Goal: Feedback & Contribution: Submit feedback/report problem

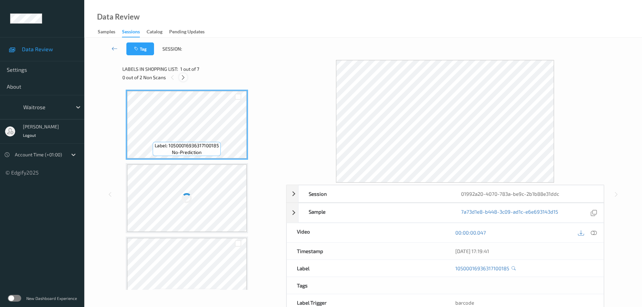
click at [182, 73] on div at bounding box center [183, 77] width 8 height 8
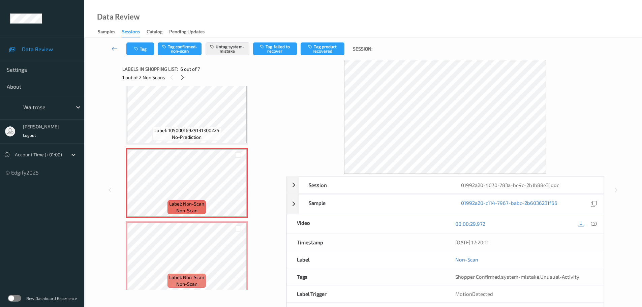
scroll to position [314, 0]
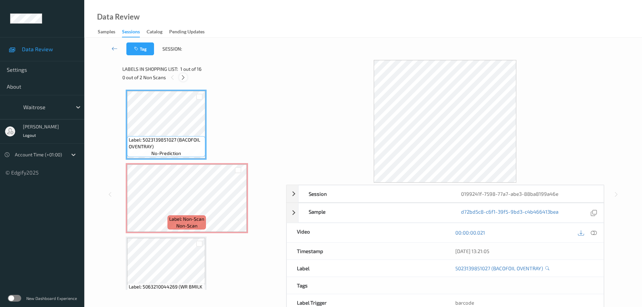
click at [185, 78] on icon at bounding box center [183, 77] width 6 height 6
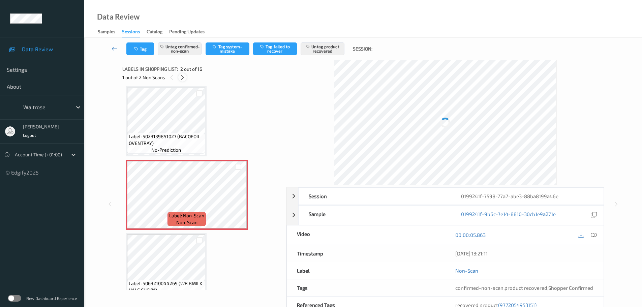
click at [184, 76] on icon at bounding box center [183, 77] width 6 height 6
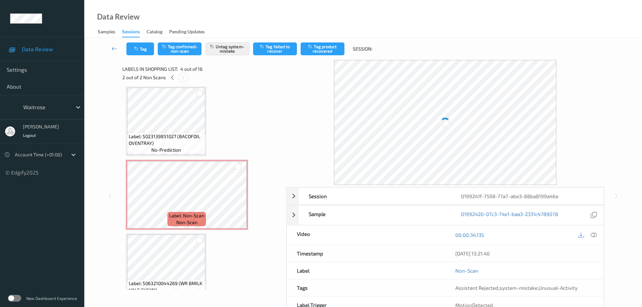
scroll to position [150, 0]
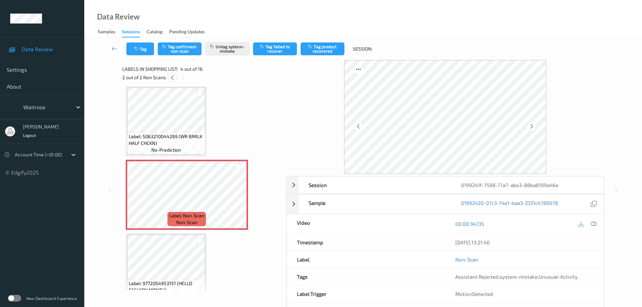
click at [175, 76] on div at bounding box center [172, 77] width 8 height 8
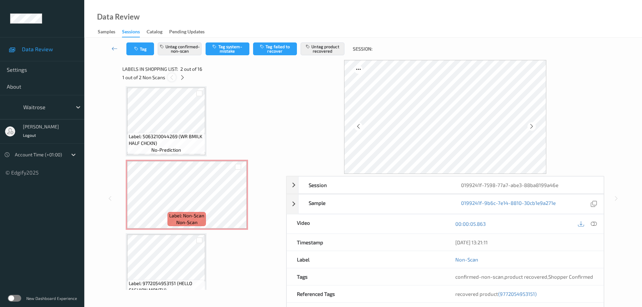
scroll to position [3, 0]
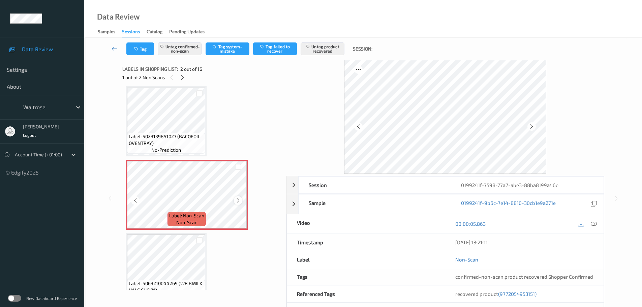
click at [238, 199] on icon at bounding box center [238, 200] width 6 height 6
click at [237, 199] on icon at bounding box center [238, 200] width 6 height 6
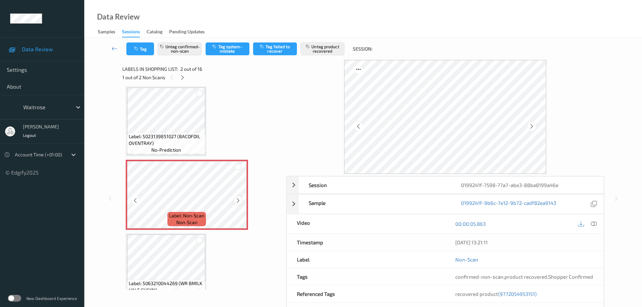
click at [236, 198] on icon at bounding box center [238, 200] width 6 height 6
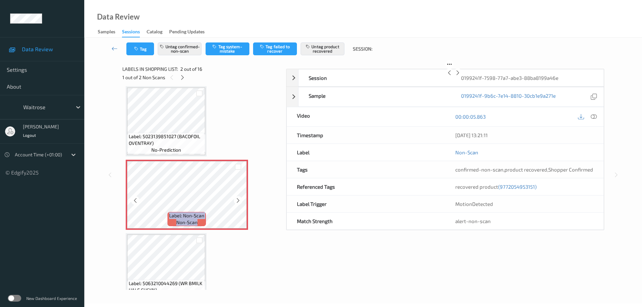
click at [236, 198] on icon at bounding box center [238, 200] width 6 height 6
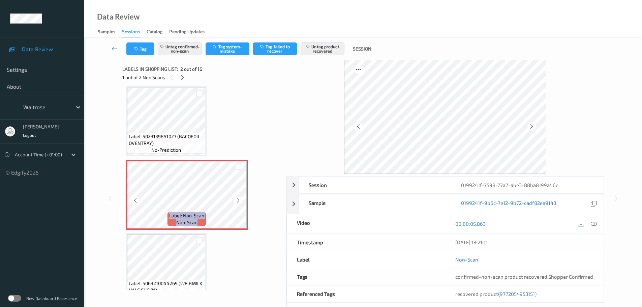
click at [236, 198] on icon at bounding box center [238, 200] width 6 height 6
click at [180, 79] on icon at bounding box center [183, 77] width 6 height 6
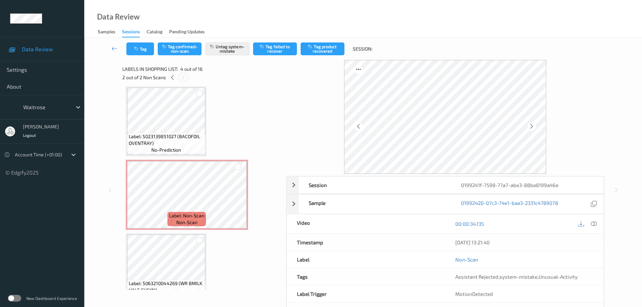
scroll to position [150, 0]
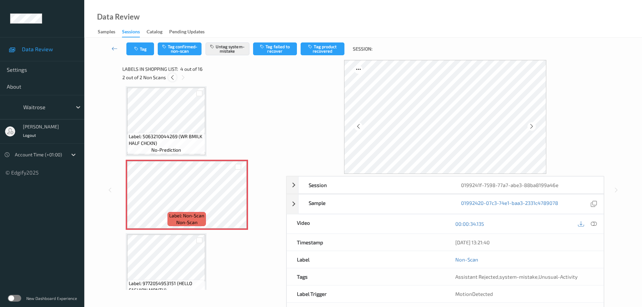
click at [172, 78] on icon at bounding box center [172, 77] width 6 height 6
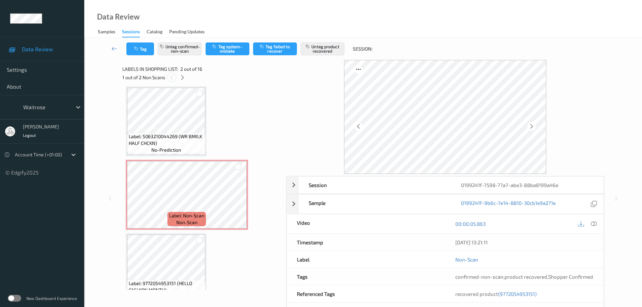
scroll to position [3, 0]
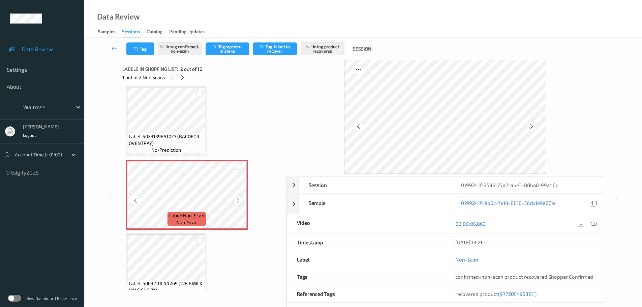
click at [239, 198] on icon at bounding box center [238, 200] width 6 height 6
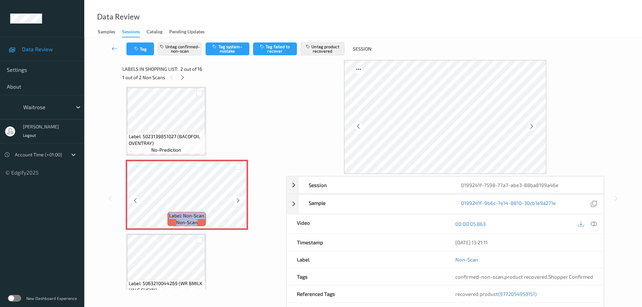
click at [239, 198] on icon at bounding box center [238, 200] width 6 height 6
click at [237, 199] on icon at bounding box center [238, 200] width 6 height 6
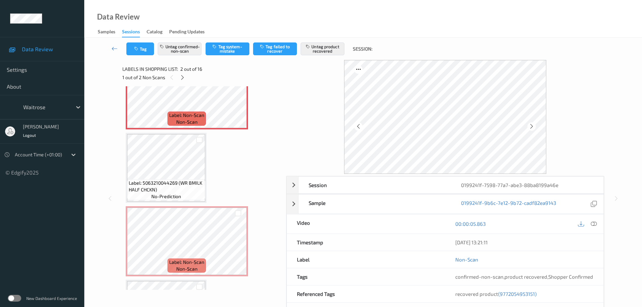
scroll to position [104, 0]
click at [185, 76] on icon at bounding box center [183, 77] width 6 height 6
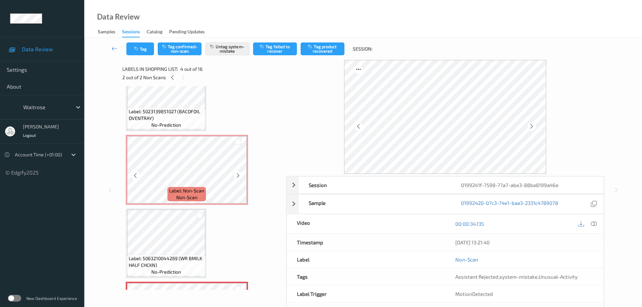
scroll to position [15, 0]
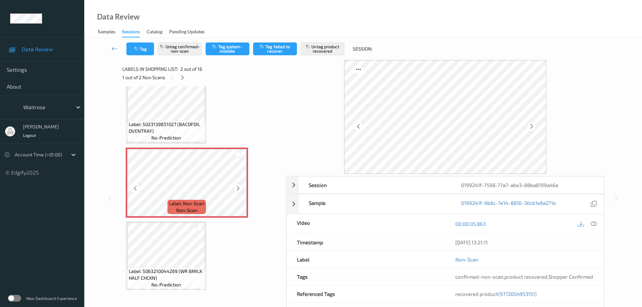
click at [240, 187] on icon at bounding box center [238, 188] width 6 height 6
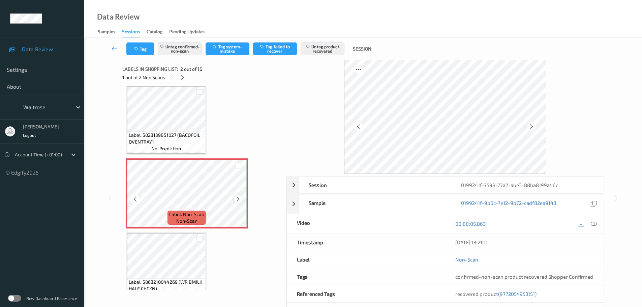
scroll to position [0, 0]
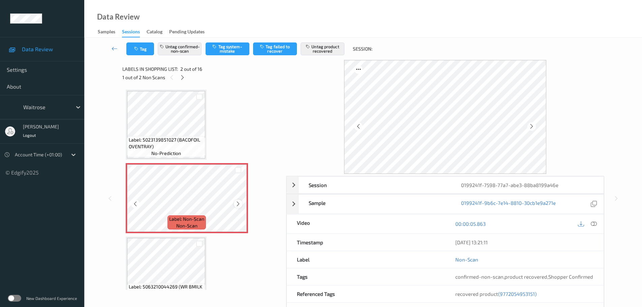
click at [236, 203] on icon at bounding box center [238, 204] width 6 height 6
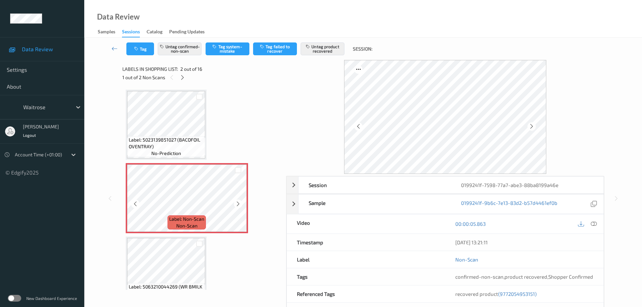
click at [236, 203] on icon at bounding box center [238, 204] width 6 height 6
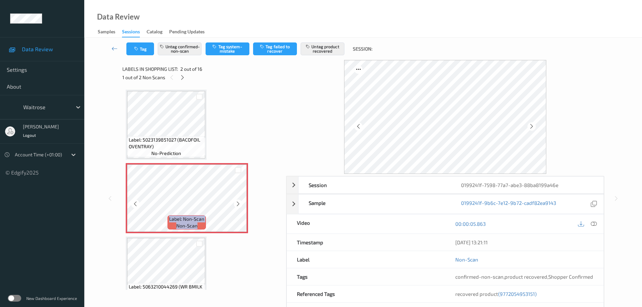
click at [236, 203] on icon at bounding box center [238, 204] width 6 height 6
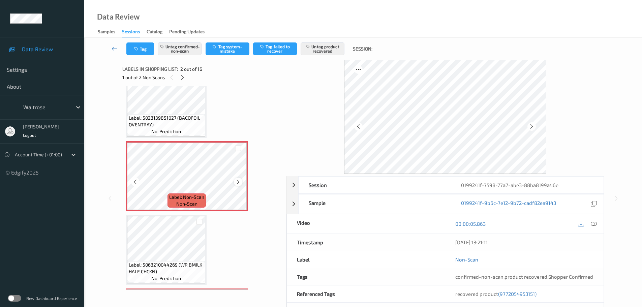
scroll to position [34, 0]
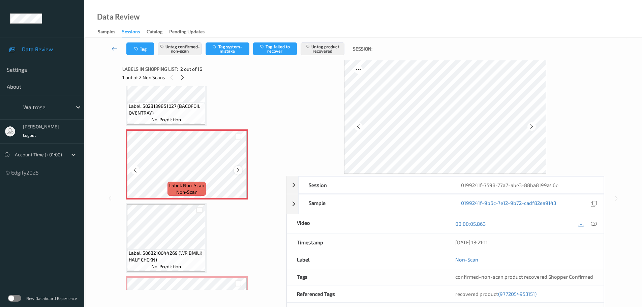
click at [237, 171] on icon at bounding box center [238, 170] width 6 height 6
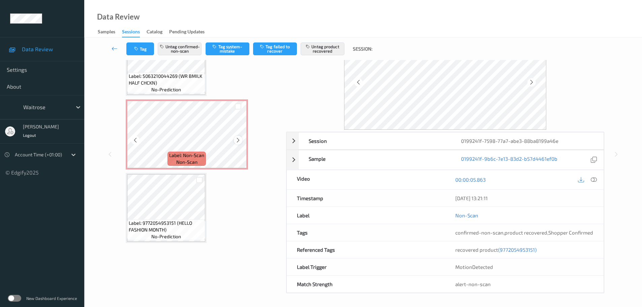
scroll to position [27, 0]
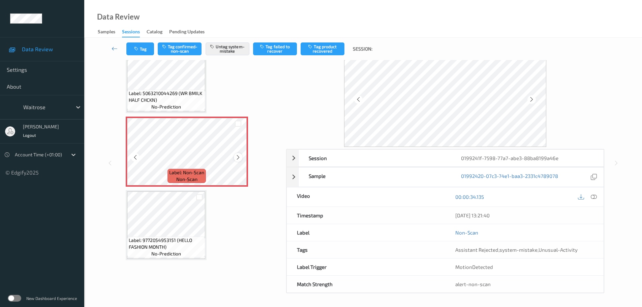
click at [239, 161] on div at bounding box center [238, 157] width 8 height 8
click at [236, 159] on icon at bounding box center [238, 157] width 6 height 6
drag, startPoint x: 239, startPoint y: 161, endPoint x: 236, endPoint y: 159, distance: 3.5
click at [236, 159] on icon at bounding box center [238, 157] width 6 height 6
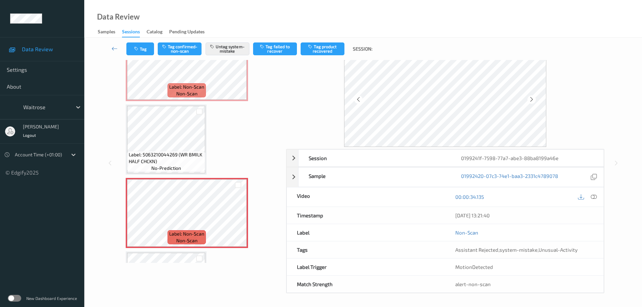
scroll to position [99, 0]
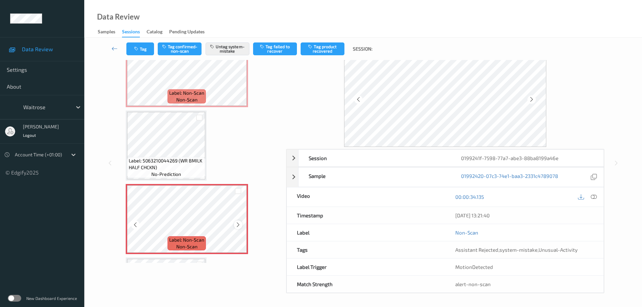
click at [237, 222] on icon at bounding box center [238, 225] width 6 height 6
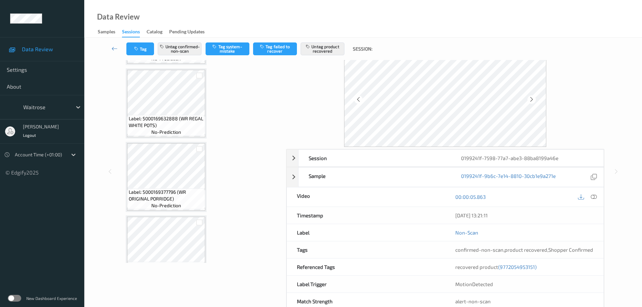
scroll to position [975, 0]
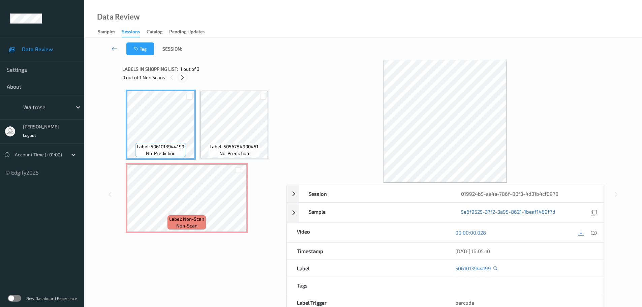
click at [183, 78] on icon at bounding box center [183, 77] width 6 height 6
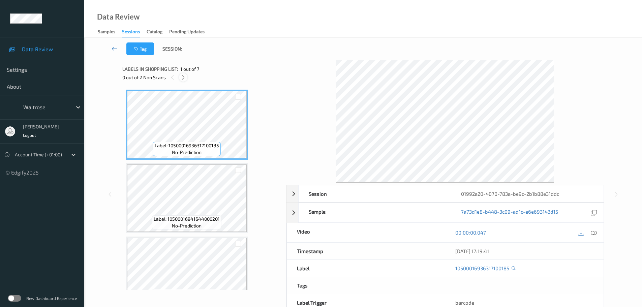
click at [184, 76] on icon at bounding box center [183, 77] width 6 height 6
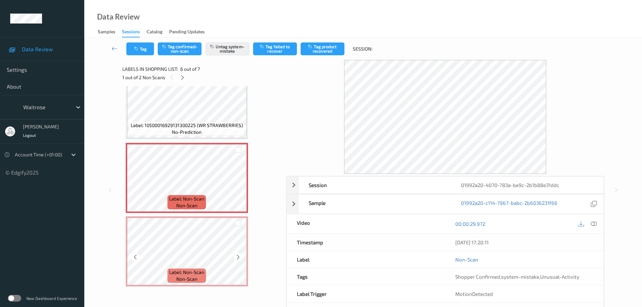
scroll to position [27, 0]
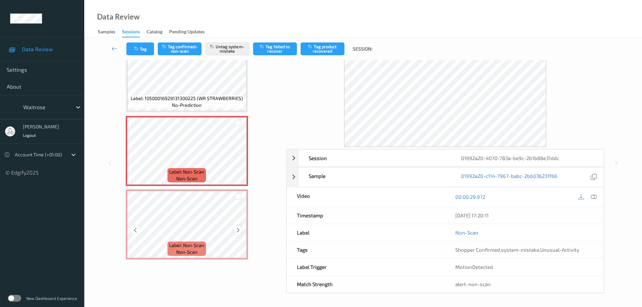
click at [239, 232] on icon at bounding box center [238, 230] width 6 height 6
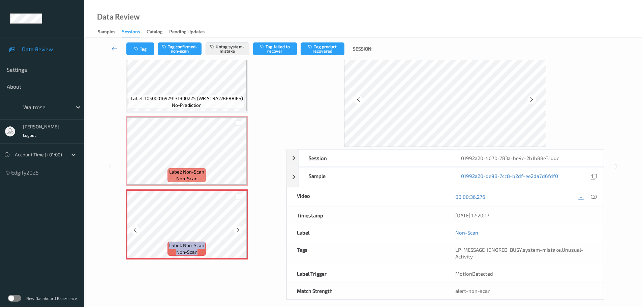
click at [239, 232] on icon at bounding box center [238, 230] width 6 height 6
click at [187, 116] on div "Label: Non-Scan non-scan" at bounding box center [187, 151] width 122 height 70
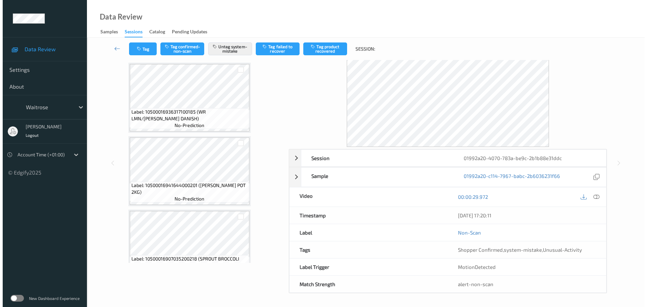
scroll to position [0, 0]
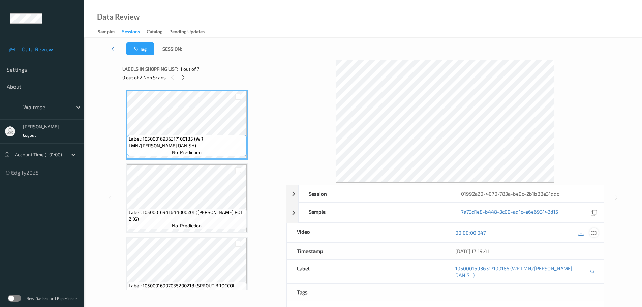
click at [596, 234] on icon at bounding box center [593, 232] width 6 height 6
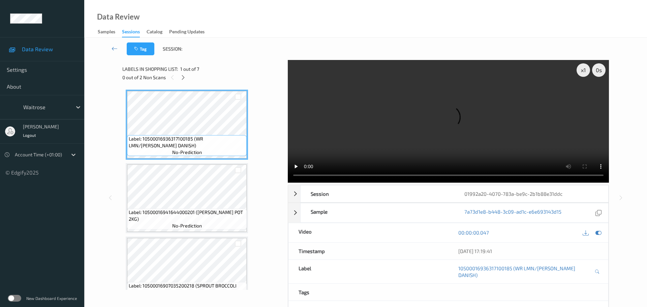
click at [180, 83] on div "Labels in shopping list: 1 out of 7 0 out of 2 Non Scans" at bounding box center [202, 73] width 161 height 26
click at [182, 79] on icon at bounding box center [183, 77] width 6 height 6
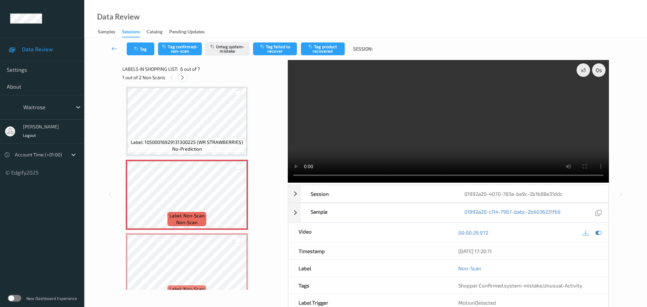
click at [182, 79] on icon at bounding box center [183, 77] width 6 height 6
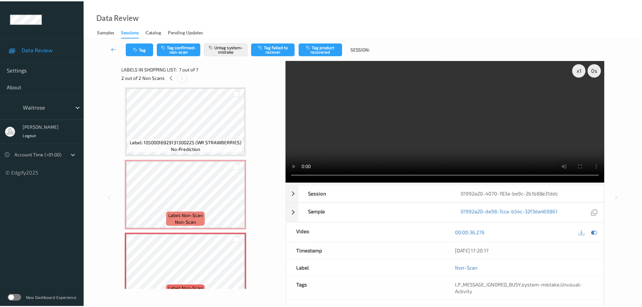
scroll to position [314, 0]
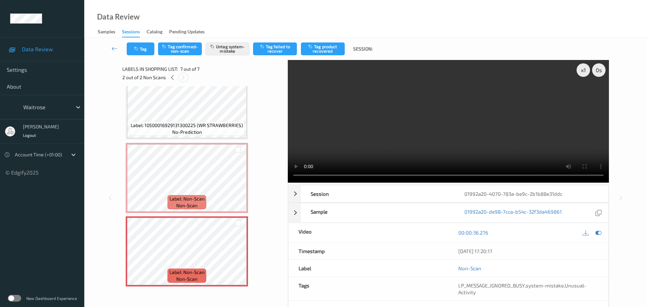
click at [182, 79] on icon at bounding box center [183, 77] width 6 height 6
click at [179, 80] on div "2 out of 2 Non Scans" at bounding box center [202, 77] width 161 height 8
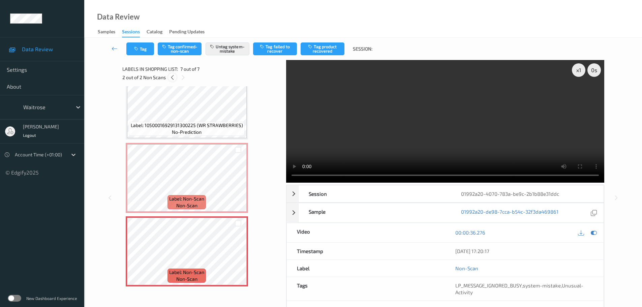
click at [175, 79] on icon at bounding box center [172, 77] width 6 height 6
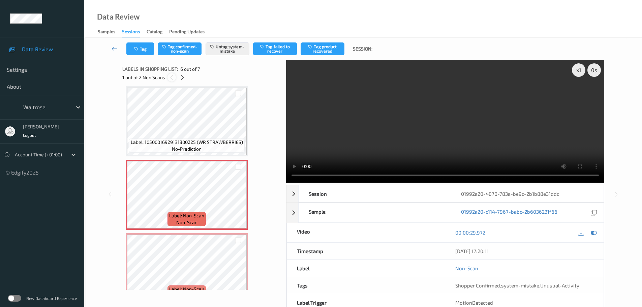
click at [174, 80] on div at bounding box center [171, 77] width 8 height 8
click at [174, 80] on icon at bounding box center [172, 77] width 6 height 6
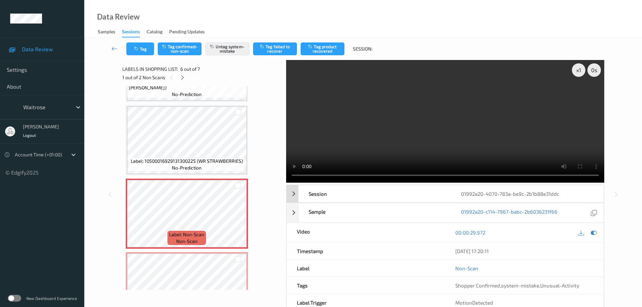
scroll to position [314, 0]
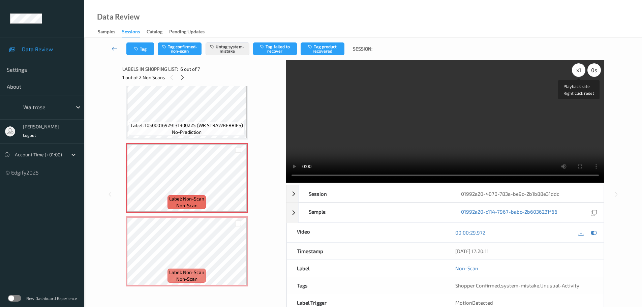
click at [580, 68] on div "x 1" at bounding box center [578, 69] width 13 height 13
click at [580, 68] on div "x 2" at bounding box center [578, 69] width 13 height 13
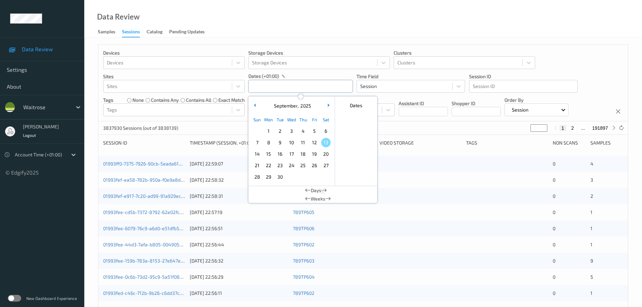
click at [288, 89] on input "text" at bounding box center [300, 86] width 104 height 13
click at [300, 143] on span "11" at bounding box center [302, 142] width 9 height 9
type input "11/09/2025 00:00 -> 11/09/2025 23:59"
click at [305, 32] on div "Data Review Samples Sessions Catalog Pending Updates" at bounding box center [362, 19] width 557 height 38
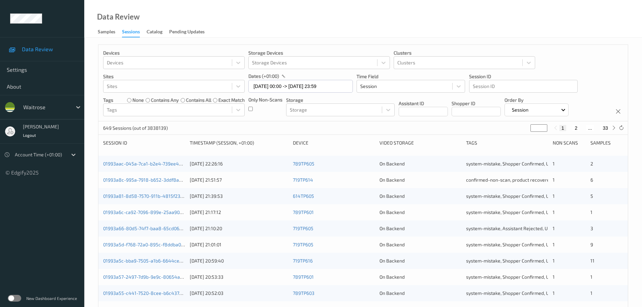
click at [535, 129] on input "*" at bounding box center [538, 127] width 17 height 7
type input "**"
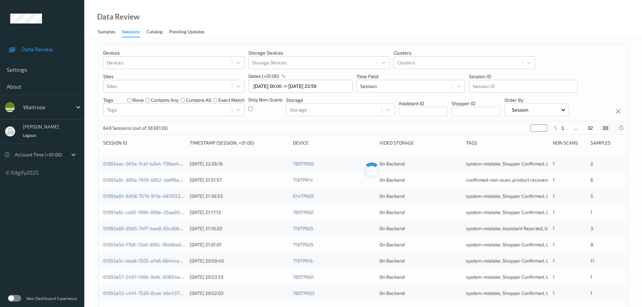
click at [613, 128] on icon at bounding box center [613, 127] width 5 height 5
click at [558, 129] on icon at bounding box center [555, 127] width 5 height 5
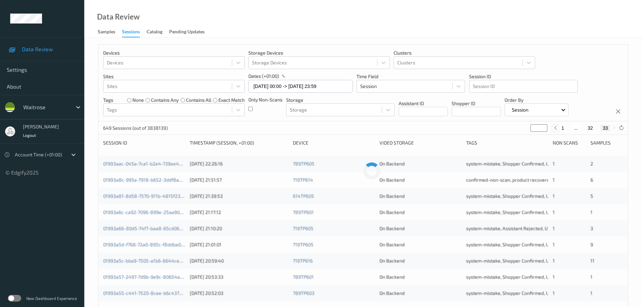
click at [558, 129] on icon at bounding box center [555, 127] width 5 height 5
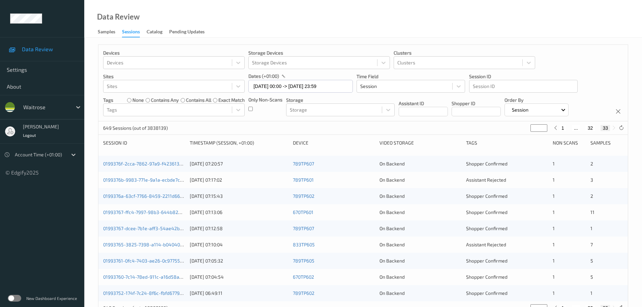
click at [557, 132] on div "649 Sessions (out of 3838139) ** 1 ... 32 33" at bounding box center [362, 127] width 529 height 13
click at [555, 130] on icon at bounding box center [555, 127] width 5 height 5
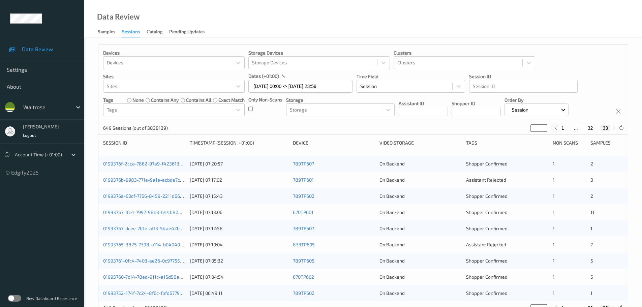
click at [555, 130] on icon at bounding box center [555, 127] width 5 height 5
click at [533, 129] on input "**" at bounding box center [538, 127] width 17 height 7
click at [534, 127] on input "**" at bounding box center [538, 127] width 17 height 7
type input "*"
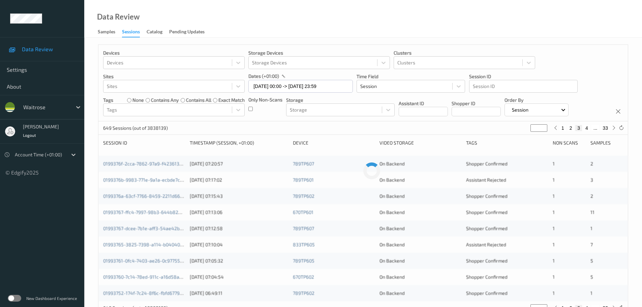
click at [535, 129] on input "*" at bounding box center [538, 127] width 17 height 7
type input "*"
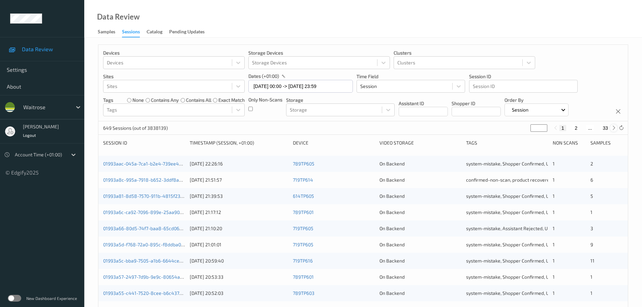
click at [615, 126] on icon at bounding box center [613, 127] width 5 height 5
type input "*"
click at [615, 126] on icon at bounding box center [613, 127] width 5 height 5
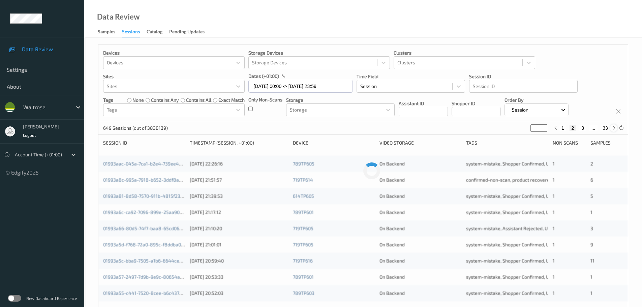
type input "*"
click at [615, 126] on icon at bounding box center [613, 127] width 5 height 5
type input "*"
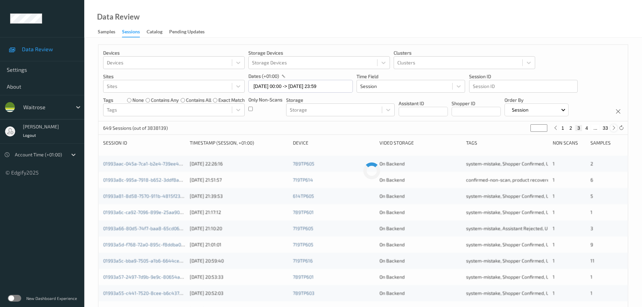
click at [615, 126] on icon at bounding box center [613, 127] width 5 height 5
type input "*"
click at [615, 126] on icon at bounding box center [613, 127] width 5 height 5
type input "*"
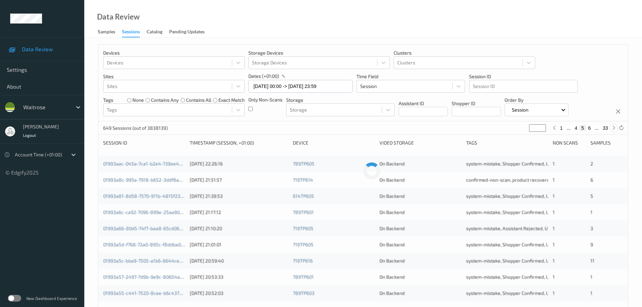
type input "*"
click at [615, 126] on icon at bounding box center [613, 127] width 5 height 5
type input "*"
click at [615, 126] on icon at bounding box center [613, 127] width 5 height 5
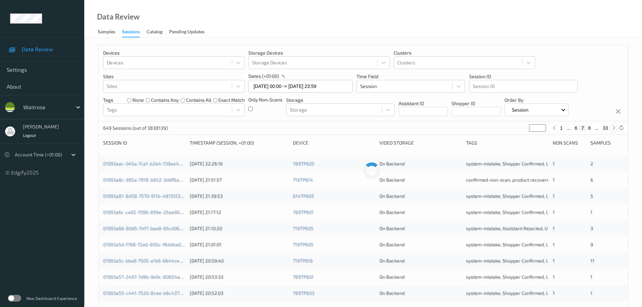
type input "*"
click at [615, 126] on icon at bounding box center [613, 127] width 5 height 5
type input "*"
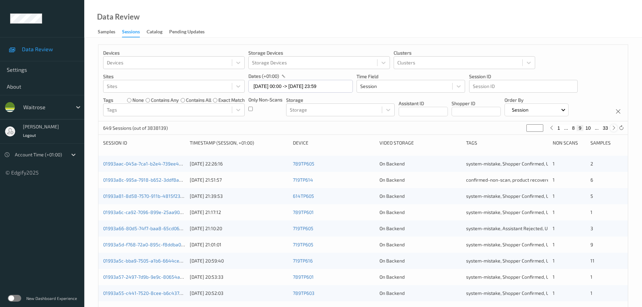
click at [615, 126] on icon at bounding box center [613, 127] width 5 height 5
type input "**"
click at [615, 126] on icon at bounding box center [613, 127] width 5 height 5
type input "**"
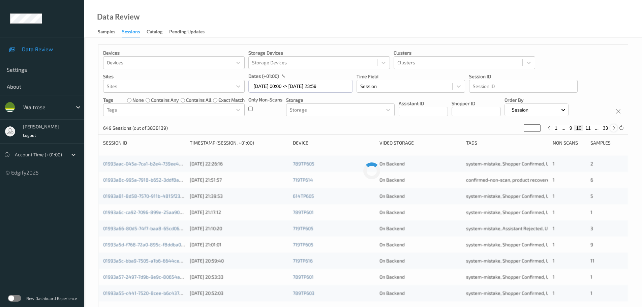
type input "**"
click at [615, 126] on icon at bounding box center [613, 127] width 5 height 5
type input "**"
click at [615, 126] on icon at bounding box center [613, 127] width 5 height 5
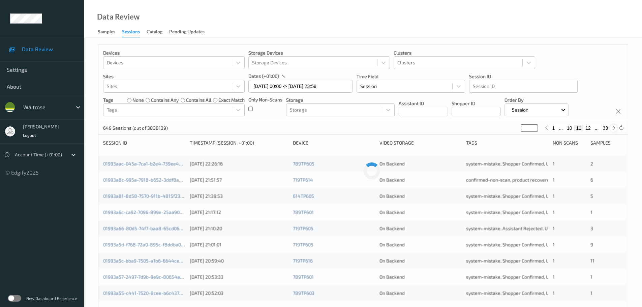
type input "**"
click at [615, 126] on icon at bounding box center [613, 127] width 5 height 5
type input "**"
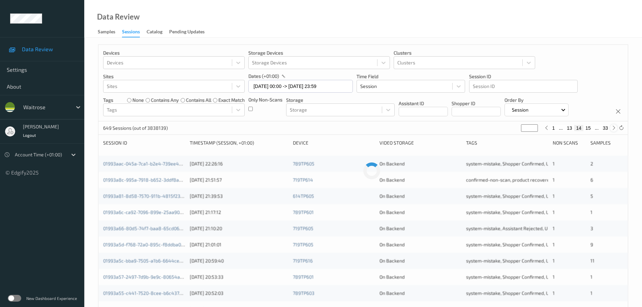
click at [615, 126] on icon at bounding box center [613, 127] width 5 height 5
type input "**"
click at [615, 126] on icon at bounding box center [613, 127] width 5 height 5
type input "**"
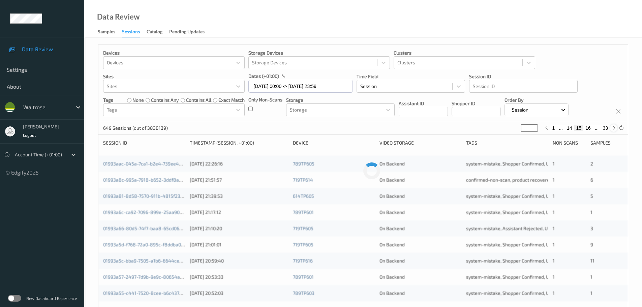
type input "**"
click at [615, 126] on icon at bounding box center [613, 127] width 5 height 5
type input "**"
click at [615, 126] on icon at bounding box center [613, 127] width 5 height 5
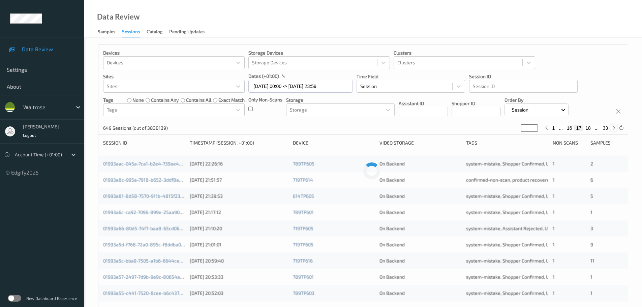
type input "**"
click at [617, 126] on div at bounding box center [613, 127] width 7 height 7
type input "**"
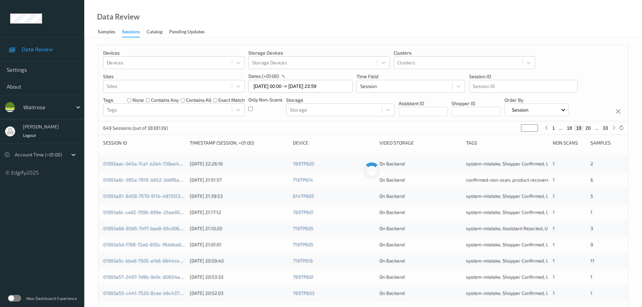
click at [617, 126] on div "1 ... 18 19 20 ... 33" at bounding box center [579, 127] width 75 height 7
click at [617, 126] on div "649 Sessions (out of 3838139) ** 1 ... 18 19 20 ... 33" at bounding box center [362, 127] width 529 height 13
click at [617, 126] on div at bounding box center [620, 127] width 7 height 7
click at [617, 126] on div "649 Sessions (out of 3838139) ** 1 ... 18 19 20 ... 33" at bounding box center [362, 127] width 529 height 13
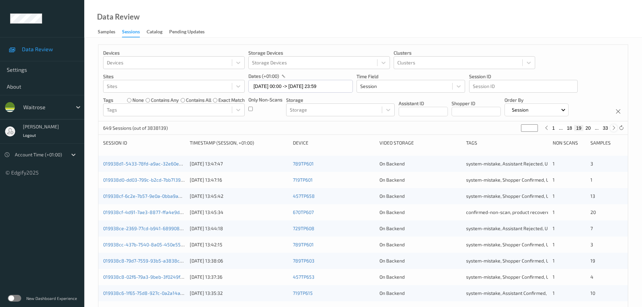
click at [615, 126] on icon at bounding box center [613, 127] width 5 height 5
type input "**"
click at [615, 127] on icon at bounding box center [613, 127] width 5 height 5
type input "**"
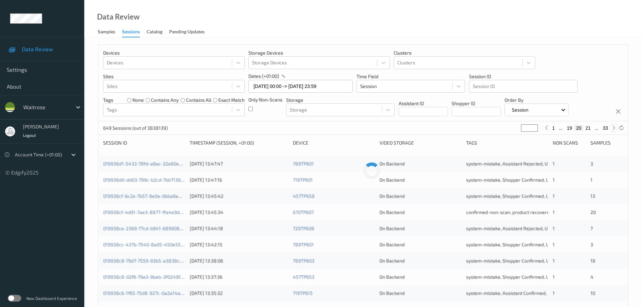
type input "**"
click at [615, 127] on icon at bounding box center [613, 127] width 5 height 5
type input "**"
click at [615, 127] on icon at bounding box center [613, 127] width 5 height 5
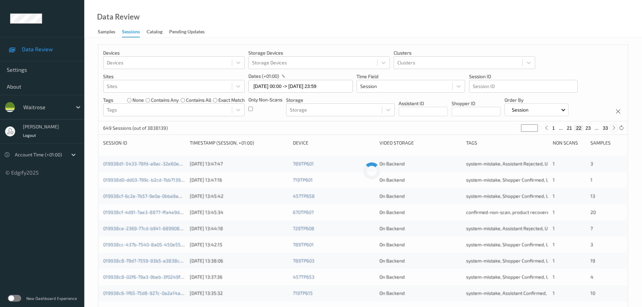
type input "**"
click at [615, 127] on icon at bounding box center [613, 127] width 5 height 5
type input "**"
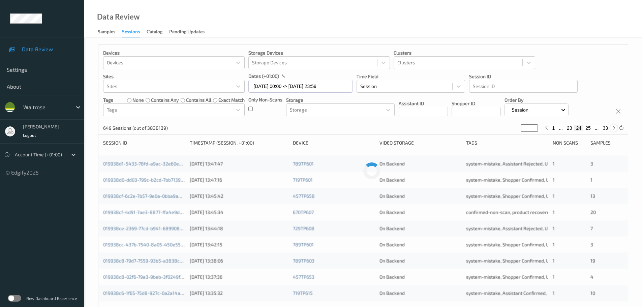
click at [615, 127] on icon at bounding box center [613, 127] width 5 height 5
type input "**"
click at [615, 127] on icon at bounding box center [613, 127] width 5 height 5
type input "**"
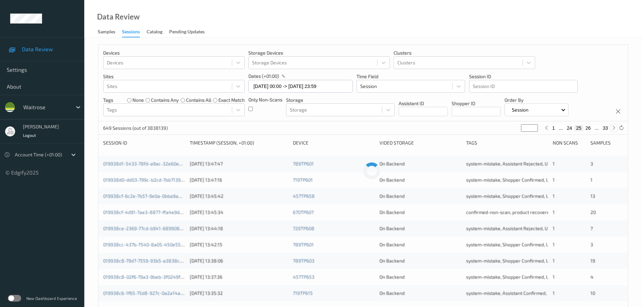
type input "**"
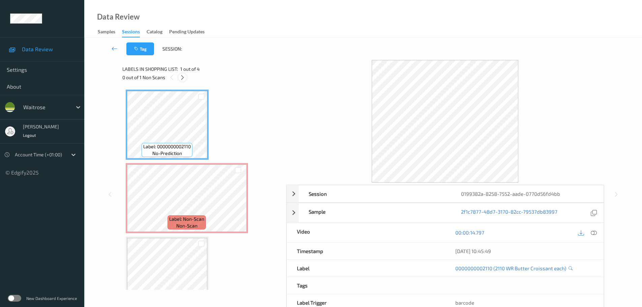
click at [184, 77] on icon at bounding box center [183, 77] width 6 height 6
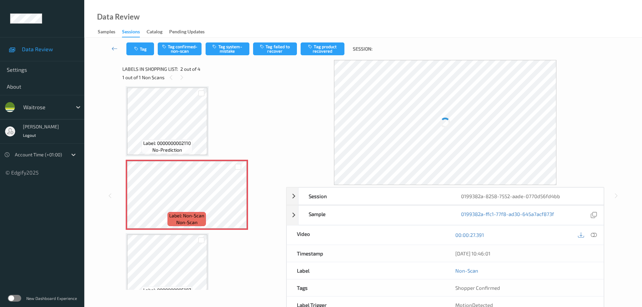
click at [595, 232] on icon at bounding box center [593, 235] width 6 height 6
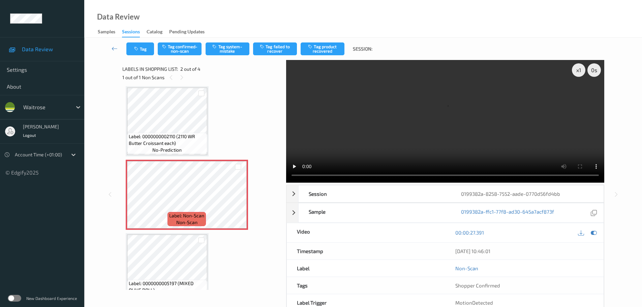
scroll to position [0, 0]
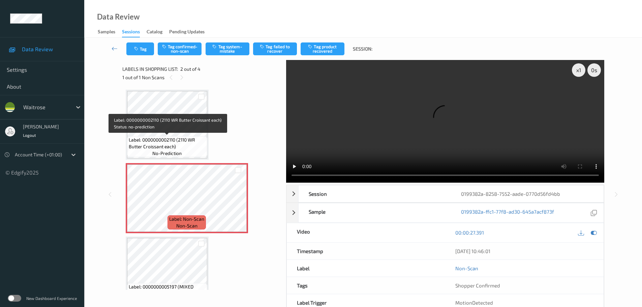
click at [180, 140] on span "Label: 0000000002110 (2110 WR Butter Croissant each)" at bounding box center [167, 142] width 77 height 13
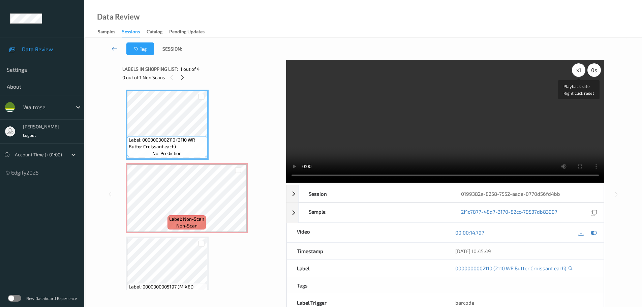
click at [577, 72] on div "x 1" at bounding box center [578, 69] width 13 height 13
click at [577, 72] on div "x 2" at bounding box center [578, 69] width 13 height 13
click at [577, 72] on div "x 4" at bounding box center [578, 69] width 13 height 13
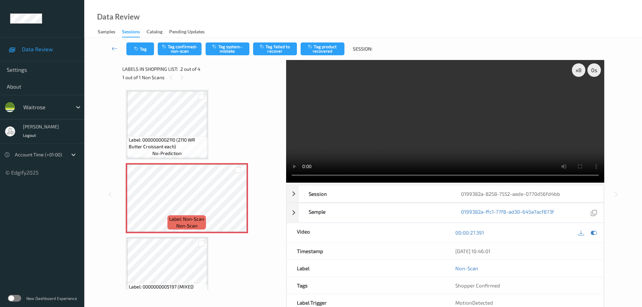
click at [189, 147] on span "Label: 0000000002110 (2110 WR Butter Croissant each)" at bounding box center [167, 142] width 77 height 13
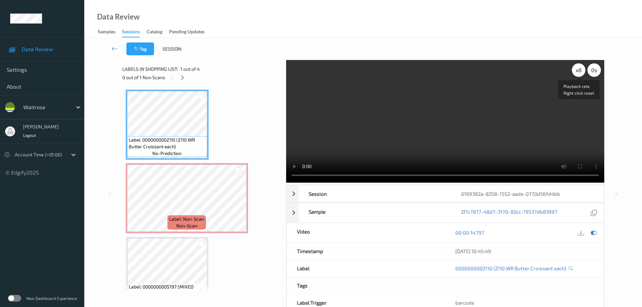
click at [576, 69] on div "x 8" at bounding box center [578, 69] width 13 height 13
click at [576, 69] on div "x 1" at bounding box center [578, 69] width 13 height 13
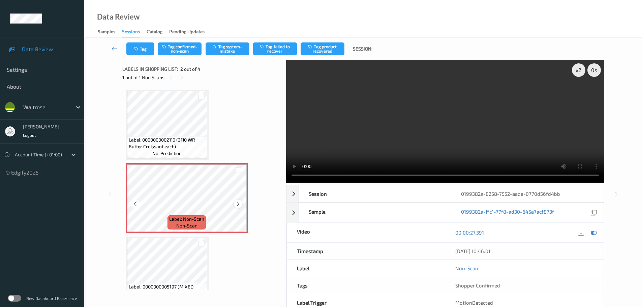
click at [239, 206] on icon at bounding box center [238, 204] width 6 height 6
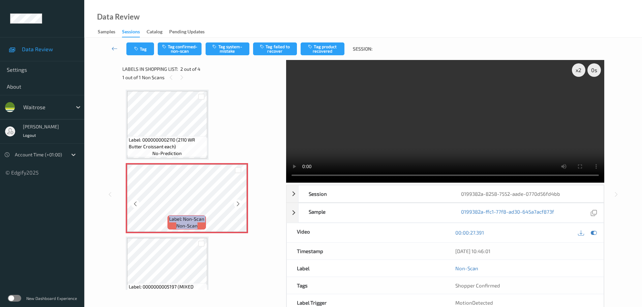
click at [239, 206] on icon at bounding box center [238, 204] width 6 height 6
click at [230, 50] on button "Tag system-mistake" at bounding box center [227, 48] width 44 height 13
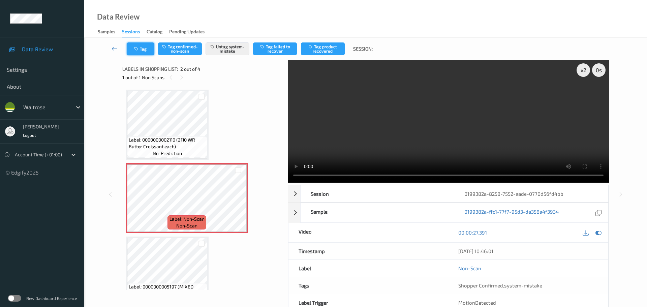
click at [138, 49] on icon "button" at bounding box center [137, 48] width 6 height 5
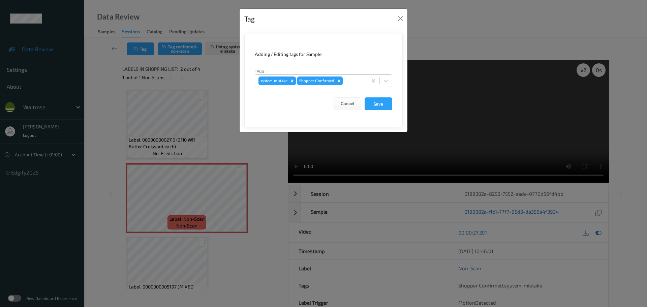
click at [350, 83] on div at bounding box center [354, 81] width 20 height 8
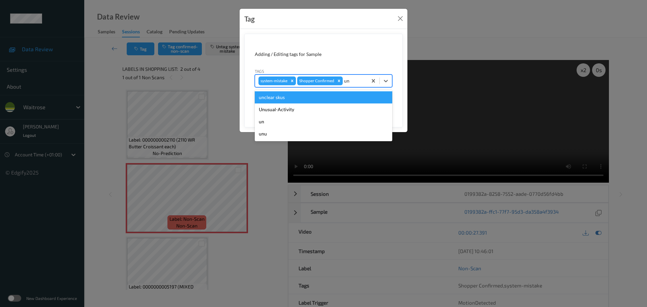
type input "unu"
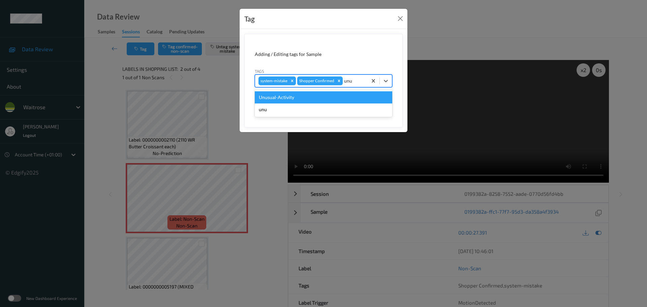
click at [332, 94] on div "Unusual-Activity" at bounding box center [323, 97] width 137 height 12
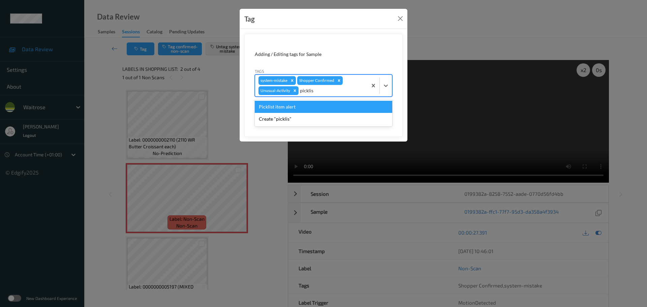
type input "picklist"
click at [328, 106] on div "Picklist item alert" at bounding box center [323, 107] width 137 height 12
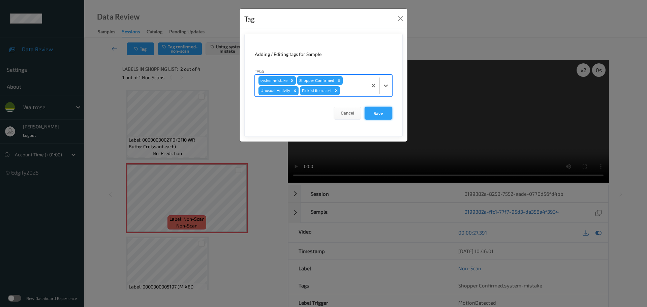
click at [383, 116] on button "Save" at bounding box center [378, 113] width 28 height 13
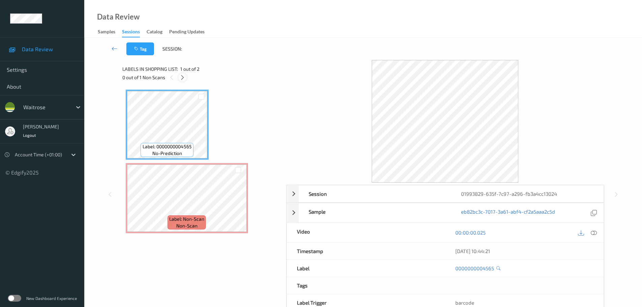
click at [185, 80] on div "0 out of 1 Non Scans" at bounding box center [201, 77] width 159 height 8
click at [185, 79] on icon at bounding box center [183, 77] width 6 height 6
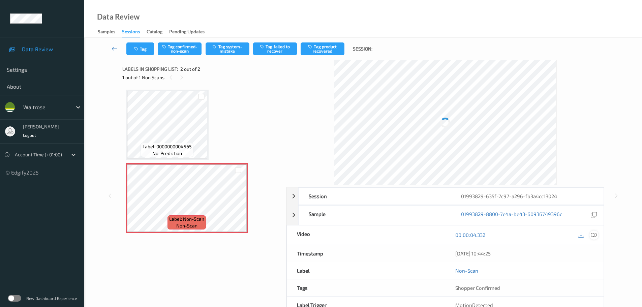
click at [592, 234] on icon at bounding box center [593, 235] width 6 height 6
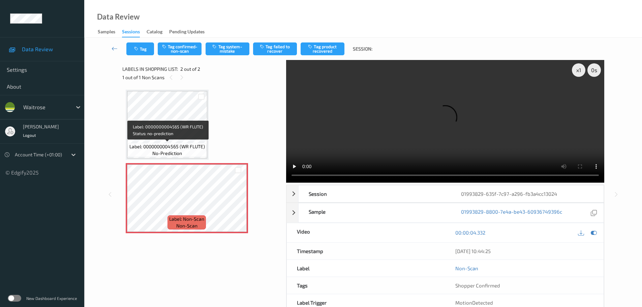
click at [175, 145] on span "Label: 0000000004565 (WR FLUTE)" at bounding box center [166, 146] width 75 height 7
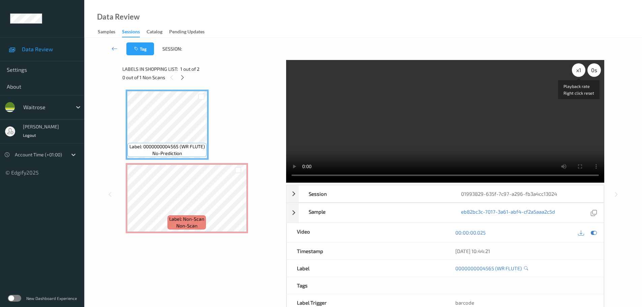
click at [577, 72] on div "x 1" at bounding box center [578, 69] width 13 height 13
click at [577, 72] on div "x 2" at bounding box center [578, 69] width 13 height 13
click at [578, 74] on div "x 4" at bounding box center [578, 69] width 13 height 13
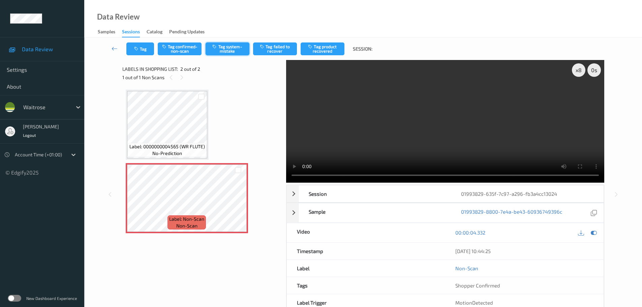
click at [228, 49] on button "Tag system-mistake" at bounding box center [227, 48] width 44 height 13
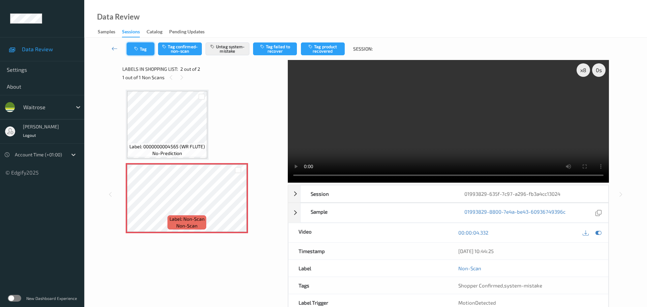
click at [143, 53] on button "Tag" at bounding box center [141, 48] width 28 height 13
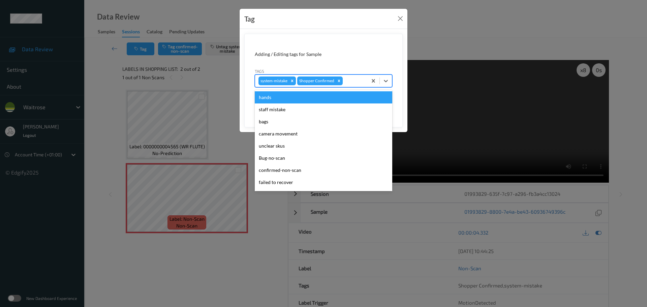
click at [357, 83] on div at bounding box center [354, 81] width 20 height 8
type input "unu"
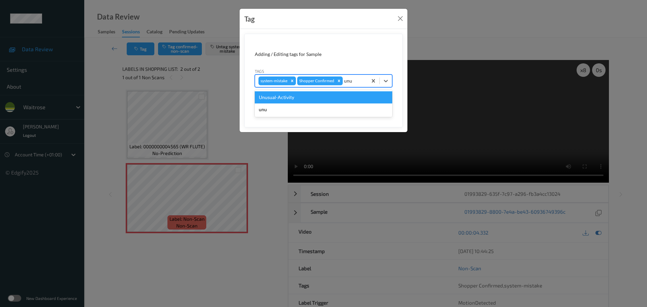
click at [328, 94] on div "Unusual-Activity" at bounding box center [323, 97] width 137 height 12
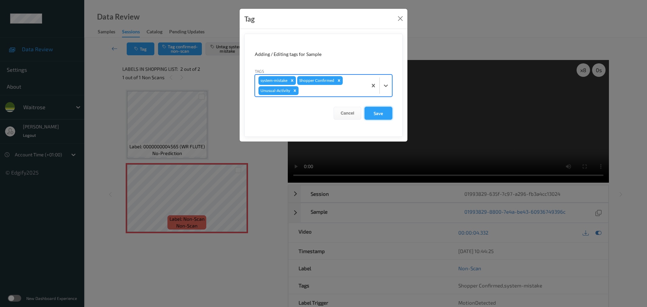
click at [379, 115] on button "Save" at bounding box center [378, 113] width 28 height 13
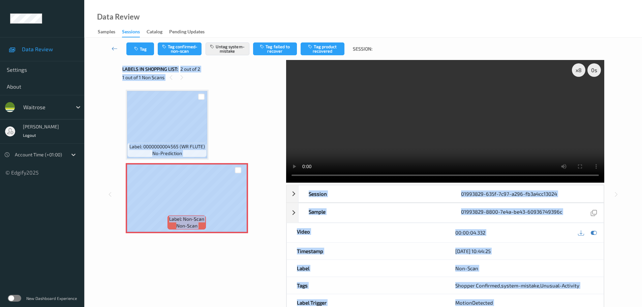
click at [228, 189] on div "x 8 0 s Session 01993829-635f-7c97-a296-fb3a4cc13024 Session ID 01993829-635f-7…" at bounding box center [363, 194] width 482 height 269
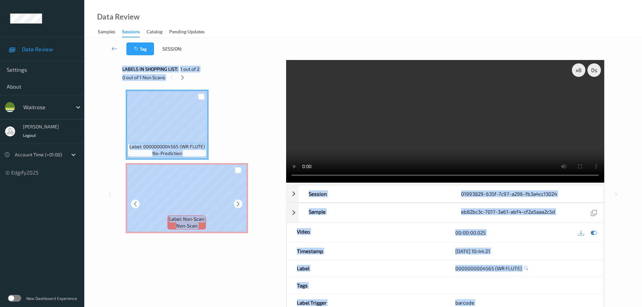
click at [164, 275] on div "Labels in shopping list: 1 out of 2 0 out of 1 Non Scans Label: 0000000004565 (…" at bounding box center [201, 194] width 159 height 269
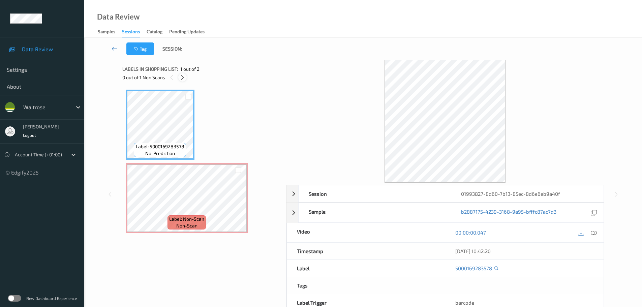
click at [182, 74] on icon at bounding box center [183, 77] width 6 height 6
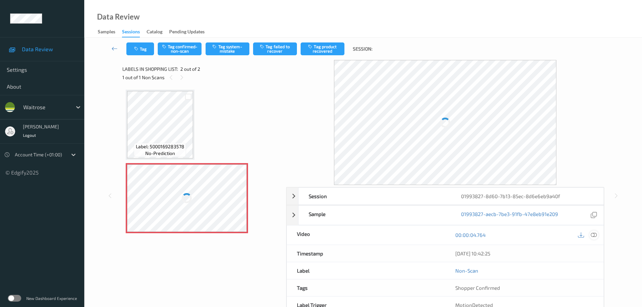
click at [594, 234] on icon at bounding box center [593, 235] width 6 height 6
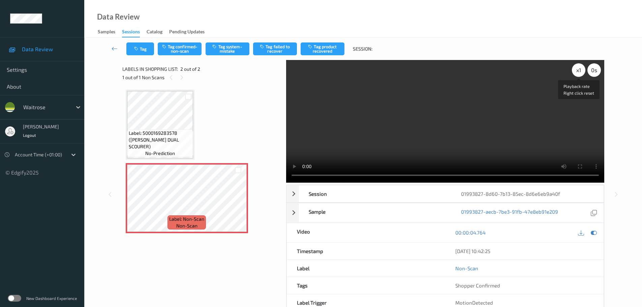
click at [580, 71] on div "x 1" at bounding box center [578, 69] width 13 height 13
click at [580, 71] on div "x 2" at bounding box center [578, 69] width 13 height 13
click at [580, 71] on div "x 4" at bounding box center [578, 69] width 13 height 13
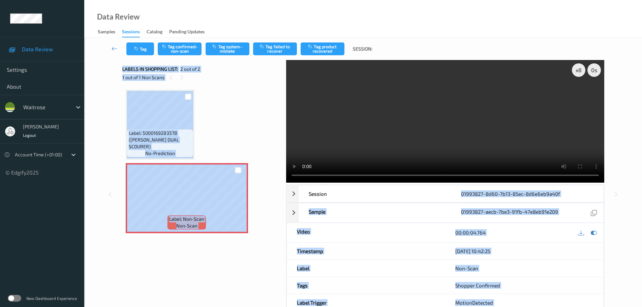
drag, startPoint x: 313, startPoint y: 187, endPoint x: 254, endPoint y: 190, distance: 59.0
click at [254, 190] on div "x 8 0 s Session 01993827-8d60-7b13-85ec-8d6e6eb9a40f Session ID 01993827-8d60-7…" at bounding box center [363, 194] width 482 height 269
click at [228, 120] on div "Label: 5000169283578 (WR ESS DUAL SCOURER) no-prediction Label: Non-Scan non-sc…" at bounding box center [202, 161] width 152 height 143
click at [248, 128] on div "Label: 5000169283578 (WR ESS DUAL SCOURER) no-prediction Label: Non-Scan non-sc…" at bounding box center [202, 161] width 152 height 143
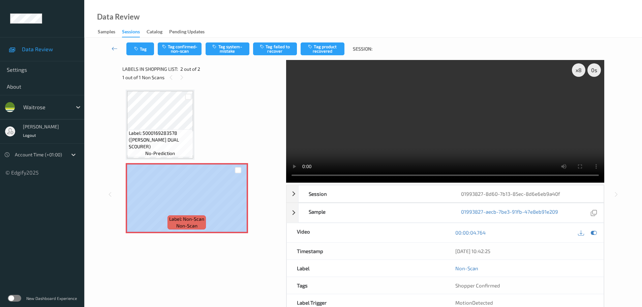
click at [248, 128] on div "Label: 5000169283578 (WR ESS DUAL SCOURER) no-prediction Label: Non-Scan non-sc…" at bounding box center [202, 161] width 152 height 143
click at [175, 294] on div "Labels in shopping list: 2 out of 2 1 out of 1 Non Scans Label: 5000169283578 (…" at bounding box center [201, 194] width 159 height 269
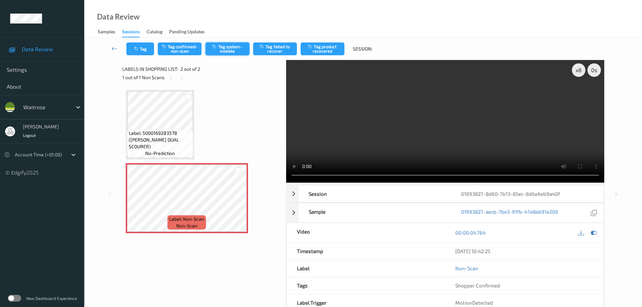
click at [238, 46] on button "Tag system-mistake" at bounding box center [227, 48] width 44 height 13
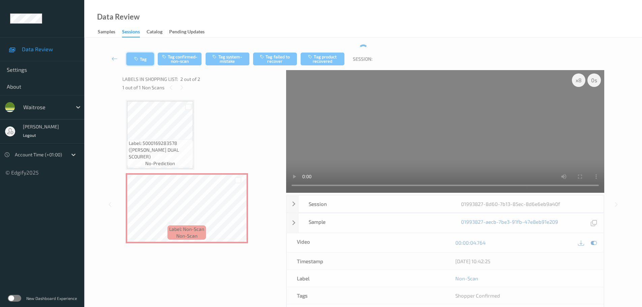
click at [142, 55] on button "Tag" at bounding box center [140, 59] width 28 height 13
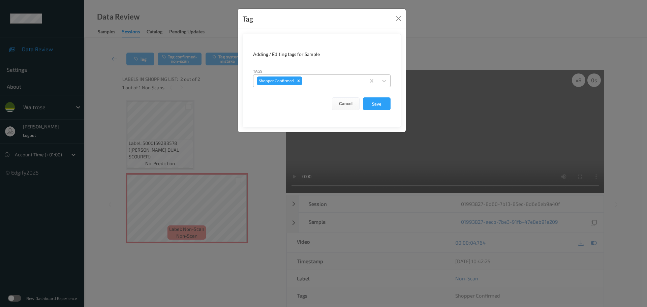
click at [324, 82] on div at bounding box center [332, 81] width 59 height 8
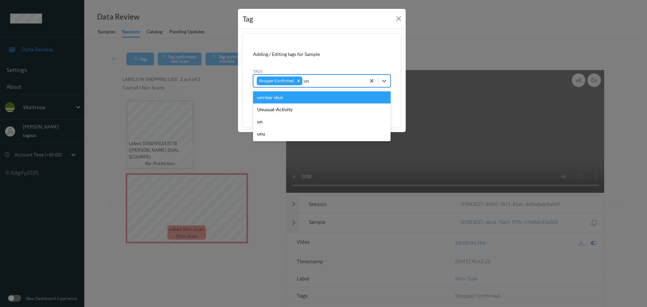
type input "unu"
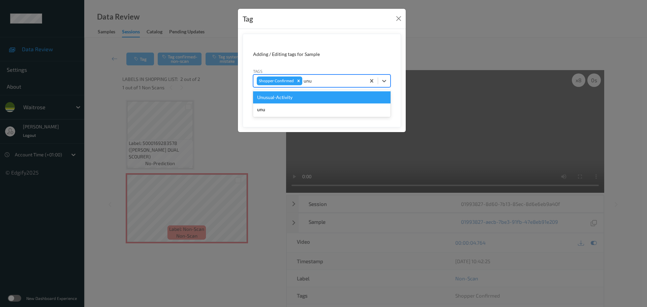
click at [312, 97] on div "Unusual-Activity" at bounding box center [321, 97] width 137 height 12
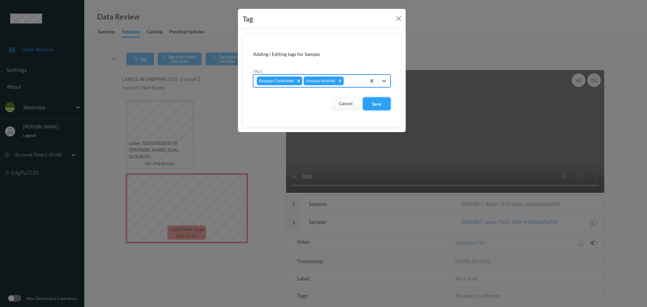
click at [385, 106] on button "Save" at bounding box center [377, 103] width 28 height 13
drag, startPoint x: 385, startPoint y: 106, endPoint x: 385, endPoint y: 111, distance: 5.4
click at [385, 111] on form "Adding / Editing tags for Sample Tags Shopper Confirmed Unusual-Activity Cancel…" at bounding box center [322, 81] width 158 height 94
click at [381, 105] on button "Save" at bounding box center [377, 103] width 28 height 13
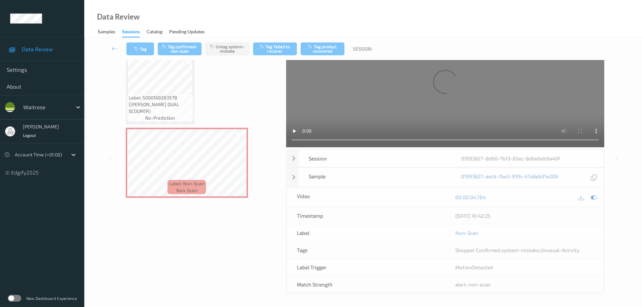
scroll to position [46, 0]
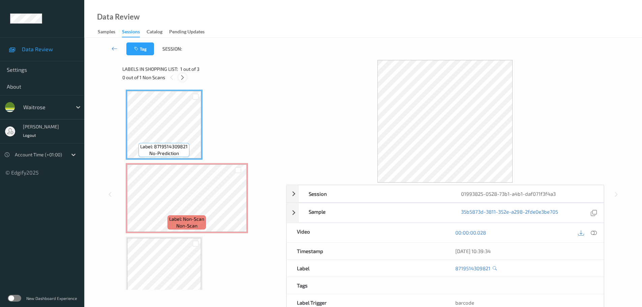
click at [181, 77] on icon at bounding box center [183, 77] width 6 height 6
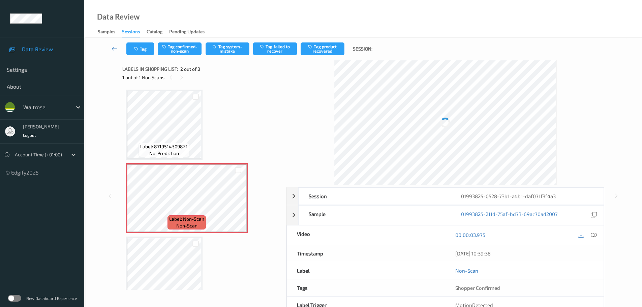
scroll to position [3, 0]
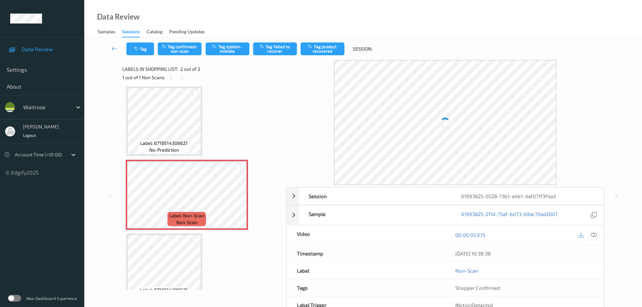
click at [593, 235] on icon at bounding box center [593, 235] width 6 height 6
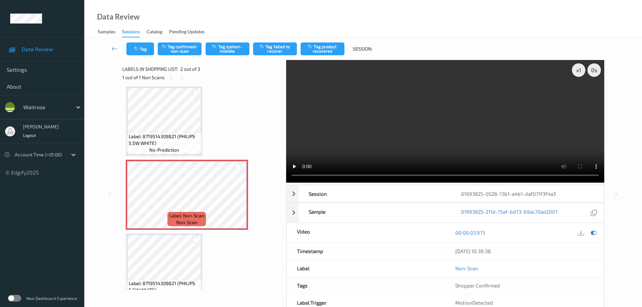
scroll to position [0, 0]
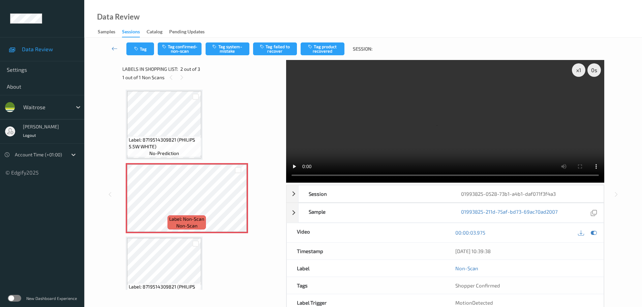
click at [285, 178] on div "x 1 0 s Session 01993825-0528-73b1-a4b1-daf071f3f4a3 Session ID 01993825-0528-7…" at bounding box center [363, 194] width 482 height 269
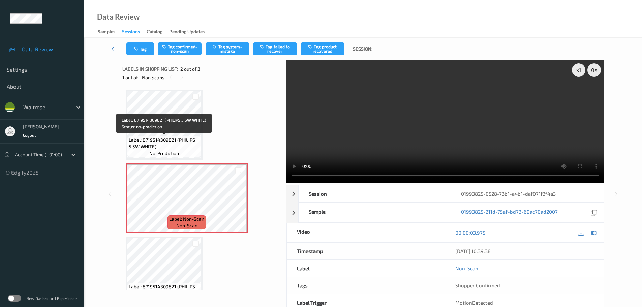
click at [168, 138] on span "Label: 8719514309821 (PHILIPS 5.5W WHITE)" at bounding box center [164, 142] width 71 height 13
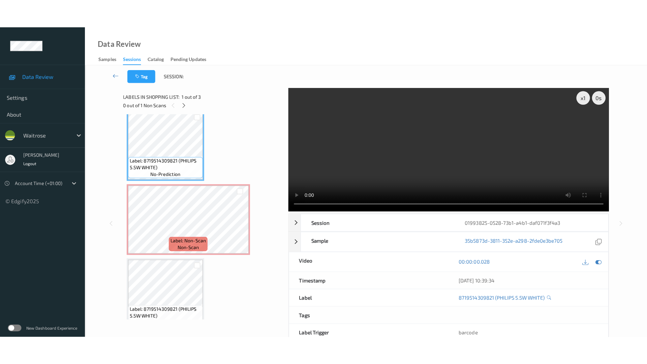
scroll to position [20, 0]
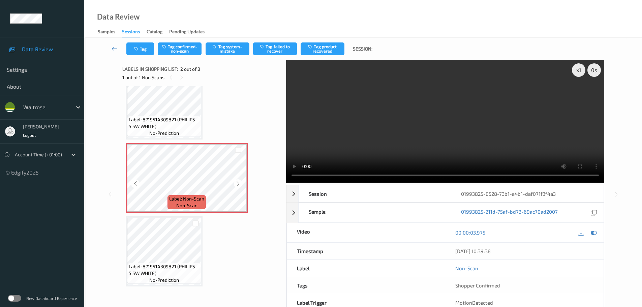
click at [155, 267] on span "Label: 8719514309821 (PHILIPS 5.5W WHITE)" at bounding box center [164, 269] width 71 height 13
click at [229, 49] on button "Tag system-mistake" at bounding box center [227, 48] width 44 height 13
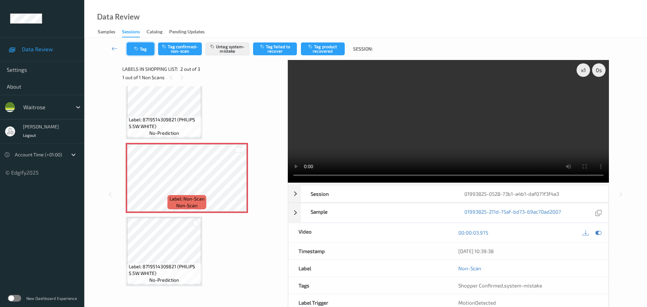
click at [138, 51] on button "Tag" at bounding box center [141, 48] width 28 height 13
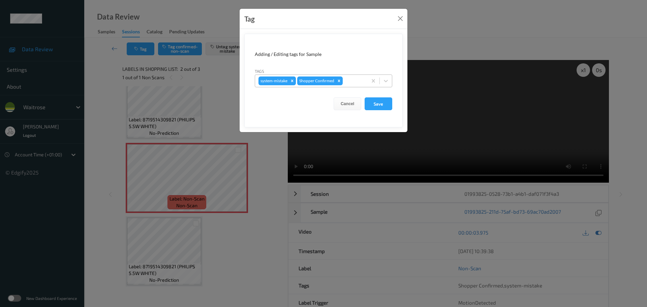
click at [352, 79] on div at bounding box center [354, 81] width 20 height 8
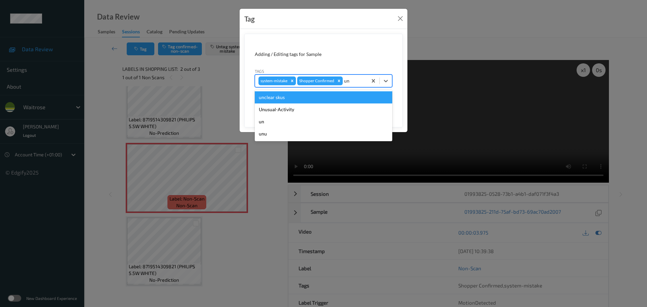
type input "unu"
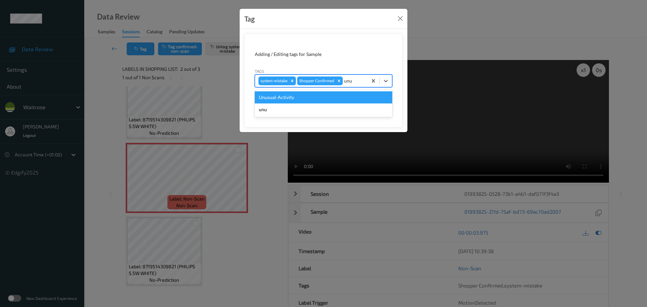
click at [336, 97] on div "Unusual-Activity" at bounding box center [323, 97] width 137 height 12
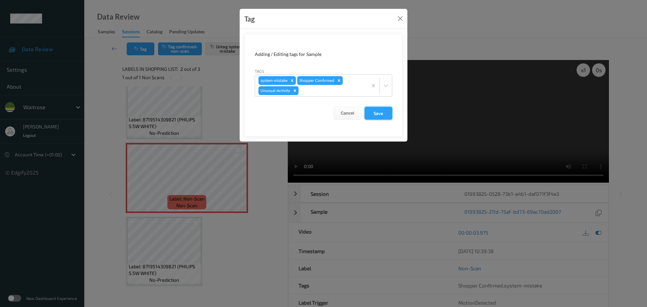
click at [371, 108] on button "Save" at bounding box center [378, 113] width 28 height 13
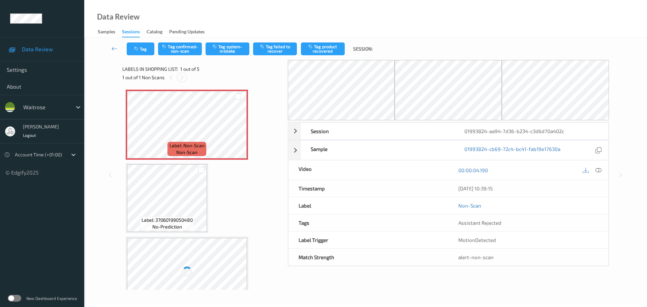
click at [181, 77] on icon at bounding box center [182, 77] width 6 height 6
click at [599, 173] on icon at bounding box center [598, 170] width 6 height 6
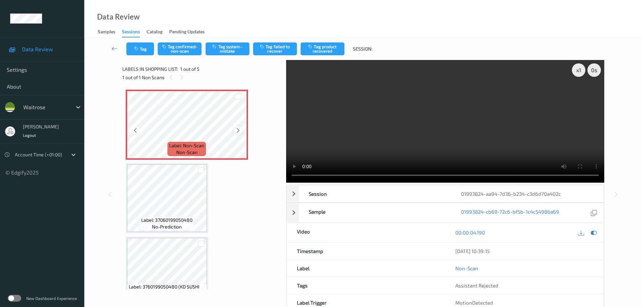
click at [237, 129] on icon at bounding box center [238, 130] width 6 height 6
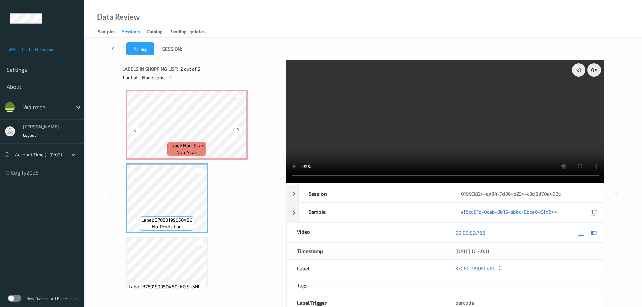
click at [237, 128] on icon at bounding box center [238, 130] width 6 height 6
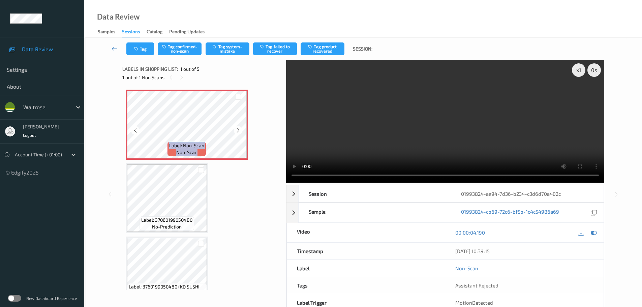
click at [237, 128] on icon at bounding box center [238, 130] width 6 height 6
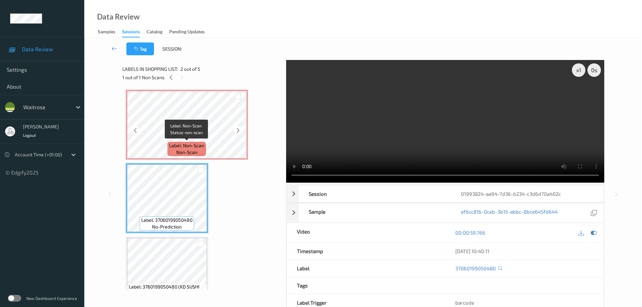
click at [196, 146] on span "Label: Non-Scan" at bounding box center [186, 145] width 35 height 7
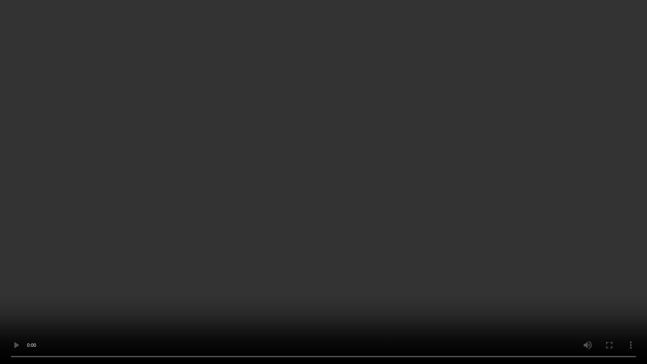
click at [626, 307] on video at bounding box center [323, 182] width 647 height 364
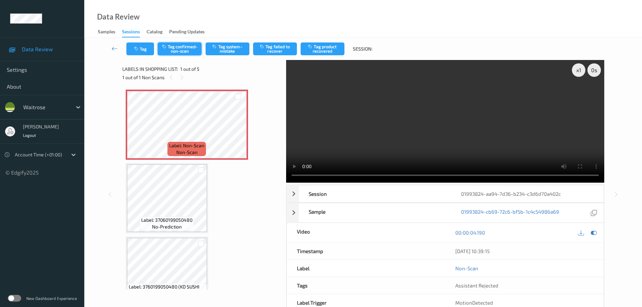
click at [191, 52] on button "Tag confirmed-non-scan" at bounding box center [180, 48] width 44 height 13
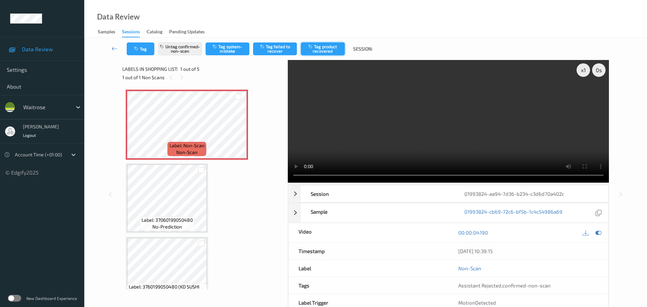
click at [323, 48] on button "Tag product recovered" at bounding box center [323, 48] width 44 height 13
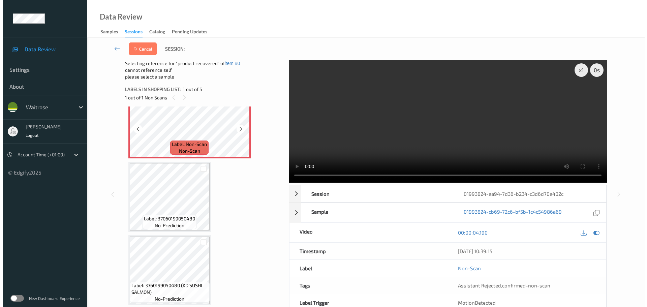
scroll to position [34, 0]
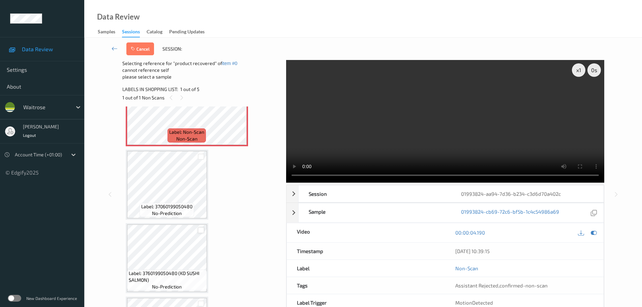
click at [200, 231] on div at bounding box center [201, 230] width 6 height 6
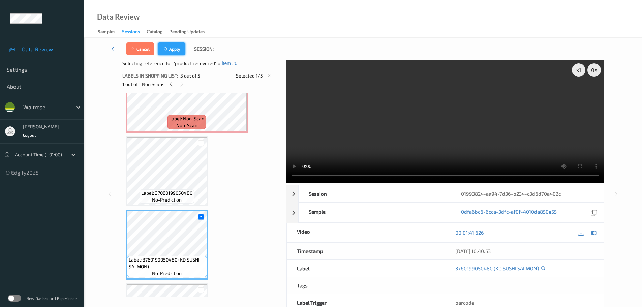
click at [170, 49] on button "Apply" at bounding box center [172, 48] width 28 height 13
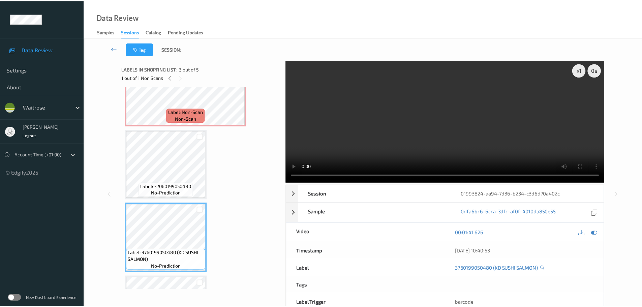
scroll to position [0, 0]
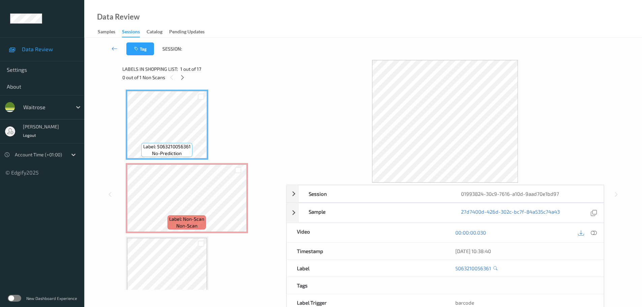
click at [178, 78] on div "0 out of 1 Non Scans" at bounding box center [201, 77] width 159 height 8
click at [181, 80] on icon at bounding box center [183, 77] width 6 height 6
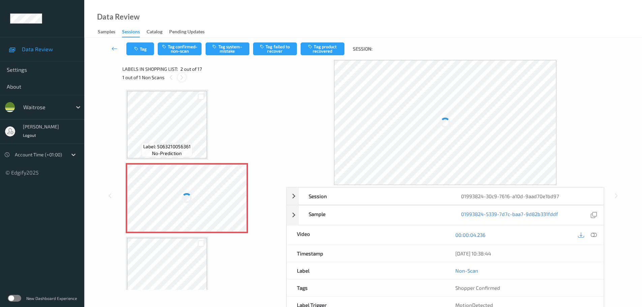
scroll to position [3, 0]
click at [597, 235] on div at bounding box center [593, 234] width 9 height 9
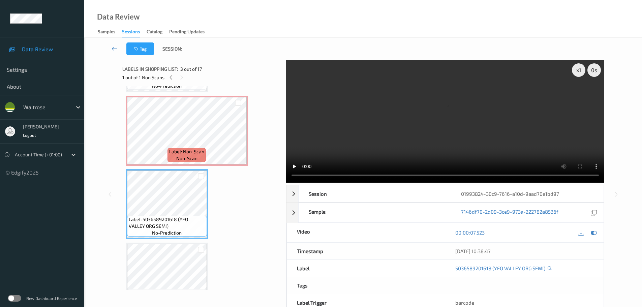
scroll to position [0, 0]
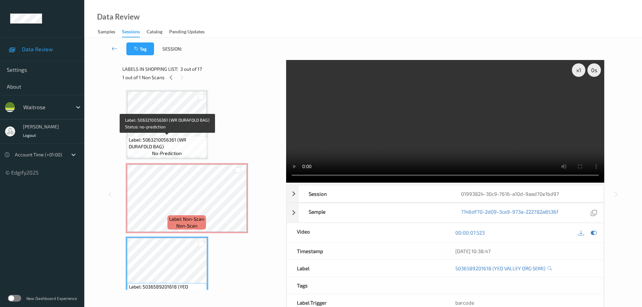
click at [184, 143] on span "Label: 5063210056361 (WR DURAFOLD BAG)" at bounding box center [167, 142] width 76 height 13
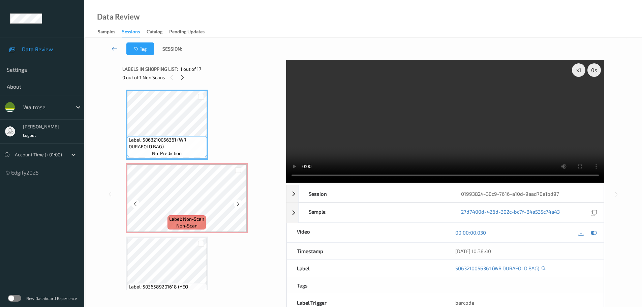
scroll to position [34, 0]
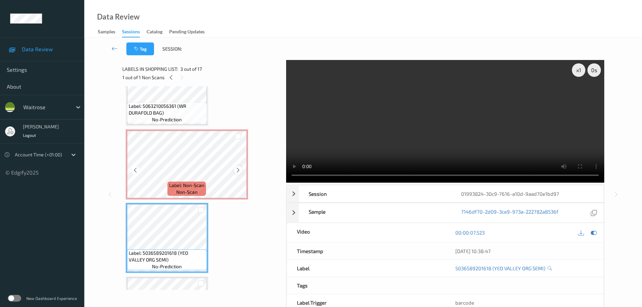
click at [241, 170] on div at bounding box center [238, 170] width 8 height 8
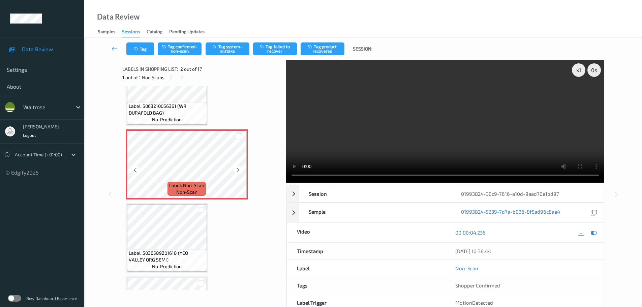
click at [241, 170] on div at bounding box center [238, 170] width 8 height 8
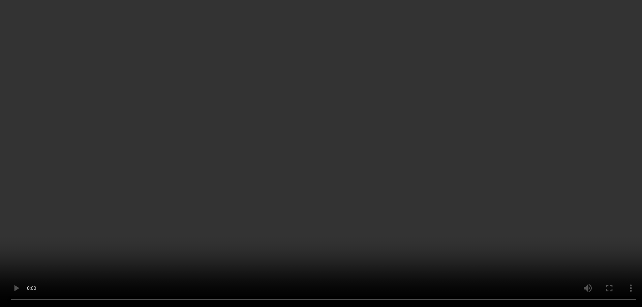
scroll to position [236, 0]
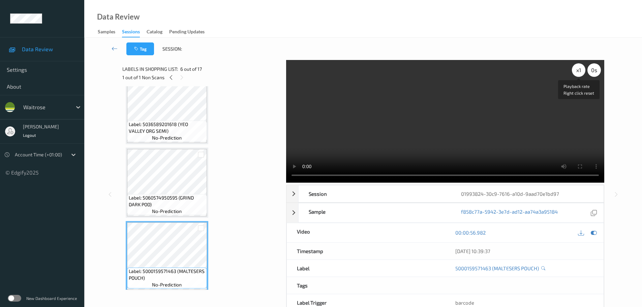
click at [575, 68] on div "x 1" at bounding box center [578, 69] width 13 height 13
click at [575, 68] on div "x 2" at bounding box center [578, 69] width 13 height 13
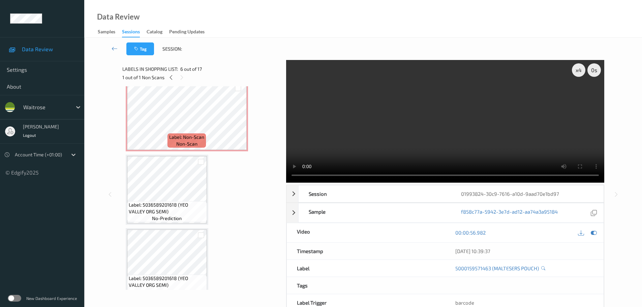
scroll to position [0, 0]
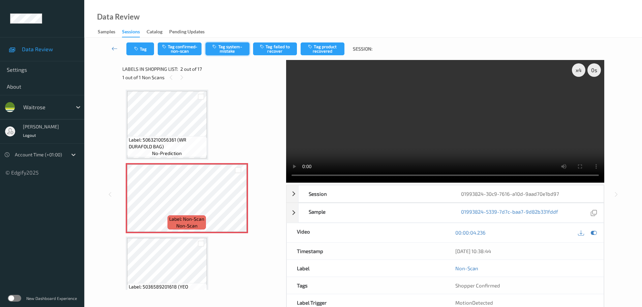
click at [231, 47] on button "Tag system-mistake" at bounding box center [227, 48] width 44 height 13
click at [231, 47] on div "Tag Tag confirmed-non-scan Tag system-mistake Tag failed to recover Tag product…" at bounding box center [363, 183] width 530 height 291
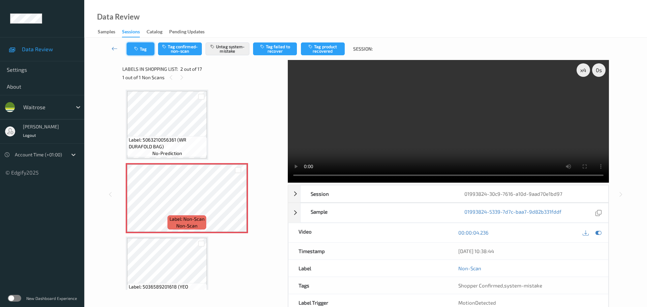
click at [134, 52] on button "Tag" at bounding box center [141, 48] width 28 height 13
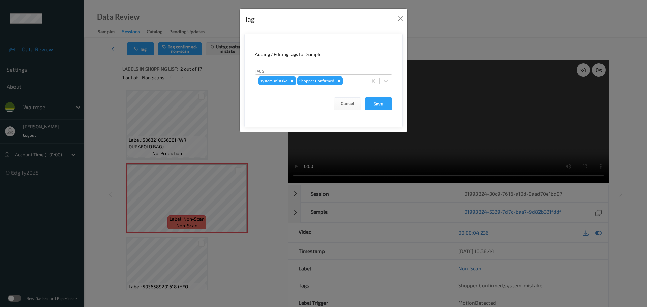
click at [357, 79] on div at bounding box center [354, 81] width 20 height 8
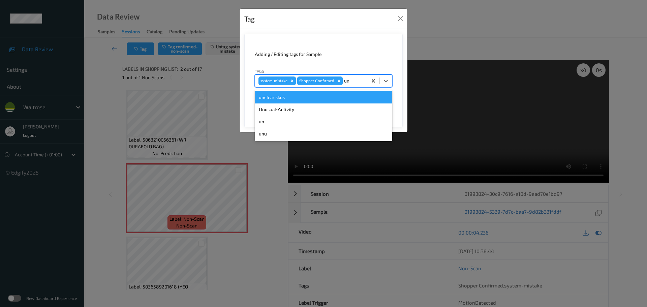
type input "unu"
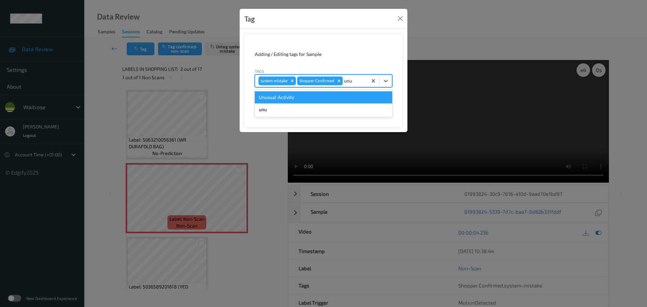
click at [291, 97] on div "Unusual-Activity" at bounding box center [323, 97] width 137 height 12
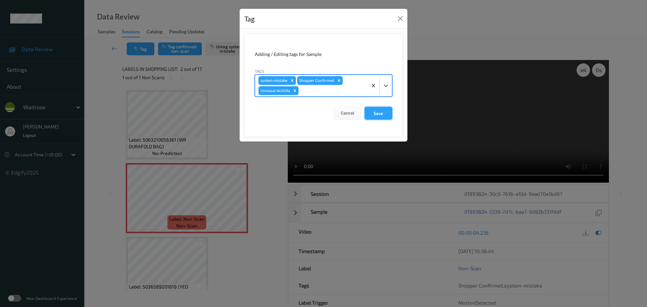
click at [376, 117] on button "Save" at bounding box center [378, 113] width 28 height 13
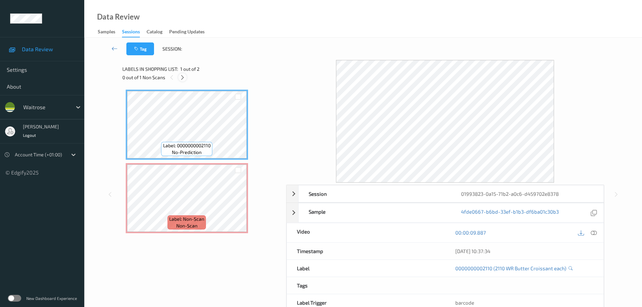
click at [181, 77] on icon at bounding box center [183, 77] width 6 height 6
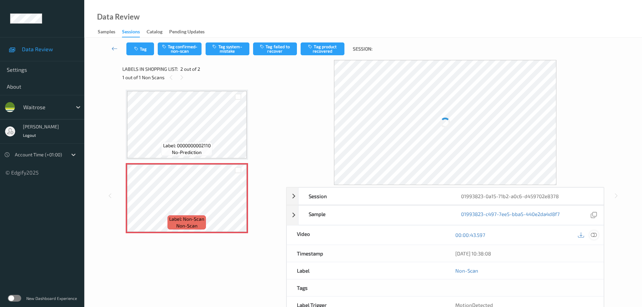
click at [597, 239] on div at bounding box center [587, 234] width 22 height 9
click at [594, 235] on icon at bounding box center [593, 235] width 6 height 6
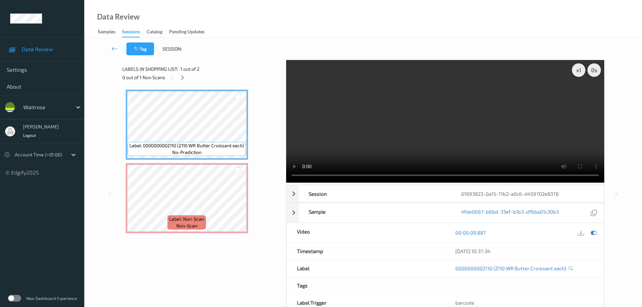
click at [197, 162] on div "Label: 0000000002110 (2110 WR Butter Croissant each) no-prediction Label: Non-S…" at bounding box center [202, 161] width 152 height 143
click at [581, 67] on div "x 1" at bounding box center [578, 69] width 13 height 13
click at [581, 67] on div "x 2" at bounding box center [578, 69] width 13 height 13
click at [581, 65] on div "x 4" at bounding box center [578, 69] width 13 height 13
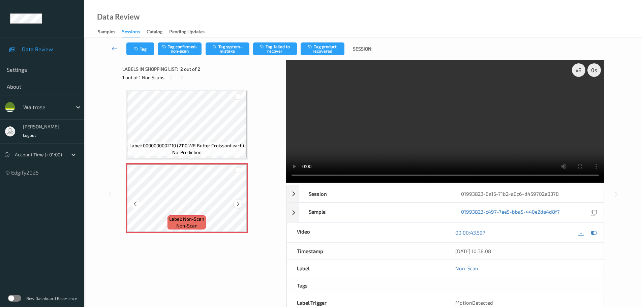
click at [238, 204] on icon at bounding box center [238, 204] width 6 height 6
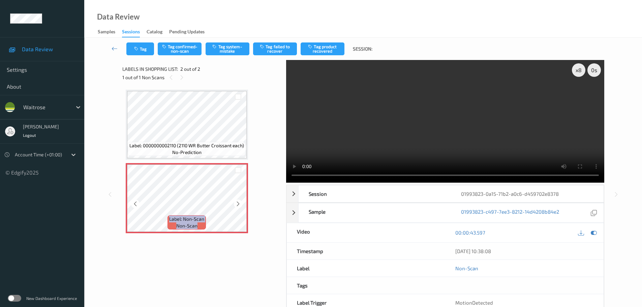
click at [238, 204] on icon at bounding box center [238, 204] width 6 height 6
click at [228, 49] on button "Tag system-mistake" at bounding box center [227, 48] width 44 height 13
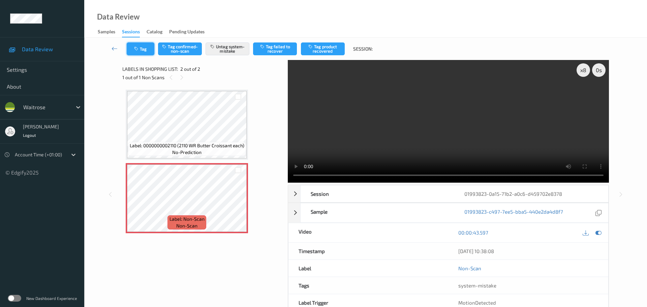
click at [140, 47] on icon "button" at bounding box center [137, 48] width 6 height 5
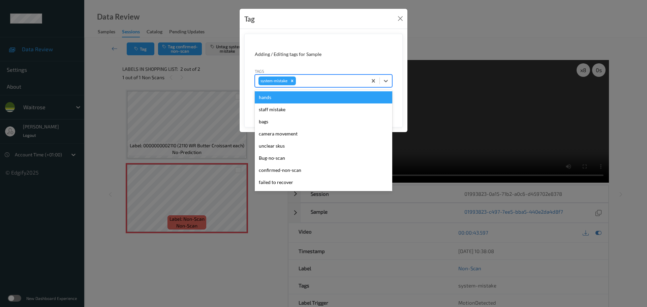
click at [318, 81] on div at bounding box center [330, 81] width 67 height 8
type input "unu"
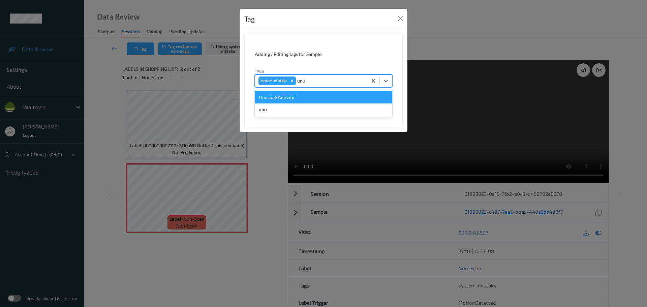
click at [292, 93] on div "Unusual-Activity" at bounding box center [323, 97] width 137 height 12
type input "picklist"
click at [307, 97] on div "Picklist item alert" at bounding box center [323, 97] width 137 height 12
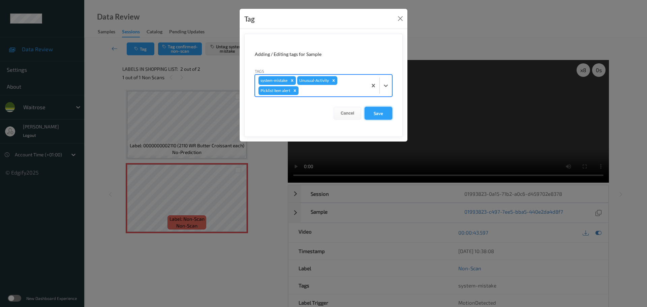
click at [381, 113] on button "Save" at bounding box center [378, 113] width 28 height 13
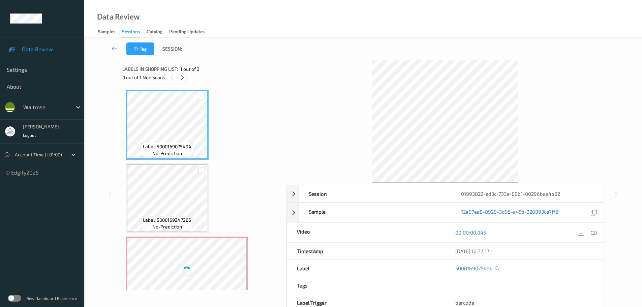
click at [180, 76] on icon at bounding box center [183, 77] width 6 height 6
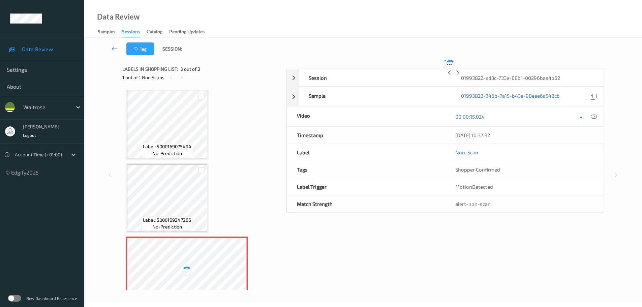
scroll to position [20, 0]
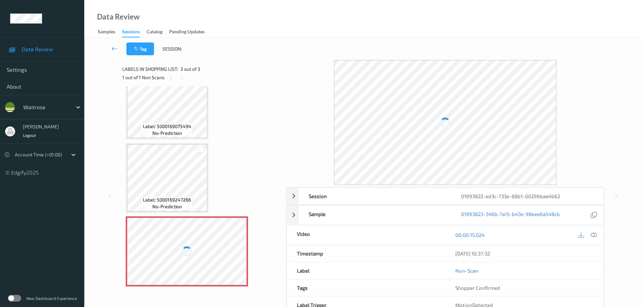
drag, startPoint x: 591, startPoint y: 236, endPoint x: 578, endPoint y: 238, distance: 13.6
click at [592, 236] on div "Session 01993822-ed3c-733e-88b1-00296baa4b62 Session ID 01993822-ed3c-733e-88b1…" at bounding box center [445, 259] width 318 height 144
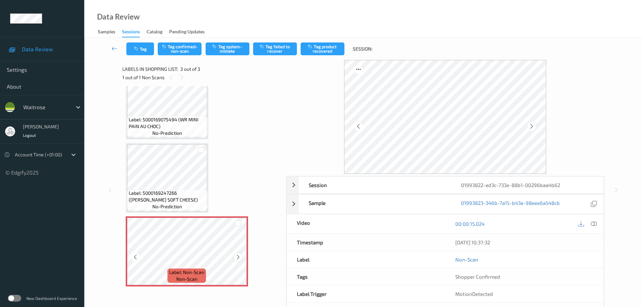
click at [241, 256] on div at bounding box center [238, 257] width 8 height 8
click at [239, 256] on div at bounding box center [238, 257] width 8 height 8
click at [202, 279] on div "Label: Non-Scan non-scan" at bounding box center [186, 275] width 38 height 14
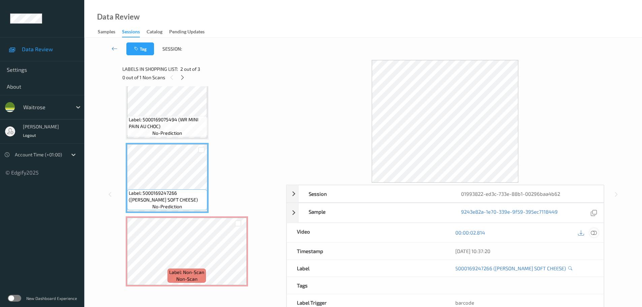
click at [596, 237] on div "00:00:02.814" at bounding box center [524, 232] width 158 height 19
click at [592, 233] on icon at bounding box center [593, 232] width 6 height 6
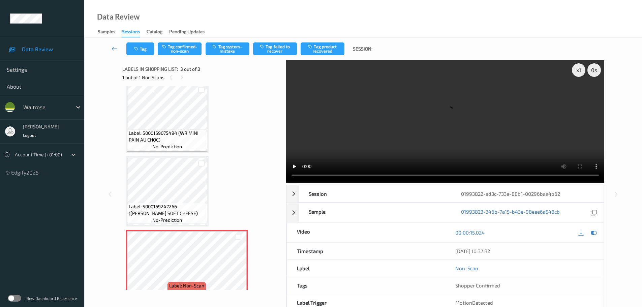
scroll to position [0, 0]
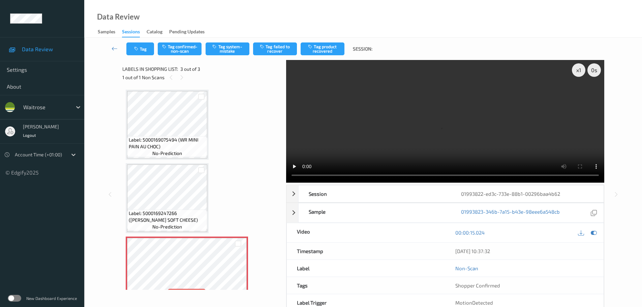
drag, startPoint x: 263, startPoint y: 179, endPoint x: 254, endPoint y: 180, distance: 9.1
click at [254, 180] on div "Label: 5000169075494 (WR MINI PAIN AU CHOC) no-prediction Label: 5000169247266 …" at bounding box center [202, 198] width 152 height 217
drag, startPoint x: 284, startPoint y: 179, endPoint x: 277, endPoint y: 179, distance: 6.7
click at [277, 179] on div "x 1 0 s Session 01993822-ed3c-733e-88b1-00296baa4b62 Session ID 01993822-ed3c-7…" at bounding box center [363, 194] width 482 height 269
click at [576, 71] on div "x 1" at bounding box center [578, 69] width 13 height 13
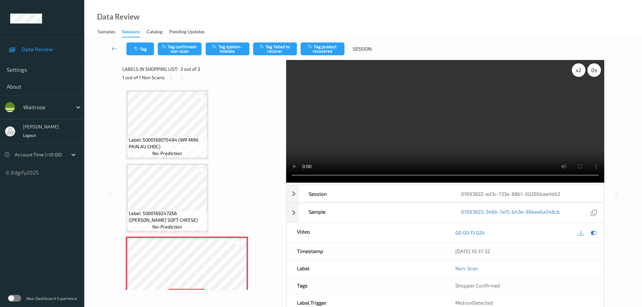
click at [576, 71] on div "x 2" at bounding box center [578, 69] width 13 height 13
click at [213, 185] on div "Label: 5000169075494 (WR MINI PAIN AU CHOC) no-prediction Label: 5000169247266 …" at bounding box center [202, 198] width 152 height 217
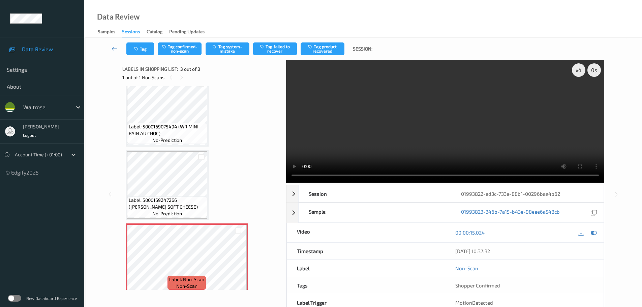
scroll to position [20, 0]
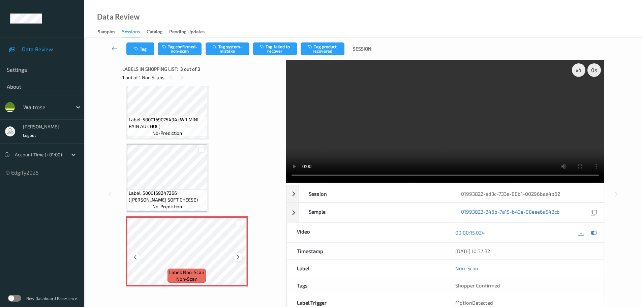
click at [238, 257] on icon at bounding box center [238, 257] width 6 height 6
click at [238, 256] on icon at bounding box center [238, 257] width 6 height 6
click at [231, 46] on button "Tag system-mistake" at bounding box center [227, 48] width 44 height 13
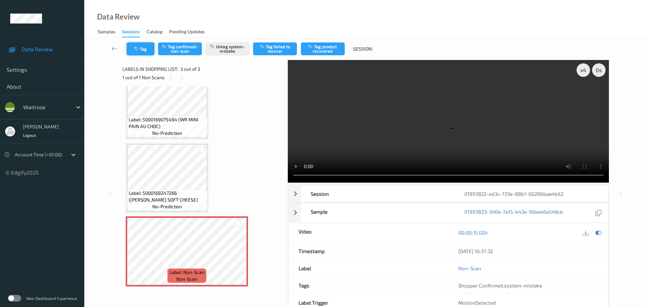
click at [144, 51] on button "Tag" at bounding box center [141, 48] width 28 height 13
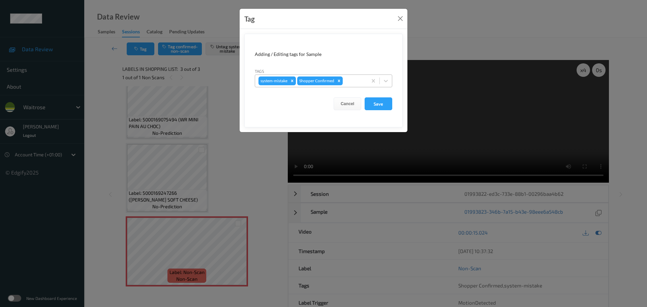
click at [349, 81] on div at bounding box center [354, 81] width 20 height 8
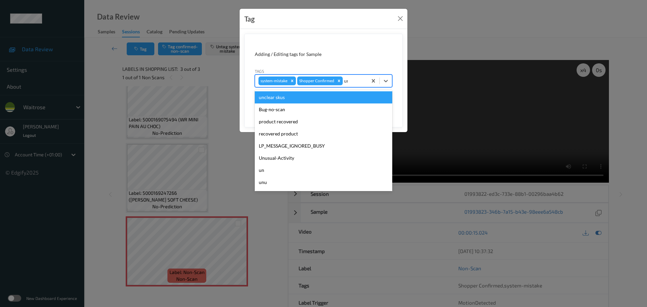
type input "unu"
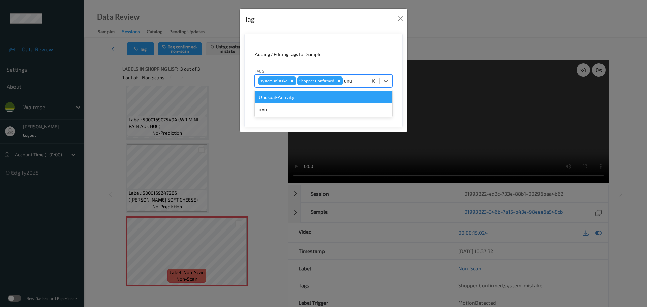
click at [341, 97] on div "Unusual-Activity" at bounding box center [323, 97] width 137 height 12
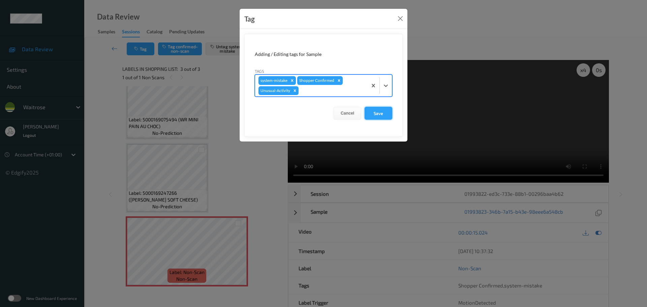
click at [369, 113] on button "Save" at bounding box center [378, 113] width 28 height 13
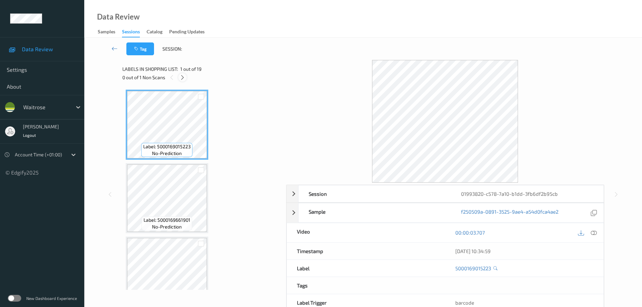
click at [185, 78] on icon at bounding box center [183, 77] width 6 height 6
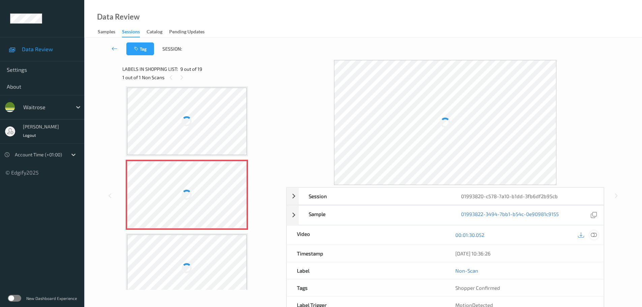
click at [591, 238] on div at bounding box center [593, 234] width 9 height 9
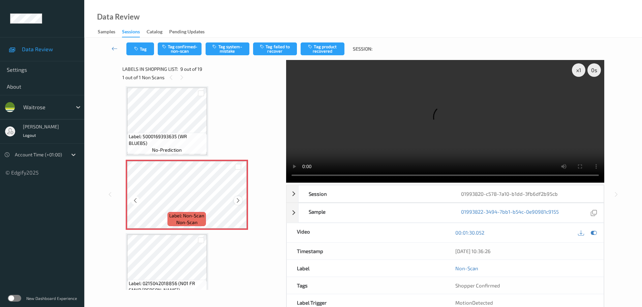
click at [238, 202] on icon at bounding box center [238, 200] width 6 height 6
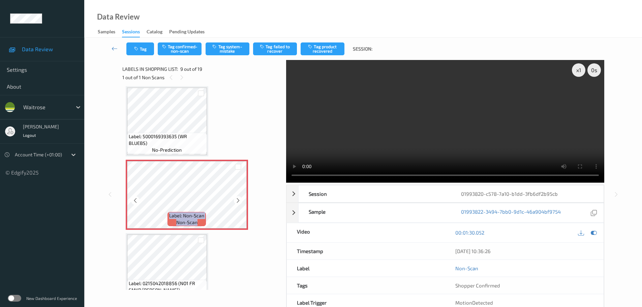
click at [238, 202] on icon at bounding box center [238, 200] width 6 height 6
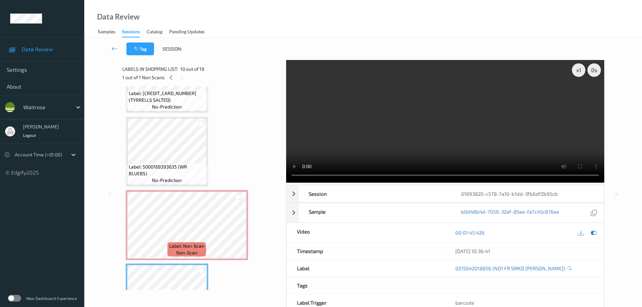
scroll to position [484, 0]
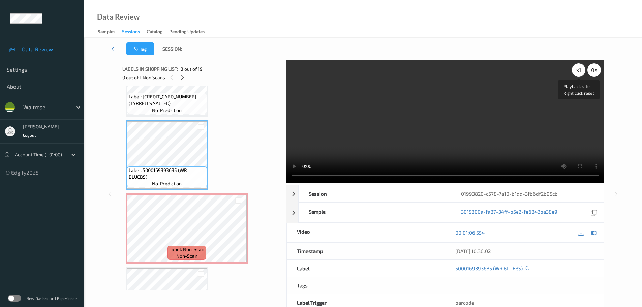
click at [577, 71] on div "x 1" at bounding box center [578, 69] width 13 height 13
click at [577, 71] on div "x 2" at bounding box center [578, 69] width 13 height 13
click at [237, 236] on icon at bounding box center [238, 234] width 6 height 6
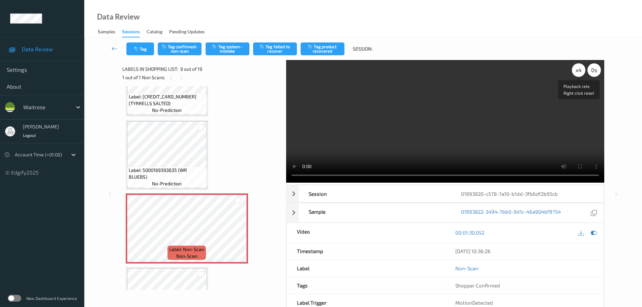
click at [581, 73] on div "x 4" at bounding box center [578, 69] width 13 height 13
click at [581, 73] on div "x 8" at bounding box center [578, 69] width 13 height 13
click at [573, 67] on div "x 1" at bounding box center [578, 69] width 13 height 13
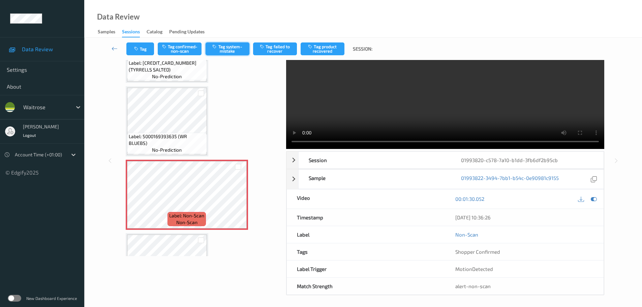
click at [226, 49] on button "Tag system-mistake" at bounding box center [227, 48] width 44 height 13
click at [232, 49] on button "Tag system-mistake" at bounding box center [227, 48] width 44 height 13
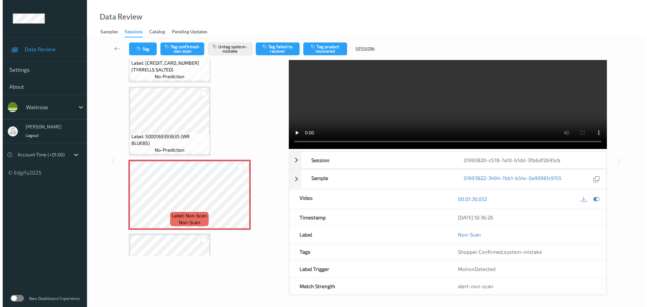
scroll to position [0, 0]
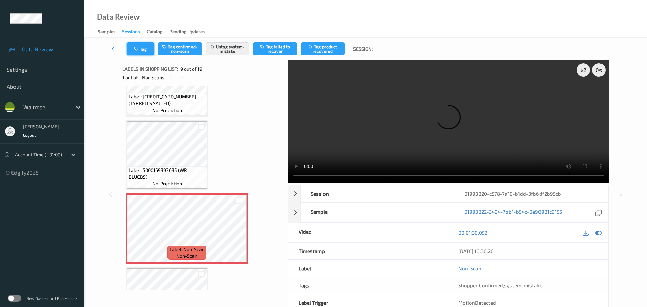
click at [145, 51] on button "Tag" at bounding box center [141, 48] width 28 height 13
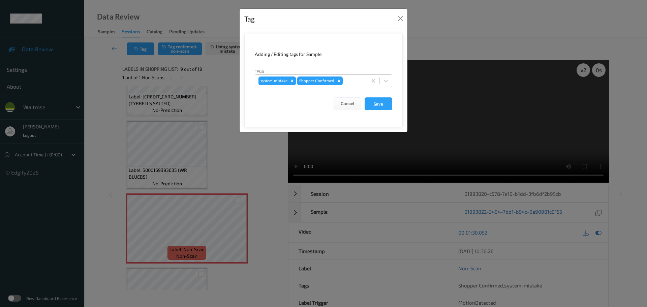
click at [347, 83] on div at bounding box center [354, 81] width 20 height 8
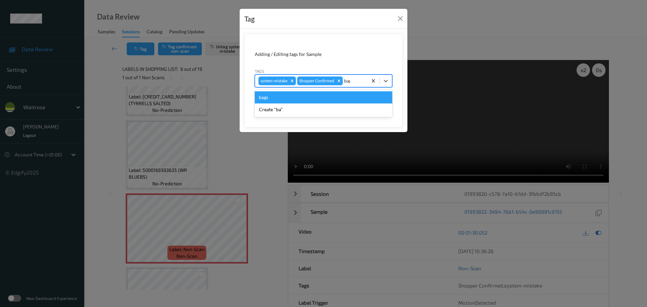
type input "bags"
drag, startPoint x: 318, startPoint y: 91, endPoint x: 323, endPoint y: 94, distance: 6.1
click at [318, 91] on div "bags" at bounding box center [323, 97] width 137 height 15
click at [352, 100] on div "bags" at bounding box center [323, 97] width 137 height 12
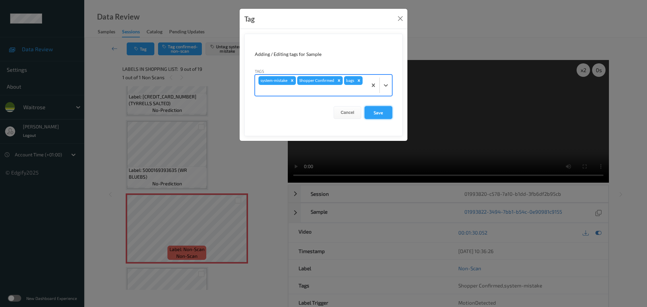
click at [383, 111] on button "Save" at bounding box center [378, 112] width 28 height 13
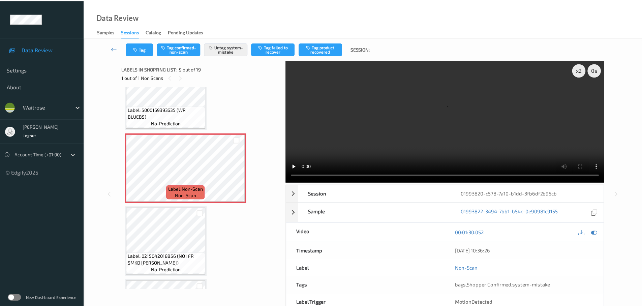
scroll to position [551, 0]
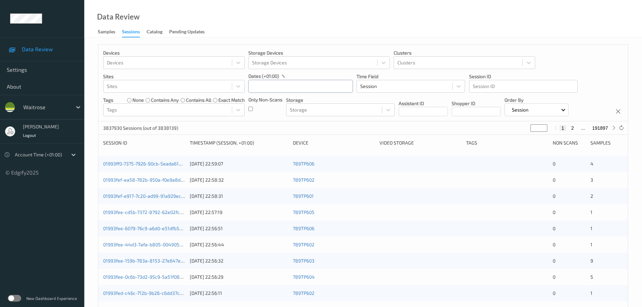
click at [276, 89] on input "text" at bounding box center [300, 86] width 104 height 13
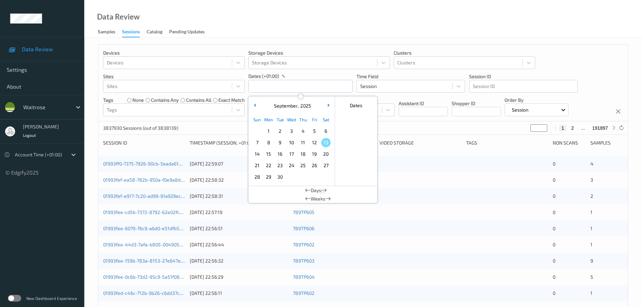
click at [300, 144] on span "11" at bounding box center [302, 142] width 9 height 9
type input "11/09/2025 00:00 -> 11/09/2025 23:59"
click at [308, 33] on div "Data Review Samples Sessions Catalog Pending Updates" at bounding box center [362, 19] width 557 height 38
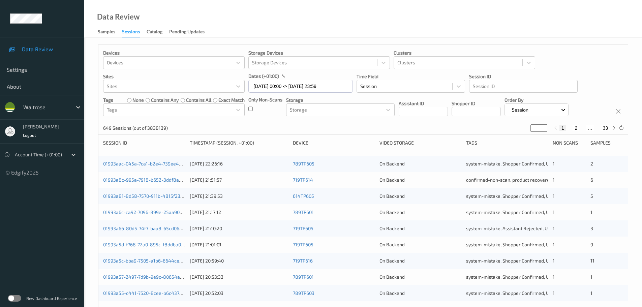
click at [534, 131] on input "*" at bounding box center [538, 127] width 17 height 7
click at [616, 128] on icon at bounding box center [613, 127] width 5 height 5
type input "*"
click at [615, 128] on icon at bounding box center [613, 127] width 5 height 5
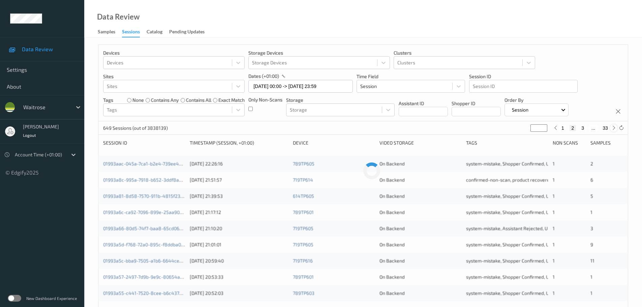
type input "*"
click at [615, 128] on icon at bounding box center [613, 127] width 5 height 5
type input "*"
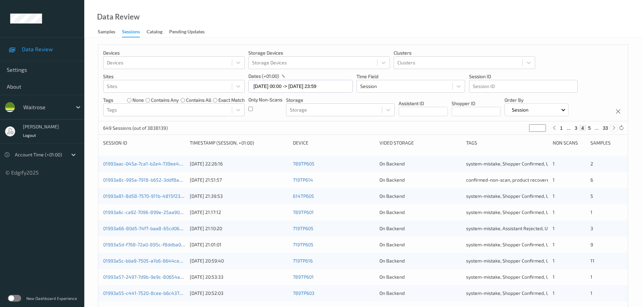
click at [615, 128] on icon at bounding box center [613, 127] width 5 height 5
type input "*"
click at [615, 128] on icon at bounding box center [613, 127] width 5 height 5
type input "*"
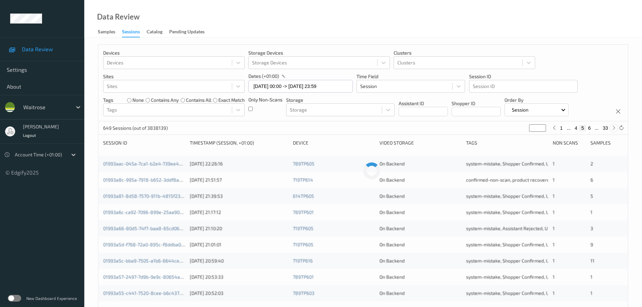
type input "*"
click at [615, 128] on icon at bounding box center [613, 127] width 5 height 5
type input "*"
click at [615, 128] on icon at bounding box center [613, 127] width 5 height 5
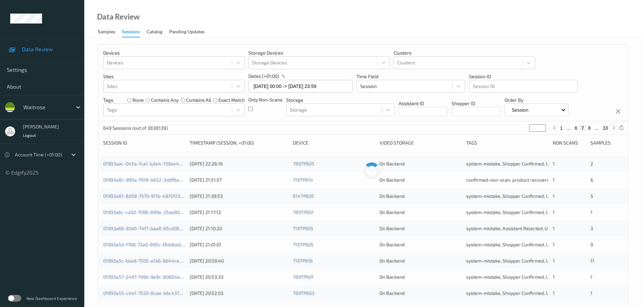
type input "*"
click at [615, 128] on icon at bounding box center [613, 127] width 5 height 5
type input "*"
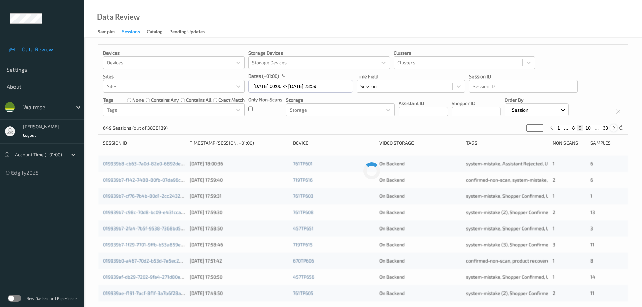
click at [615, 128] on icon at bounding box center [613, 127] width 5 height 5
type input "**"
click at [615, 128] on icon at bounding box center [613, 127] width 5 height 5
type input "**"
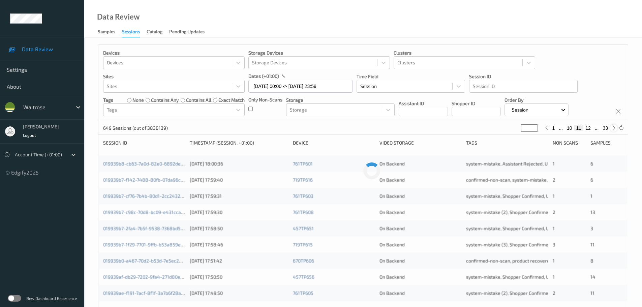
type input "**"
click at [615, 128] on icon at bounding box center [613, 127] width 5 height 5
type input "**"
click at [615, 128] on icon at bounding box center [613, 127] width 5 height 5
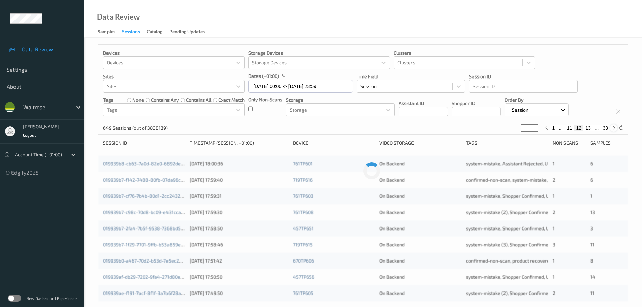
type input "**"
click at [615, 128] on icon at bounding box center [613, 127] width 5 height 5
type input "**"
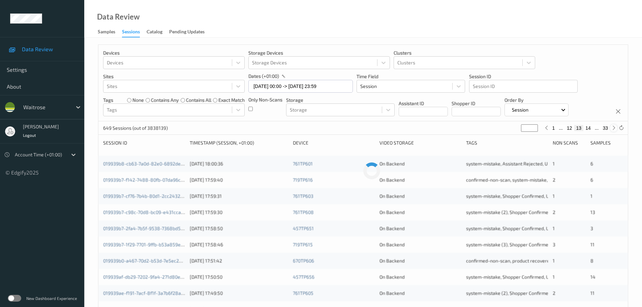
click at [615, 128] on icon at bounding box center [613, 127] width 5 height 5
type input "**"
click at [615, 128] on icon at bounding box center [613, 127] width 5 height 5
type input "**"
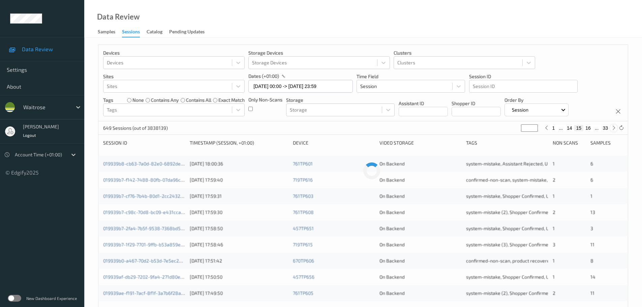
type input "**"
click at [615, 128] on icon at bounding box center [613, 127] width 5 height 5
type input "**"
click at [615, 128] on icon at bounding box center [613, 127] width 5 height 5
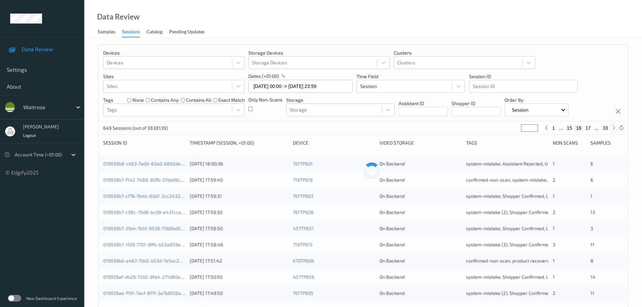
type input "**"
click at [615, 128] on icon at bounding box center [613, 127] width 5 height 5
type input "**"
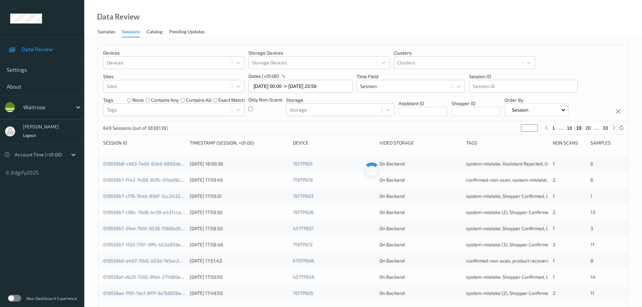
click at [615, 128] on icon at bounding box center [613, 127] width 5 height 5
type input "**"
click at [615, 128] on icon at bounding box center [613, 127] width 5 height 5
type input "**"
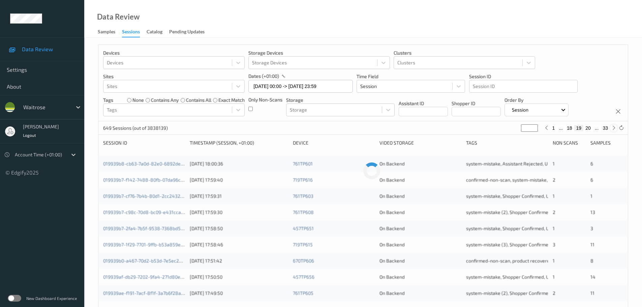
type input "**"
click at [615, 128] on icon at bounding box center [613, 127] width 5 height 5
type input "**"
click at [615, 128] on icon at bounding box center [613, 127] width 5 height 5
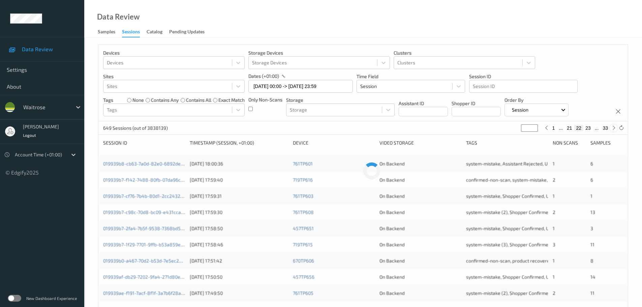
type input "**"
click at [615, 128] on icon at bounding box center [613, 127] width 5 height 5
type input "**"
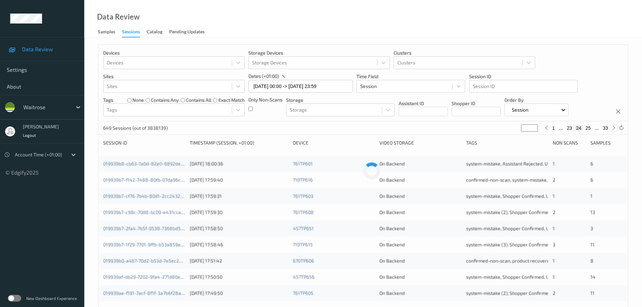
click at [615, 128] on icon at bounding box center [613, 127] width 5 height 5
type input "**"
click at [615, 128] on icon at bounding box center [613, 127] width 5 height 5
type input "**"
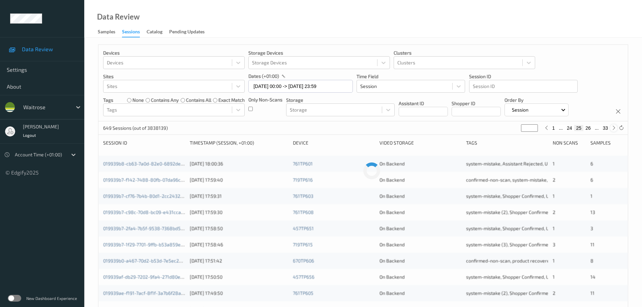
type input "**"
click at [612, 130] on icon at bounding box center [613, 127] width 5 height 5
type input "**"
click at [612, 130] on icon at bounding box center [613, 127] width 5 height 5
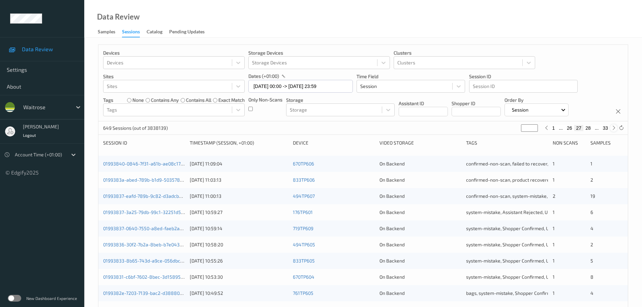
type input "**"
click at [612, 130] on icon at bounding box center [613, 127] width 5 height 5
type input "**"
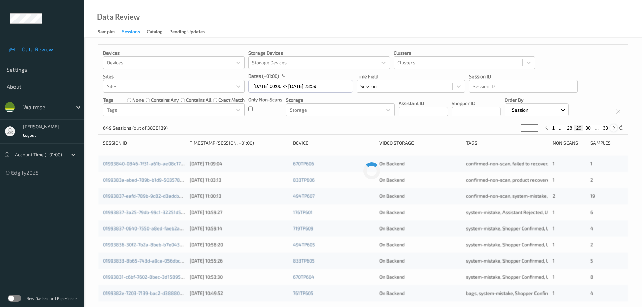
click at [612, 130] on icon at bounding box center [613, 127] width 5 height 5
type input "**"
click at [612, 130] on icon at bounding box center [613, 127] width 5 height 5
type input "**"
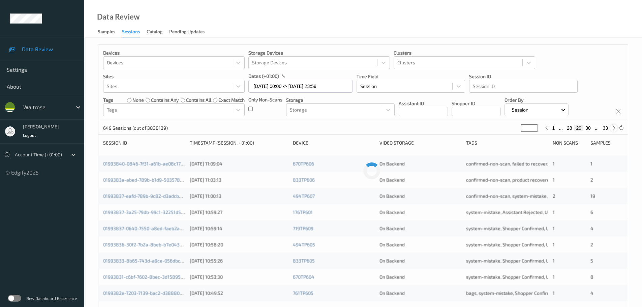
type input "**"
click at [612, 130] on icon at bounding box center [613, 127] width 5 height 5
type input "**"
click at [612, 130] on icon at bounding box center [613, 127] width 5 height 5
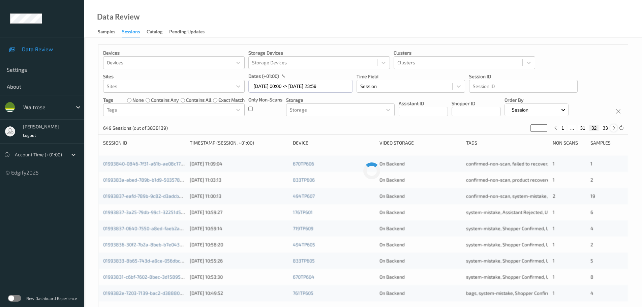
type input "**"
click at [612, 130] on icon at bounding box center [613, 127] width 5 height 5
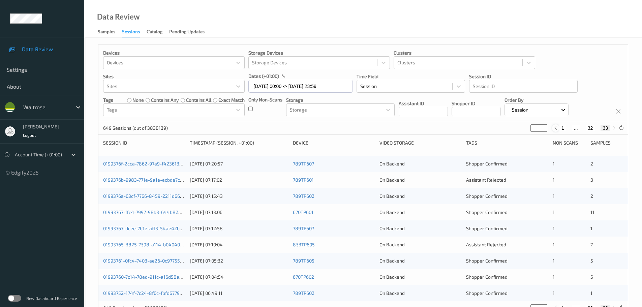
click at [556, 130] on icon at bounding box center [555, 127] width 5 height 5
type input "**"
click at [614, 126] on icon at bounding box center [613, 127] width 5 height 5
type input "**"
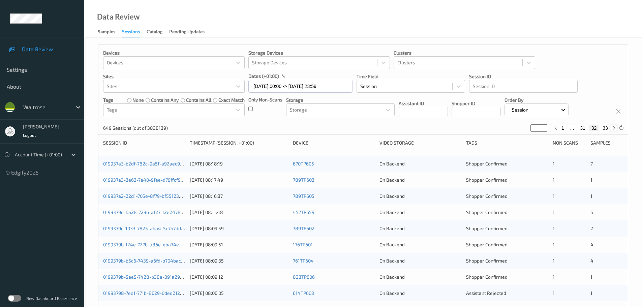
type input "**"
click at [555, 130] on icon at bounding box center [555, 127] width 5 height 5
type input "**"
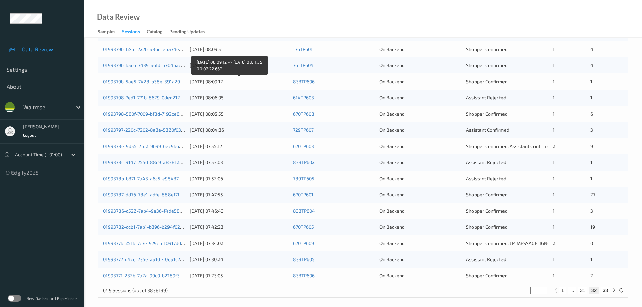
scroll to position [200, 0]
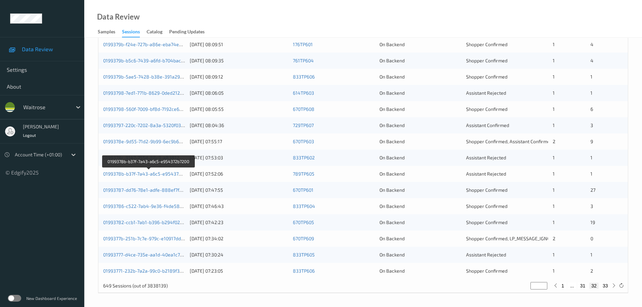
drag, startPoint x: 170, startPoint y: 173, endPoint x: 182, endPoint y: 180, distance: 13.9
click at [181, 176] on link "0199378b-b37f-7a43-a6c5-e954372b7200" at bounding box center [148, 174] width 91 height 6
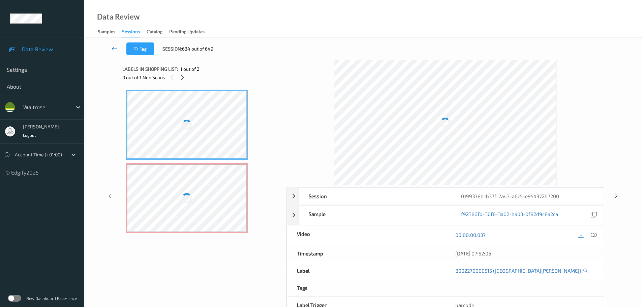
click at [116, 53] on link at bounding box center [115, 48] width 24 height 13
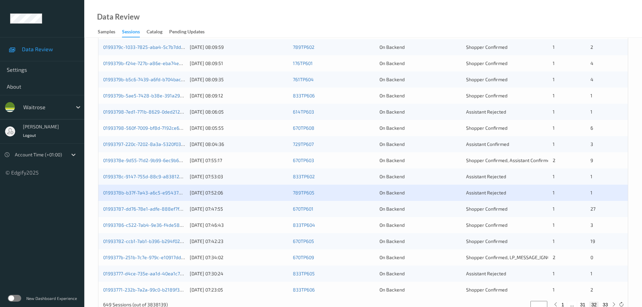
scroll to position [200, 0]
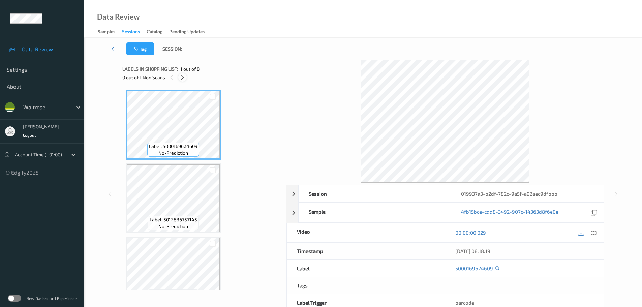
click at [186, 78] on div at bounding box center [182, 77] width 8 height 8
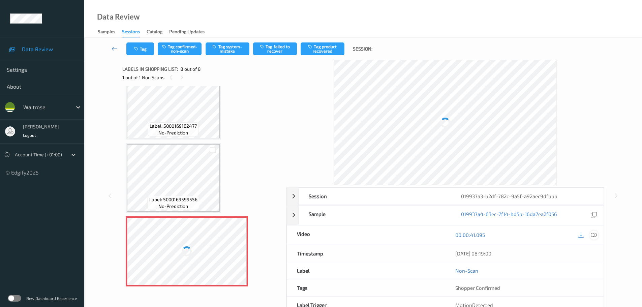
click at [594, 236] on icon at bounding box center [593, 235] width 6 height 6
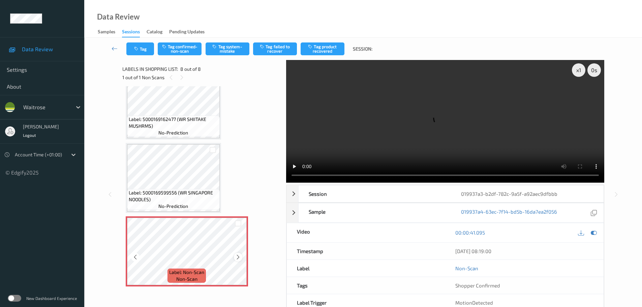
click at [239, 258] on icon at bounding box center [238, 257] width 6 height 6
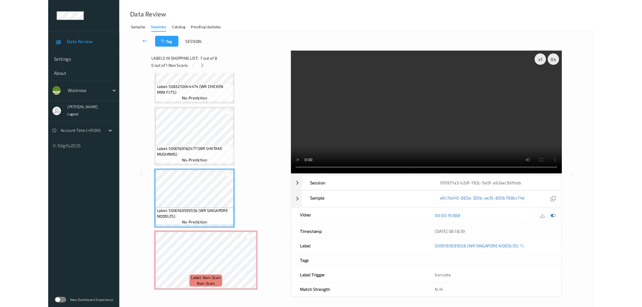
scroll to position [330, 0]
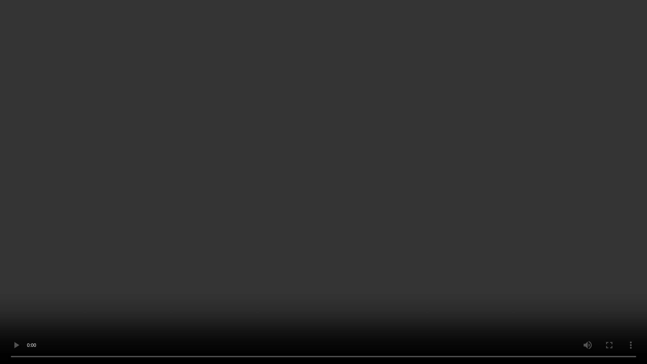
click at [397, 307] on video at bounding box center [323, 182] width 647 height 364
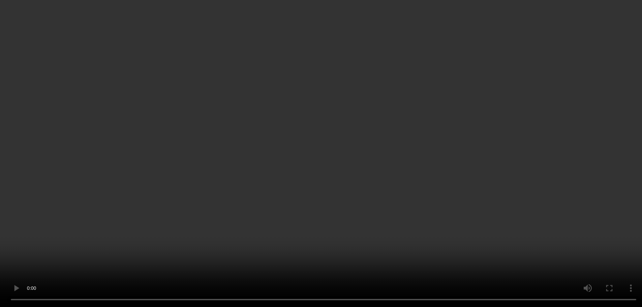
scroll to position [387, 0]
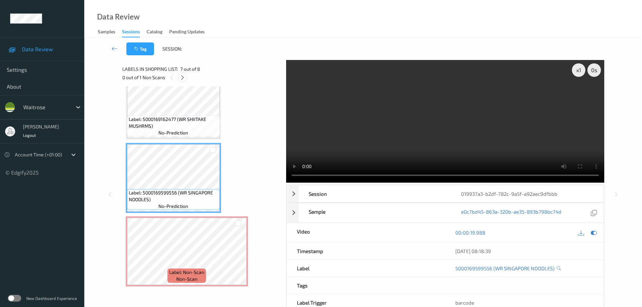
click at [181, 81] on div at bounding box center [182, 77] width 8 height 8
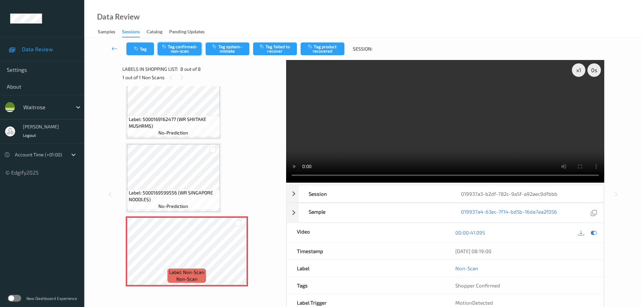
click at [182, 49] on button "Tag confirmed-non-scan" at bounding box center [180, 48] width 44 height 13
click at [179, 49] on button "Tag confirmed-non-scan" at bounding box center [180, 48] width 44 height 13
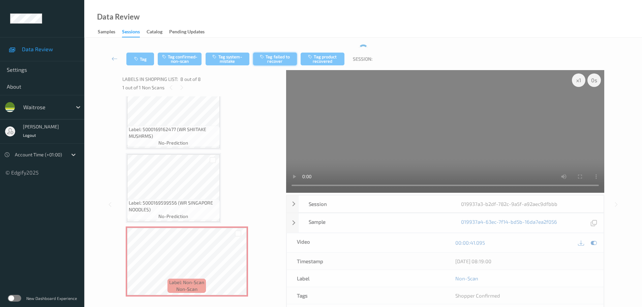
click at [269, 58] on button "Tag failed to recover" at bounding box center [275, 59] width 44 height 13
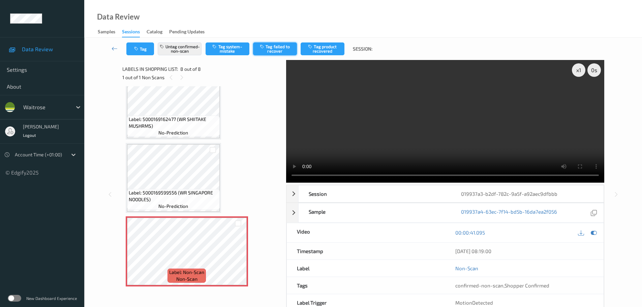
click at [276, 49] on button "Tag failed to recover" at bounding box center [275, 48] width 44 height 13
click at [271, 51] on button "Tag failed to recover" at bounding box center [275, 48] width 44 height 13
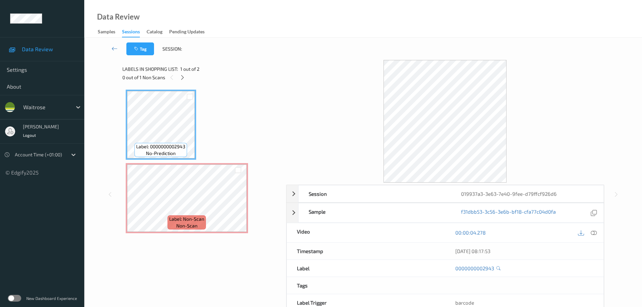
drag, startPoint x: 184, startPoint y: 79, endPoint x: 184, endPoint y: 85, distance: 5.1
click at [184, 79] on icon at bounding box center [183, 77] width 6 height 6
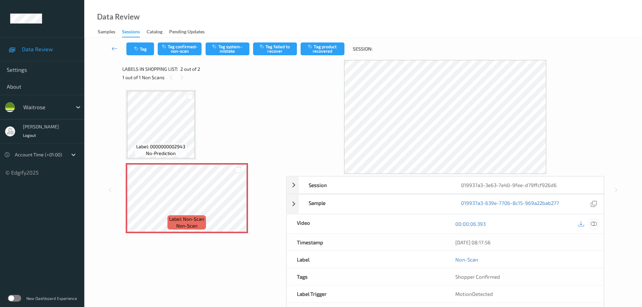
click at [592, 226] on icon at bounding box center [593, 224] width 6 height 6
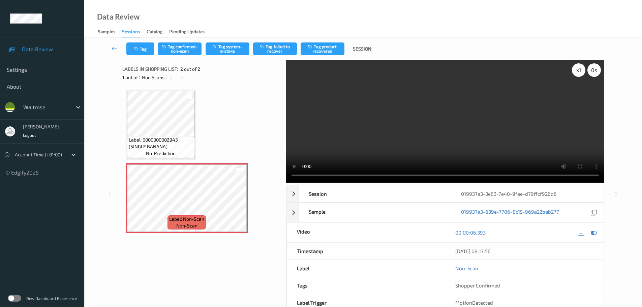
click at [576, 70] on div "x 1" at bounding box center [578, 69] width 13 height 13
click at [576, 70] on div "x 2" at bounding box center [578, 69] width 13 height 13
click at [576, 70] on div "x 4" at bounding box center [578, 69] width 13 height 13
click at [232, 51] on button "Tag system-mistake" at bounding box center [227, 48] width 44 height 13
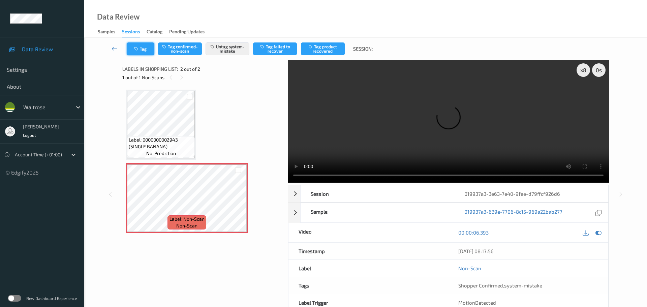
click at [146, 46] on button "Tag" at bounding box center [141, 48] width 28 height 13
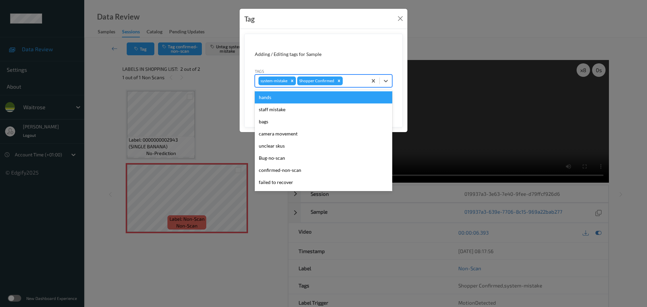
click at [360, 81] on div at bounding box center [354, 81] width 20 height 8
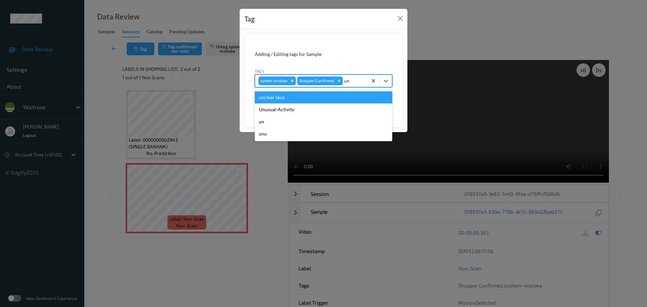
type input "unu"
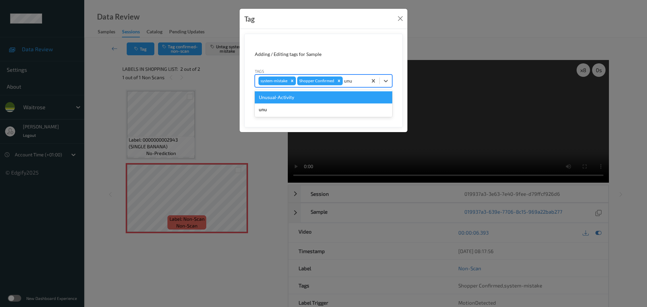
click at [304, 93] on div "Unusual-Activity" at bounding box center [323, 97] width 137 height 12
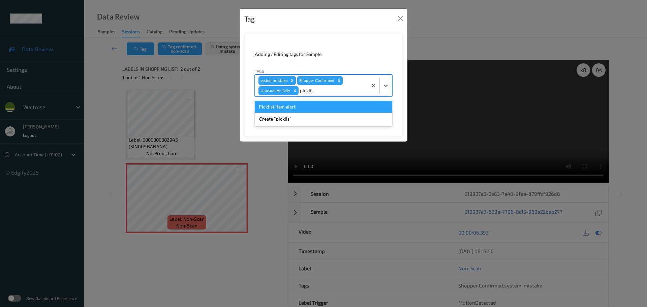
type input "picklist"
click at [293, 103] on div "Picklist item alert" at bounding box center [323, 107] width 137 height 12
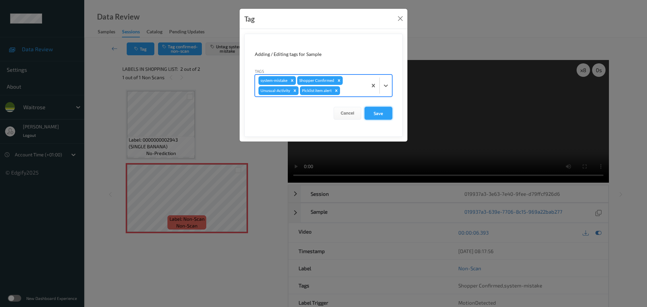
click at [374, 114] on button "Save" at bounding box center [378, 113] width 28 height 13
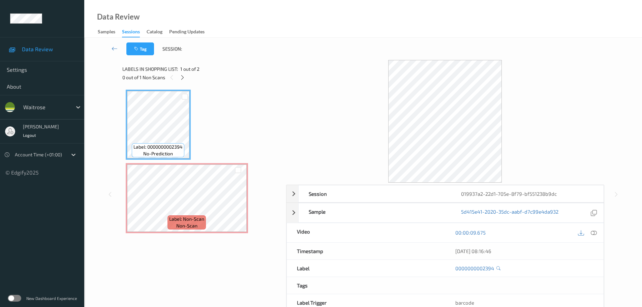
click at [183, 80] on icon at bounding box center [183, 77] width 6 height 6
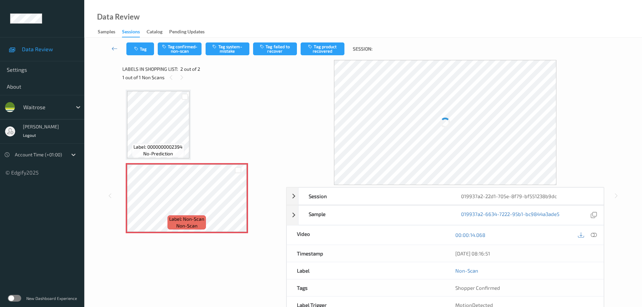
drag, startPoint x: 591, startPoint y: 233, endPoint x: 596, endPoint y: 234, distance: 4.2
click at [591, 233] on icon at bounding box center [593, 235] width 6 height 6
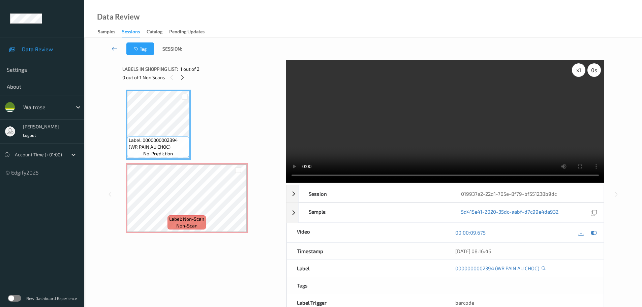
click at [578, 72] on div "x 1" at bounding box center [578, 69] width 13 height 13
click at [578, 72] on div "x 2" at bounding box center [578, 69] width 13 height 13
click at [578, 72] on div "x 4" at bounding box center [578, 69] width 13 height 13
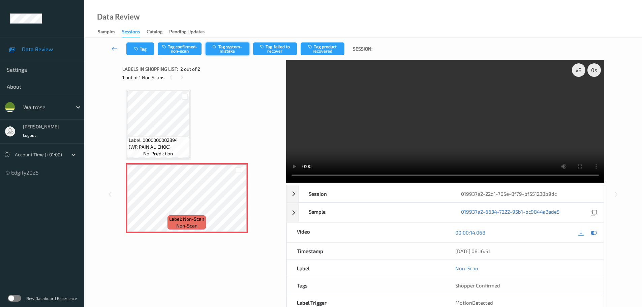
click at [229, 48] on button "Tag system-mistake" at bounding box center [227, 48] width 44 height 13
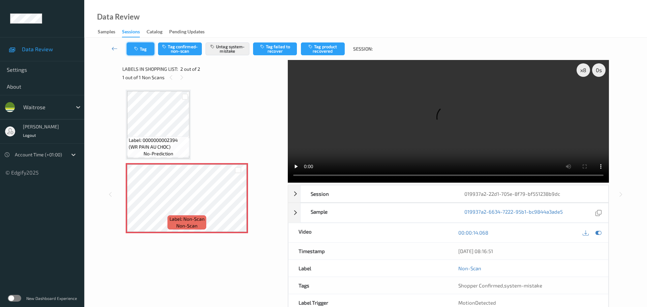
click at [139, 51] on icon "button" at bounding box center [137, 48] width 6 height 5
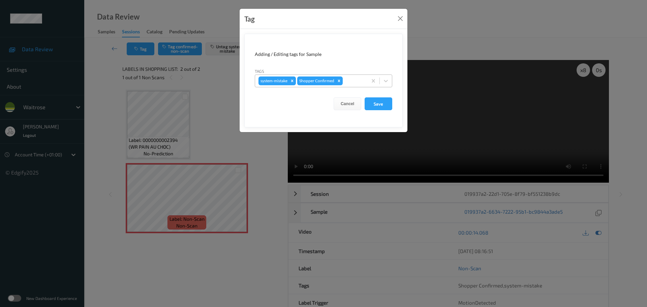
drag, startPoint x: 350, startPoint y: 82, endPoint x: 349, endPoint y: 78, distance: 4.1
click at [350, 82] on div at bounding box center [354, 81] width 20 height 8
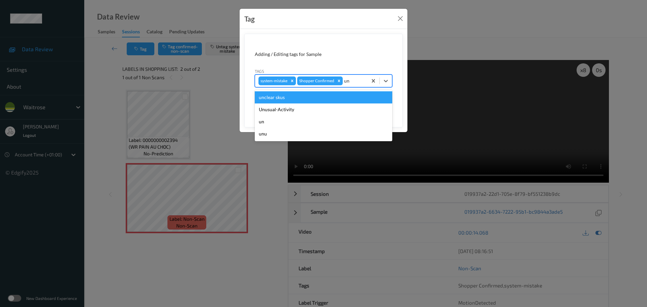
type input "unu"
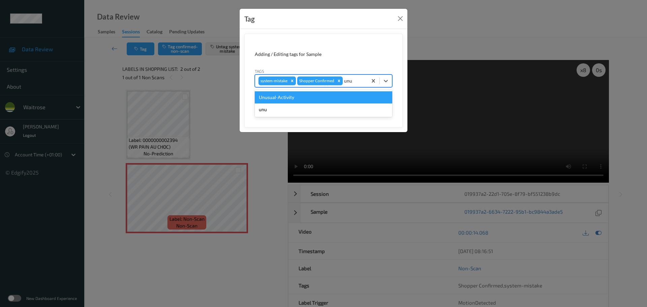
click at [332, 95] on div "Unusual-Activity" at bounding box center [323, 97] width 137 height 12
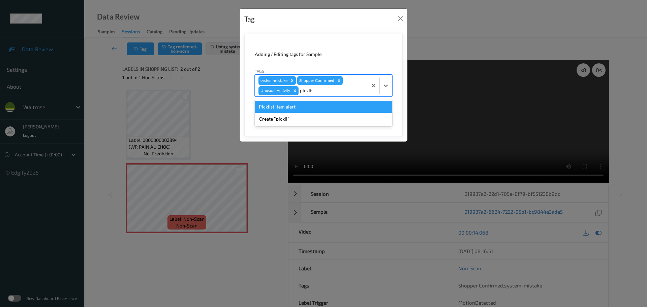
type input "picklist"
click at [305, 107] on div "Picklist item alert" at bounding box center [323, 107] width 137 height 12
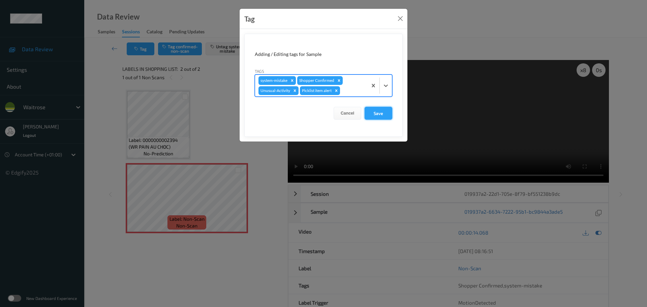
click at [370, 114] on button "Save" at bounding box center [378, 113] width 28 height 13
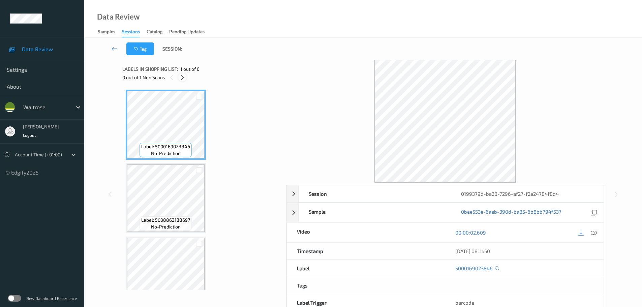
click at [182, 78] on icon at bounding box center [183, 77] width 6 height 6
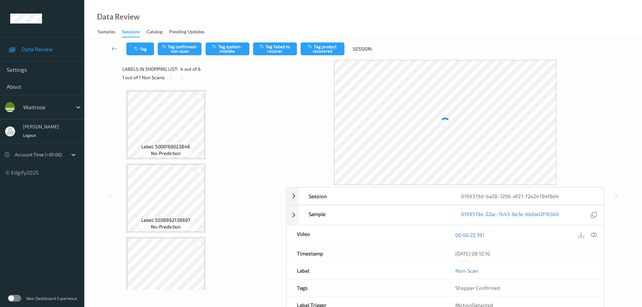
scroll to position [150, 0]
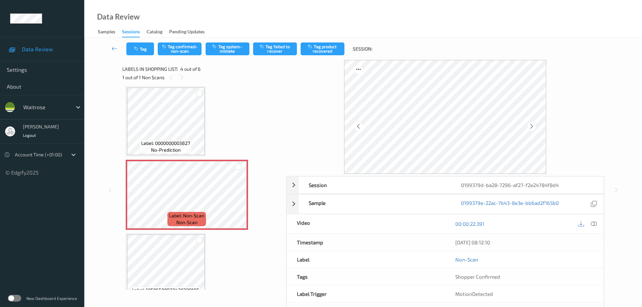
click at [588, 221] on div at bounding box center [587, 223] width 22 height 9
click at [593, 224] on icon at bounding box center [593, 224] width 6 height 6
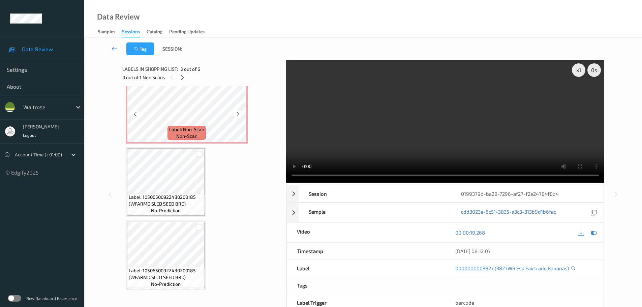
scroll to position [240, 0]
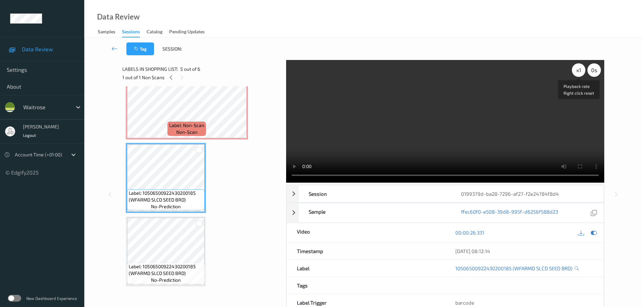
click at [580, 72] on div "x 1" at bounding box center [578, 69] width 13 height 13
click at [580, 72] on div "x 2" at bounding box center [578, 69] width 13 height 13
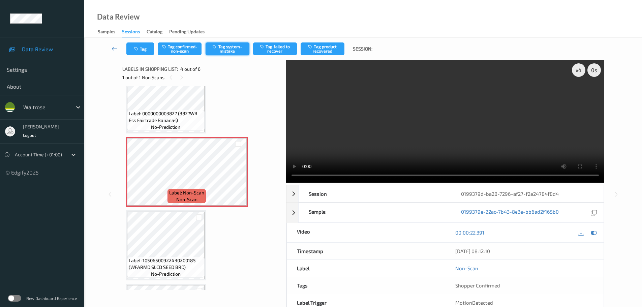
click at [229, 47] on button "Tag system-mistake" at bounding box center [227, 48] width 44 height 13
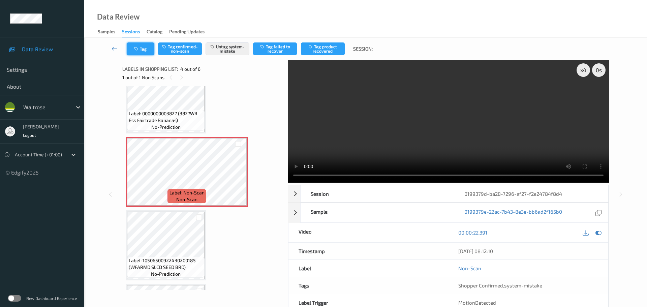
click at [139, 50] on icon "button" at bounding box center [137, 48] width 6 height 5
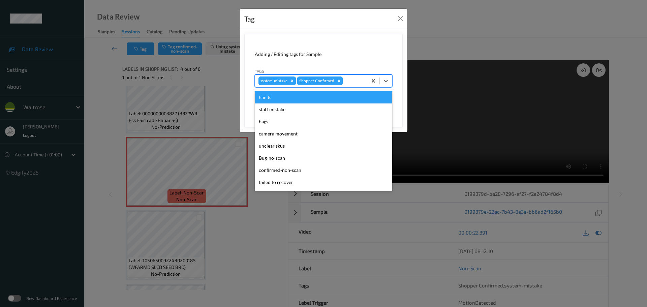
click at [351, 78] on div at bounding box center [354, 81] width 20 height 8
type input "unu"
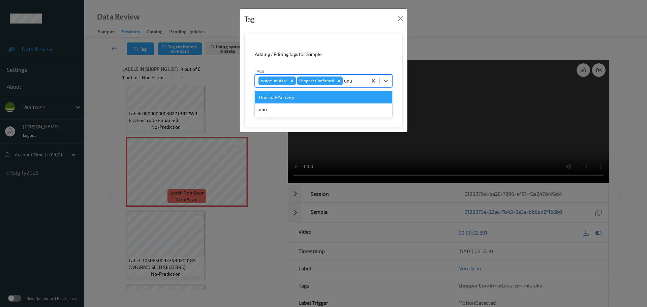
click at [340, 98] on div "Unusual-Activity" at bounding box center [323, 97] width 137 height 12
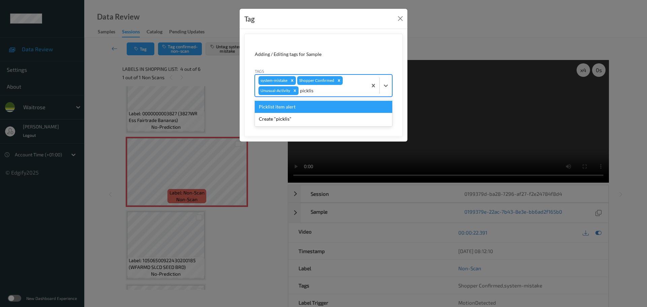
type input "picklist"
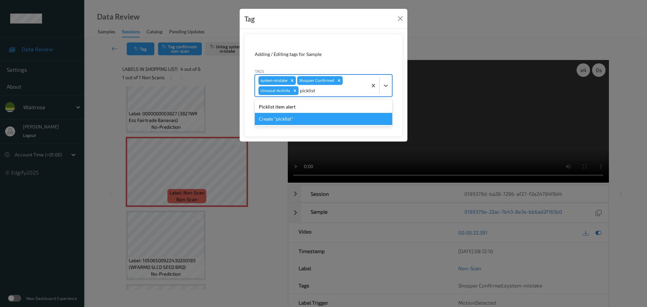
click at [328, 109] on div "Picklist item alert" at bounding box center [323, 107] width 137 height 12
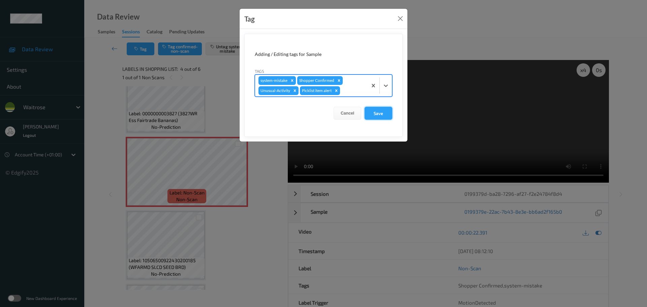
click at [380, 117] on button "Save" at bounding box center [378, 113] width 28 height 13
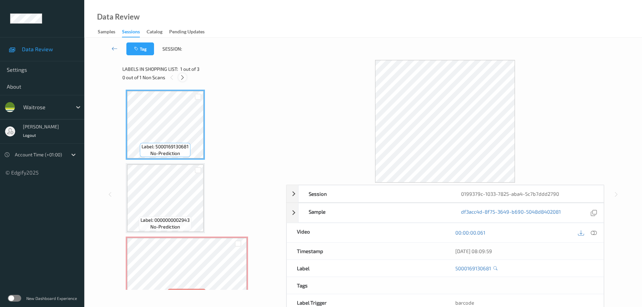
click at [179, 74] on div "0 out of 1 Non Scans" at bounding box center [201, 77] width 159 height 8
click at [181, 75] on icon at bounding box center [183, 77] width 6 height 6
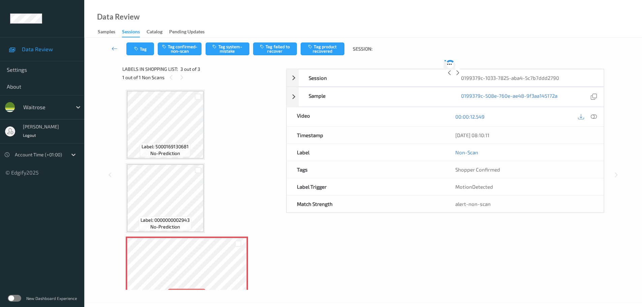
scroll to position [20, 0]
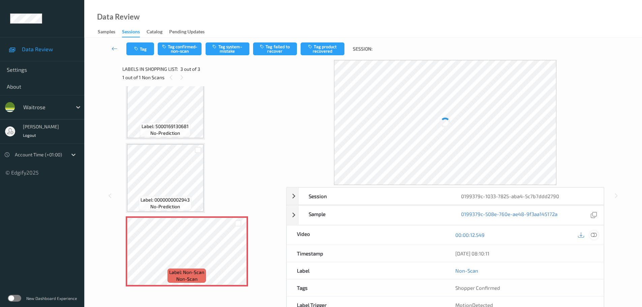
click at [591, 233] on icon at bounding box center [593, 235] width 6 height 6
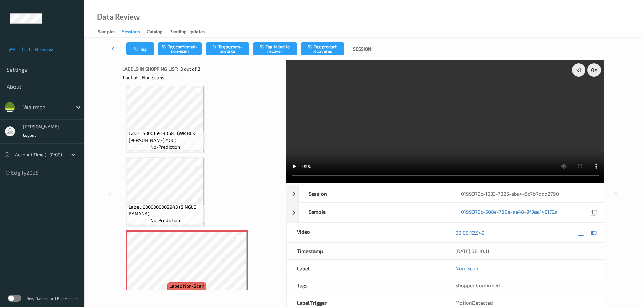
scroll to position [0, 0]
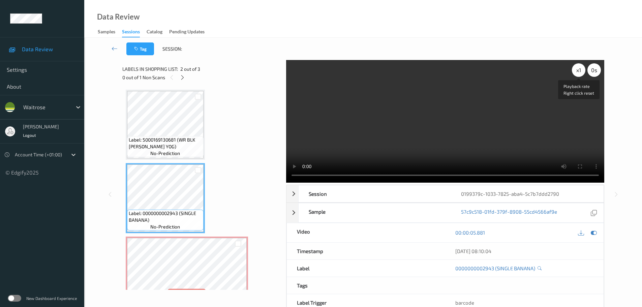
click at [575, 70] on div "x 1" at bounding box center [578, 69] width 13 height 13
click at [575, 70] on div "x 2" at bounding box center [578, 69] width 13 height 13
click at [575, 70] on div "x 4" at bounding box center [578, 69] width 13 height 13
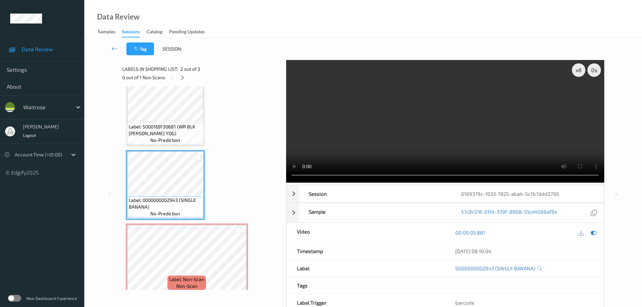
scroll to position [20, 0]
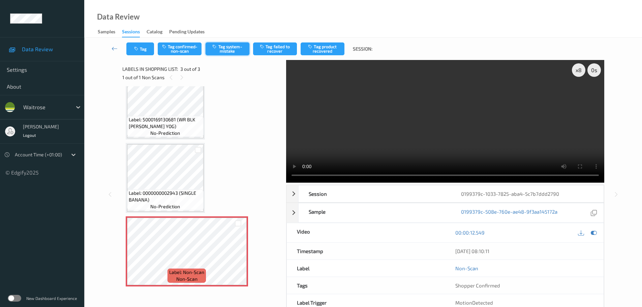
click at [219, 50] on button "Tag system-mistake" at bounding box center [227, 48] width 44 height 13
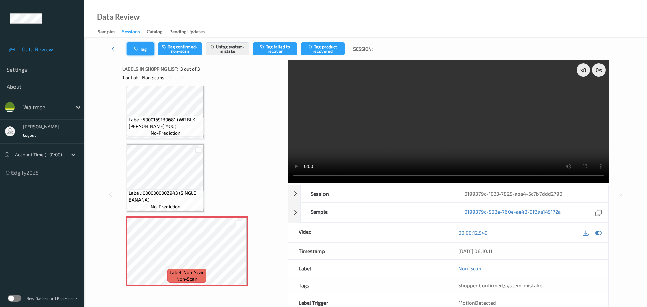
click at [145, 50] on button "Tag" at bounding box center [141, 48] width 28 height 13
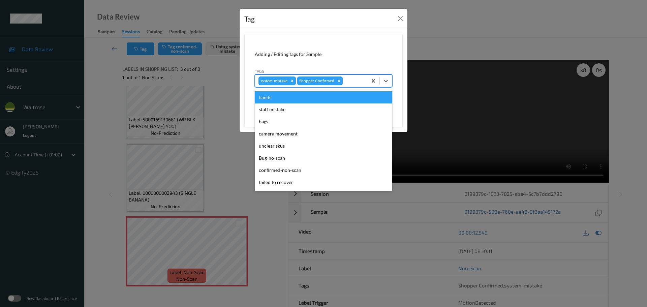
click at [357, 77] on div at bounding box center [354, 81] width 20 height 8
type input "unu"
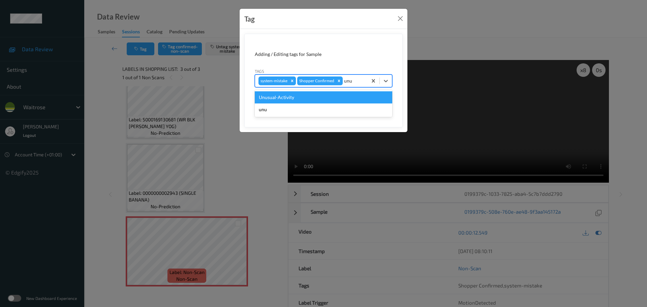
click at [289, 99] on div "Unusual-Activity" at bounding box center [323, 97] width 137 height 12
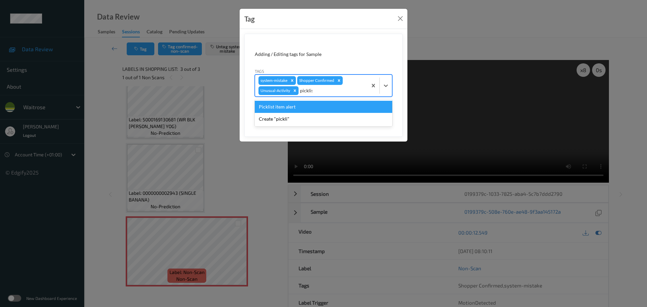
type input "picklist"
click at [280, 110] on div "Picklist item alert" at bounding box center [323, 107] width 137 height 12
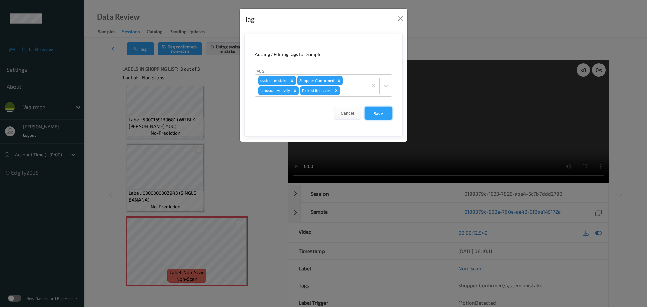
click at [378, 112] on button "Save" at bounding box center [378, 113] width 28 height 13
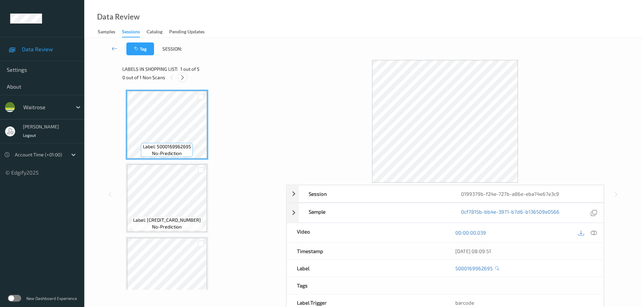
click at [182, 77] on icon at bounding box center [183, 77] width 6 height 6
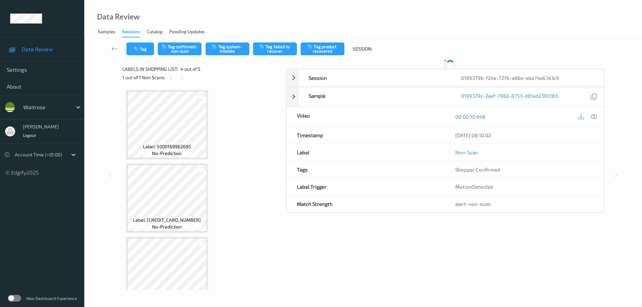
scroll to position [150, 0]
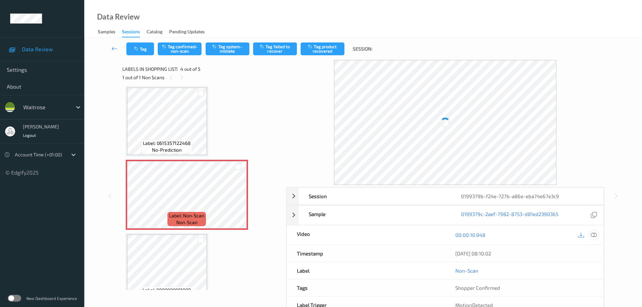
click at [591, 235] on icon at bounding box center [593, 235] width 6 height 6
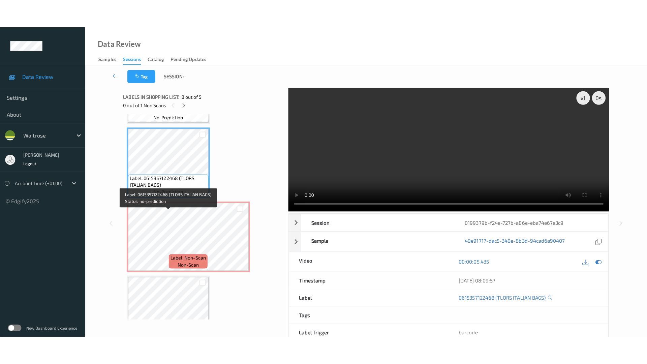
scroll to position [167, 0]
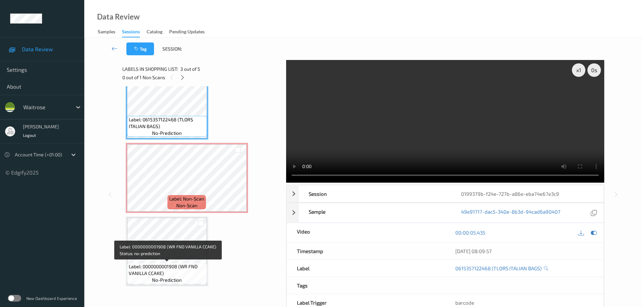
click at [198, 270] on span "Label: 0000000001908 (WR FND VANILLA CCAKE)" at bounding box center [167, 269] width 76 height 13
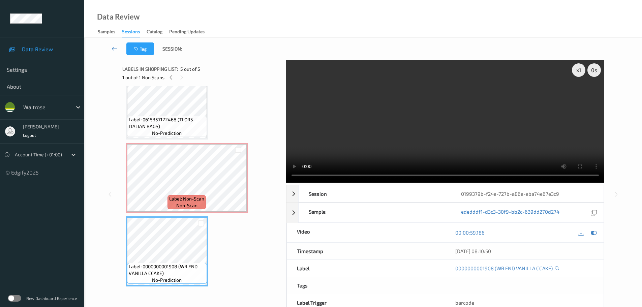
drag, startPoint x: 194, startPoint y: 207, endPoint x: 196, endPoint y: 204, distance: 4.1
click at [194, 207] on span "non-scan" at bounding box center [186, 205] width 21 height 7
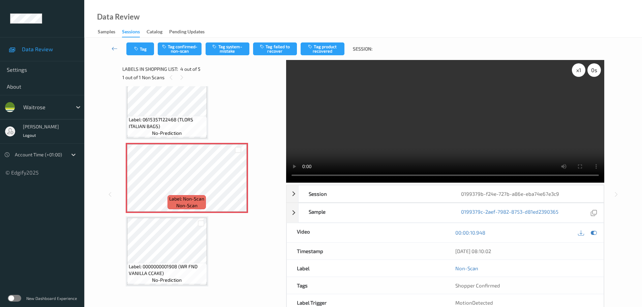
click at [575, 74] on div "x 1" at bounding box center [578, 69] width 13 height 13
click at [577, 72] on div "x 2" at bounding box center [578, 69] width 13 height 13
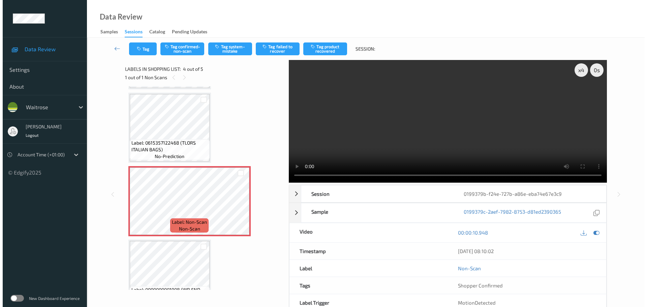
scroll to position [133, 0]
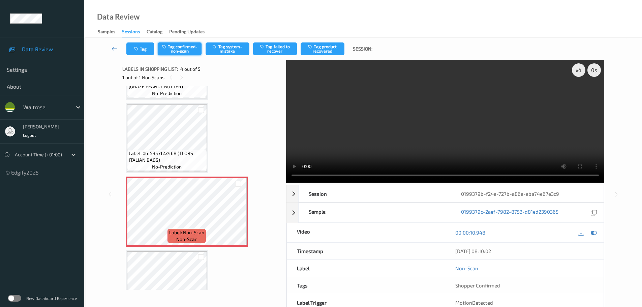
click at [184, 46] on button "Tag confirmed-non-scan" at bounding box center [180, 48] width 44 height 13
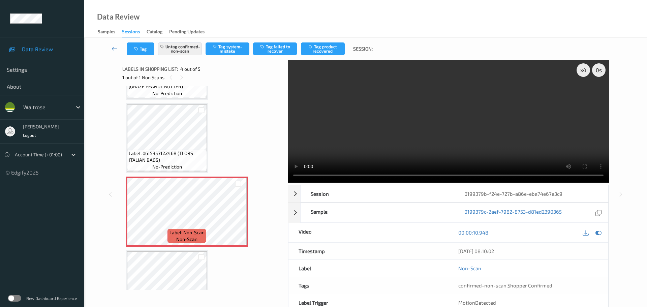
scroll to position [167, 0]
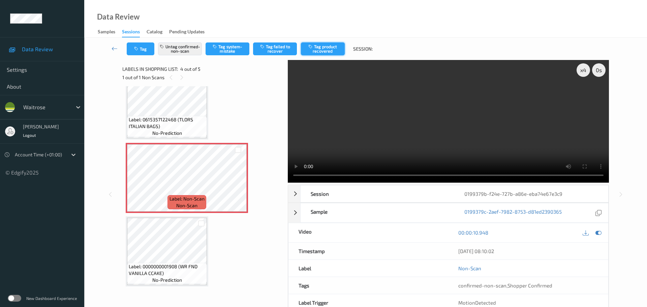
click at [328, 45] on button "Tag product recovered" at bounding box center [323, 48] width 44 height 13
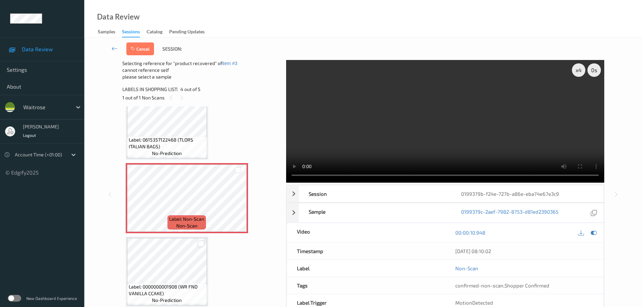
click at [199, 243] on div at bounding box center [201, 243] width 6 height 6
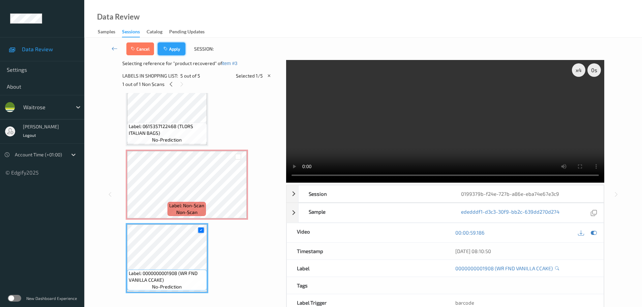
click at [179, 51] on button "Apply" at bounding box center [172, 48] width 28 height 13
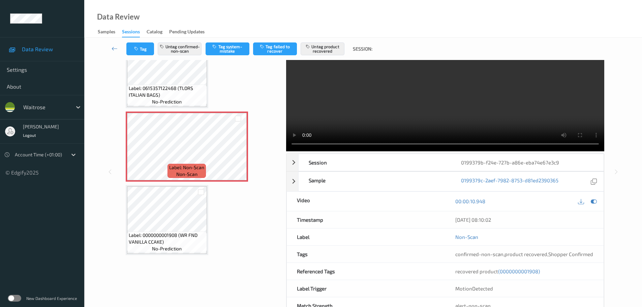
scroll to position [53, 0]
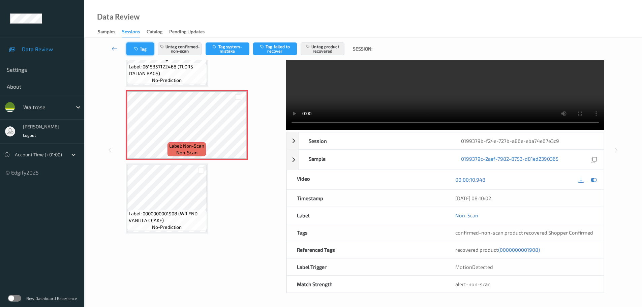
click at [142, 50] on button "Tag" at bounding box center [140, 48] width 28 height 13
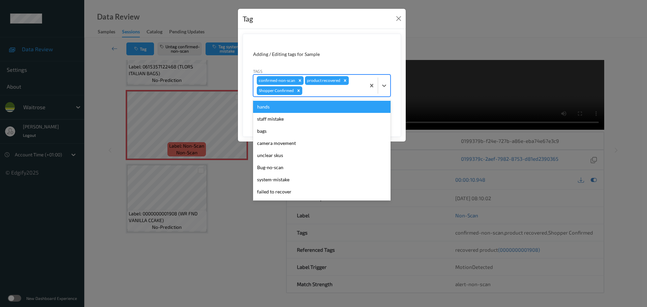
click at [327, 89] on div at bounding box center [332, 91] width 59 height 8
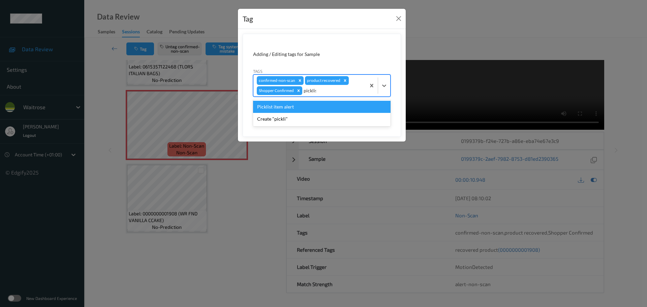
type input "picklist"
click at [297, 108] on div "Picklist item alert" at bounding box center [321, 107] width 137 height 12
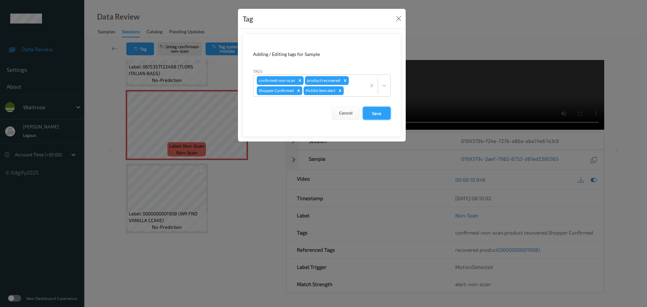
click at [371, 112] on button "Save" at bounding box center [377, 113] width 28 height 13
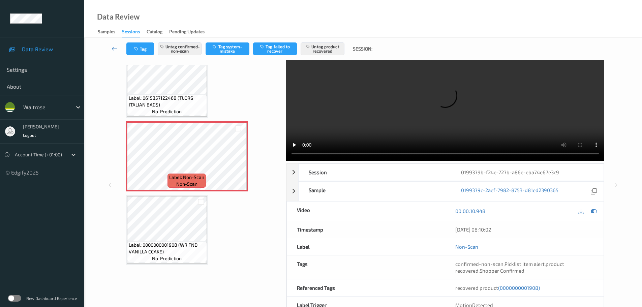
scroll to position [60, 0]
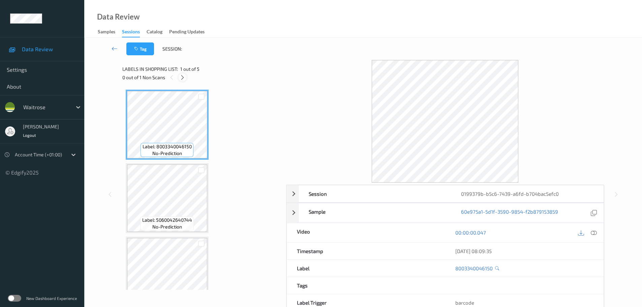
click at [181, 81] on div at bounding box center [182, 77] width 8 height 8
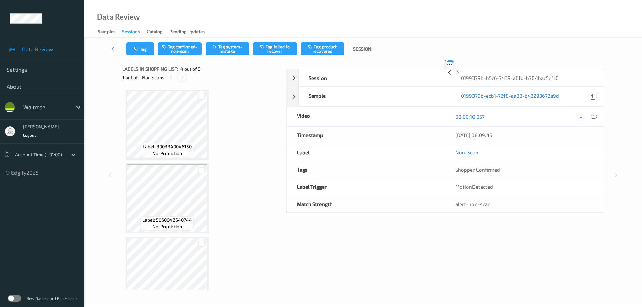
scroll to position [150, 0]
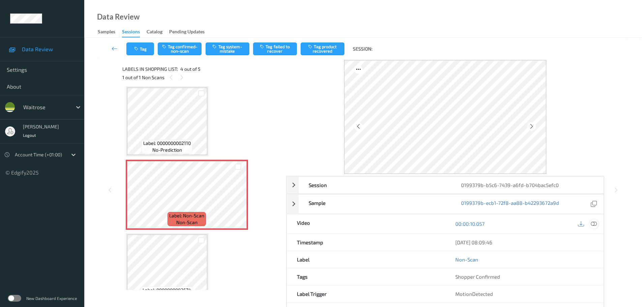
click at [594, 225] on icon at bounding box center [593, 224] width 6 height 6
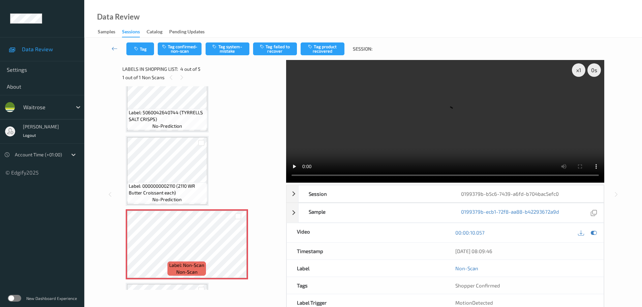
scroll to position [167, 0]
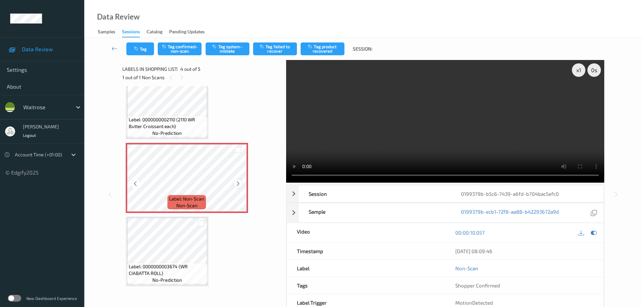
click at [237, 181] on icon at bounding box center [238, 184] width 6 height 6
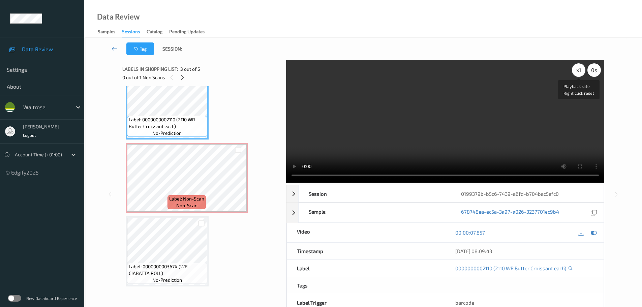
click at [578, 70] on div "x 1" at bounding box center [578, 69] width 13 height 13
click at [578, 70] on div "x 2" at bounding box center [578, 69] width 13 height 13
click at [235, 183] on icon at bounding box center [238, 184] width 6 height 6
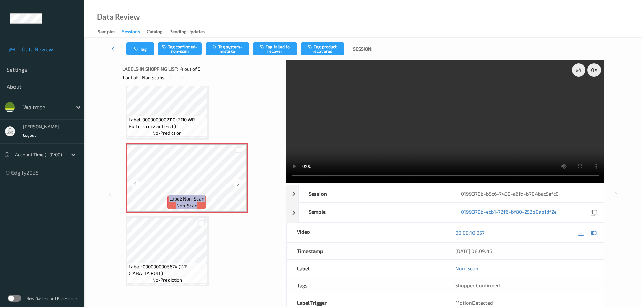
click at [235, 183] on icon at bounding box center [238, 184] width 6 height 6
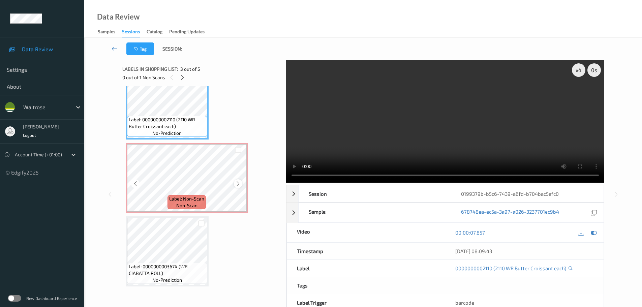
click at [237, 186] on icon at bounding box center [238, 184] width 6 height 6
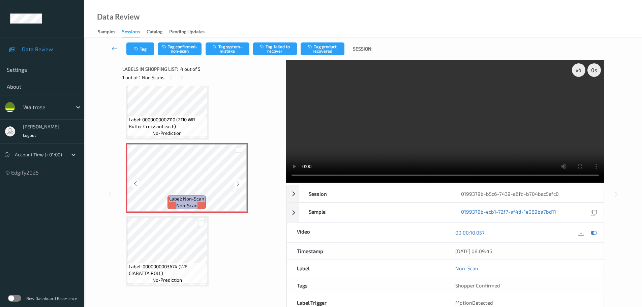
drag, startPoint x: 237, startPoint y: 186, endPoint x: 219, endPoint y: 120, distance: 68.5
click at [237, 186] on icon at bounding box center [238, 184] width 6 height 6
click at [216, 50] on button "Tag system-mistake" at bounding box center [227, 48] width 44 height 13
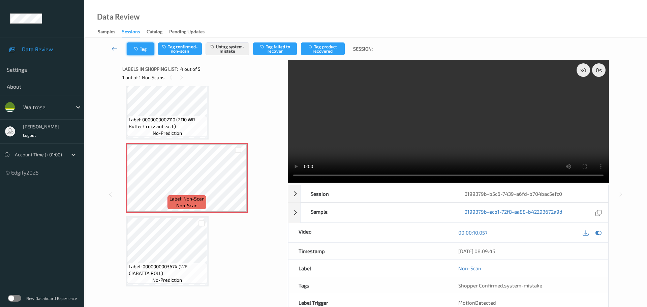
click at [146, 49] on button "Tag" at bounding box center [141, 48] width 28 height 13
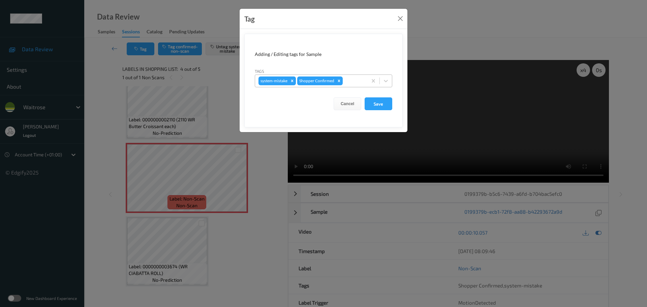
drag, startPoint x: 347, startPoint y: 84, endPoint x: 345, endPoint y: 79, distance: 4.7
click at [347, 84] on div at bounding box center [354, 81] width 20 height 8
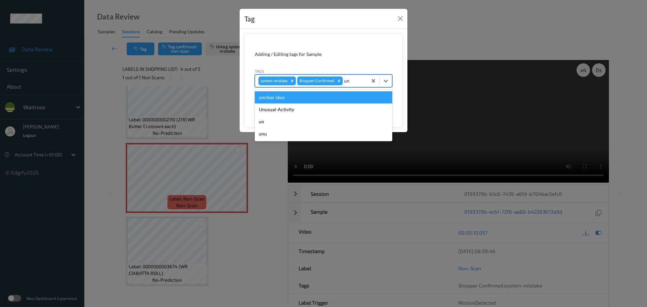
type input "unu"
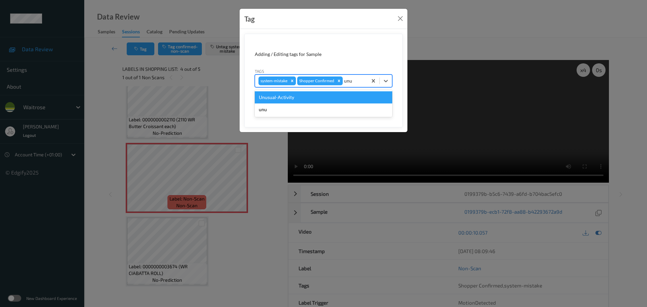
click at [333, 97] on div "Unusual-Activity" at bounding box center [323, 97] width 137 height 12
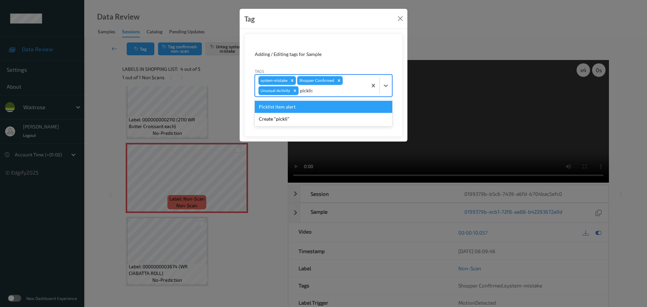
type input "picklist"
click at [322, 109] on div "Picklist item alert" at bounding box center [323, 107] width 137 height 12
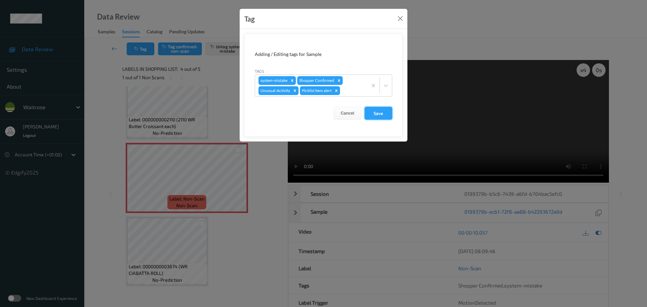
click at [382, 115] on button "Save" at bounding box center [378, 113] width 28 height 13
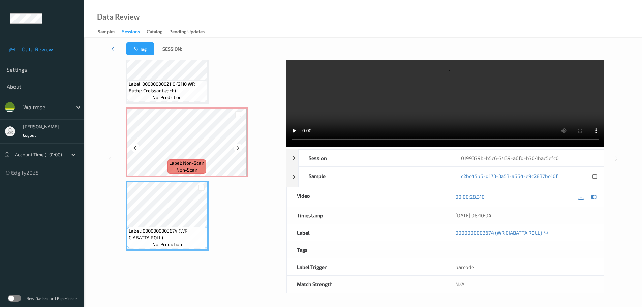
scroll to position [42, 0]
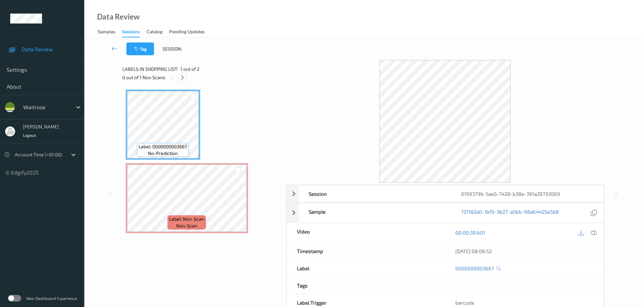
click at [181, 77] on icon at bounding box center [183, 77] width 6 height 6
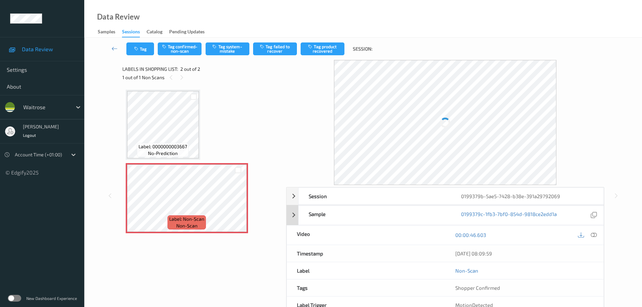
drag, startPoint x: 596, startPoint y: 234, endPoint x: 563, endPoint y: 196, distance: 50.4
click at [596, 234] on div "Session 0199379b-5ae5-7428-b38e-391a29792069 Session ID 0199379b-5ae5-7428-b38e…" at bounding box center [445, 259] width 318 height 144
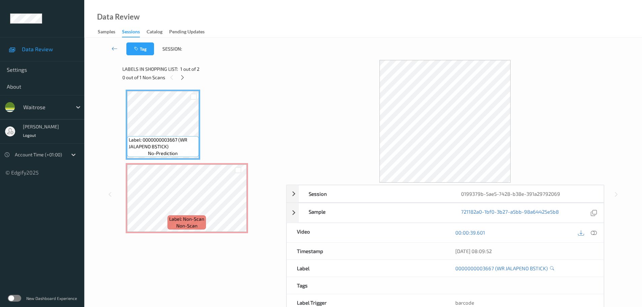
click at [591, 233] on icon at bounding box center [593, 232] width 6 height 6
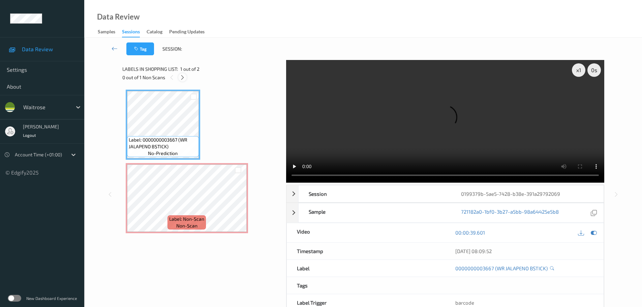
click at [182, 77] on icon at bounding box center [183, 77] width 6 height 6
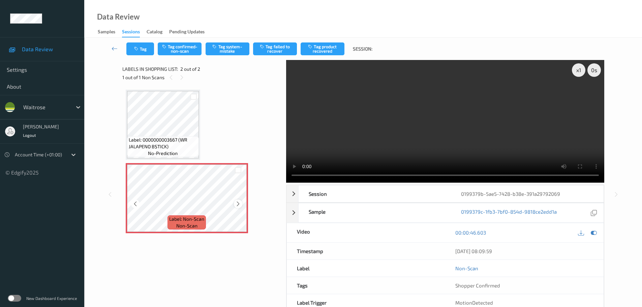
click at [236, 207] on div at bounding box center [238, 203] width 8 height 8
click at [368, 185] on div "Session 0199379b-5ae5-7428-b38e-391a29792069 Session ID 0199379b-5ae5-7428-b38e…" at bounding box center [445, 257] width 318 height 144
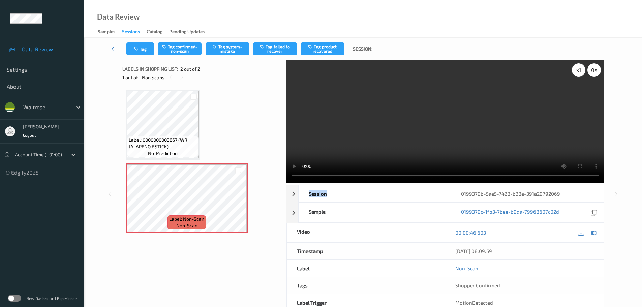
click at [579, 72] on div "x 1" at bounding box center [578, 69] width 13 height 13
click at [579, 72] on div "x 2" at bounding box center [578, 69] width 13 height 13
click at [579, 72] on div "x 4" at bounding box center [578, 69] width 13 height 13
click at [170, 148] on span "Label: 0000000003667 (WR JALAPENO BSTICK)" at bounding box center [163, 142] width 68 height 13
click at [232, 49] on button "Tag system-mistake" at bounding box center [227, 48] width 44 height 13
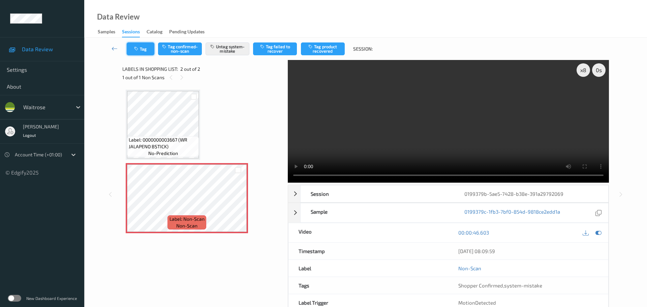
click at [140, 50] on button "Tag" at bounding box center [141, 48] width 28 height 13
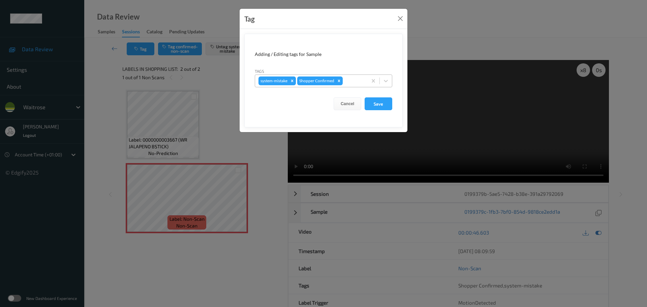
click at [347, 83] on div at bounding box center [354, 81] width 20 height 8
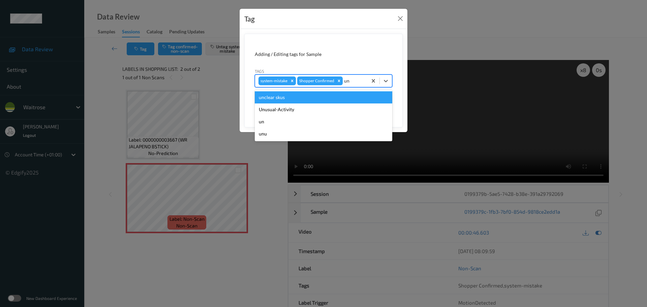
type input "unu"
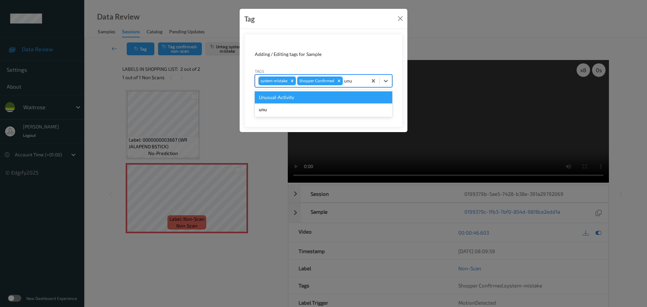
click at [319, 99] on div "Unusual-Activity" at bounding box center [323, 97] width 137 height 12
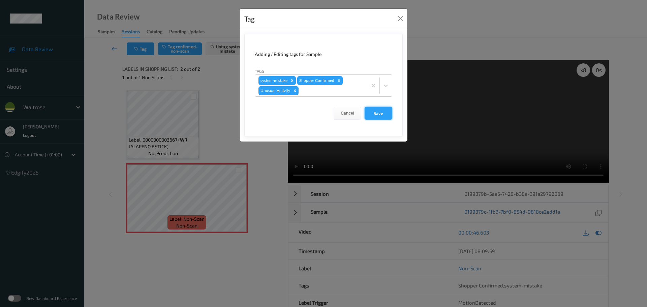
click at [379, 115] on button "Save" at bounding box center [378, 113] width 28 height 13
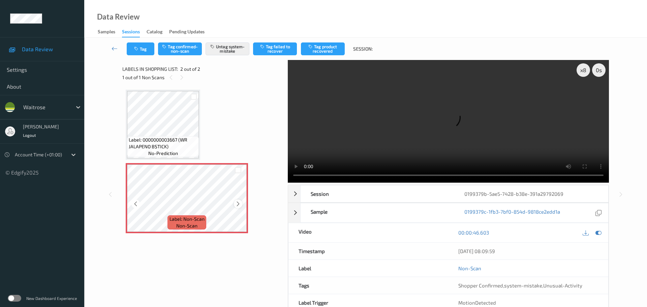
click at [236, 203] on icon at bounding box center [238, 204] width 6 height 6
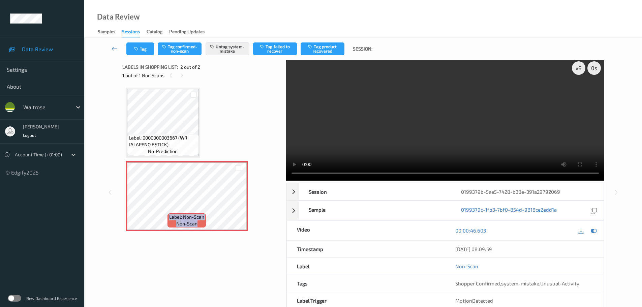
scroll to position [36, 0]
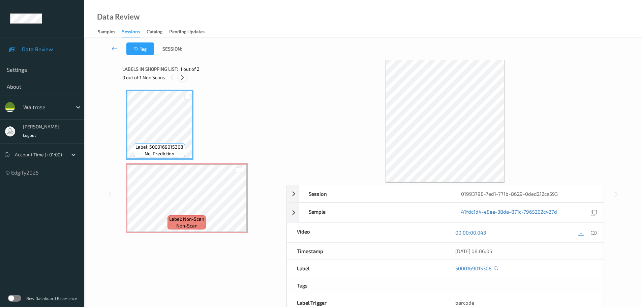
click at [181, 81] on div at bounding box center [182, 77] width 8 height 8
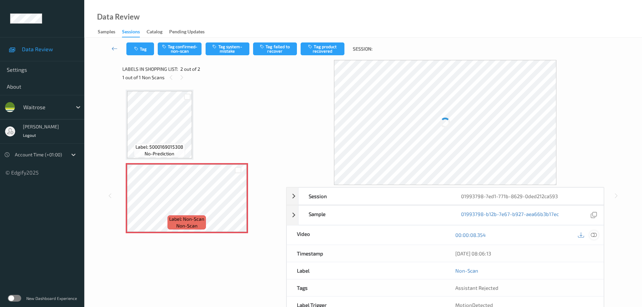
click at [594, 235] on icon at bounding box center [593, 235] width 6 height 6
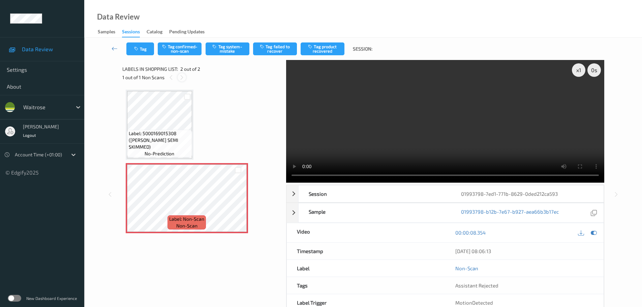
click at [179, 78] on icon at bounding box center [182, 77] width 6 height 6
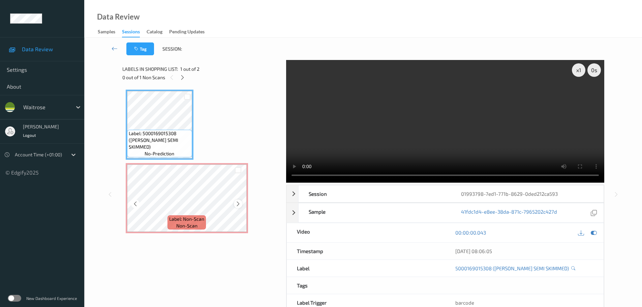
click at [239, 204] on icon at bounding box center [238, 204] width 6 height 6
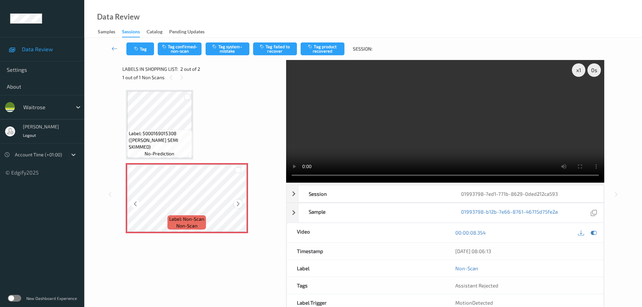
click at [241, 204] on div at bounding box center [238, 203] width 8 height 8
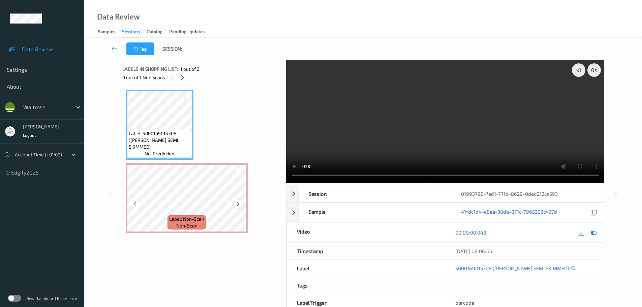
click at [238, 203] on icon at bounding box center [238, 204] width 6 height 6
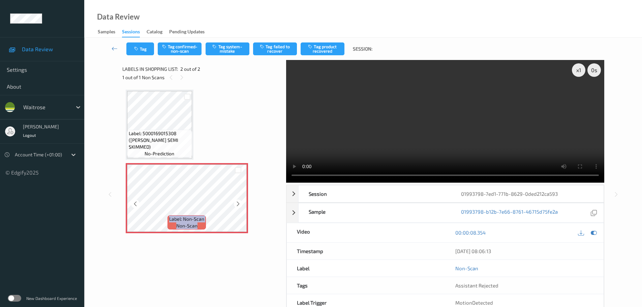
click at [238, 203] on icon at bounding box center [238, 204] width 6 height 6
click at [223, 52] on button "Tag system-mistake" at bounding box center [227, 48] width 44 height 13
click at [225, 54] on button "Tag system-mistake" at bounding box center [227, 48] width 44 height 13
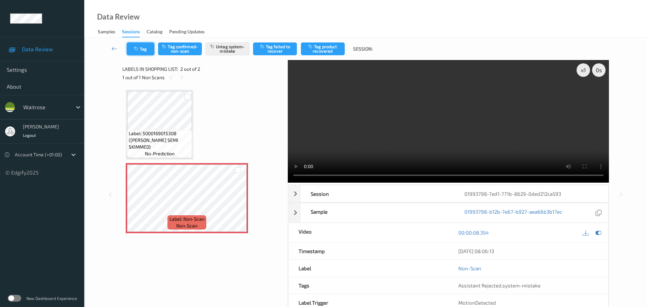
click at [134, 49] on icon "button" at bounding box center [137, 48] width 6 height 5
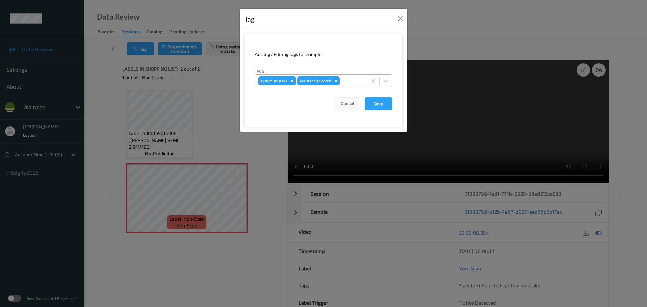
click at [349, 86] on div "system-mistake Assistant Rejected" at bounding box center [311, 80] width 112 height 11
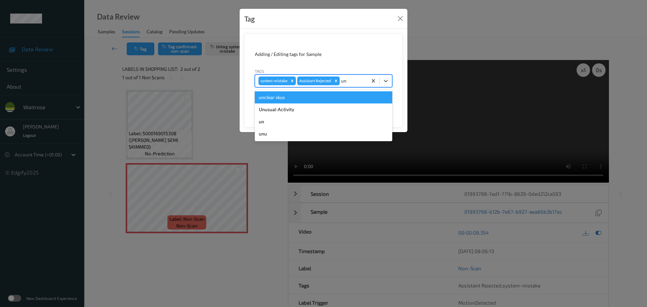
type input "unu"
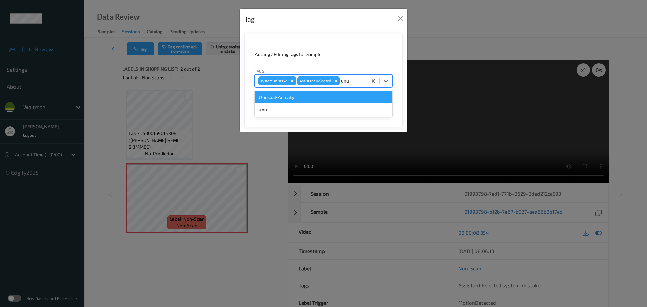
click at [326, 93] on div "Unusual-Activity" at bounding box center [323, 97] width 137 height 12
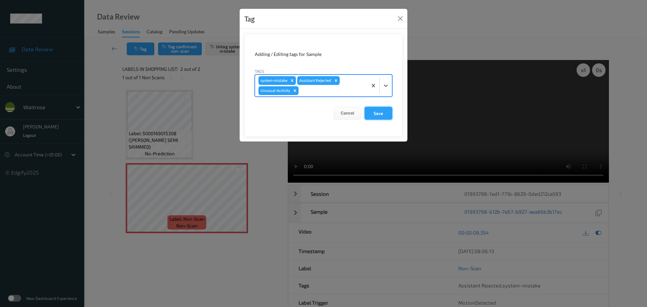
click at [377, 113] on button "Save" at bounding box center [378, 113] width 28 height 13
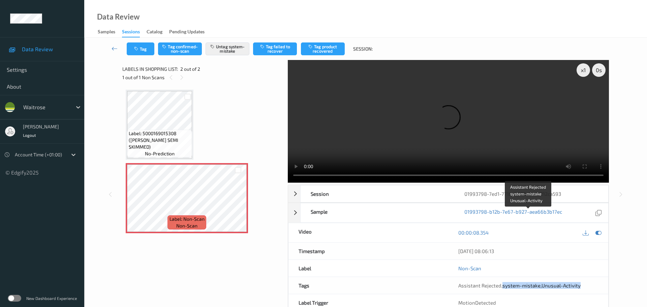
drag, startPoint x: 503, startPoint y: 215, endPoint x: 591, endPoint y: 215, distance: 88.2
click at [591, 282] on div "Assistant Rejected , system-mistake , Unusual-Activity" at bounding box center [528, 285] width 140 height 7
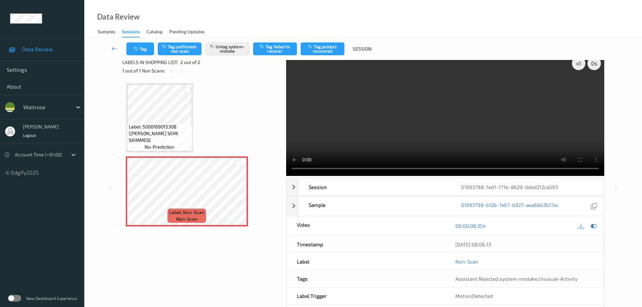
scroll to position [36, 0]
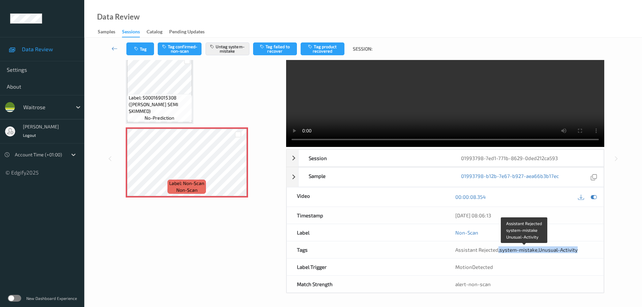
drag, startPoint x: 497, startPoint y: 252, endPoint x: 580, endPoint y: 251, distance: 83.2
click at [580, 251] on div "Assistant Rejected , system-mistake , Unusual-Activity" at bounding box center [524, 249] width 138 height 7
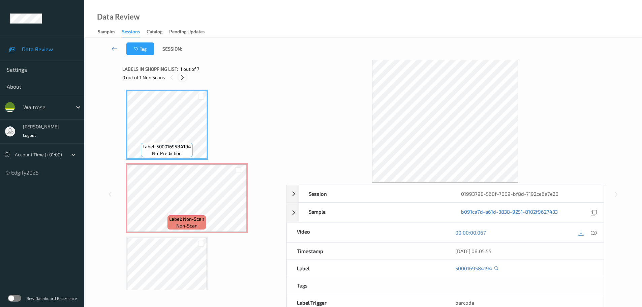
click at [180, 77] on div at bounding box center [182, 77] width 8 height 8
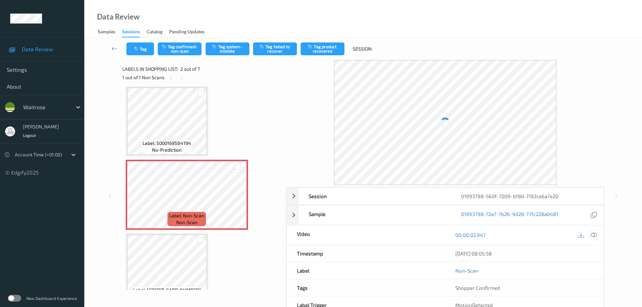
click at [593, 236] on icon at bounding box center [593, 235] width 6 height 6
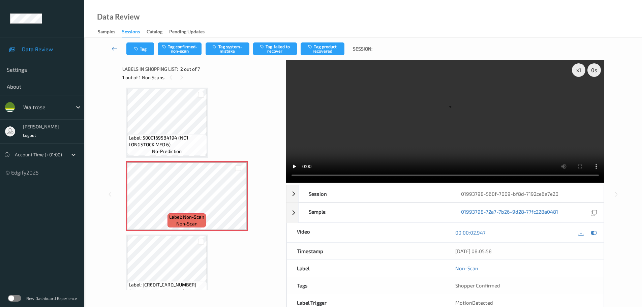
scroll to position [0, 0]
click at [238, 203] on icon at bounding box center [238, 204] width 6 height 6
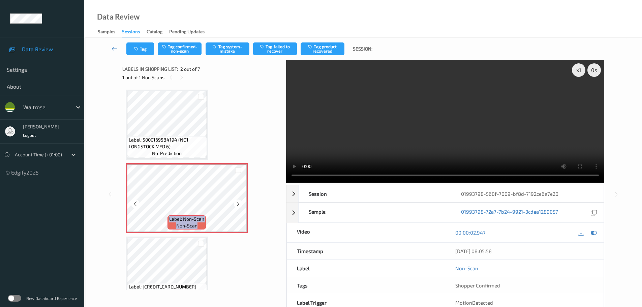
click at [238, 203] on icon at bounding box center [238, 204] width 6 height 6
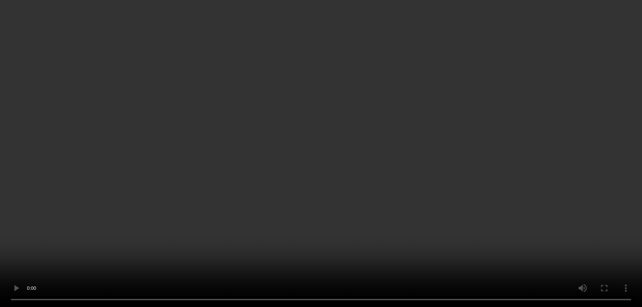
scroll to position [135, 0]
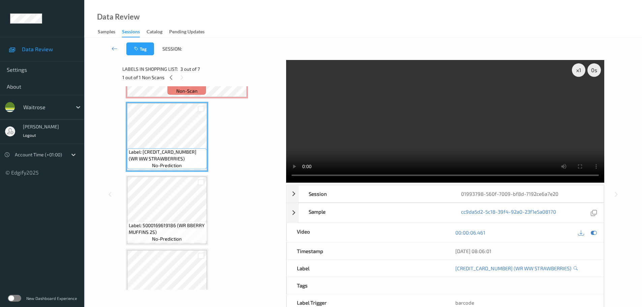
click at [214, 198] on div "Label: 5000169584194 (NO1 LONGSTOCK MED 6) no-prediction Label: Non-Scan non-sc…" at bounding box center [202, 210] width 152 height 511
click at [210, 200] on div "Label: 5000169584194 (NO1 LONGSTOCK MED 6) no-prediction Label: Non-Scan non-sc…" at bounding box center [202, 210] width 152 height 511
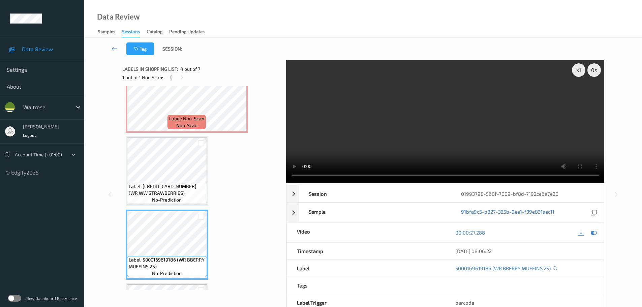
scroll to position [67, 0]
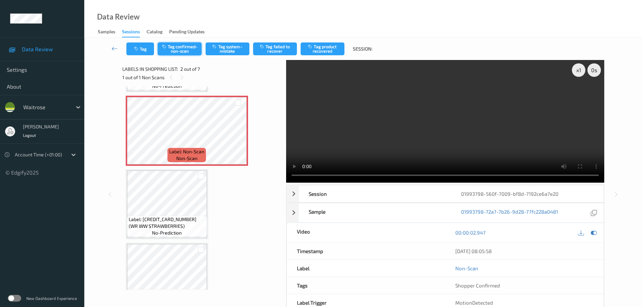
click at [178, 52] on button "Tag confirmed-non-scan" at bounding box center [180, 48] width 44 height 13
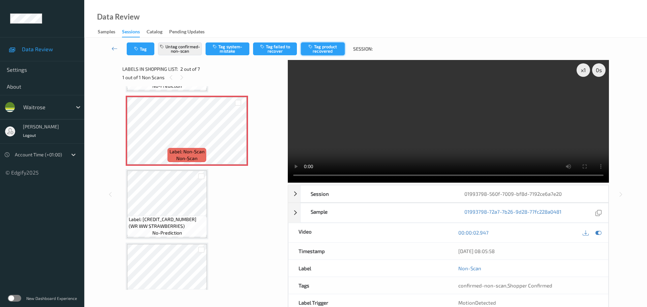
click at [322, 47] on button "Tag product recovered" at bounding box center [323, 48] width 44 height 13
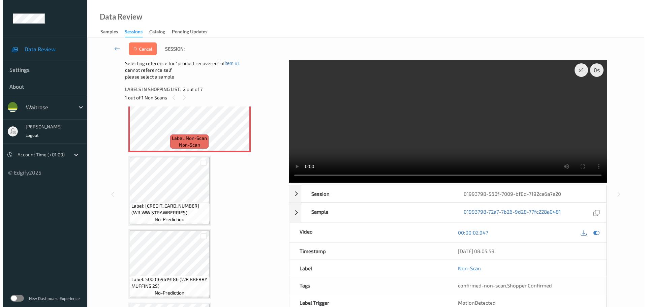
scroll to position [135, 0]
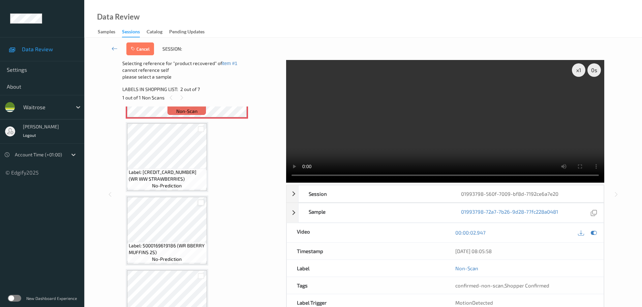
click at [199, 203] on div at bounding box center [201, 202] width 6 height 6
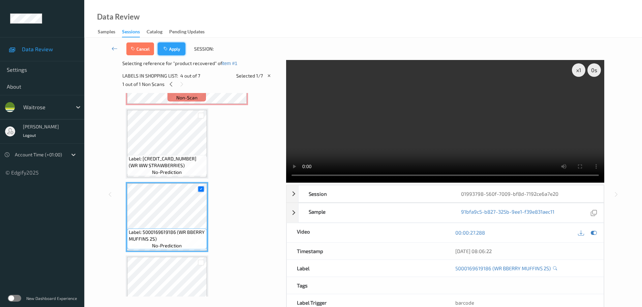
click at [178, 46] on button "Apply" at bounding box center [172, 48] width 28 height 13
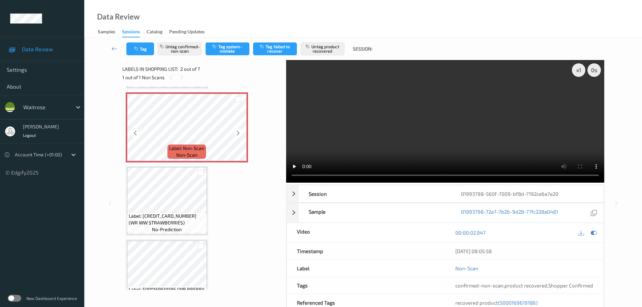
scroll to position [104, 0]
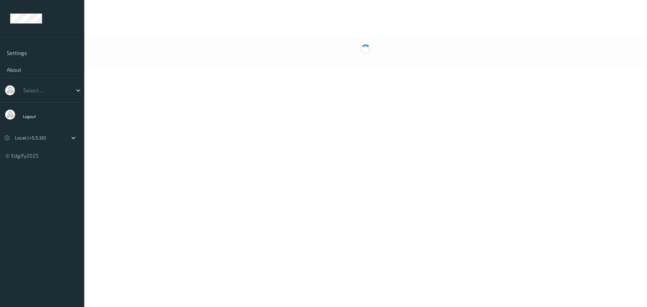
click at [485, 125] on body "Settings About Select... Logout Local (+5.5:30) © Edgify 2025 New Dashboard Exp…" at bounding box center [323, 153] width 647 height 307
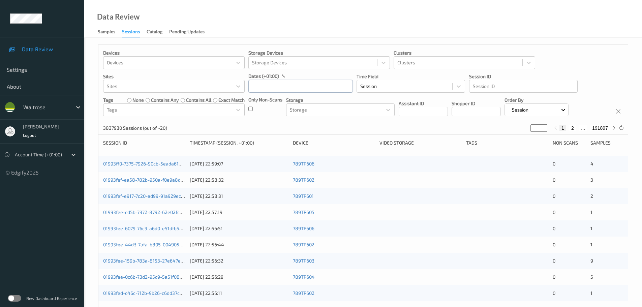
click at [279, 89] on input "text" at bounding box center [300, 86] width 104 height 13
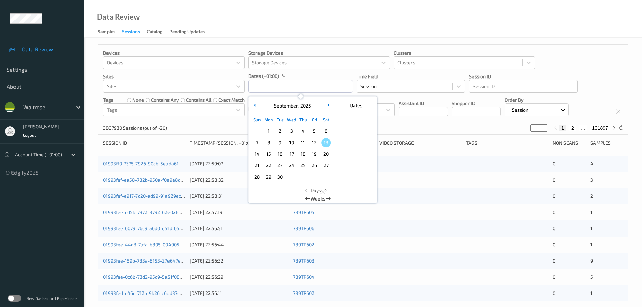
click at [270, 132] on span "1" at bounding box center [268, 130] width 9 height 9
click at [259, 23] on div "Data Review Samples Sessions Catalog Pending Updates" at bounding box center [362, 19] width 557 height 38
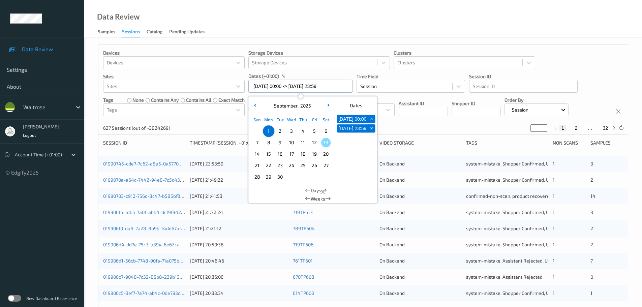
click at [268, 88] on input "01/09/2025 00:00 -> 01/09/2025 23:59" at bounding box center [300, 86] width 104 height 13
click at [301, 145] on span "11" at bounding box center [302, 142] width 9 height 9
type input "11/09/2025 00:00 -> 11/09/2025 23:59"
click at [284, 33] on div "Data Review Samples Sessions Catalog Pending Updates" at bounding box center [362, 19] width 557 height 38
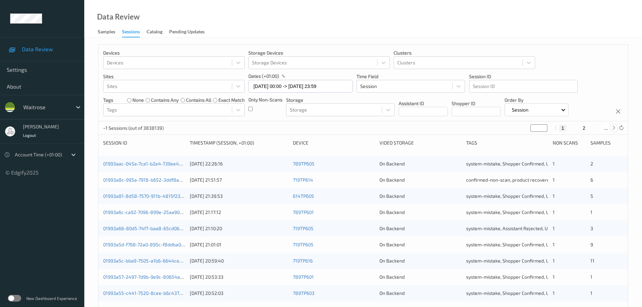
click at [615, 129] on icon at bounding box center [613, 127] width 5 height 5
type input "*"
click at [615, 129] on icon at bounding box center [613, 127] width 5 height 5
type input "*"
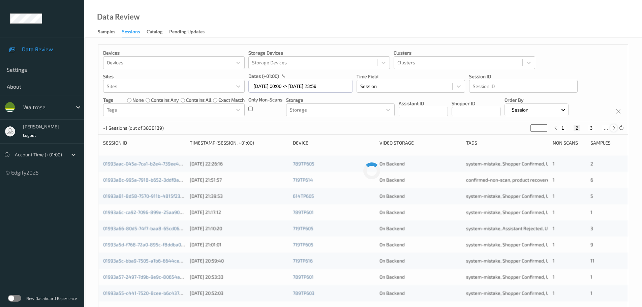
type input "*"
click at [615, 129] on icon at bounding box center [613, 127] width 5 height 5
type input "*"
click at [615, 129] on icon at bounding box center [613, 127] width 5 height 5
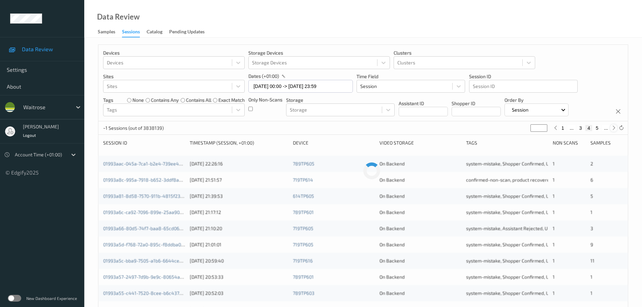
type input "*"
click at [615, 129] on icon at bounding box center [613, 127] width 5 height 5
type input "*"
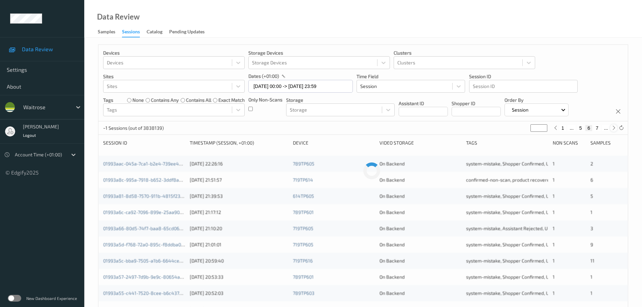
click at [615, 129] on icon at bounding box center [613, 127] width 5 height 5
type input "*"
click at [615, 129] on icon at bounding box center [613, 127] width 5 height 5
type input "*"
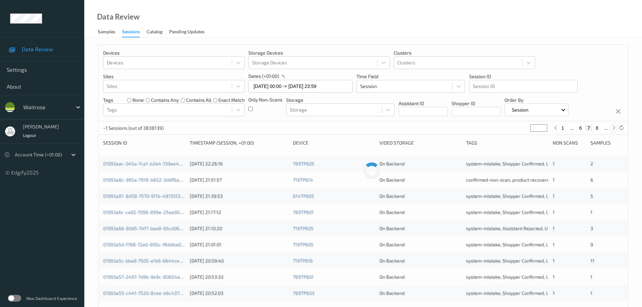
type input "*"
click at [615, 129] on icon at bounding box center [613, 127] width 5 height 5
type input "*"
click at [615, 129] on icon at bounding box center [613, 127] width 5 height 5
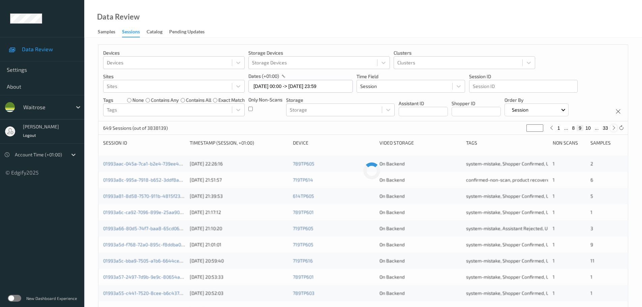
type input "**"
click at [615, 129] on icon at bounding box center [613, 127] width 5 height 5
type input "**"
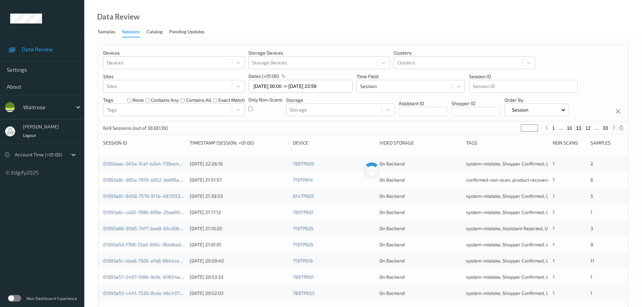
click at [615, 129] on icon at bounding box center [613, 127] width 5 height 5
type input "**"
click at [615, 129] on icon at bounding box center [613, 127] width 5 height 5
type input "**"
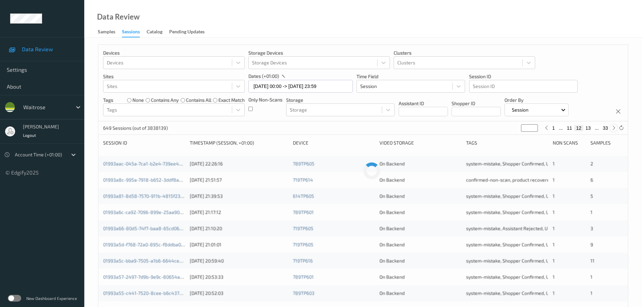
type input "**"
click at [615, 129] on icon at bounding box center [613, 127] width 5 height 5
type input "**"
click at [615, 129] on icon at bounding box center [613, 127] width 5 height 5
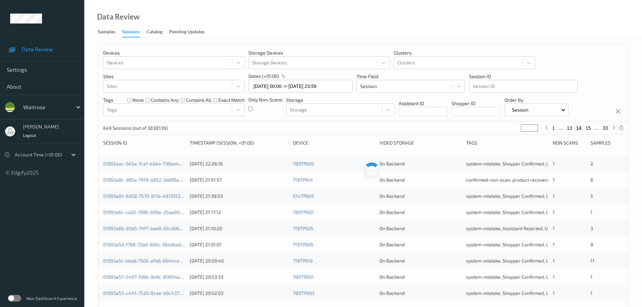
type input "**"
click at [605, 127] on button "33" at bounding box center [604, 128] width 9 height 6
type input "**"
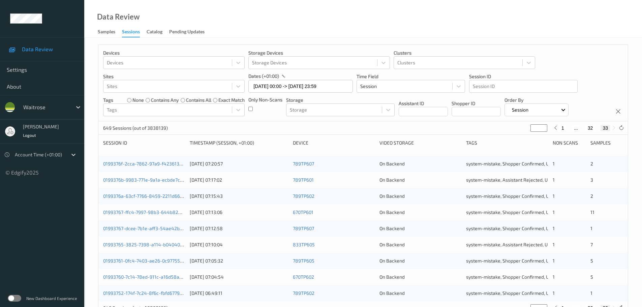
scroll to position [22, 0]
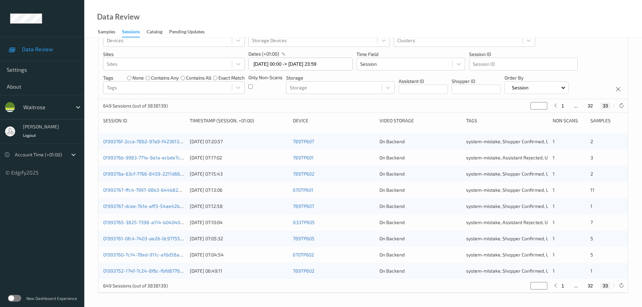
click at [590, 108] on button "32" at bounding box center [589, 106] width 9 height 6
type input "**"
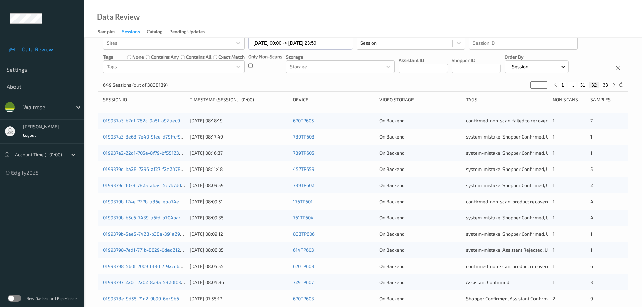
scroll to position [0, 0]
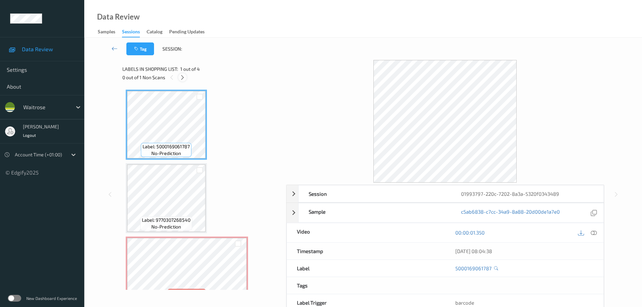
click at [182, 75] on icon at bounding box center [183, 77] width 6 height 6
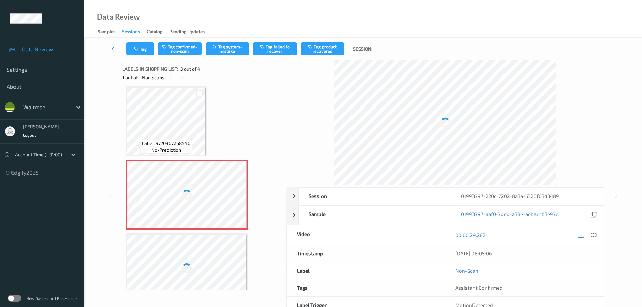
click at [591, 237] on icon at bounding box center [593, 235] width 6 height 6
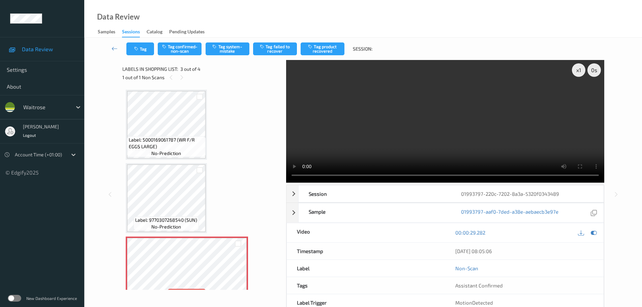
scroll to position [94, 0]
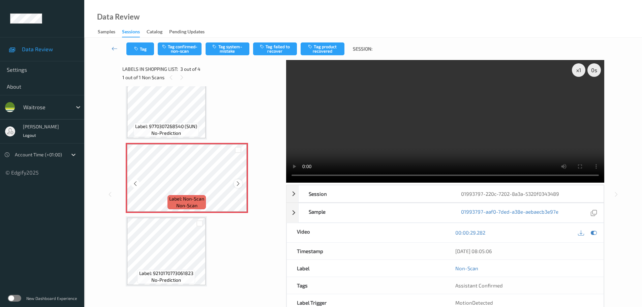
click at [239, 184] on icon at bounding box center [238, 184] width 6 height 6
click icon
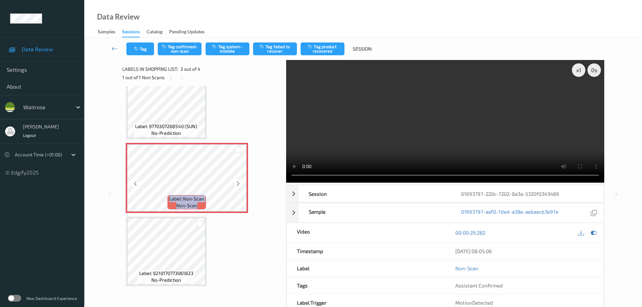
click icon
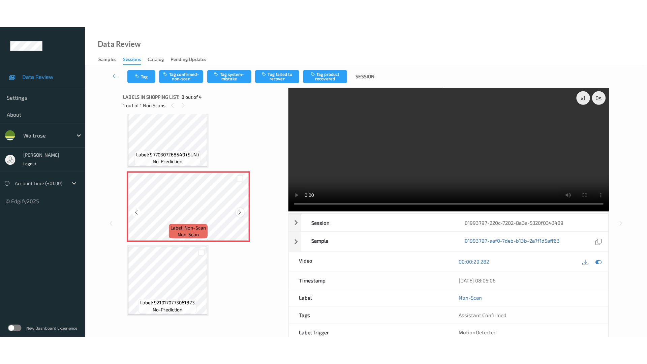
scroll to position [60, 0]
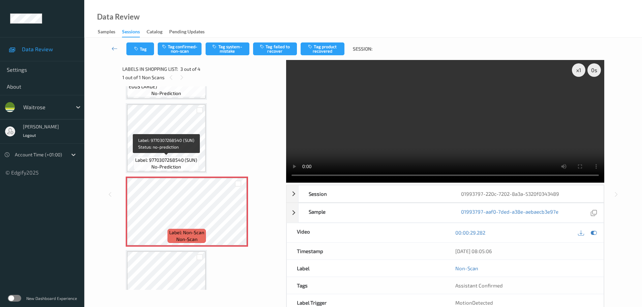
click span "Label: 9770307268540 (SUN)"
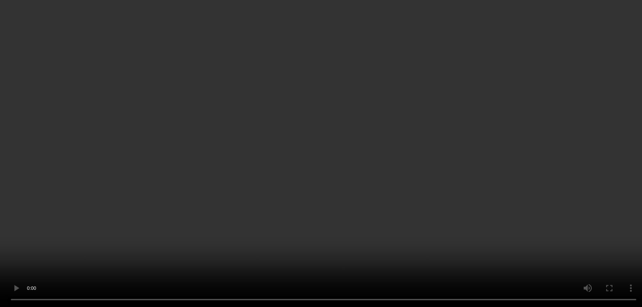
scroll to position [94, 0]
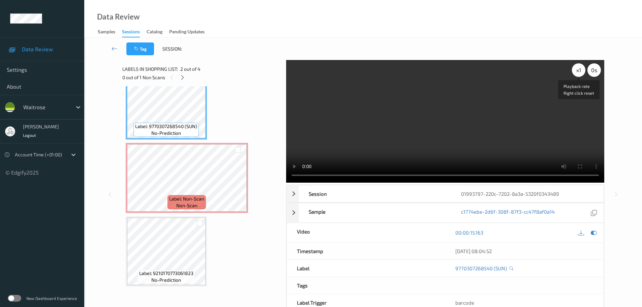
click div "x 1"
click div "x 2"
click div "x 4"
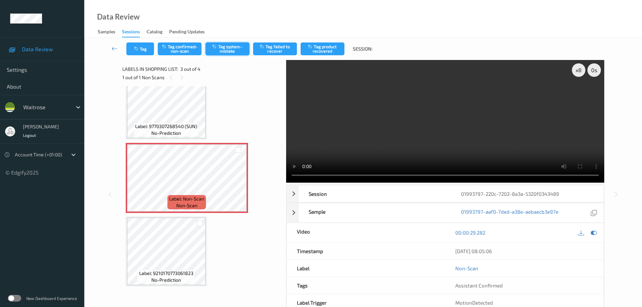
click button "Tag system-mistake"
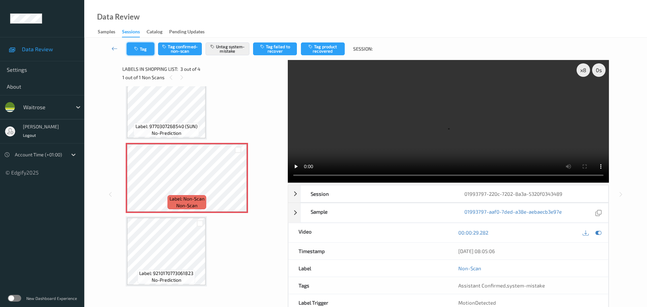
click button "Tag"
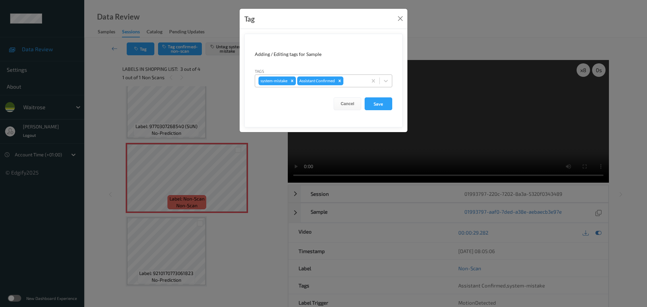
click div
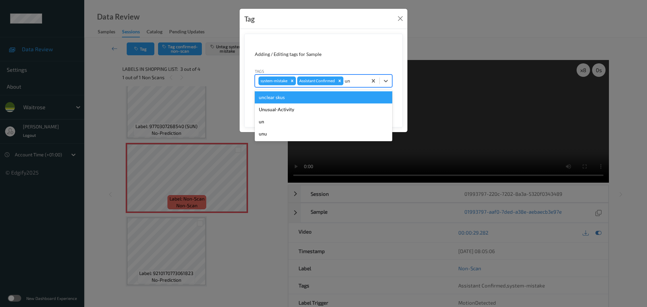
type input "unu"
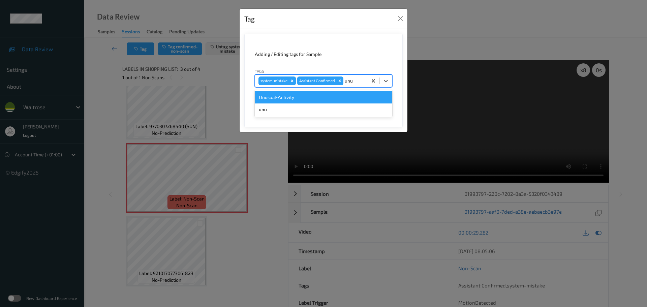
click div "Unusual-Activity"
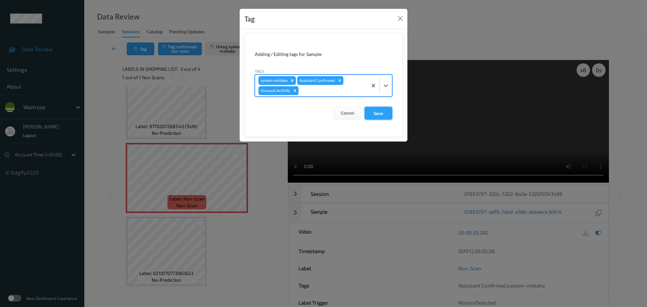
click button "Save"
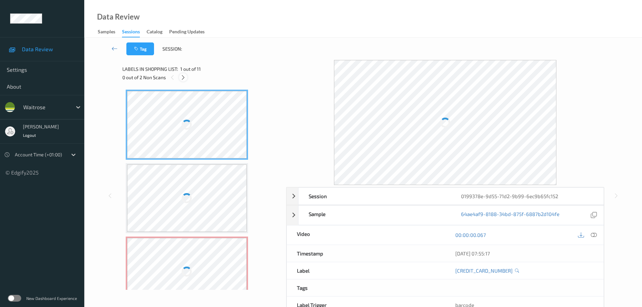
click at [184, 75] on icon at bounding box center [183, 77] width 6 height 6
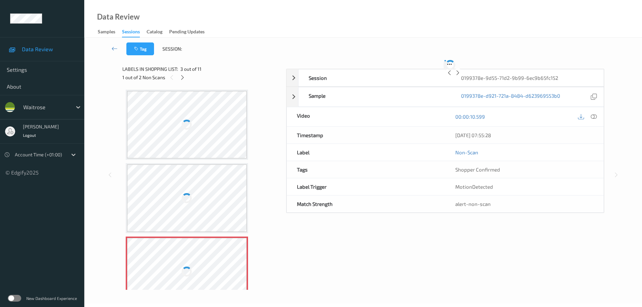
scroll to position [77, 0]
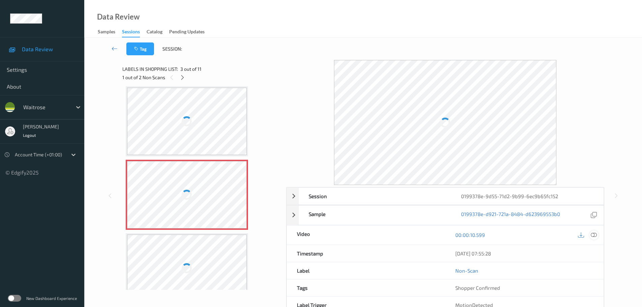
click at [594, 235] on icon at bounding box center [593, 235] width 6 height 6
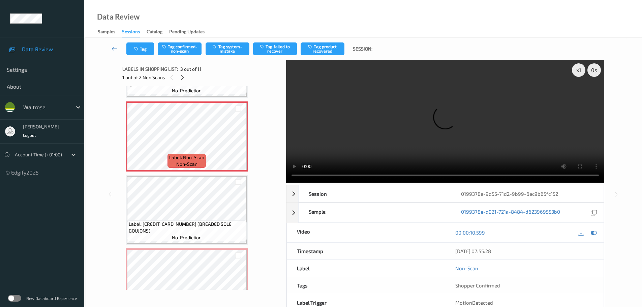
scroll to position [135, 0]
click at [241, 143] on div at bounding box center [238, 142] width 8 height 8
click at [236, 140] on icon at bounding box center [238, 142] width 6 height 6
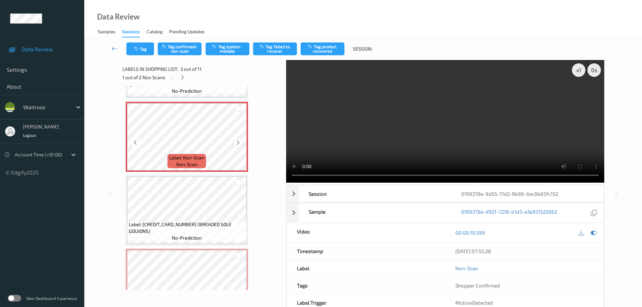
click at [236, 141] on icon at bounding box center [238, 142] width 6 height 6
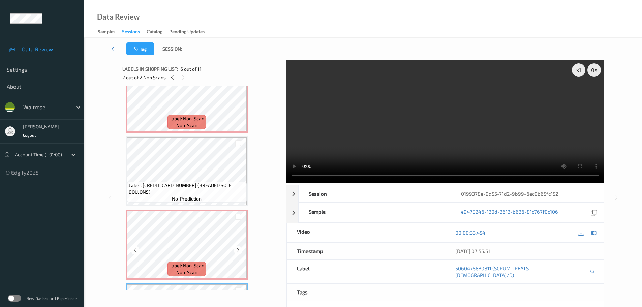
scroll to position [168, 0]
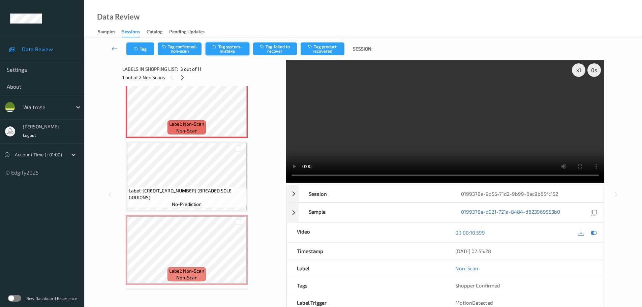
click at [228, 52] on button "Tag system-mistake" at bounding box center [227, 48] width 44 height 13
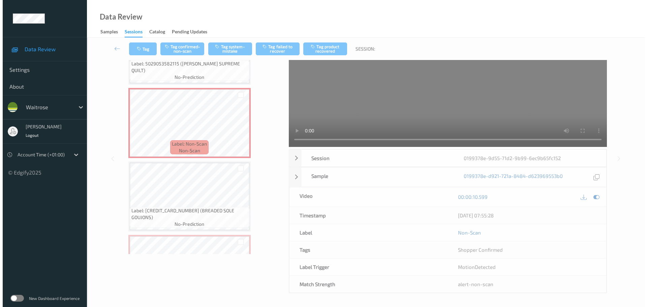
scroll to position [101, 0]
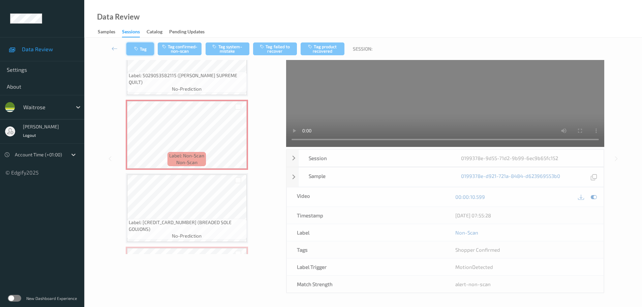
click at [141, 46] on button "Tag" at bounding box center [140, 48] width 28 height 13
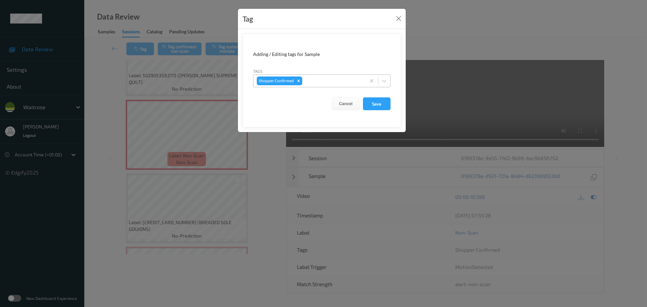
click at [324, 83] on div at bounding box center [332, 81] width 59 height 8
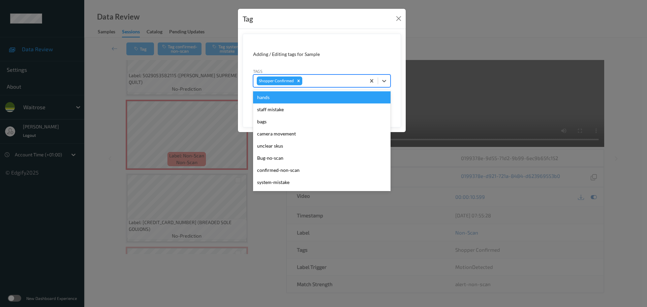
type input "b"
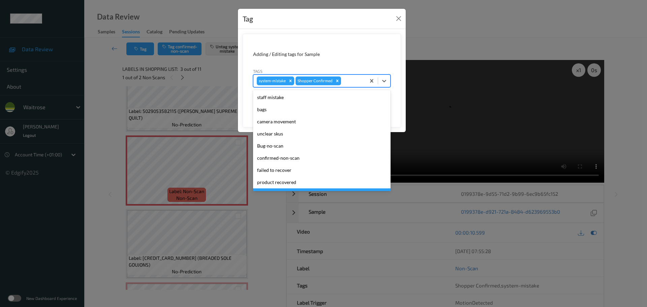
scroll to position [0, 0]
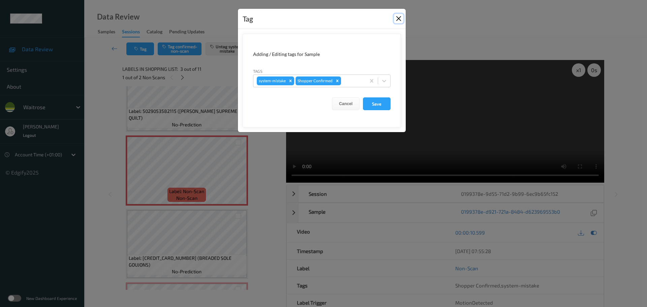
click at [400, 18] on button "Close" at bounding box center [398, 18] width 9 height 9
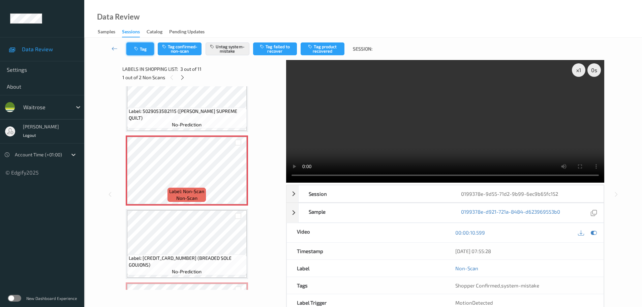
click at [139, 46] on button "Tag" at bounding box center [140, 48] width 28 height 13
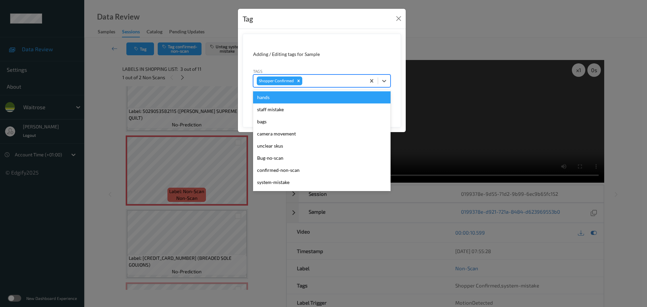
click at [307, 78] on div at bounding box center [332, 81] width 59 height 8
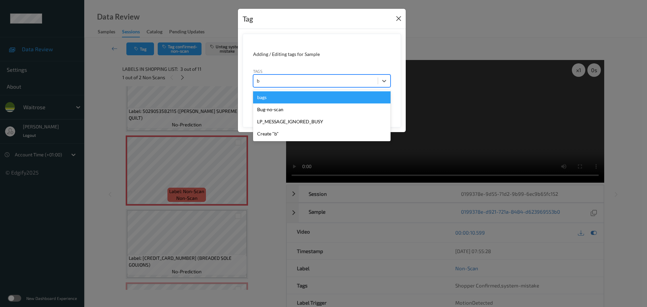
type input "b"
click at [401, 20] on button "Close" at bounding box center [398, 18] width 9 height 9
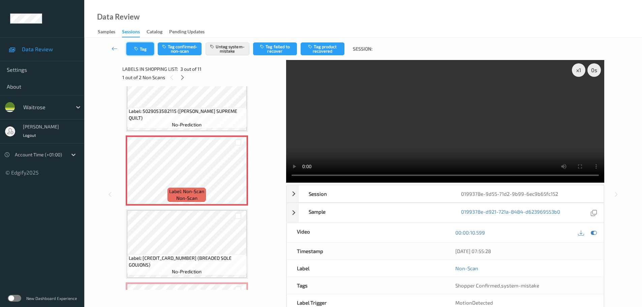
click at [143, 51] on button "Tag" at bounding box center [140, 48] width 28 height 13
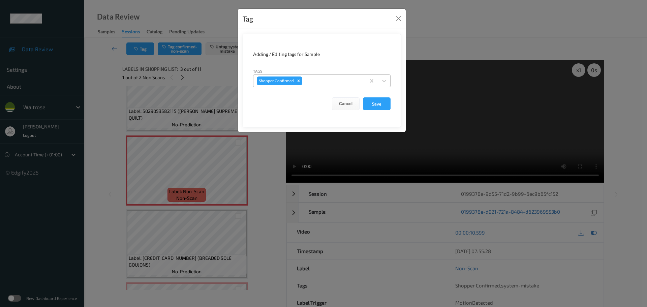
click at [359, 82] on div at bounding box center [332, 81] width 59 height 8
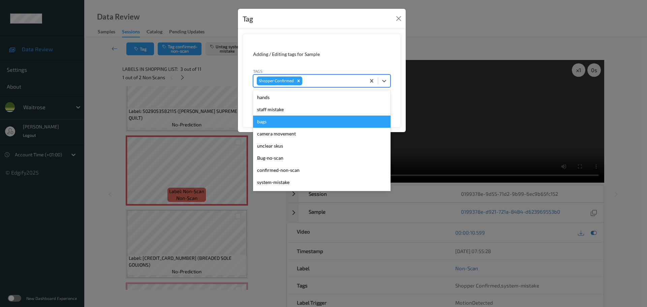
click at [279, 122] on div "bags" at bounding box center [321, 122] width 137 height 12
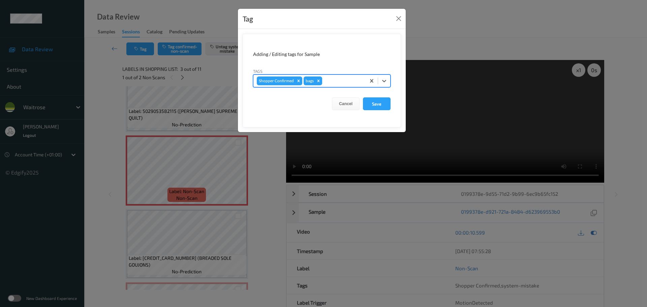
click at [339, 88] on form "Adding / Editing tags for Sample Tags option bags, selected. Select is focused …" at bounding box center [322, 81] width 158 height 94
click at [348, 82] on div at bounding box center [342, 81] width 39 height 8
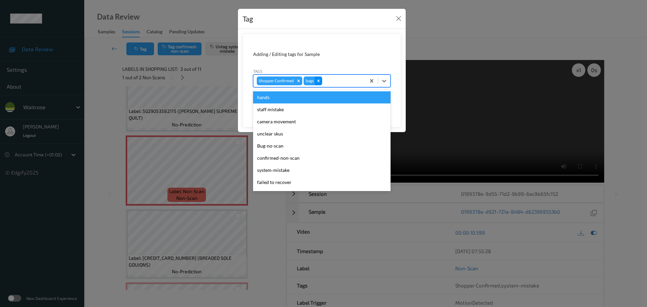
click at [317, 80] on icon "Remove bags" at bounding box center [318, 80] width 2 height 2
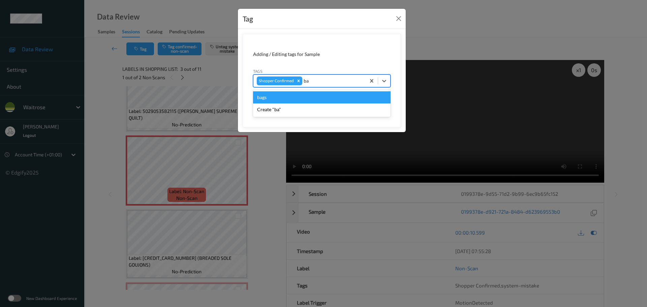
type input "bag"
click at [265, 96] on div "bags" at bounding box center [321, 97] width 137 height 12
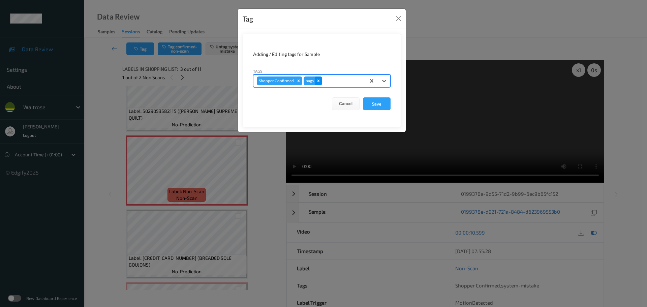
click at [316, 81] on icon "Remove bags" at bounding box center [318, 80] width 5 height 5
click at [316, 81] on div at bounding box center [332, 81] width 59 height 8
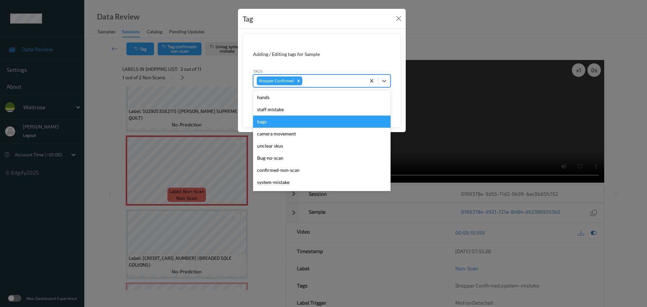
click at [275, 118] on div "bags" at bounding box center [321, 122] width 137 height 12
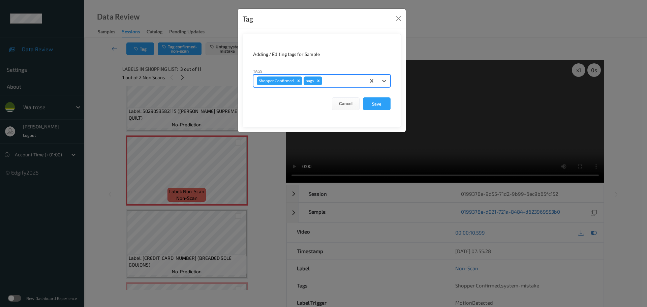
click at [348, 82] on div at bounding box center [342, 81] width 39 height 8
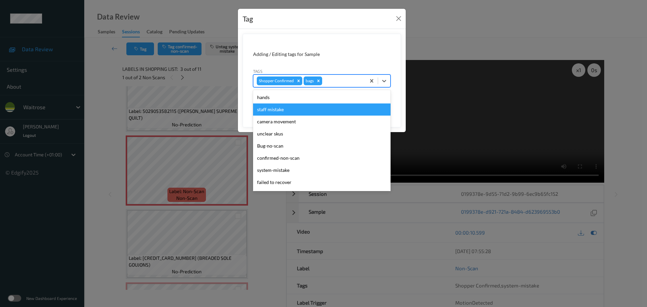
click at [393, 22] on div "Tag" at bounding box center [322, 19] width 168 height 21
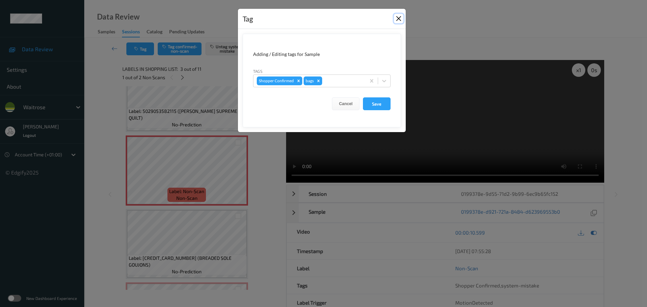
click at [402, 19] on button "Close" at bounding box center [398, 18] width 9 height 9
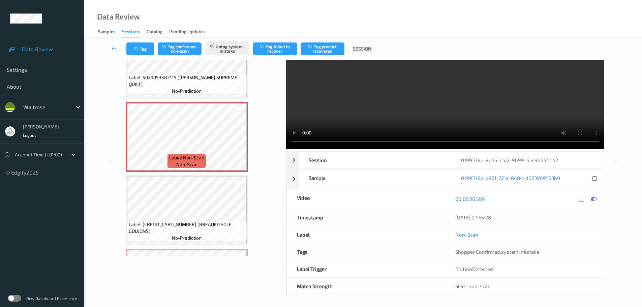
scroll to position [168, 0]
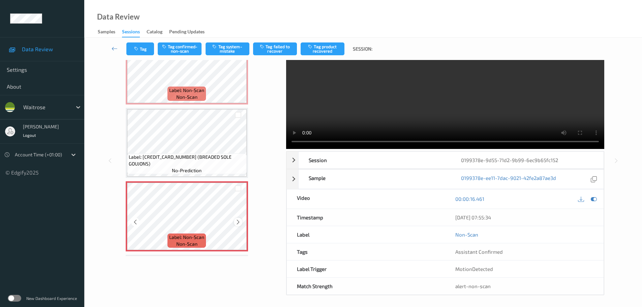
click at [242, 224] on div at bounding box center [238, 222] width 8 height 8
click at [183, 49] on button "Tag confirmed-non-scan" at bounding box center [180, 48] width 44 height 13
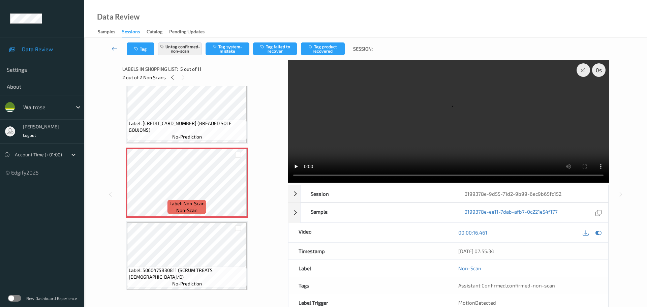
scroll to position [269, 0]
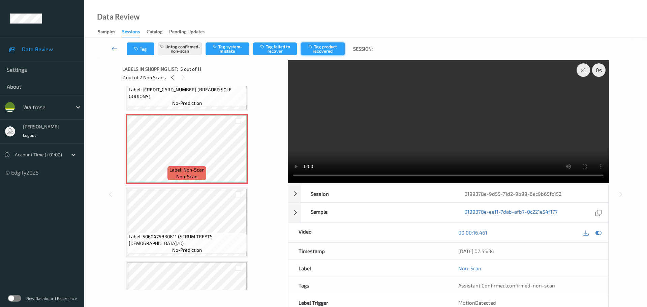
click at [316, 46] on button "Tag product recovered" at bounding box center [323, 48] width 44 height 13
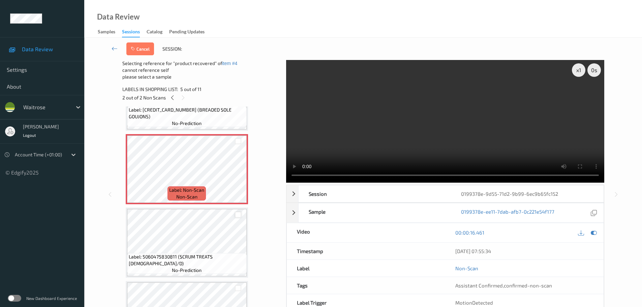
click at [236, 216] on div at bounding box center [238, 215] width 6 height 6
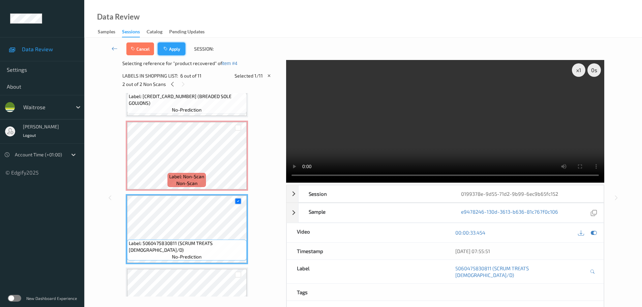
click at [175, 47] on button "Apply" at bounding box center [172, 48] width 28 height 13
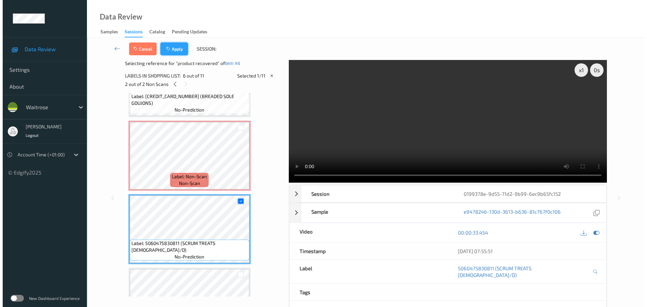
scroll to position [224, 0]
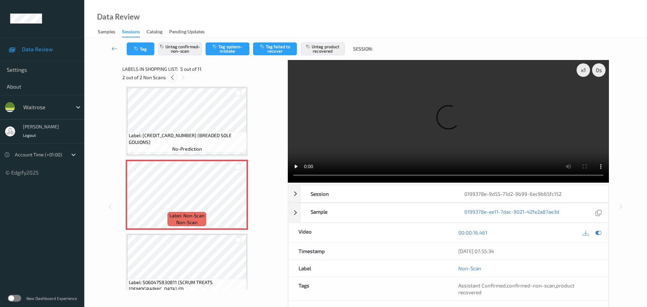
click at [173, 80] on icon at bounding box center [172, 77] width 6 height 6
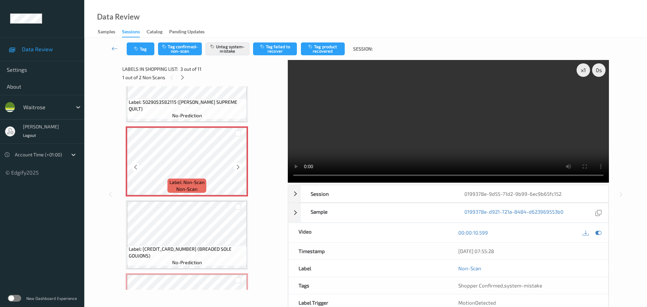
scroll to position [110, 0]
click at [183, 76] on icon at bounding box center [183, 77] width 6 height 6
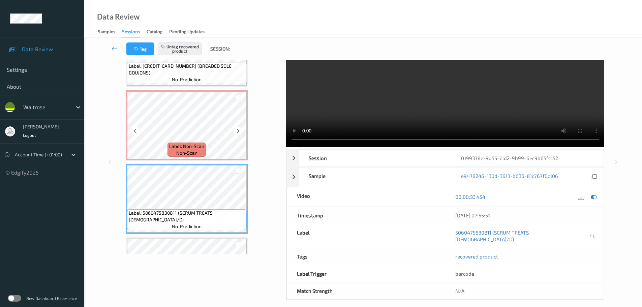
scroll to position [60, 0]
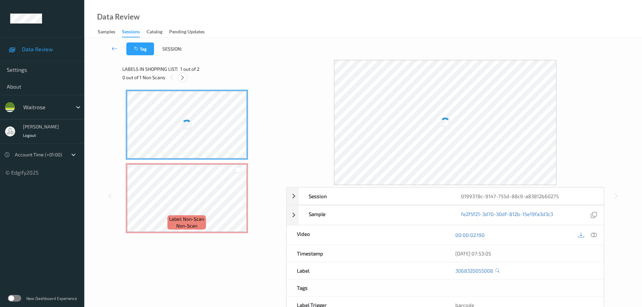
click at [182, 79] on icon at bounding box center [183, 77] width 6 height 6
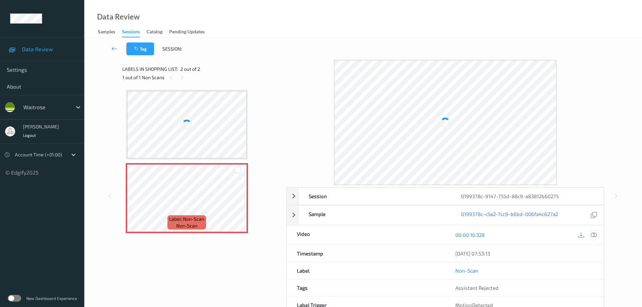
click at [593, 234] on icon at bounding box center [593, 235] width 6 height 6
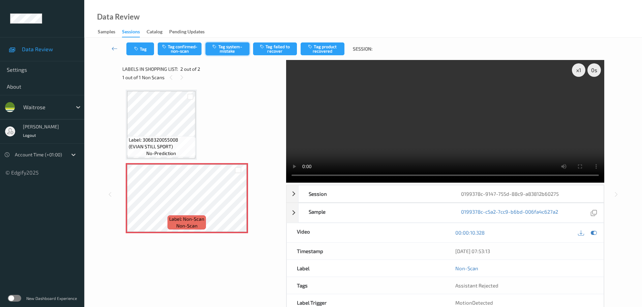
click at [228, 52] on button "Tag system-mistake" at bounding box center [227, 48] width 44 height 13
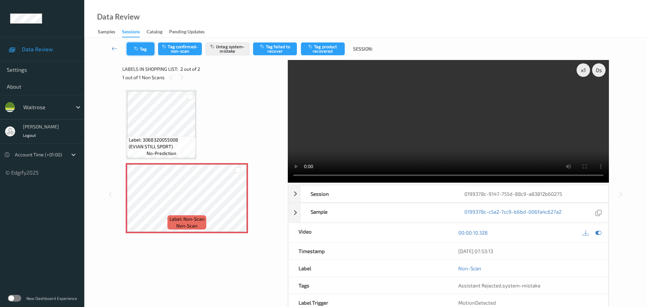
click at [142, 50] on button "Tag" at bounding box center [141, 48] width 28 height 13
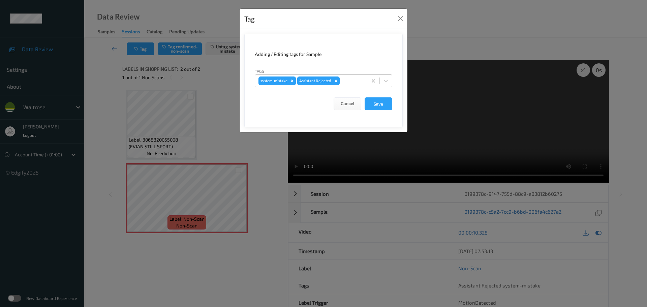
click at [346, 80] on div at bounding box center [352, 81] width 23 height 8
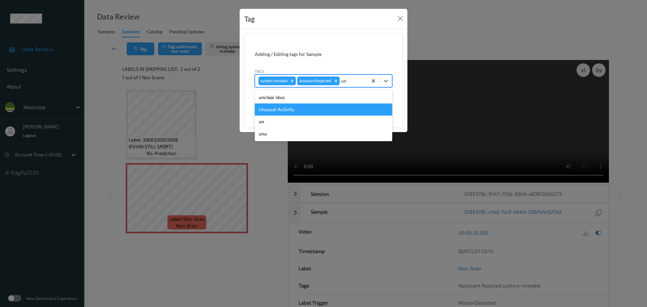
type input "u"
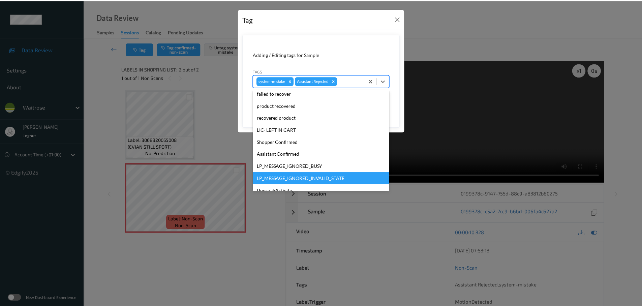
scroll to position [123, 0]
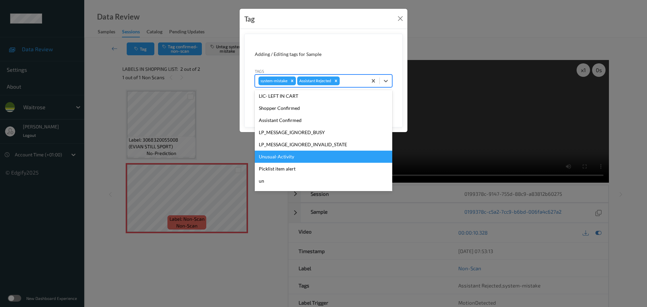
click at [276, 158] on div "Unusual-Activity" at bounding box center [323, 157] width 137 height 12
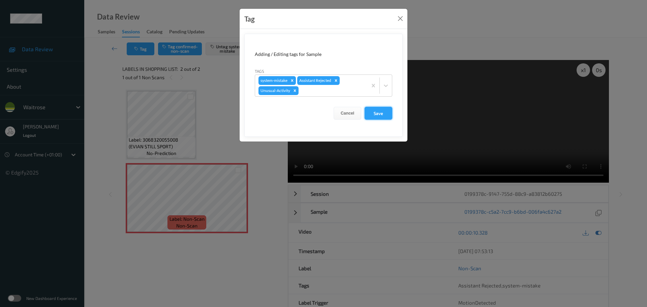
click at [383, 111] on button "Save" at bounding box center [378, 113] width 28 height 13
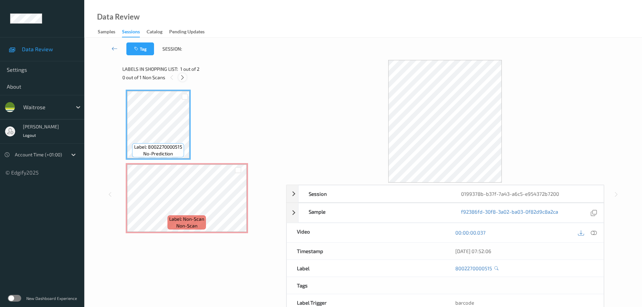
click at [181, 78] on icon at bounding box center [183, 77] width 6 height 6
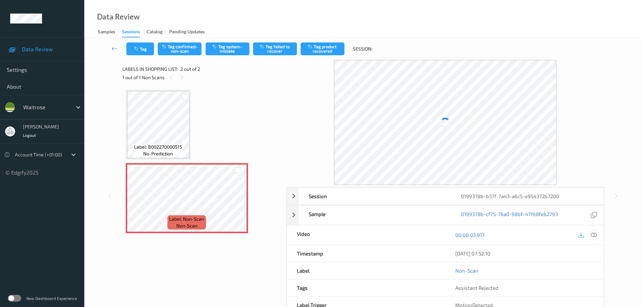
click at [590, 232] on div at bounding box center [587, 234] width 22 height 9
click at [590, 233] on icon at bounding box center [593, 235] width 6 height 6
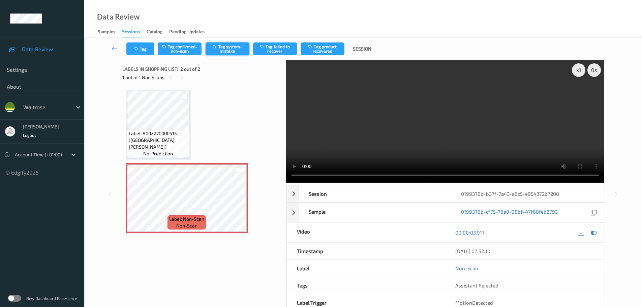
click at [231, 52] on button "Tag system-mistake" at bounding box center [227, 48] width 44 height 13
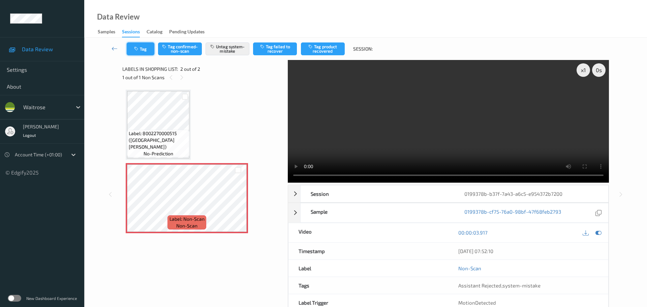
click at [139, 52] on button "Tag" at bounding box center [141, 48] width 28 height 13
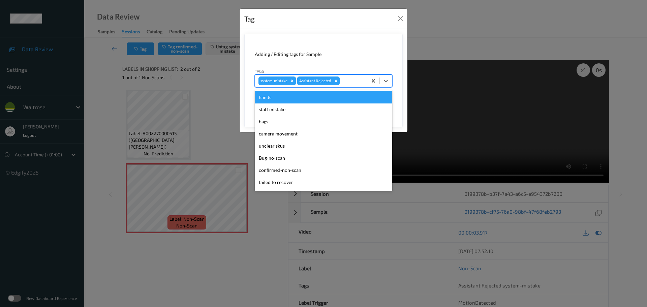
click at [359, 79] on div at bounding box center [352, 81] width 23 height 8
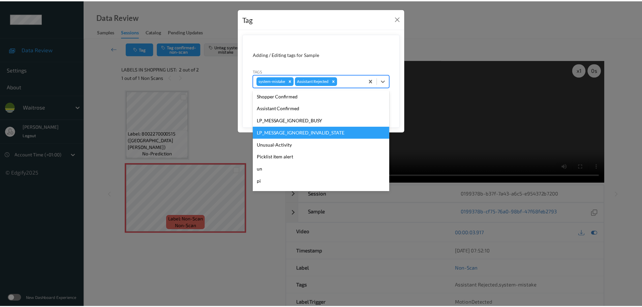
scroll to position [156, 0]
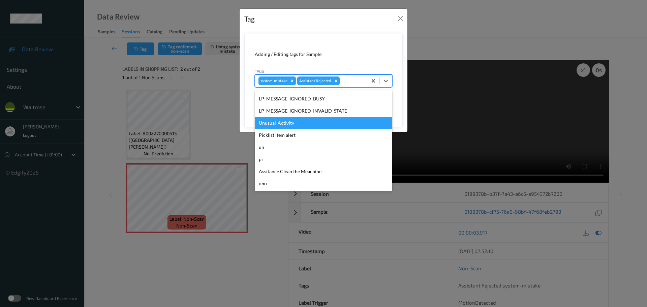
click at [285, 124] on div "Unusual-Activity" at bounding box center [323, 123] width 137 height 12
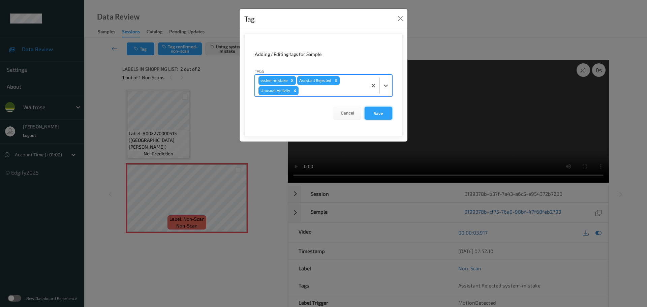
click at [379, 114] on button "Save" at bounding box center [378, 113] width 28 height 13
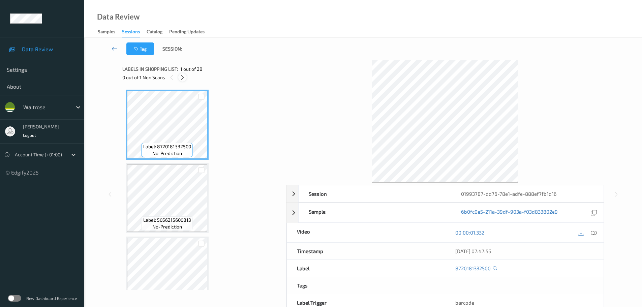
click at [183, 74] on icon at bounding box center [183, 77] width 6 height 6
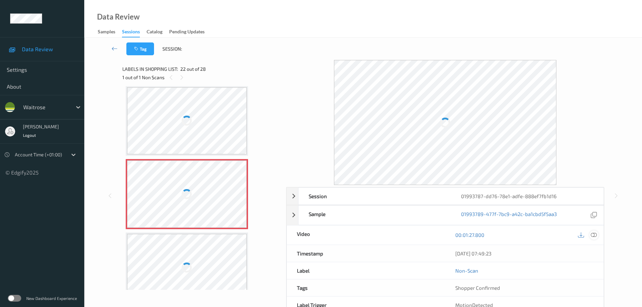
click at [591, 235] on icon at bounding box center [593, 235] width 6 height 6
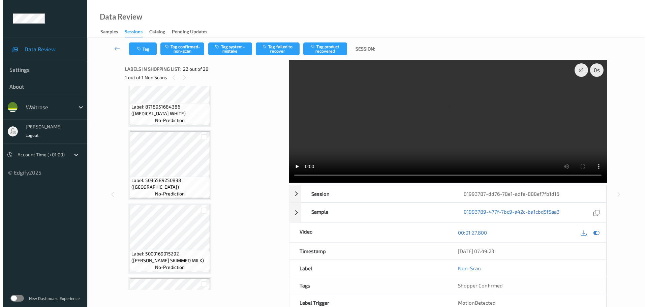
scroll to position [91, 0]
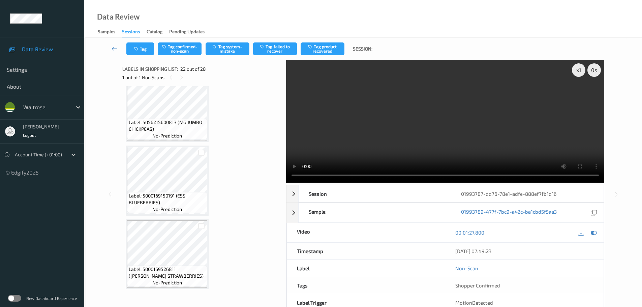
click at [141, 57] on div "Tag Tag confirmed-non-scan Tag system-mistake Tag failed to recover Tag product…" at bounding box center [363, 49] width 530 height 22
click at [137, 51] on icon "button" at bounding box center [137, 48] width 6 height 5
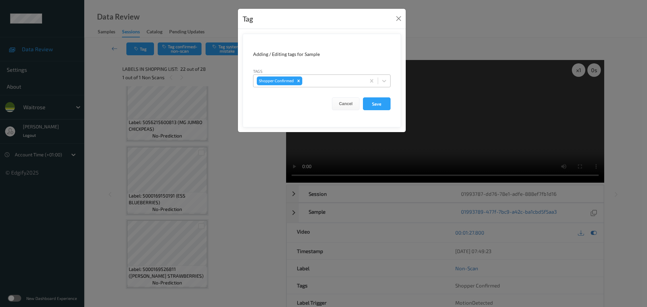
click at [317, 83] on div at bounding box center [332, 81] width 59 height 8
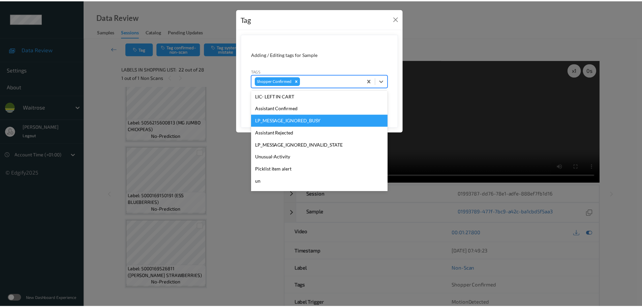
scroll to position [168, 0]
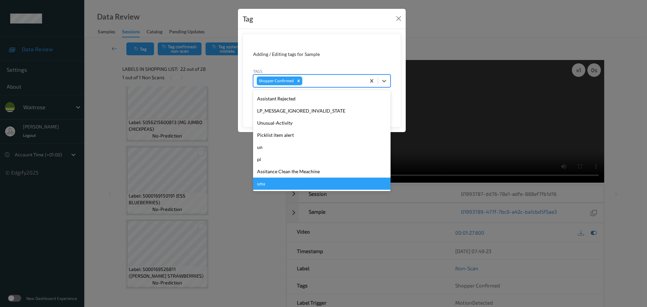
click at [248, 234] on div "Tag Adding / Editing tags for Sample Tags option unu focused, 22 of 22. 22 resu…" at bounding box center [323, 153] width 647 height 307
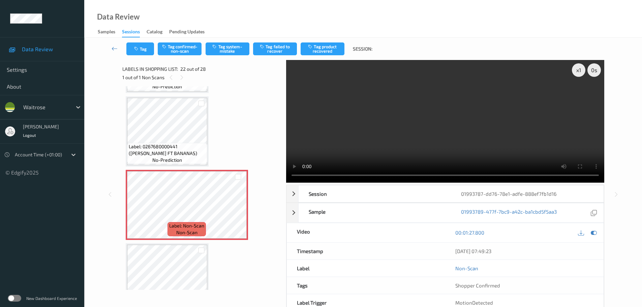
scroll to position [1519, 0]
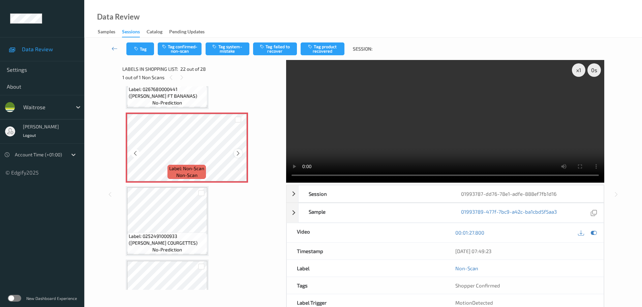
click at [236, 154] on icon at bounding box center [238, 153] width 6 height 6
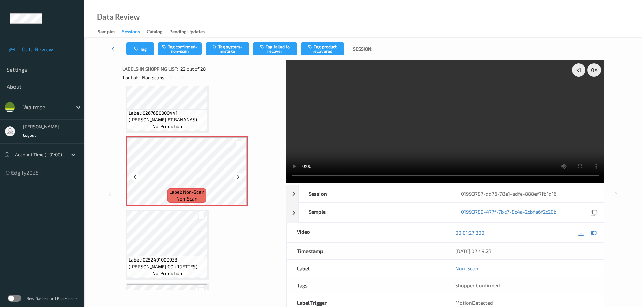
scroll to position [1485, 0]
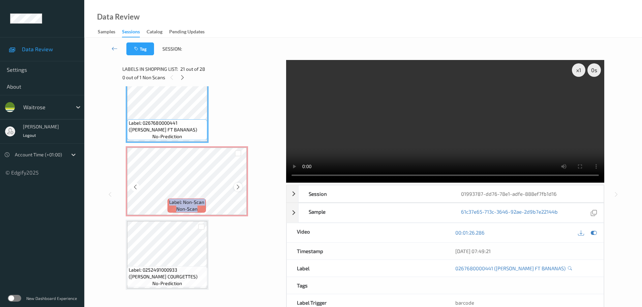
click at [238, 186] on icon at bounding box center [238, 187] width 6 height 6
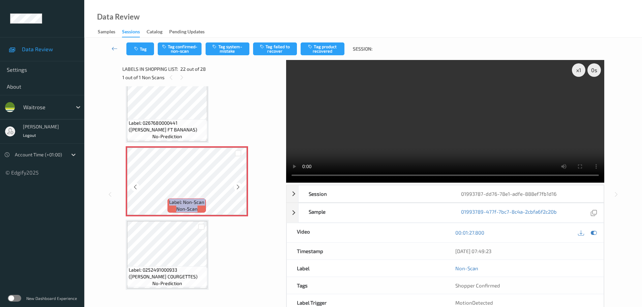
click at [238, 186] on icon at bounding box center [238, 187] width 6 height 6
click at [239, 186] on icon at bounding box center [238, 187] width 6 height 6
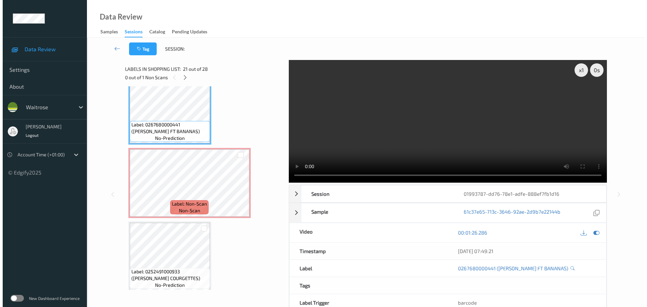
scroll to position [1519, 0]
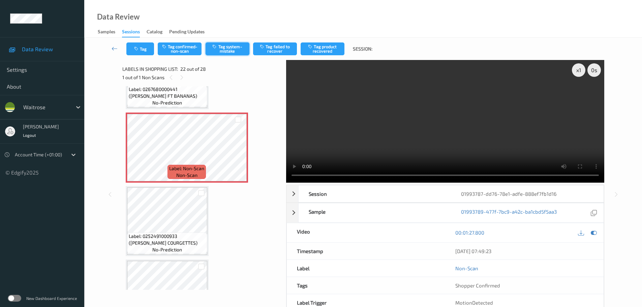
click at [237, 52] on button "Tag system-mistake" at bounding box center [227, 48] width 44 height 13
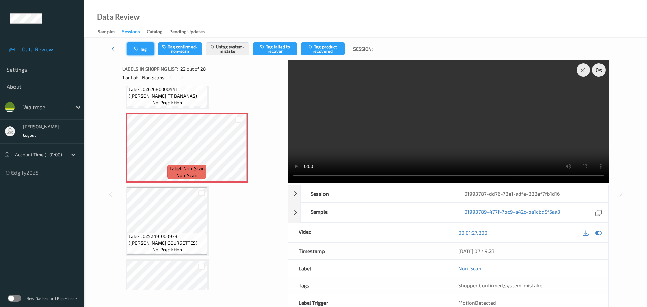
click at [144, 51] on button "Tag" at bounding box center [141, 48] width 28 height 13
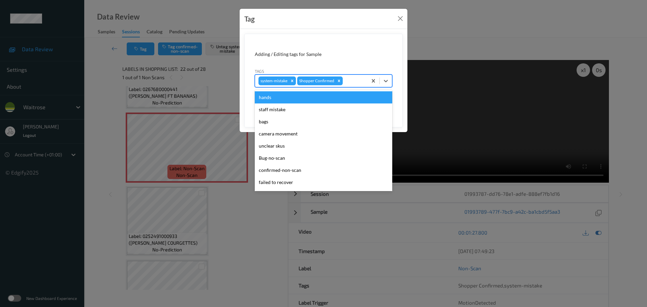
click at [352, 84] on div at bounding box center [354, 81] width 20 height 8
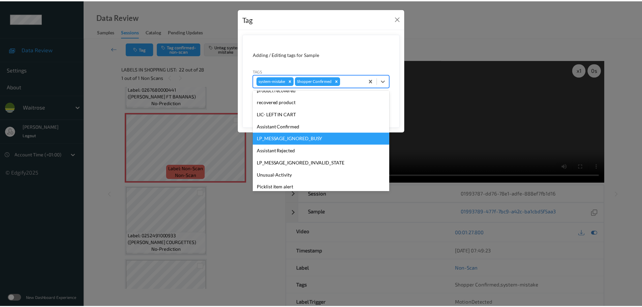
scroll to position [156, 0]
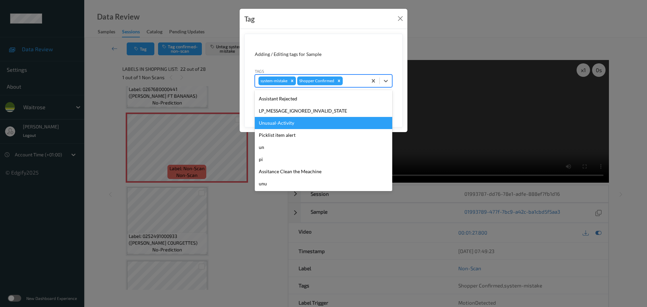
click at [276, 124] on div "Unusual-Activity" at bounding box center [323, 123] width 137 height 12
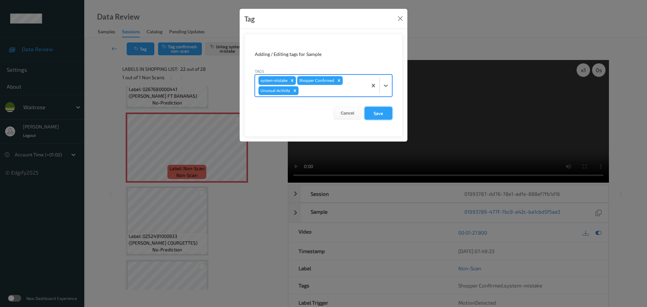
click at [374, 114] on button "Save" at bounding box center [378, 113] width 28 height 13
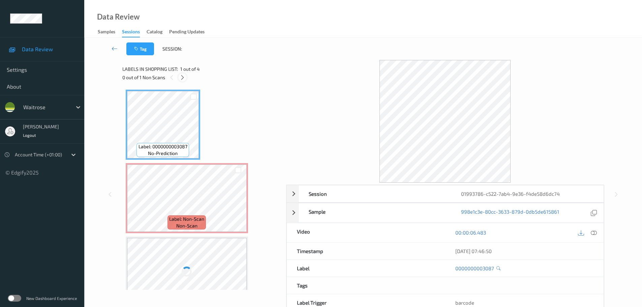
click at [180, 76] on div at bounding box center [182, 77] width 8 height 8
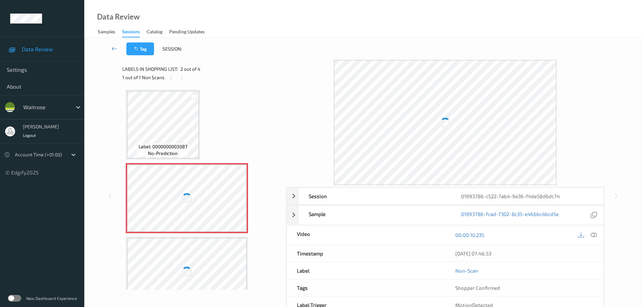
scroll to position [3, 0]
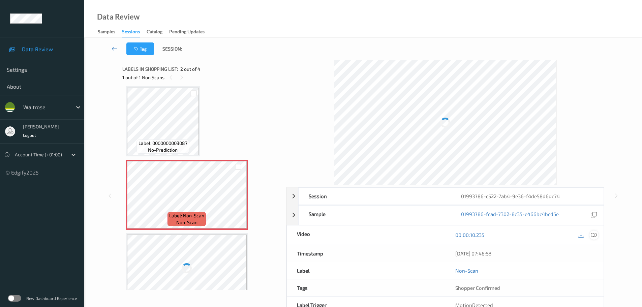
click at [593, 235] on icon at bounding box center [593, 235] width 6 height 6
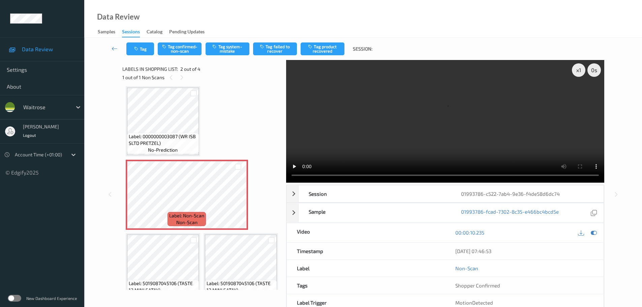
scroll to position [0, 0]
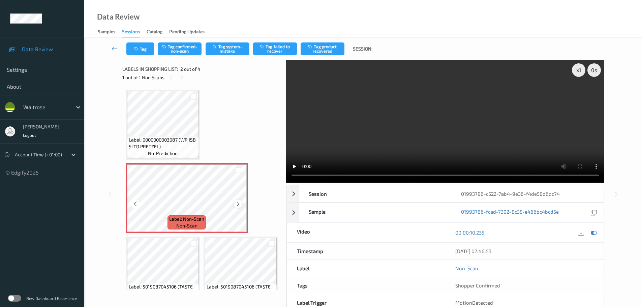
click at [237, 200] on div at bounding box center [238, 203] width 8 height 8
click at [237, 45] on button "Tag system-mistake" at bounding box center [227, 48] width 44 height 13
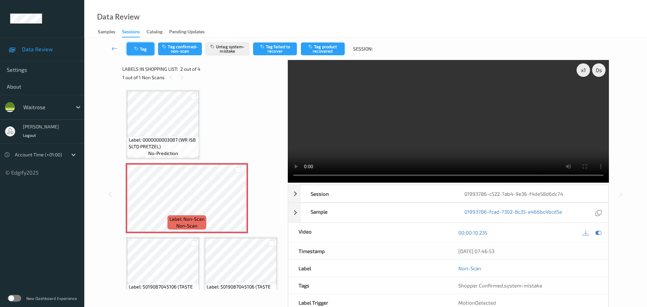
click at [142, 46] on button "Tag" at bounding box center [141, 48] width 28 height 13
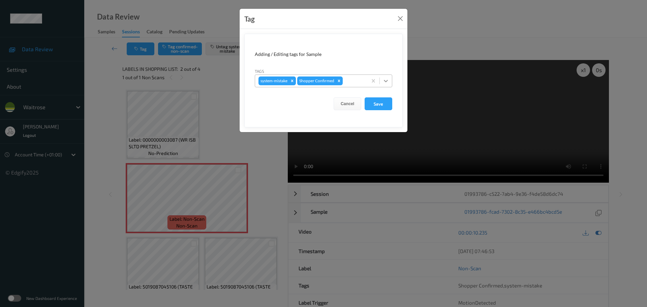
click at [384, 82] on icon at bounding box center [385, 80] width 7 height 7
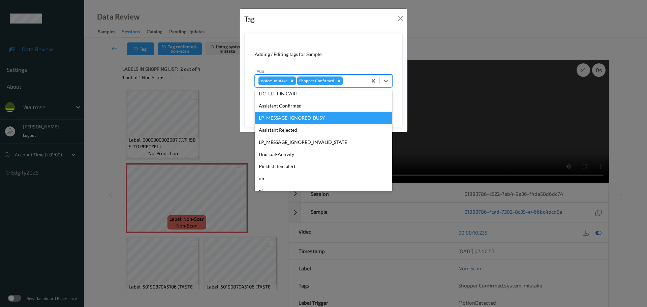
scroll to position [135, 0]
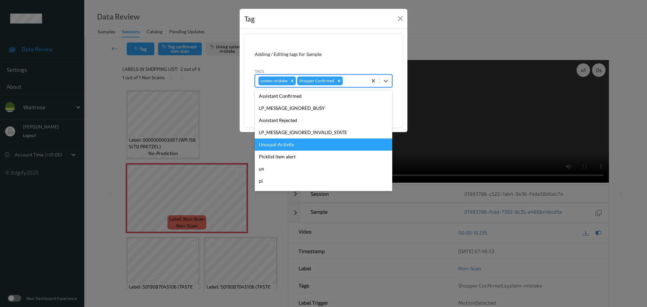
click at [286, 147] on div "Unusual-Activity" at bounding box center [323, 144] width 137 height 12
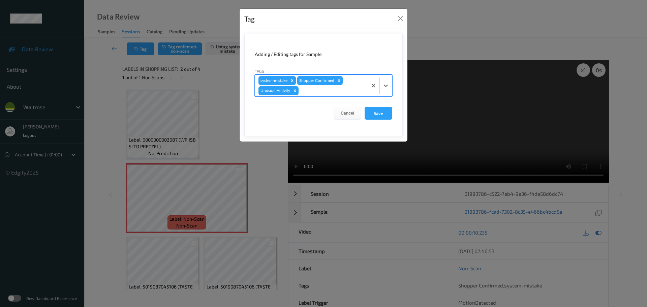
click at [359, 92] on div at bounding box center [332, 91] width 64 height 8
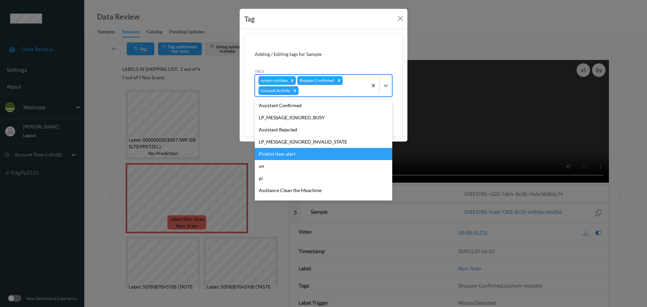
click at [283, 153] on div "Picklist item alert" at bounding box center [323, 154] width 137 height 12
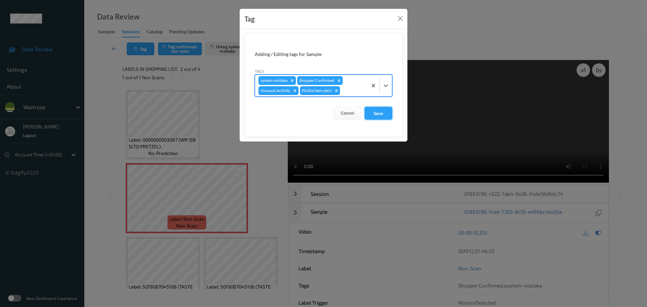
click at [375, 113] on button "Save" at bounding box center [378, 113] width 28 height 13
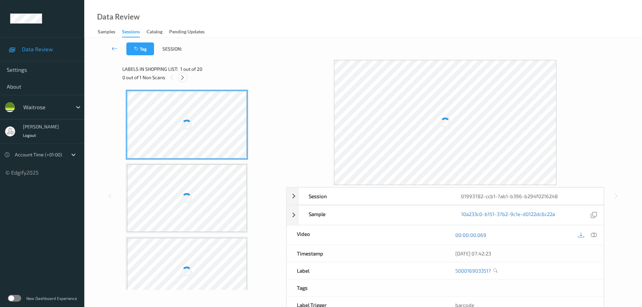
click at [181, 77] on icon at bounding box center [183, 77] width 6 height 6
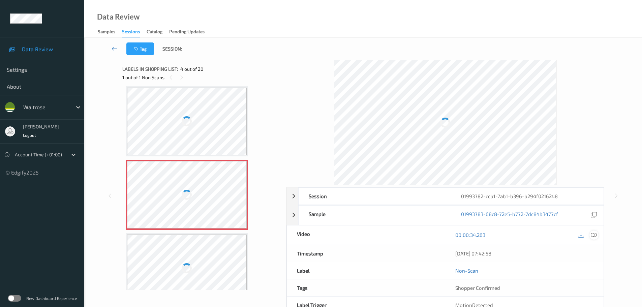
click at [591, 234] on icon at bounding box center [593, 235] width 6 height 6
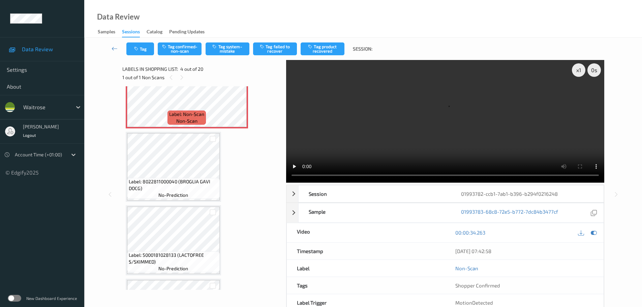
scroll to position [168, 0]
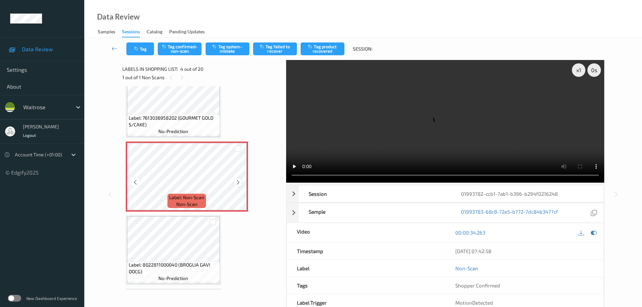
click at [239, 183] on icon at bounding box center [238, 182] width 6 height 6
click at [238, 182] on icon at bounding box center [238, 182] width 6 height 6
click at [224, 42] on div "Tag Tag confirmed-non-scan Tag system-mistake Tag failed to recover Tag product…" at bounding box center [363, 49] width 530 height 22
click at [224, 46] on button "Tag system-mistake" at bounding box center [227, 48] width 44 height 13
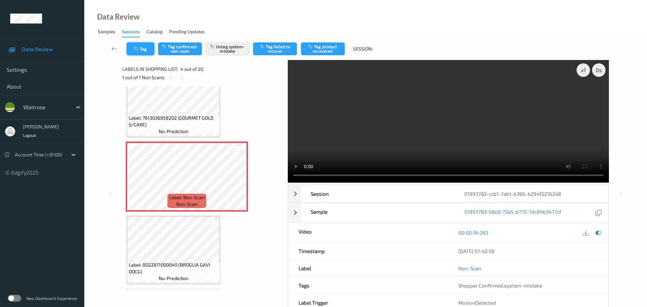
click at [139, 47] on icon "button" at bounding box center [137, 48] width 6 height 5
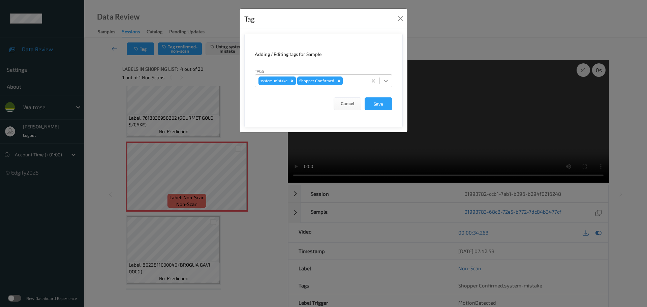
click at [382, 85] on div at bounding box center [386, 81] width 12 height 12
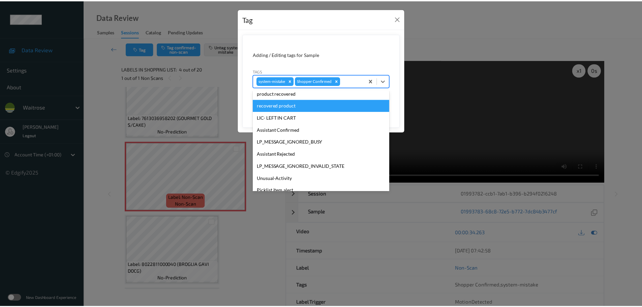
scroll to position [135, 0]
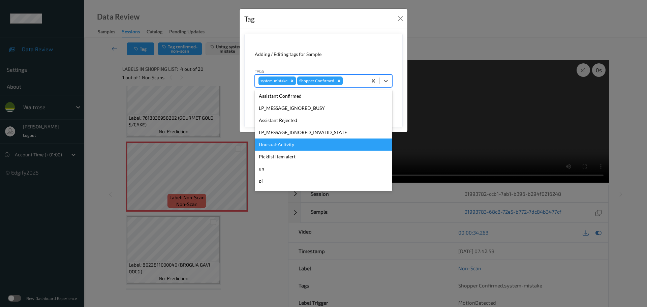
click at [278, 147] on div "Unusual-Activity" at bounding box center [323, 144] width 137 height 12
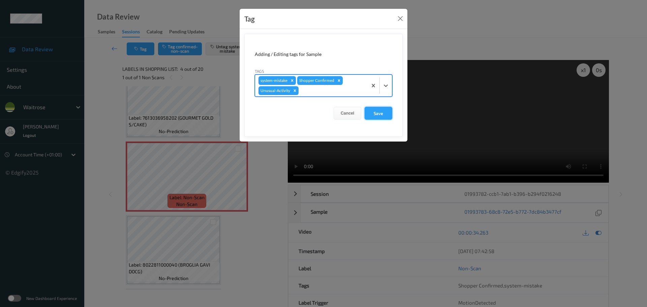
click at [381, 116] on button "Save" at bounding box center [378, 113] width 28 height 13
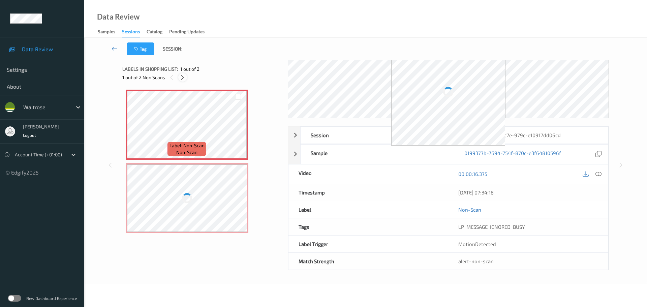
click at [183, 75] on icon at bounding box center [183, 77] width 6 height 6
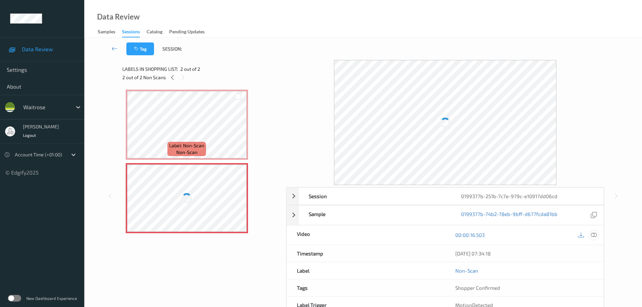
click at [593, 235] on icon at bounding box center [593, 235] width 6 height 6
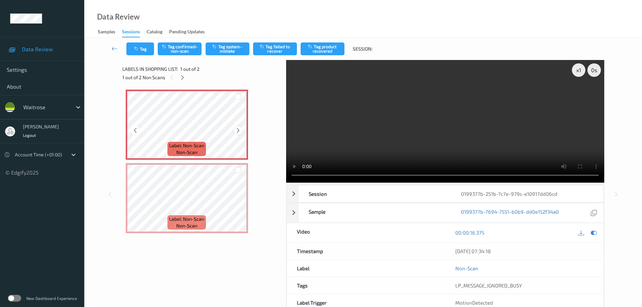
click at [236, 130] on icon at bounding box center [238, 130] width 6 height 6
click at [237, 128] on icon at bounding box center [238, 130] width 6 height 6
click at [578, 71] on div "x 1" at bounding box center [578, 69] width 13 height 13
click at [578, 71] on div "x 2" at bounding box center [578, 69] width 13 height 13
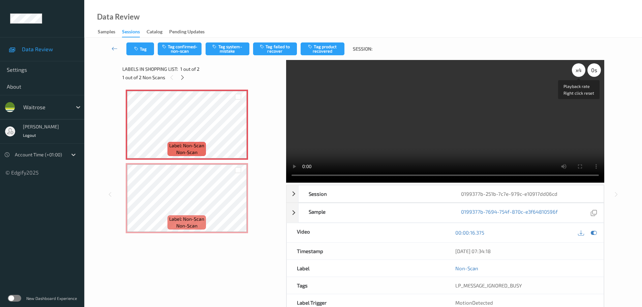
click at [578, 71] on div "x 4" at bounding box center [578, 69] width 13 height 13
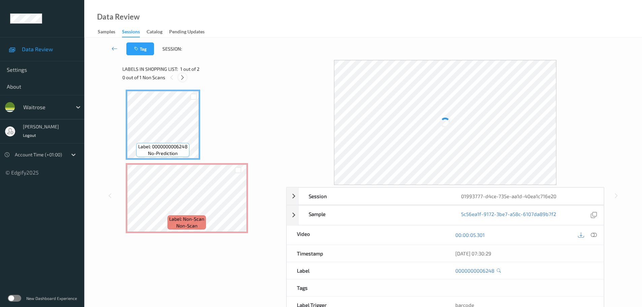
click at [180, 80] on icon at bounding box center [183, 77] width 6 height 6
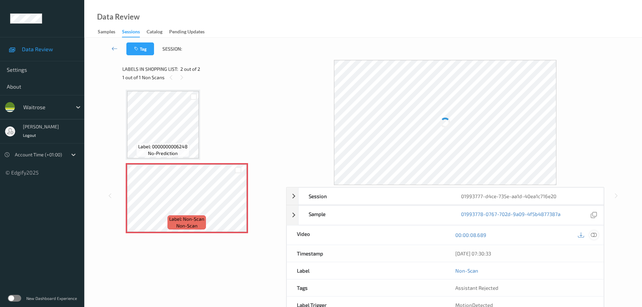
click at [594, 234] on icon at bounding box center [593, 235] width 6 height 6
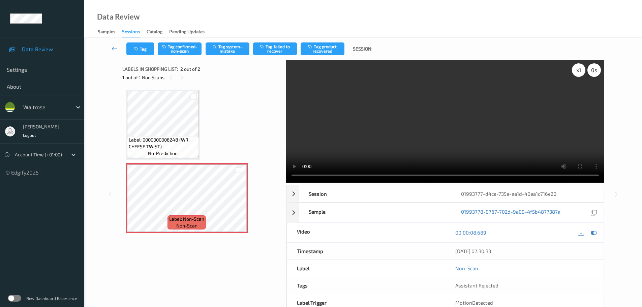
click at [578, 69] on div "x 1" at bounding box center [578, 69] width 13 height 13
click at [578, 69] on div "x 2" at bounding box center [578, 69] width 13 height 13
click at [577, 71] on div "x 4" at bounding box center [578, 69] width 13 height 13
click at [232, 44] on button "Tag system-mistake" at bounding box center [227, 48] width 44 height 13
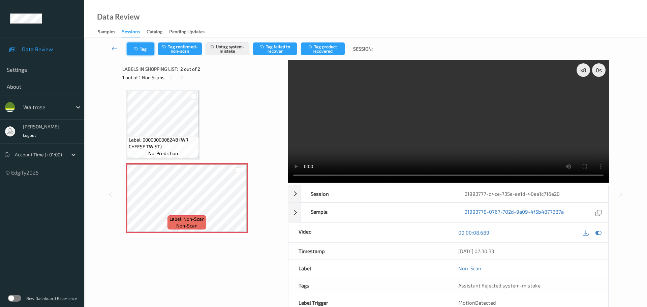
click at [137, 46] on icon "button" at bounding box center [137, 48] width 6 height 5
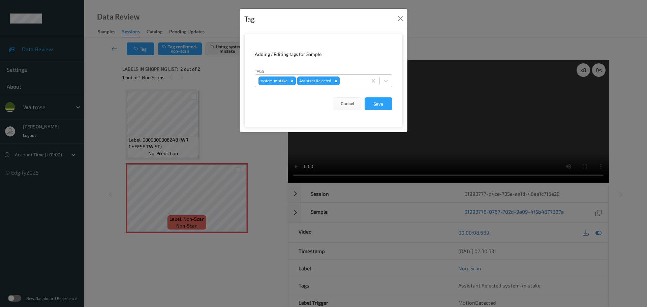
click at [354, 84] on div at bounding box center [352, 81] width 23 height 8
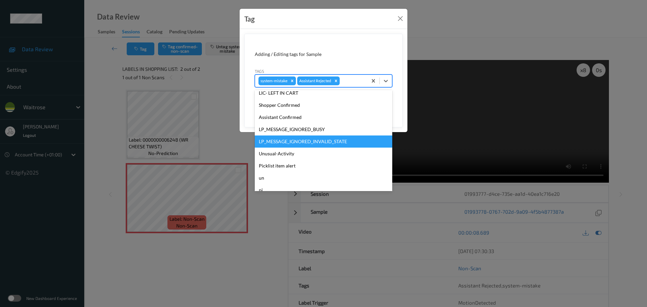
scroll to position [135, 0]
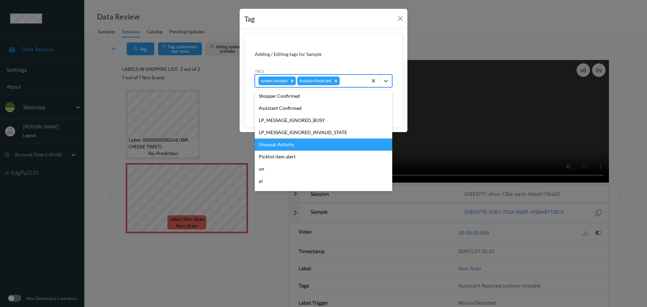
click at [270, 146] on div "Unusual-Activity" at bounding box center [323, 144] width 137 height 12
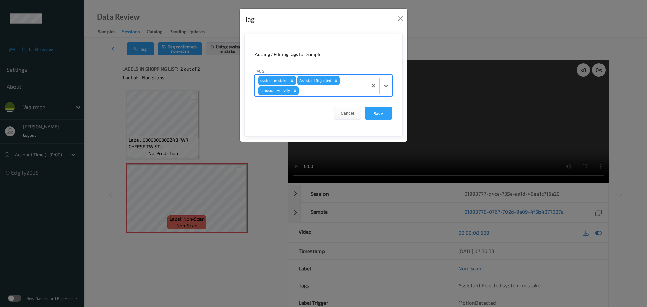
click at [325, 88] on div at bounding box center [332, 91] width 64 height 8
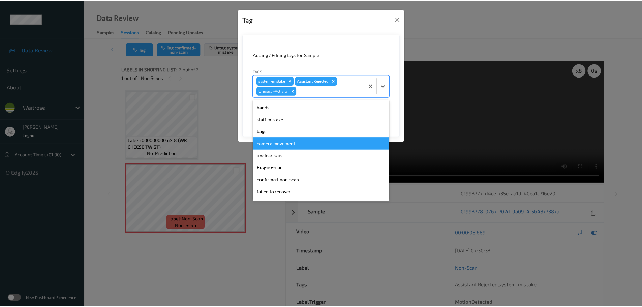
scroll to position [144, 0]
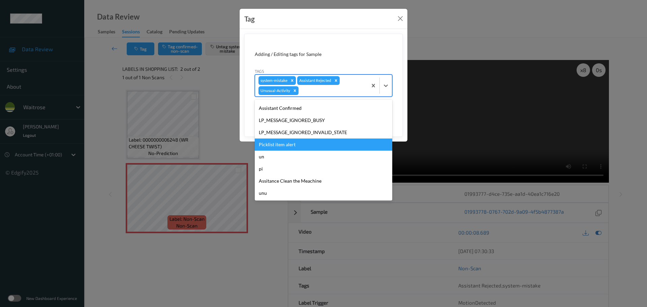
click at [277, 148] on div "Picklist item alert" at bounding box center [323, 144] width 137 height 12
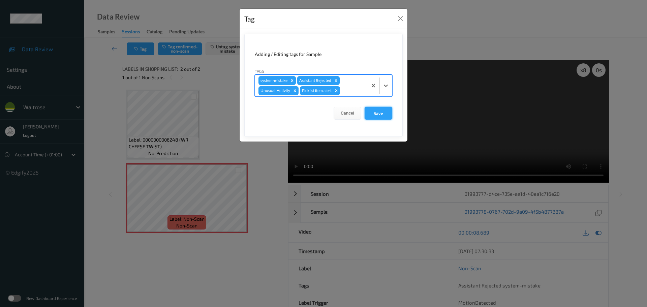
click at [381, 115] on button "Save" at bounding box center [378, 113] width 28 height 13
click at [379, 116] on button "Save" at bounding box center [378, 113] width 28 height 13
click at [378, 115] on button "Save" at bounding box center [378, 113] width 28 height 13
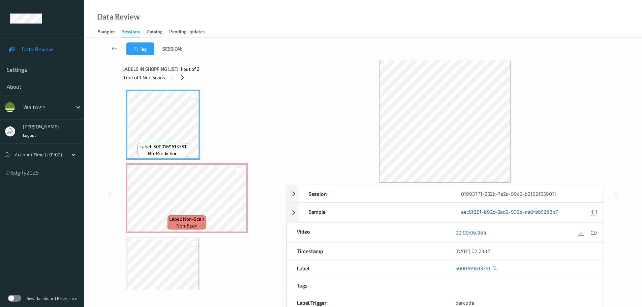
click at [178, 76] on div "0 out of 1 Non Scans" at bounding box center [201, 77] width 159 height 8
click at [181, 82] on div "Labels in shopping list: 1 out of 3 0 out of 1 Non Scans" at bounding box center [201, 73] width 159 height 26
click at [181, 78] on icon at bounding box center [183, 77] width 6 height 6
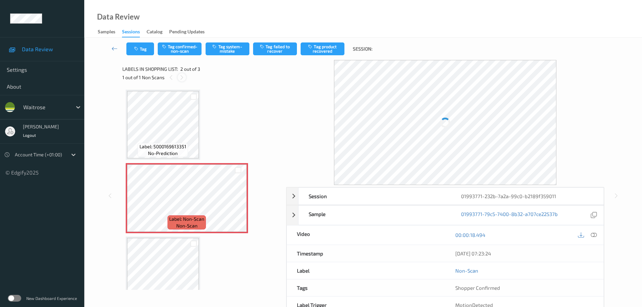
scroll to position [3, 0]
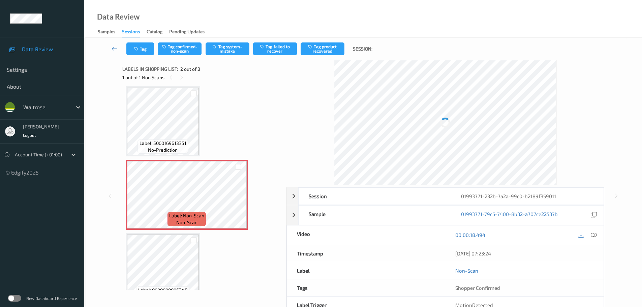
click at [590, 240] on div "00:00:18.494" at bounding box center [524, 234] width 158 height 19
click at [593, 236] on icon at bounding box center [593, 235] width 6 height 6
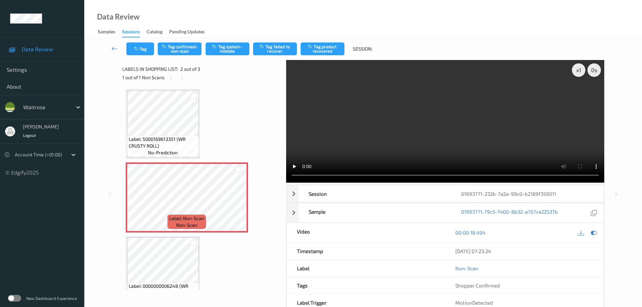
scroll to position [0, 0]
click at [236, 202] on icon at bounding box center [238, 204] width 6 height 6
click at [236, 205] on icon at bounding box center [238, 204] width 6 height 6
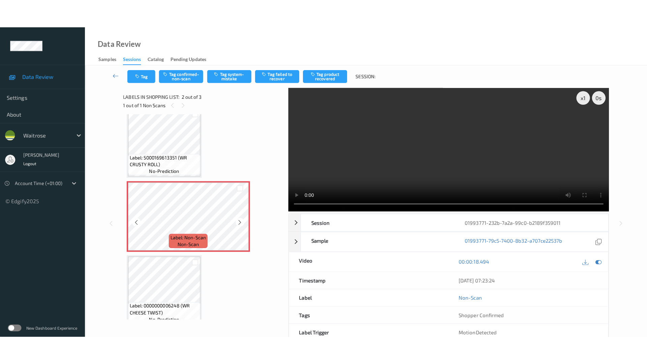
scroll to position [20, 0]
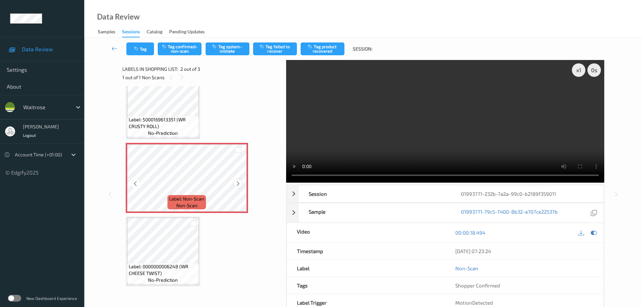
click at [240, 186] on icon at bounding box center [238, 184] width 6 height 6
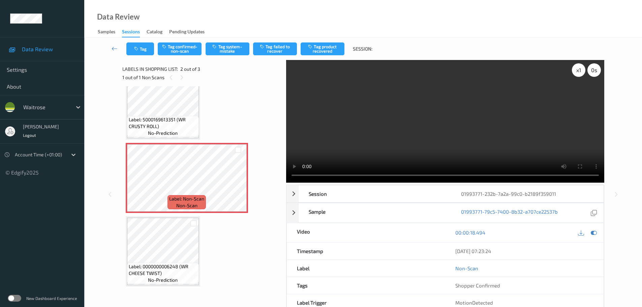
click at [578, 73] on div "x 1" at bounding box center [578, 69] width 13 height 13
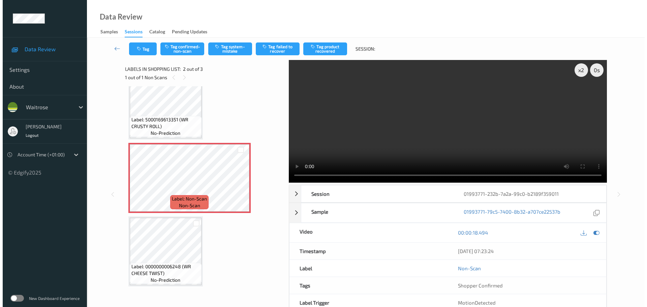
scroll to position [0, 0]
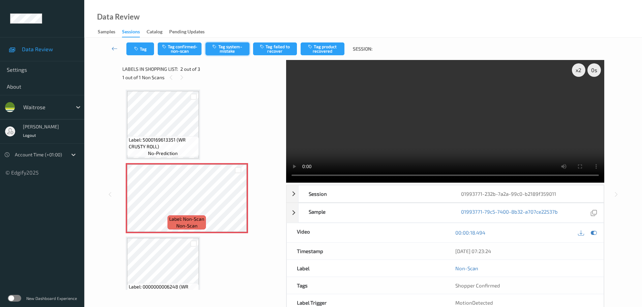
click at [217, 45] on icon "button" at bounding box center [215, 46] width 6 height 5
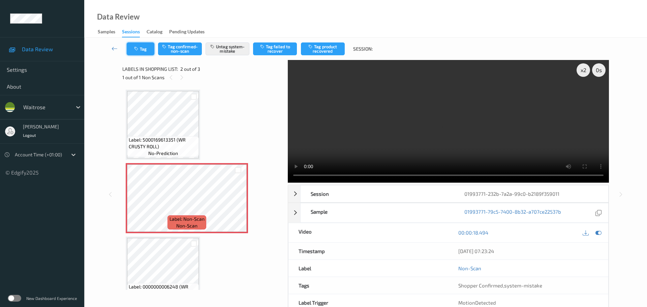
click at [142, 48] on button "Tag" at bounding box center [141, 48] width 28 height 13
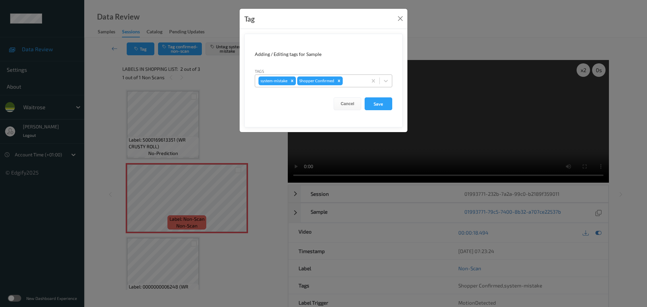
click at [360, 84] on div at bounding box center [354, 81] width 20 height 8
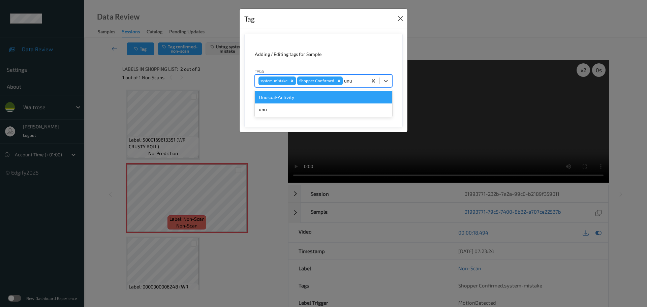
type input "unu"
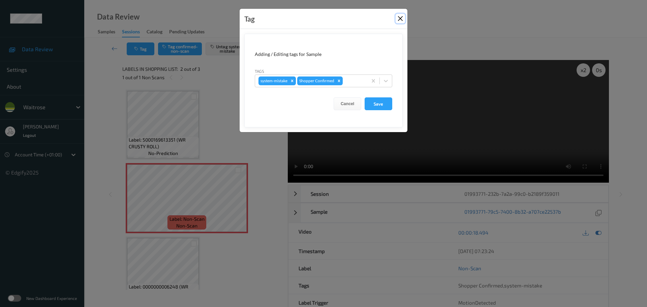
click at [401, 22] on button "Close" at bounding box center [399, 18] width 9 height 9
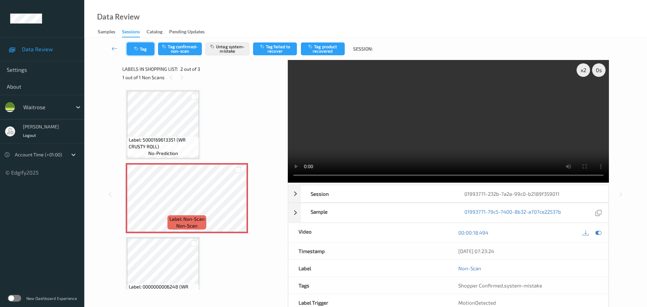
click at [138, 49] on icon "button" at bounding box center [137, 48] width 6 height 5
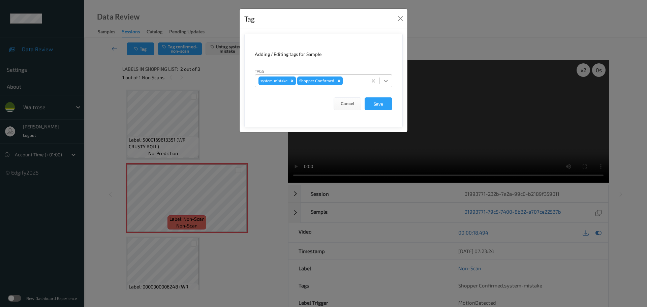
click at [384, 79] on icon at bounding box center [385, 80] width 7 height 7
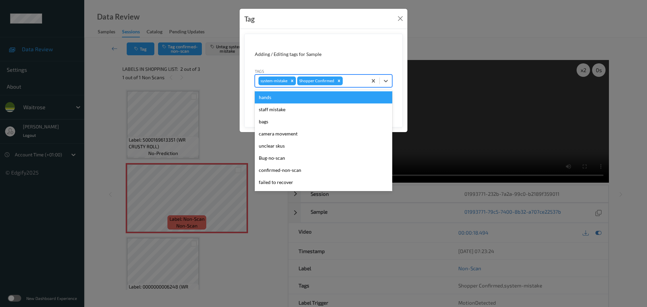
scroll to position [156, 0]
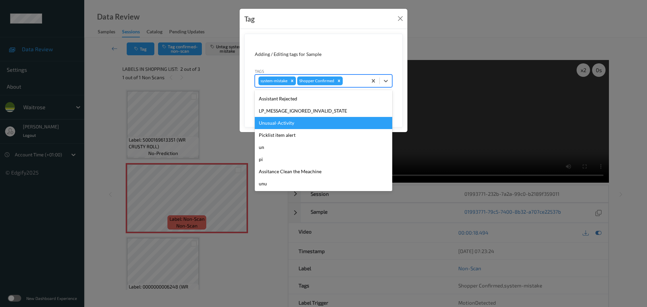
click at [272, 127] on div "Unusual-Activity" at bounding box center [323, 123] width 137 height 12
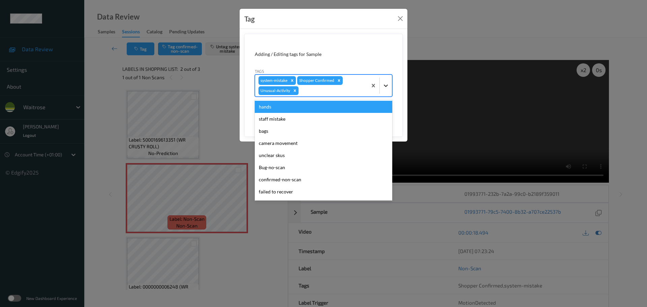
click at [389, 86] on icon at bounding box center [385, 85] width 7 height 7
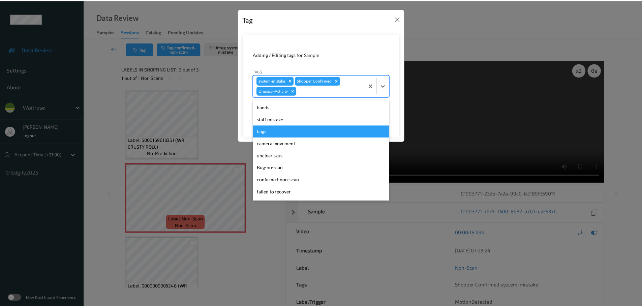
scroll to position [144, 0]
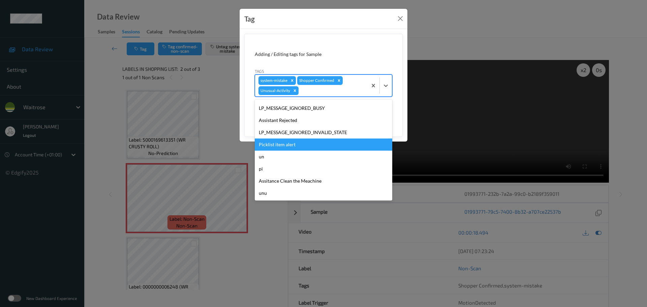
click at [280, 141] on div "Picklist item alert" at bounding box center [323, 144] width 137 height 12
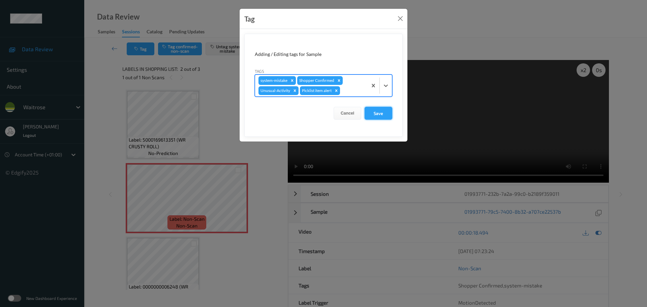
click at [373, 114] on button "Save" at bounding box center [378, 113] width 28 height 13
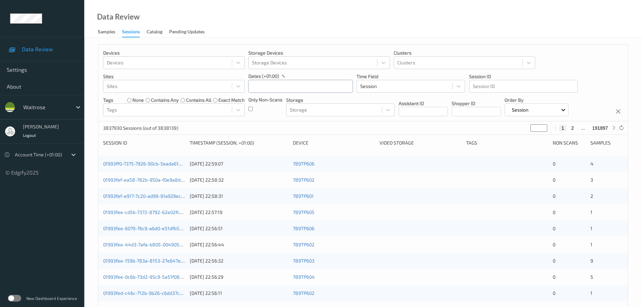
click at [265, 88] on input "text" at bounding box center [300, 86] width 104 height 13
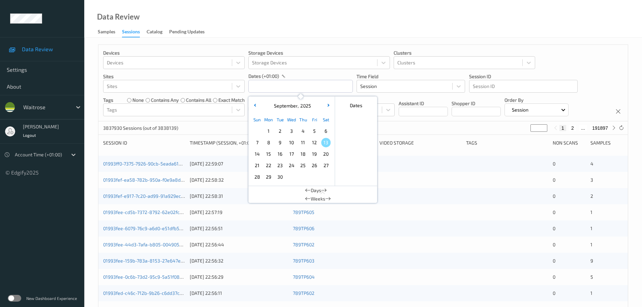
click at [270, 128] on span "1" at bounding box center [268, 130] width 9 height 9
click at [290, 27] on div "Data Review Samples Sessions Catalog Pending Updates" at bounding box center [362, 19] width 557 height 38
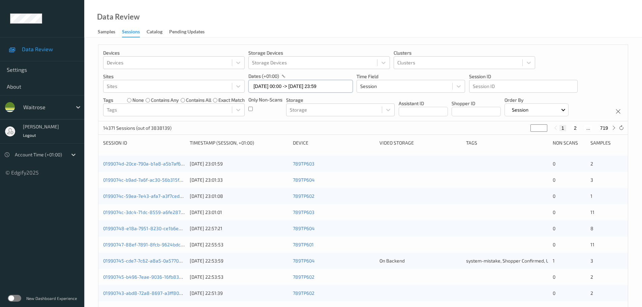
click at [276, 85] on input "[DATE] 00:00 -> [DATE] 23:59" at bounding box center [300, 86] width 104 height 13
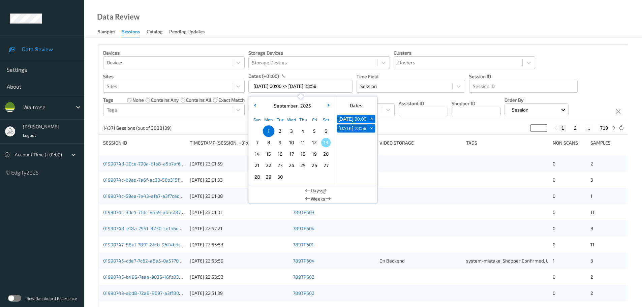
click at [300, 145] on span "11" at bounding box center [302, 142] width 9 height 9
type input "[DATE] 00:00 -> [DATE] 23:59"
click at [292, 31] on div "Data Review Samples Sessions Catalog Pending Updates" at bounding box center [362, 19] width 557 height 38
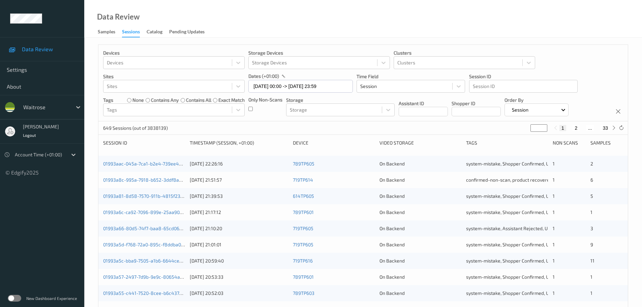
click at [608, 128] on button "33" at bounding box center [604, 128] width 9 height 6
type input "**"
click at [589, 130] on button "32" at bounding box center [589, 128] width 9 height 6
type input "**"
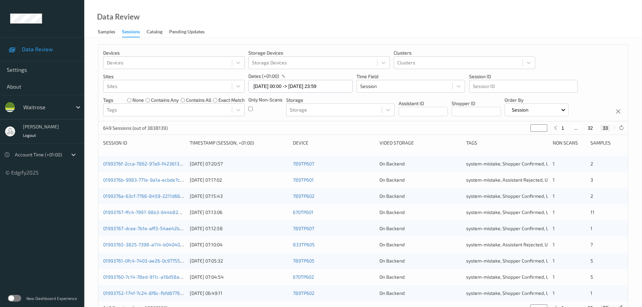
type input "**"
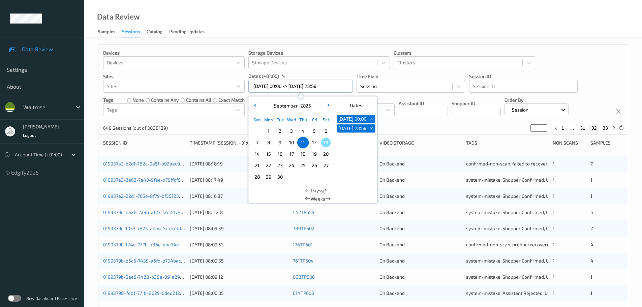
click at [287, 87] on input "[DATE] 00:00 -> [DATE] 23:59" at bounding box center [300, 86] width 104 height 13
click at [316, 142] on span "12" at bounding box center [314, 142] width 9 height 9
type input "[DATE] 00:00"
type input "*"
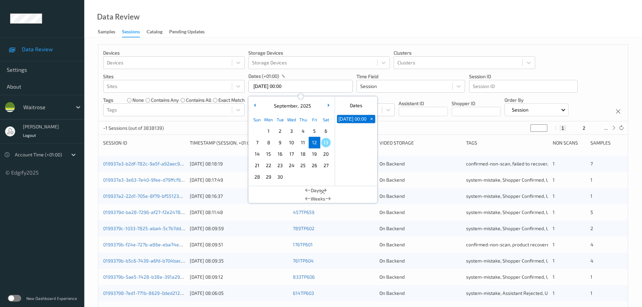
click at [316, 142] on span "12" at bounding box center [314, 142] width 9 height 9
type input "[DATE] 00:00 -> [DATE] 23:59"
click at [326, 27] on div "Data Review Samples Sessions Catalog Pending Updates" at bounding box center [362, 19] width 557 height 38
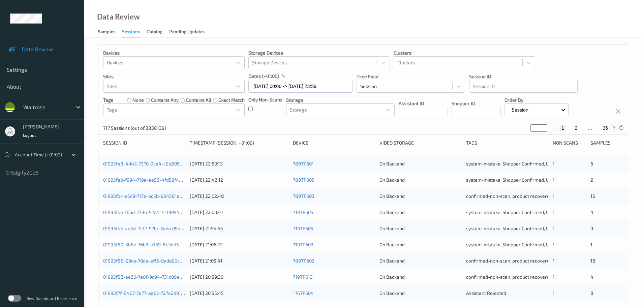
click at [613, 129] on icon at bounding box center [613, 127] width 5 height 5
type input "*"
click at [613, 129] on icon at bounding box center [613, 127] width 5 height 5
type input "*"
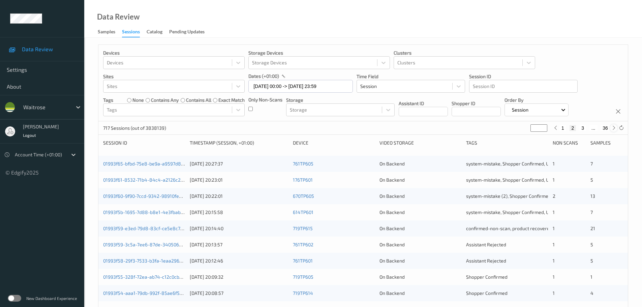
type input "*"
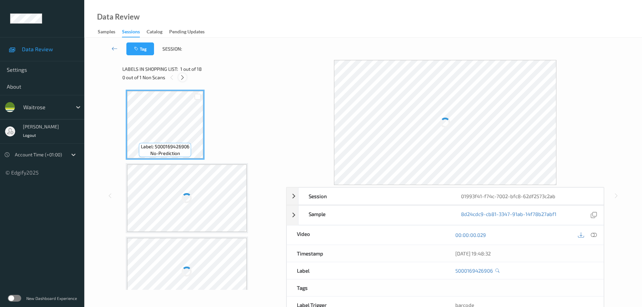
click at [179, 78] on div at bounding box center [182, 77] width 8 height 8
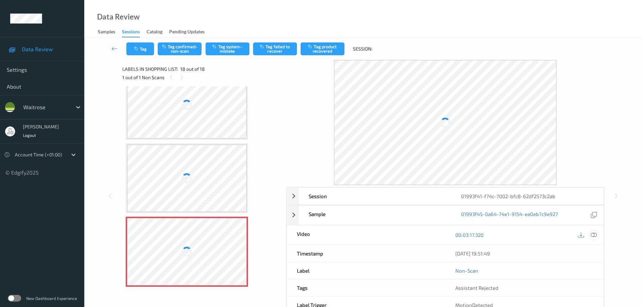
click at [594, 236] on icon at bounding box center [593, 235] width 6 height 6
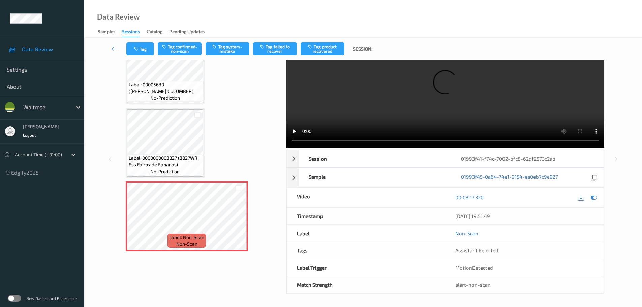
scroll to position [36, 0]
click at [237, 221] on icon at bounding box center [238, 221] width 6 height 6
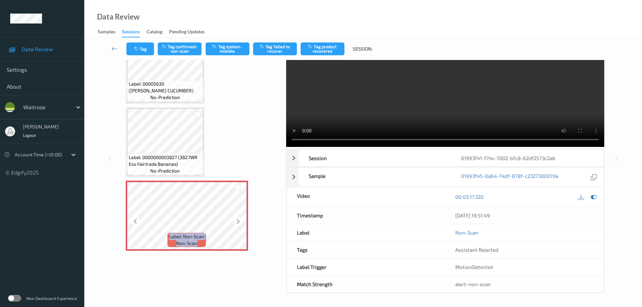
click at [237, 221] on icon at bounding box center [238, 221] width 6 height 6
click at [179, 160] on span "Label: 0000000003827 (3827WR Ess Fairtrade Bananas)" at bounding box center [165, 160] width 73 height 13
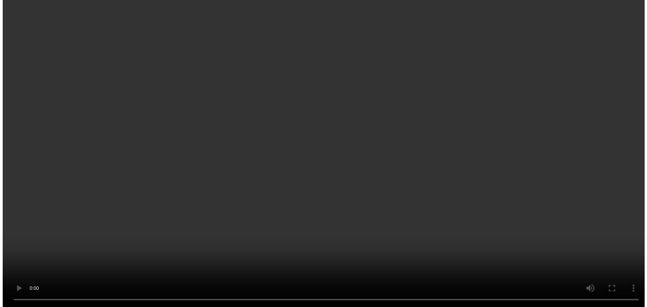
scroll to position [1122, 0]
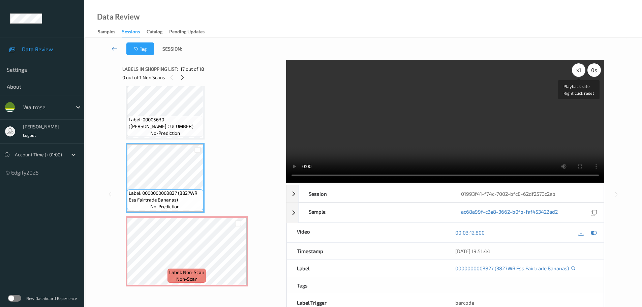
click at [576, 71] on div "x 1" at bounding box center [578, 69] width 13 height 13
click at [576, 71] on div "x 2" at bounding box center [578, 69] width 13 height 13
click at [576, 71] on div "x 4" at bounding box center [578, 69] width 13 height 13
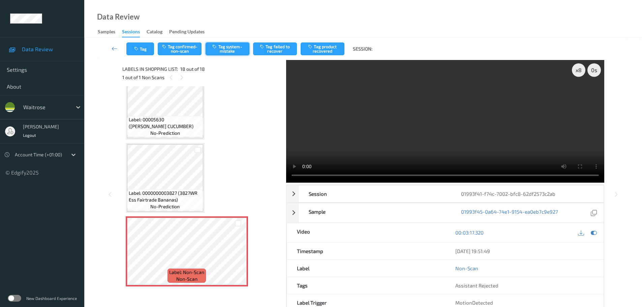
click at [228, 53] on button "Tag system-mistake" at bounding box center [227, 48] width 44 height 13
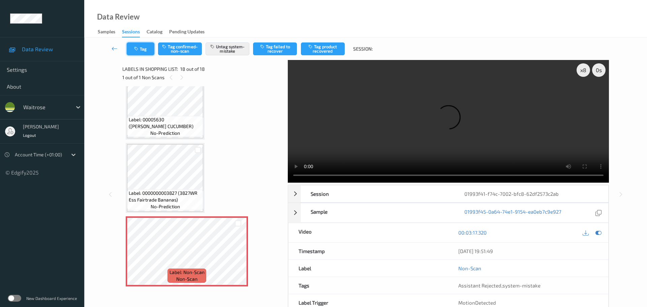
click at [144, 45] on button "Tag" at bounding box center [141, 48] width 28 height 13
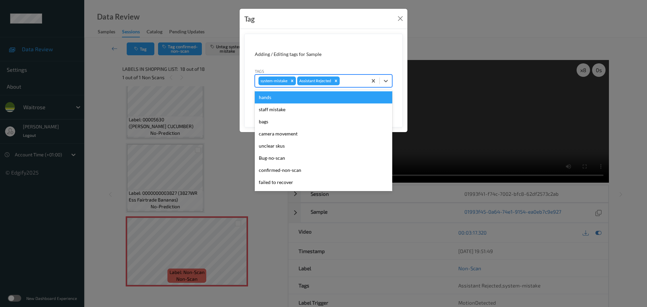
click at [358, 82] on div at bounding box center [352, 81] width 23 height 8
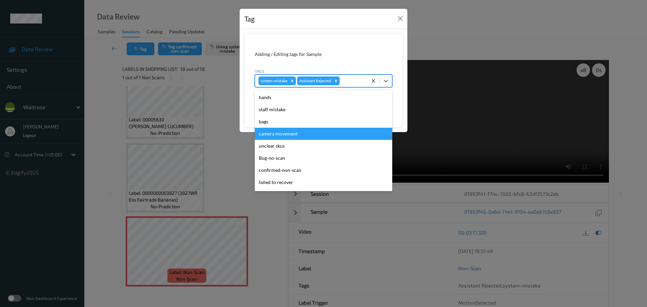
scroll to position [156, 0]
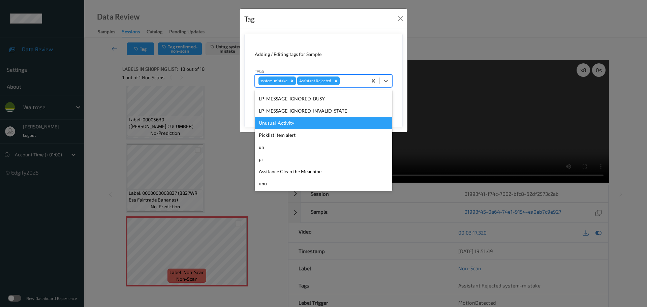
click at [277, 128] on div "Unusual-Activity" at bounding box center [323, 123] width 137 height 12
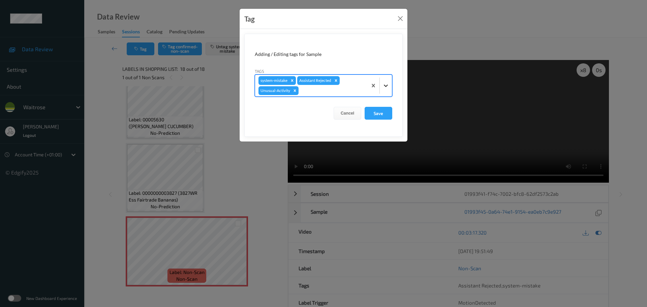
click at [387, 88] on icon at bounding box center [385, 85] width 7 height 7
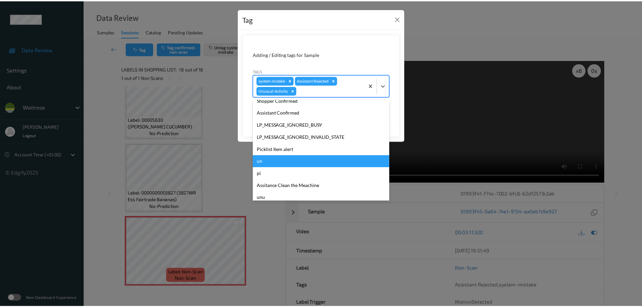
scroll to position [144, 0]
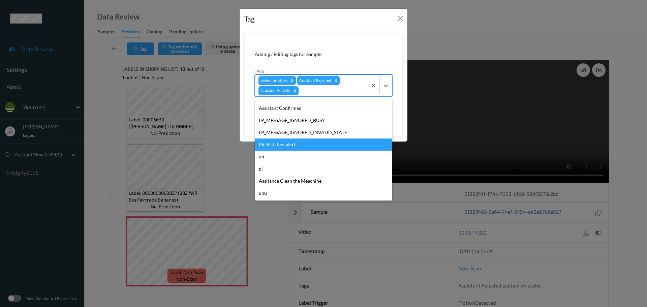
click at [276, 148] on div "Picklist item alert" at bounding box center [323, 144] width 137 height 12
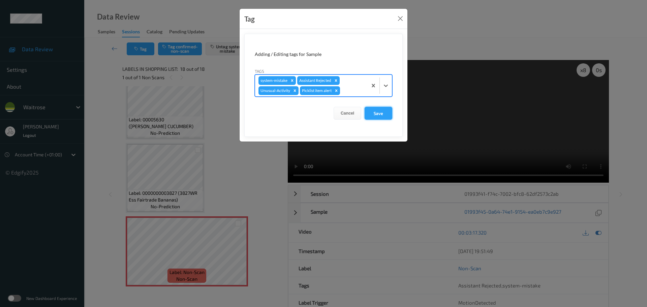
click at [385, 114] on button "Save" at bounding box center [378, 113] width 28 height 13
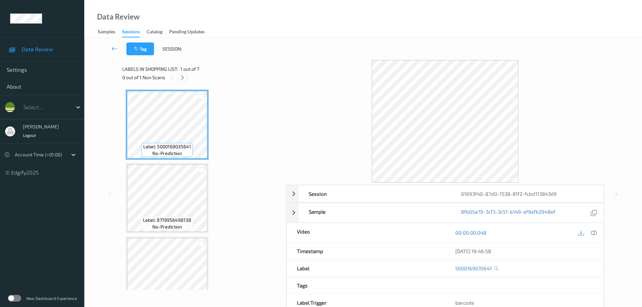
click at [184, 79] on icon at bounding box center [183, 77] width 6 height 6
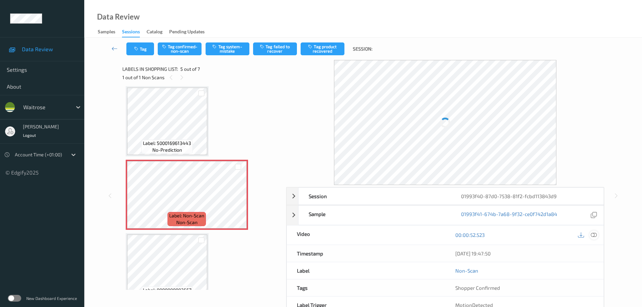
click at [596, 233] on icon at bounding box center [593, 235] width 6 height 6
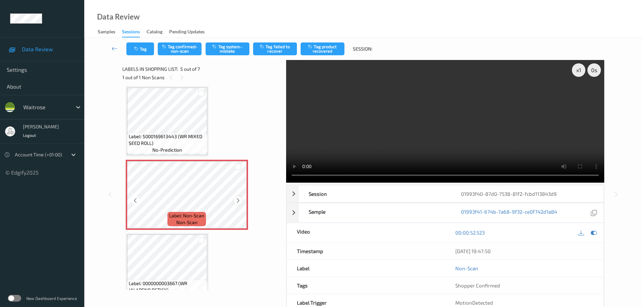
click at [237, 200] on icon at bounding box center [238, 200] width 6 height 6
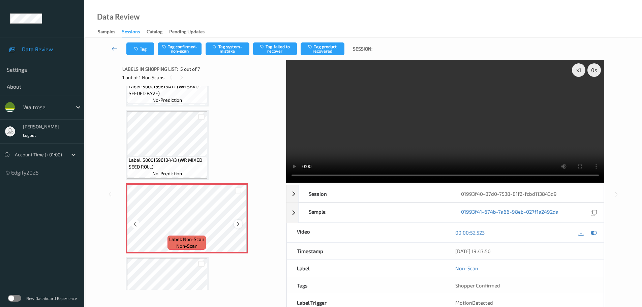
scroll to position [190, 0]
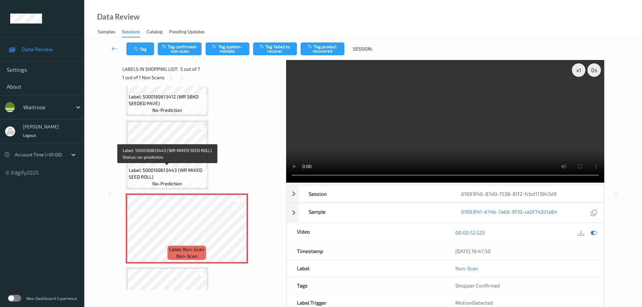
click at [184, 171] on span "Label: 5000169613443 (WR MIXED SEED ROLL)" at bounding box center [167, 173] width 77 height 13
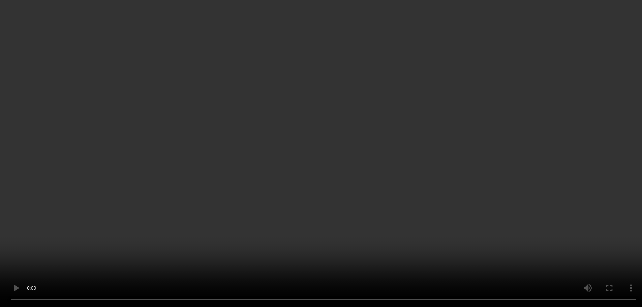
scroll to position [291, 0]
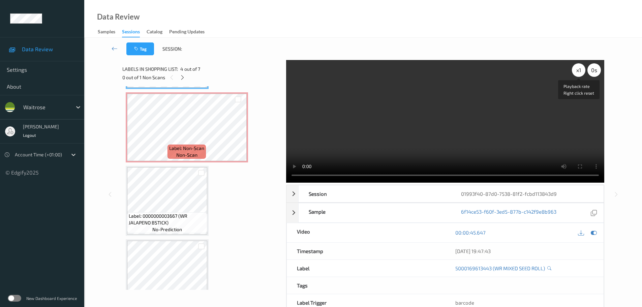
click at [577, 73] on div "x 1" at bounding box center [578, 69] width 13 height 13
click at [577, 73] on div "x 2" at bounding box center [578, 69] width 13 height 13
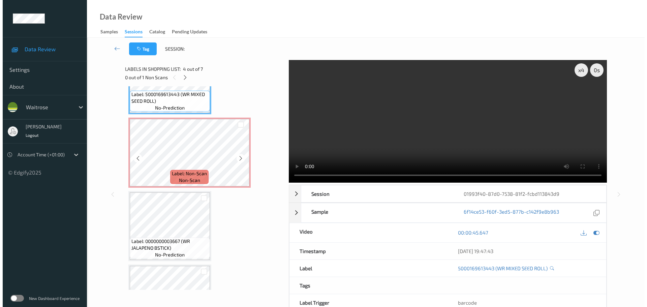
scroll to position [247, 0]
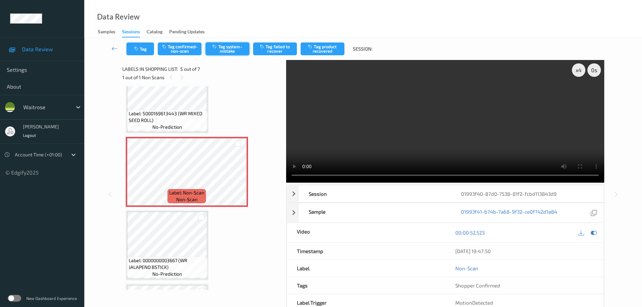
click at [237, 43] on button "Tag system-mistake" at bounding box center [227, 48] width 44 height 13
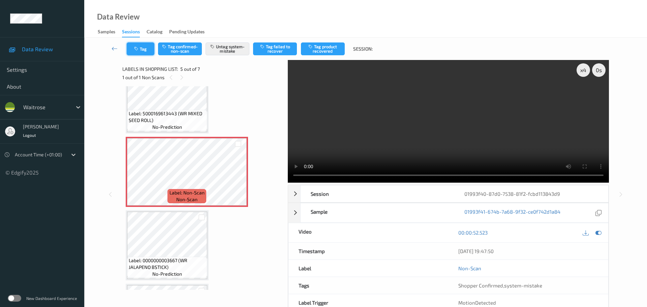
click at [135, 52] on button "Tag" at bounding box center [141, 48] width 28 height 13
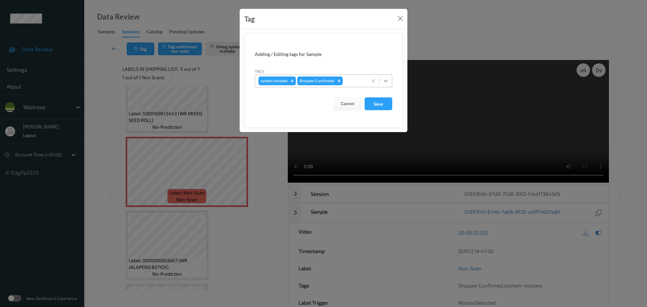
click at [386, 84] on icon at bounding box center [385, 80] width 7 height 7
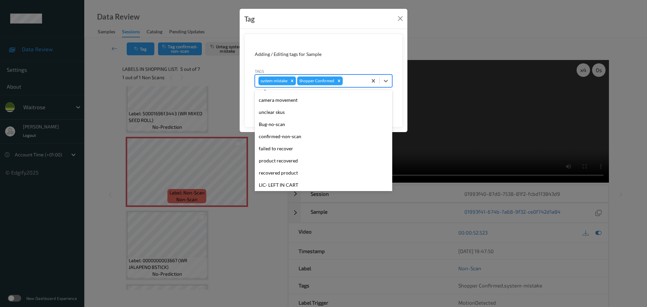
scroll to position [156, 0]
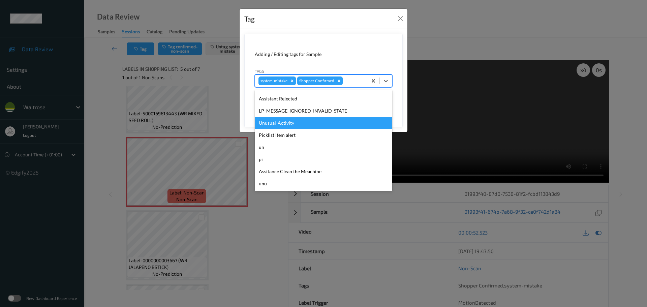
click at [276, 123] on div "Unusual-Activity" at bounding box center [323, 123] width 137 height 12
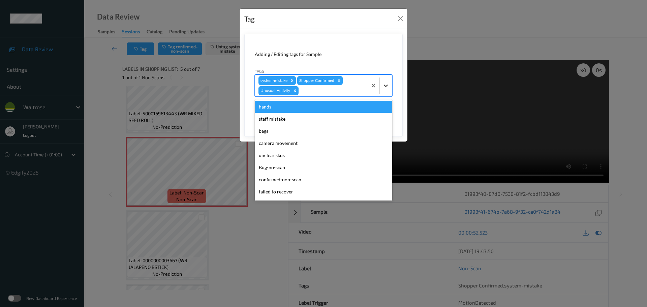
click at [389, 88] on div at bounding box center [386, 85] width 12 height 12
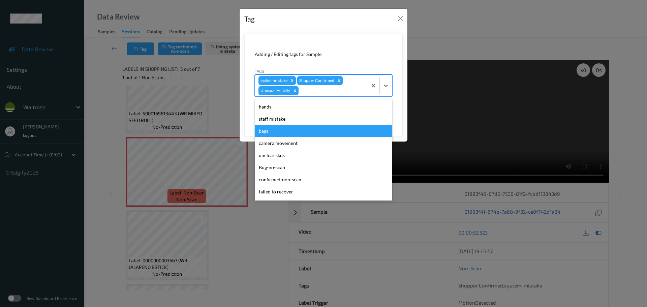
scroll to position [144, 0]
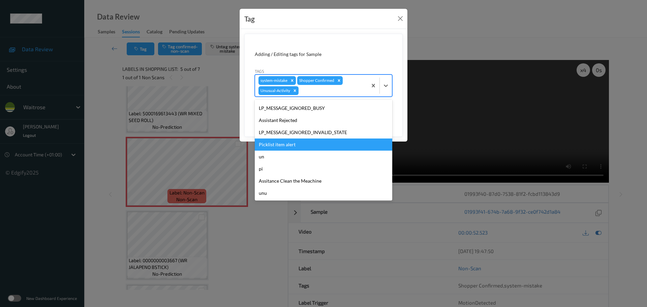
click at [285, 146] on div "Picklist item alert" at bounding box center [323, 144] width 137 height 12
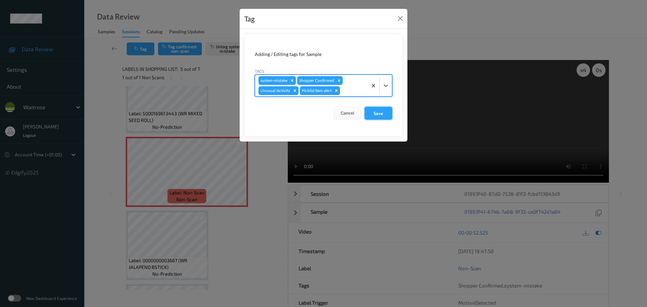
click at [375, 113] on button "Save" at bounding box center [378, 113] width 28 height 13
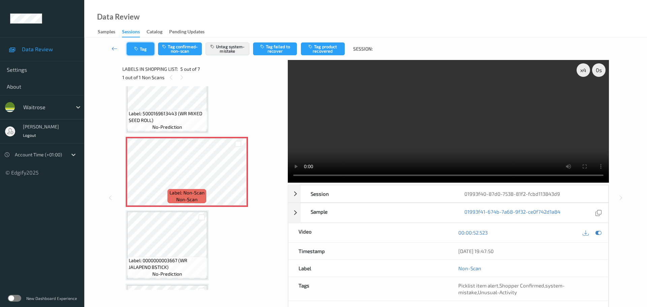
click at [134, 50] on button "Tag" at bounding box center [141, 48] width 28 height 13
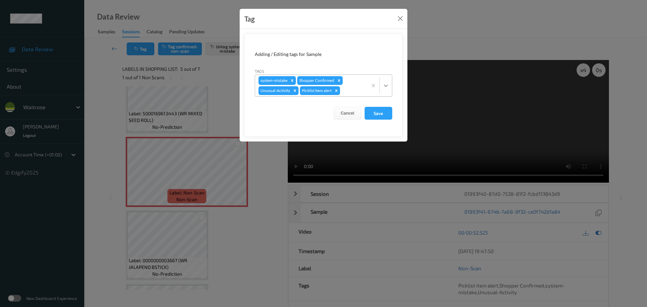
click at [387, 91] on div at bounding box center [386, 85] width 12 height 12
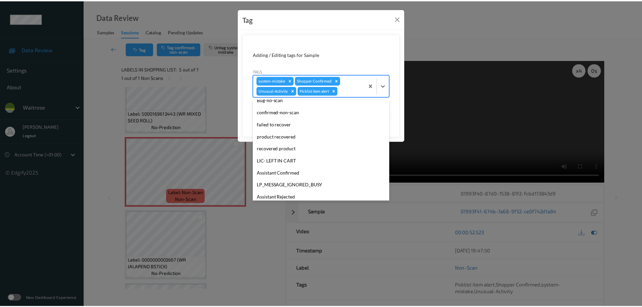
scroll to position [132, 0]
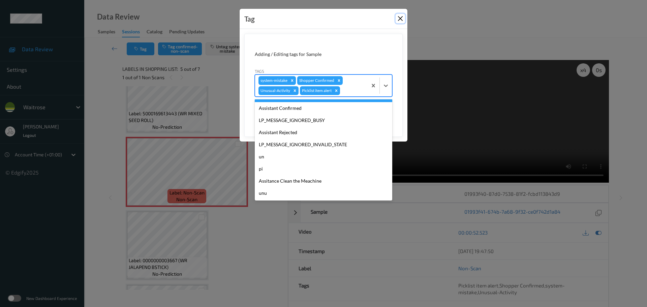
click at [400, 19] on button "Close" at bounding box center [399, 18] width 9 height 9
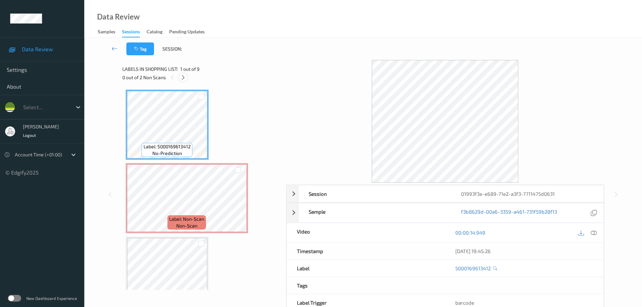
click at [186, 74] on div "0 out of 2 Non Scans" at bounding box center [201, 77] width 159 height 8
click at [185, 78] on icon at bounding box center [183, 77] width 6 height 6
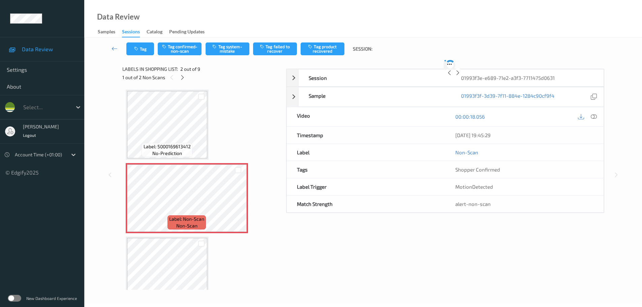
scroll to position [3, 0]
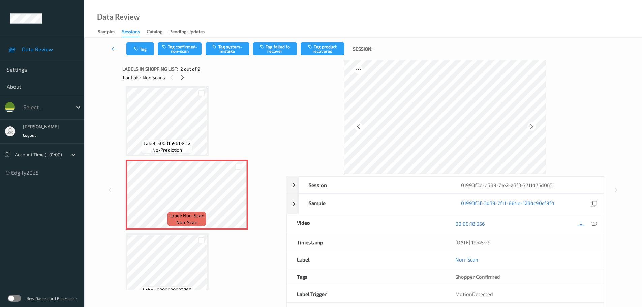
drag, startPoint x: 593, startPoint y: 226, endPoint x: 580, endPoint y: 214, distance: 18.1
click at [594, 224] on icon at bounding box center [593, 224] width 6 height 6
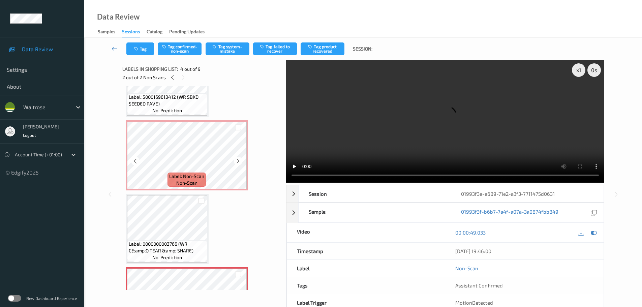
scroll to position [0, 0]
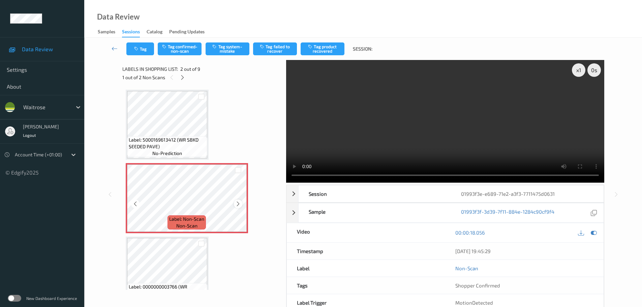
click at [235, 206] on icon at bounding box center [238, 204] width 6 height 6
click at [229, 52] on button "Tag system-mistake" at bounding box center [227, 48] width 44 height 13
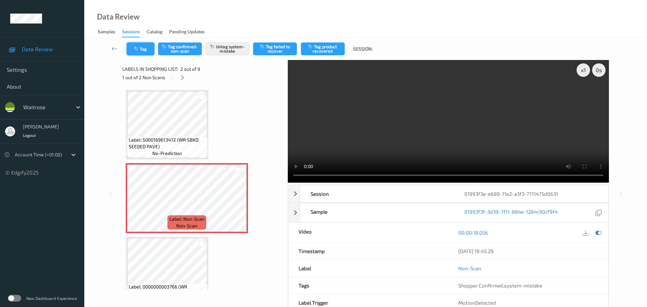
click at [135, 50] on icon "button" at bounding box center [137, 48] width 6 height 5
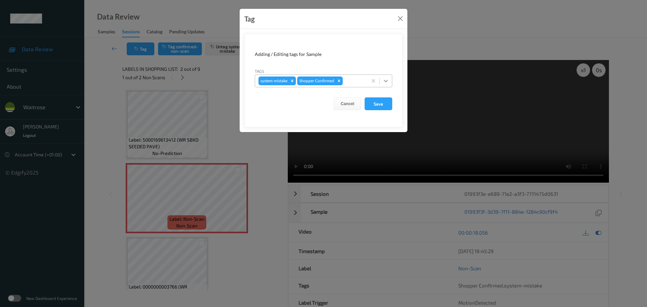
click at [386, 80] on icon at bounding box center [385, 80] width 7 height 7
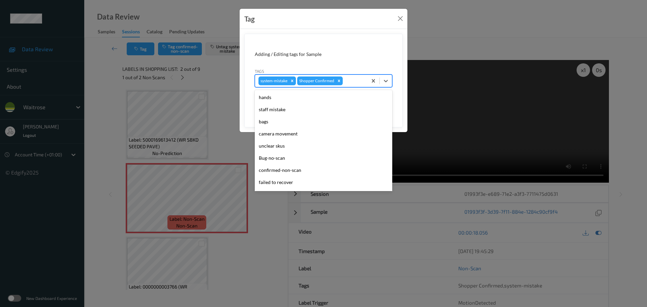
scroll to position [156, 0]
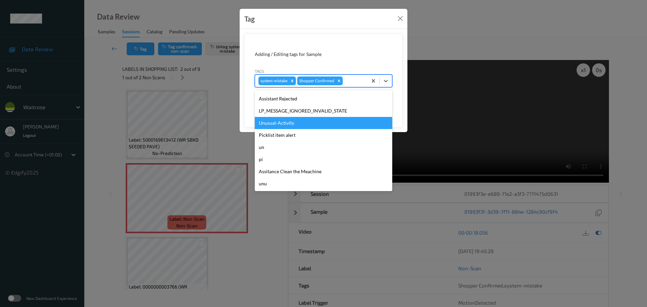
click at [295, 123] on div "Unusual-Activity" at bounding box center [323, 123] width 137 height 12
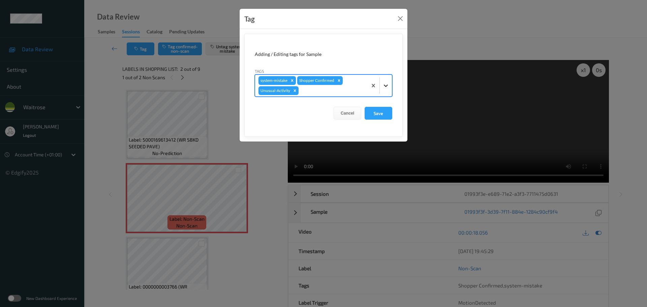
click at [386, 85] on icon at bounding box center [385, 85] width 7 height 7
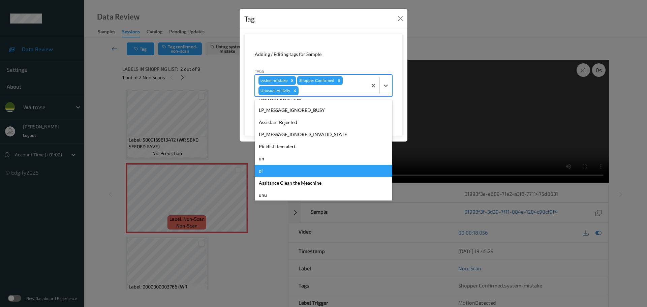
scroll to position [144, 0]
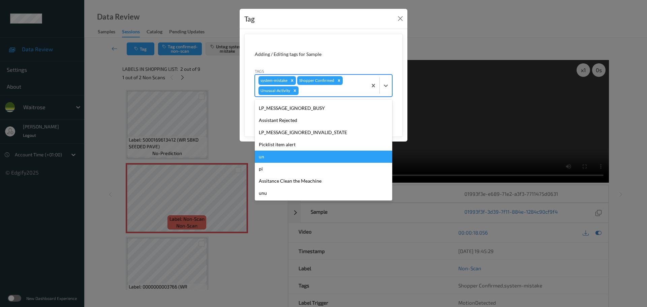
click at [286, 151] on div "un" at bounding box center [323, 157] width 137 height 12
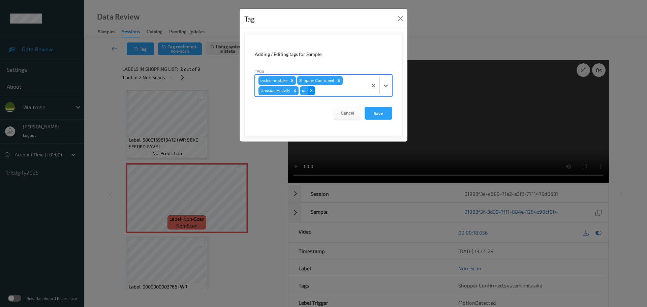
click at [311, 92] on icon "Remove un" at bounding box center [311, 90] width 5 height 5
click at [388, 90] on div at bounding box center [386, 85] width 12 height 12
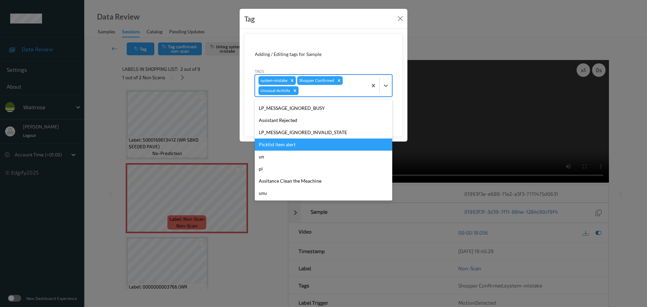
click at [285, 147] on div "Picklist item alert" at bounding box center [323, 144] width 137 height 12
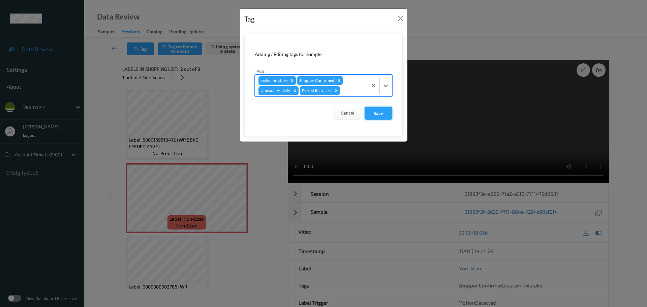
click at [382, 110] on button "Save" at bounding box center [378, 113] width 28 height 13
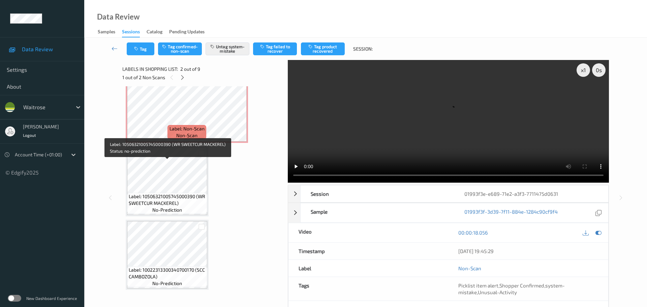
scroll to position [168, 0]
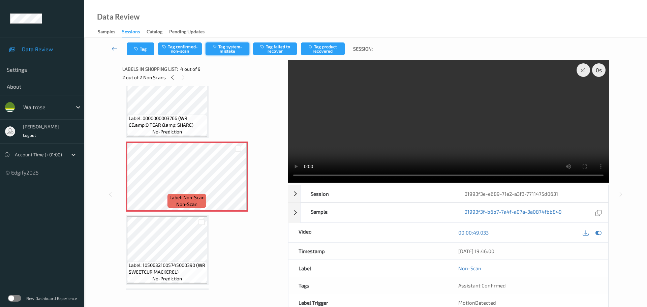
click at [234, 44] on button "Tag system-mistake" at bounding box center [227, 48] width 44 height 13
click at [144, 52] on button "Tag" at bounding box center [141, 48] width 28 height 13
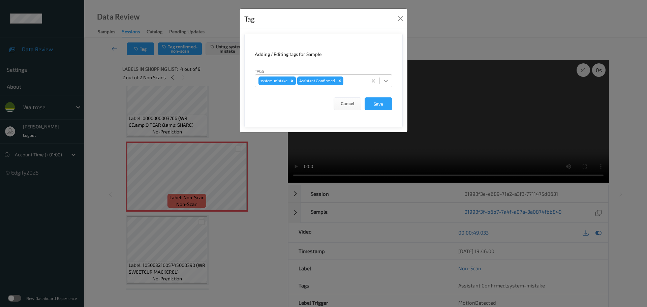
click at [384, 80] on icon at bounding box center [386, 81] width 4 height 2
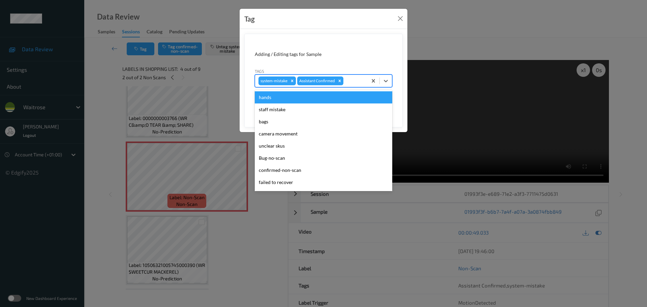
scroll to position [156, 0]
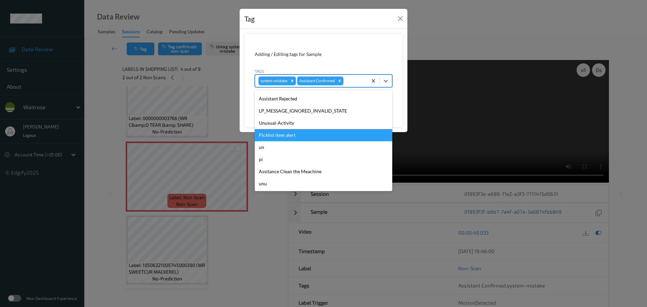
click at [280, 138] on div "Picklist item alert" at bounding box center [323, 135] width 137 height 12
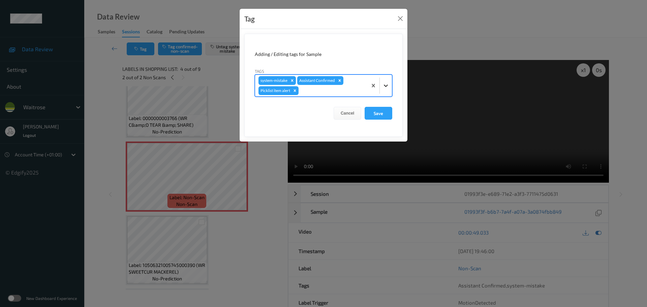
drag, startPoint x: 390, startPoint y: 85, endPoint x: 386, endPoint y: 87, distance: 4.1
click at [389, 86] on div at bounding box center [386, 85] width 12 height 12
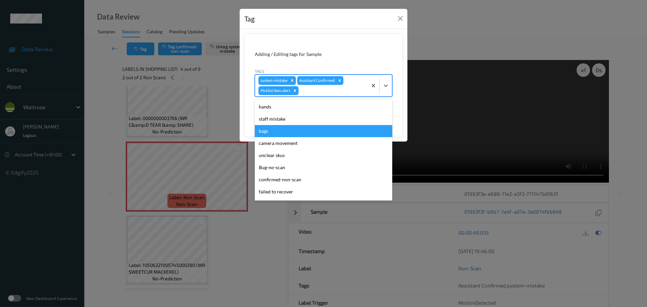
scroll to position [144, 0]
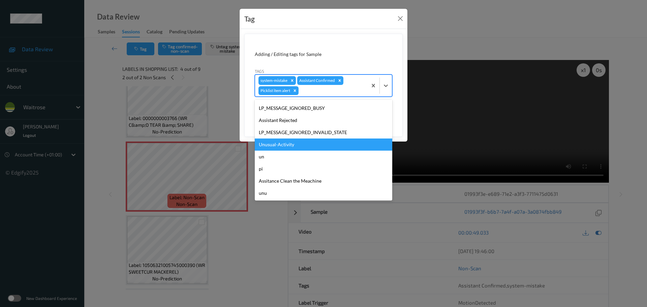
click at [284, 147] on div "Unusual-Activity" at bounding box center [323, 144] width 137 height 12
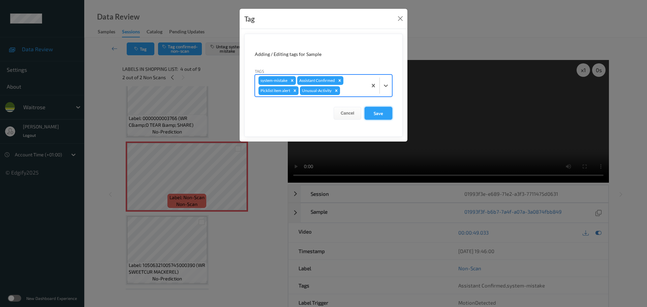
click at [373, 114] on button "Save" at bounding box center [378, 113] width 28 height 13
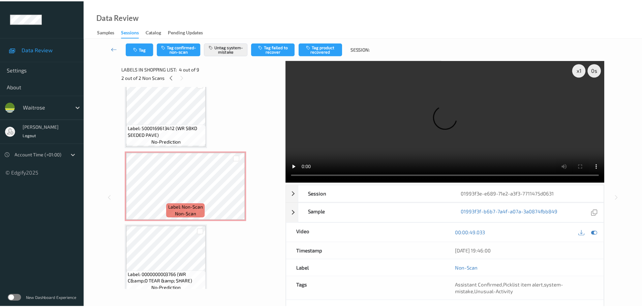
scroll to position [0, 0]
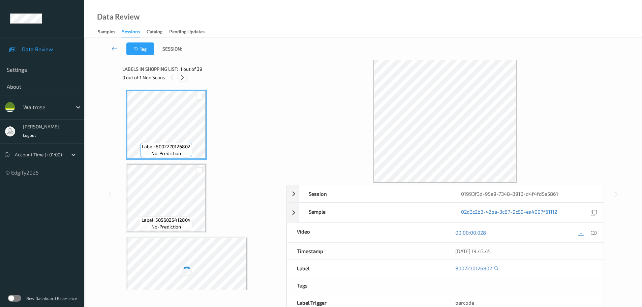
click at [182, 76] on icon at bounding box center [183, 77] width 6 height 6
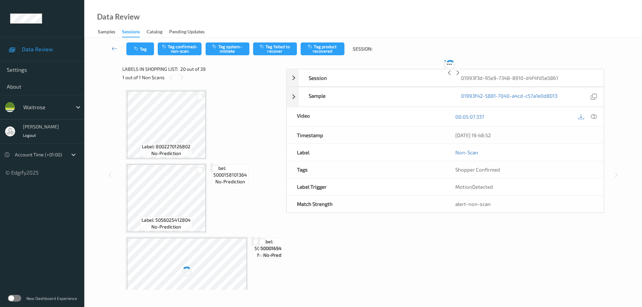
scroll to position [1325, 0]
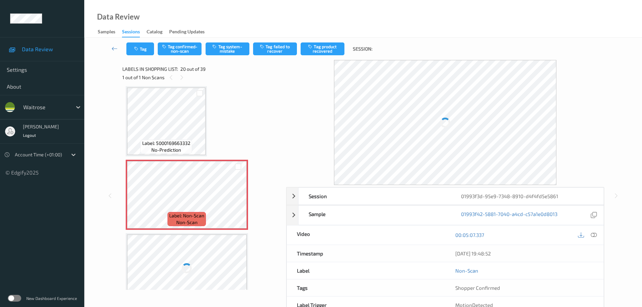
drag, startPoint x: 594, startPoint y: 234, endPoint x: 573, endPoint y: 229, distance: 21.2
click at [594, 235] on icon at bounding box center [593, 235] width 6 height 6
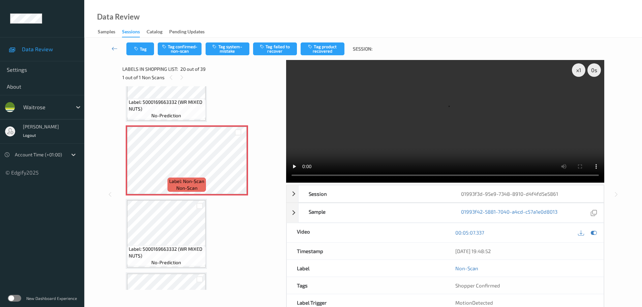
scroll to position [1359, 0]
click at [235, 167] on icon at bounding box center [238, 167] width 6 height 6
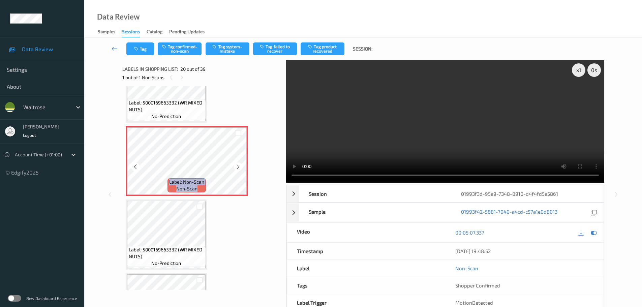
click at [235, 167] on icon at bounding box center [238, 167] width 6 height 6
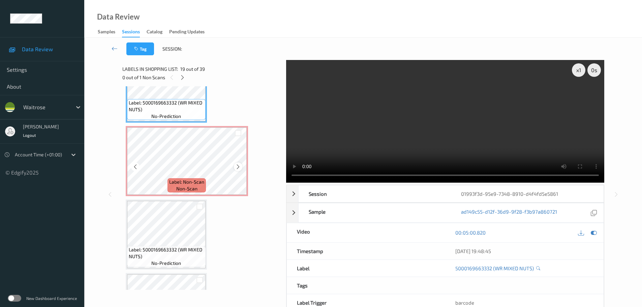
click at [237, 169] on icon at bounding box center [238, 167] width 6 height 6
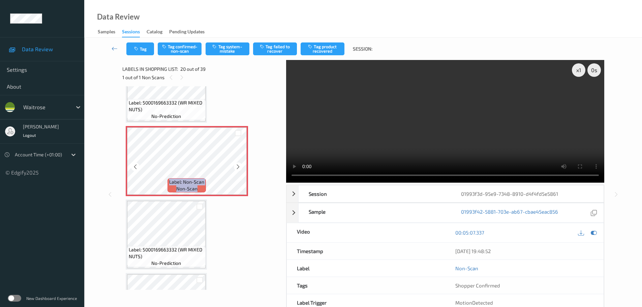
click at [237, 169] on icon at bounding box center [238, 167] width 6 height 6
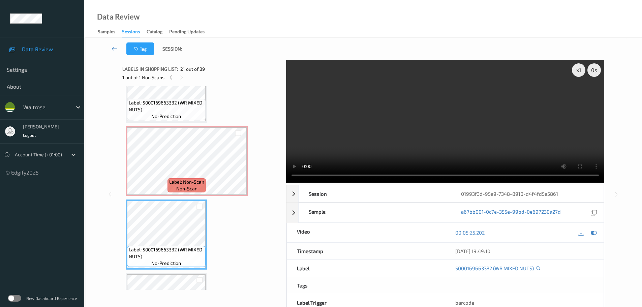
scroll to position [1325, 0]
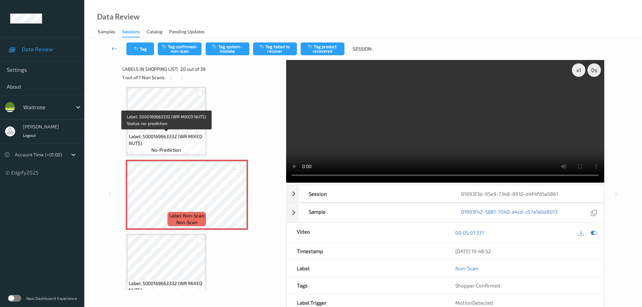
click at [184, 134] on span "Label: 5000169663332 (WR MIXED NUTS)" at bounding box center [166, 139] width 75 height 13
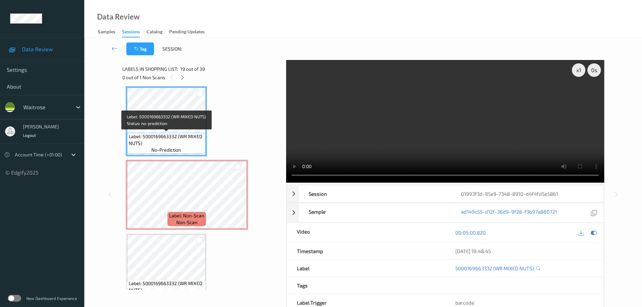
drag, startPoint x: 184, startPoint y: 134, endPoint x: 173, endPoint y: 136, distance: 10.9
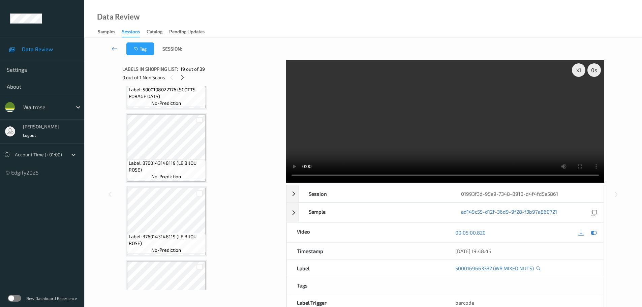
scroll to position [1089, 0]
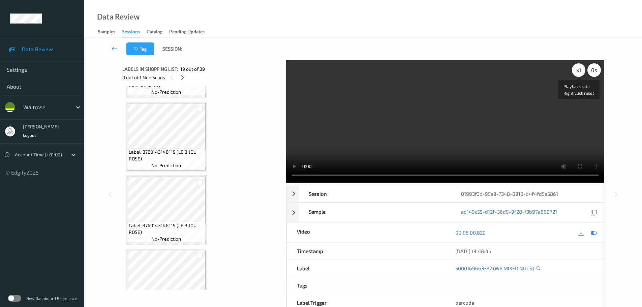
click at [579, 73] on div "x 1" at bounding box center [578, 69] width 13 height 13
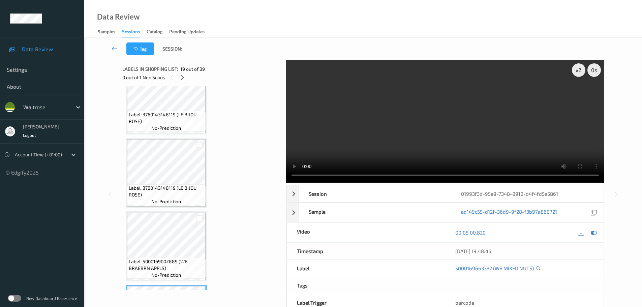
scroll to position [1190, 0]
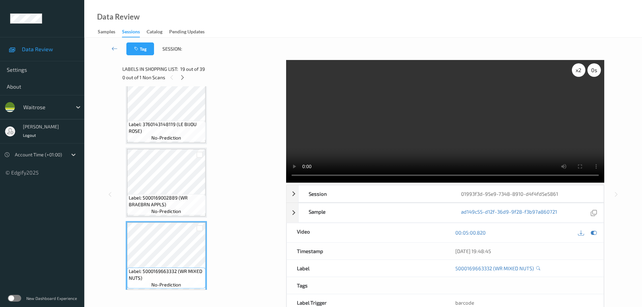
click at [576, 76] on div "x 2" at bounding box center [578, 69] width 13 height 13
click at [576, 76] on div "x 4" at bounding box center [578, 69] width 13 height 13
click at [576, 76] on div "x 8" at bounding box center [578, 69] width 13 height 13
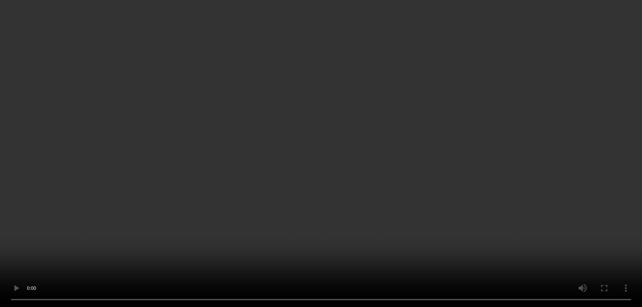
scroll to position [1359, 0]
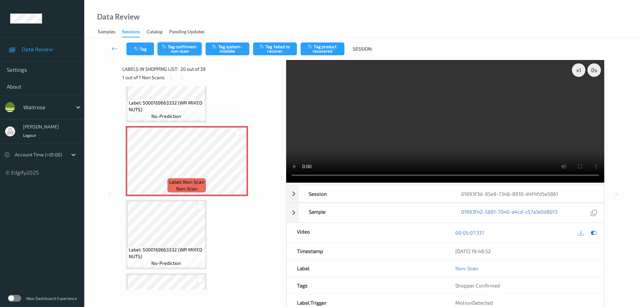
click at [181, 45] on button "Tag confirmed-non-scan" at bounding box center [180, 48] width 44 height 13
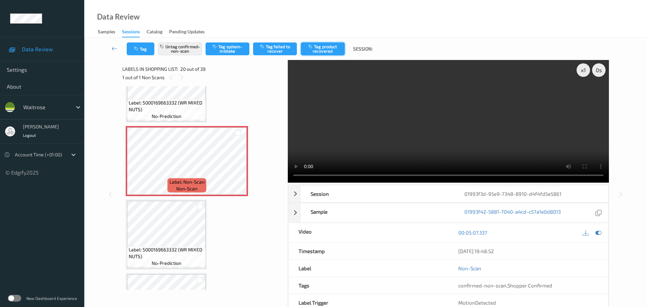
click at [328, 51] on button "Tag product recovered" at bounding box center [323, 48] width 44 height 13
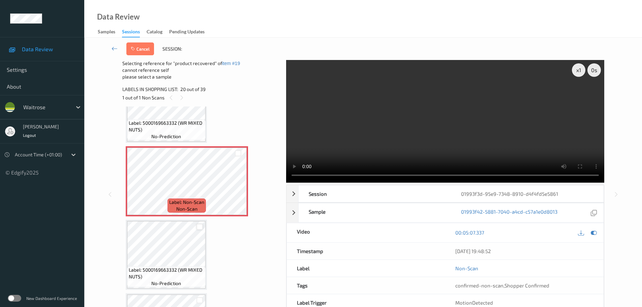
click at [199, 226] on div at bounding box center [199, 227] width 6 height 6
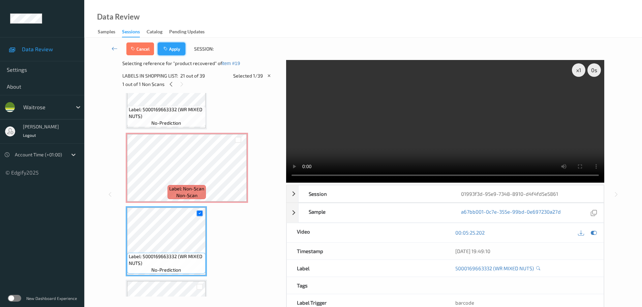
click at [173, 54] on button "Apply" at bounding box center [172, 48] width 28 height 13
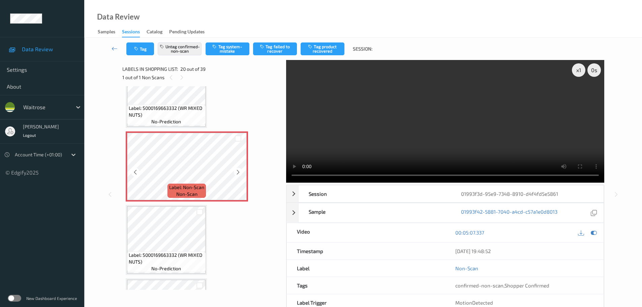
scroll to position [1392, 0]
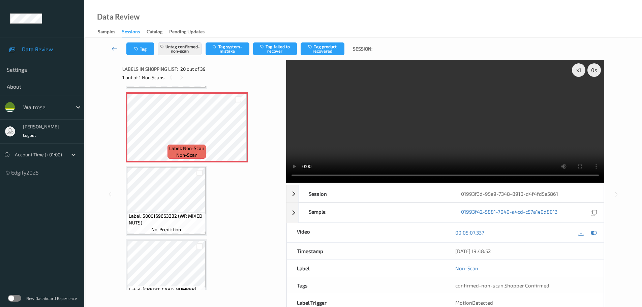
click at [215, 197] on div "Label: 8002270126802 (SAN PELL SPARK 6X500) no-prediction Label: 5056025412804 …" at bounding box center [202, 127] width 152 height 2860
click at [331, 51] on button "Tag product recovered" at bounding box center [322, 48] width 44 height 13
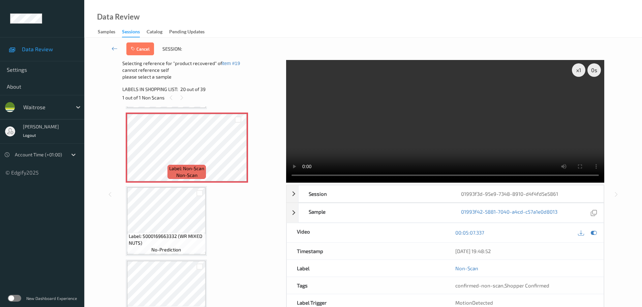
click at [203, 192] on div at bounding box center [199, 192] width 11 height 11
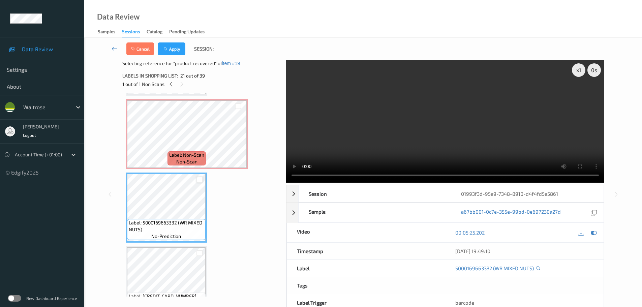
click at [200, 182] on div at bounding box center [199, 179] width 6 height 6
click at [170, 49] on button "Apply" at bounding box center [172, 48] width 28 height 13
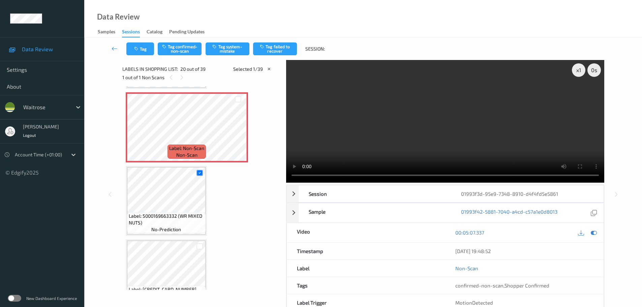
scroll to position [1325, 0]
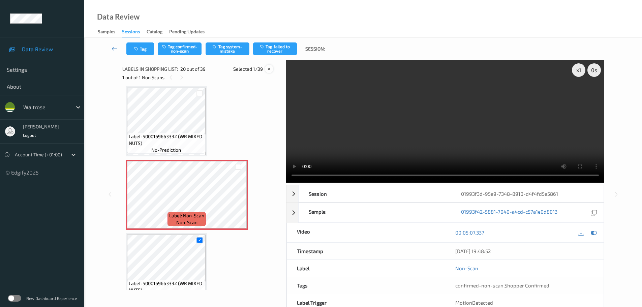
click at [267, 71] on icon at bounding box center [269, 69] width 6 height 6
click at [320, 49] on button "Tag product recovered" at bounding box center [322, 48] width 44 height 13
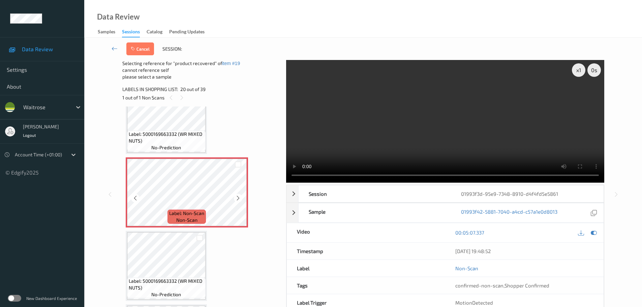
scroll to position [1359, 0]
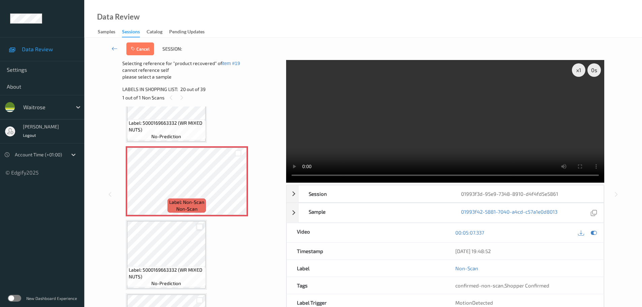
click at [199, 228] on div at bounding box center [199, 227] width 6 height 6
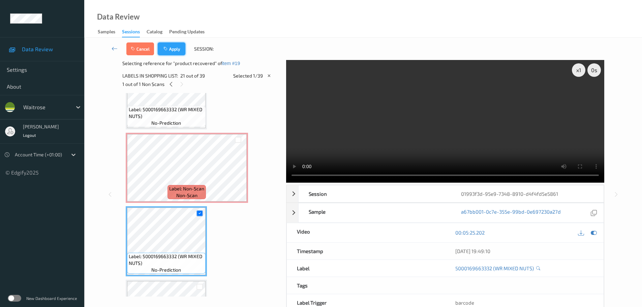
click at [172, 48] on button "Apply" at bounding box center [172, 48] width 28 height 13
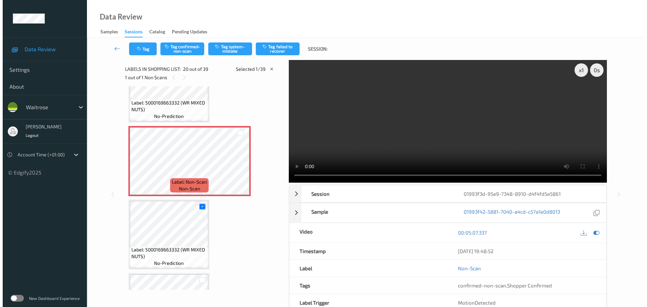
scroll to position [1325, 0]
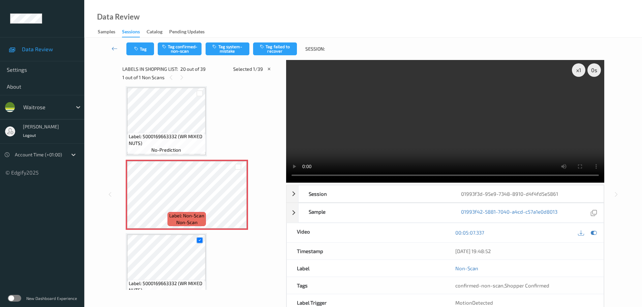
click at [271, 70] on div at bounding box center [269, 69] width 8 height 8
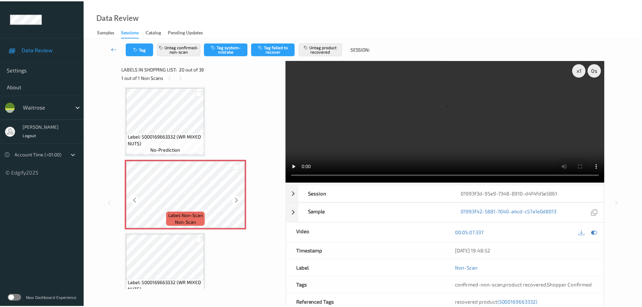
scroll to position [1359, 0]
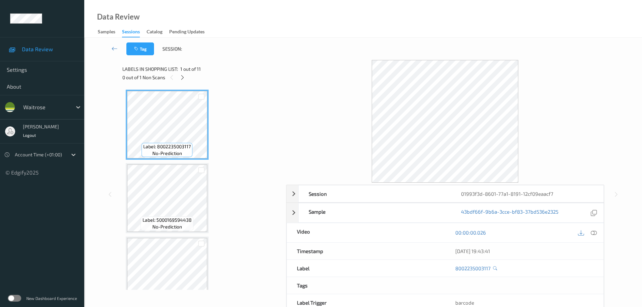
click at [179, 74] on div "0 out of 1 Non Scans" at bounding box center [201, 77] width 159 height 8
click at [182, 79] on icon at bounding box center [183, 77] width 6 height 6
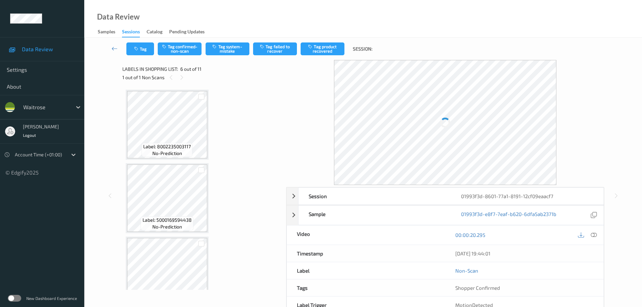
scroll to position [297, 0]
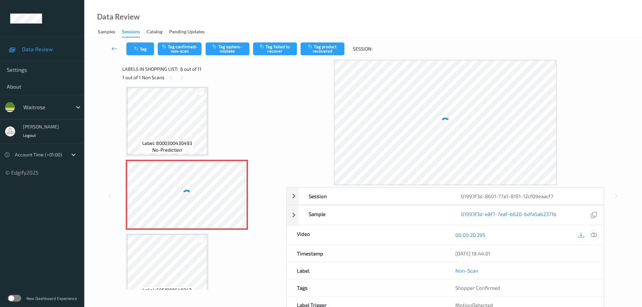
click at [592, 234] on icon at bounding box center [593, 235] width 6 height 6
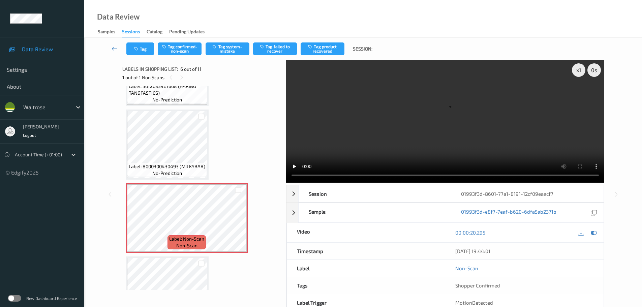
scroll to position [371, 0]
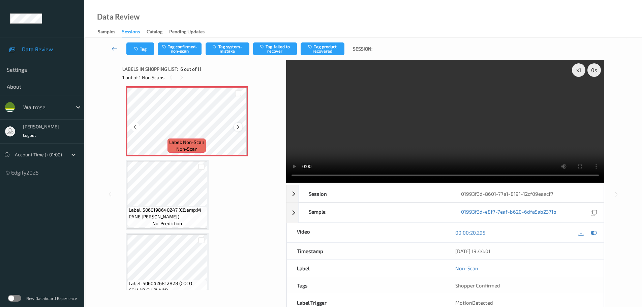
click at [237, 128] on icon at bounding box center [238, 127] width 6 height 6
click at [238, 128] on icon at bounding box center [238, 127] width 6 height 6
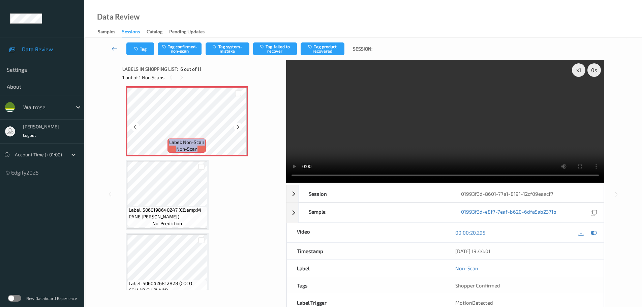
click at [238, 128] on icon at bounding box center [238, 127] width 6 height 6
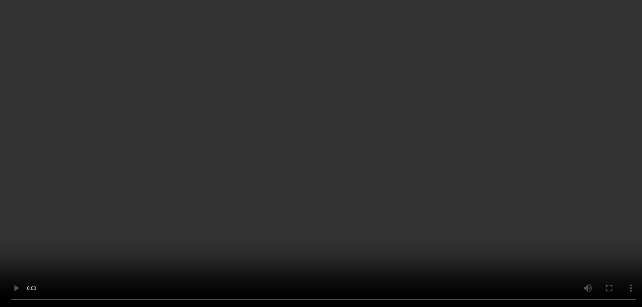
scroll to position [337, 0]
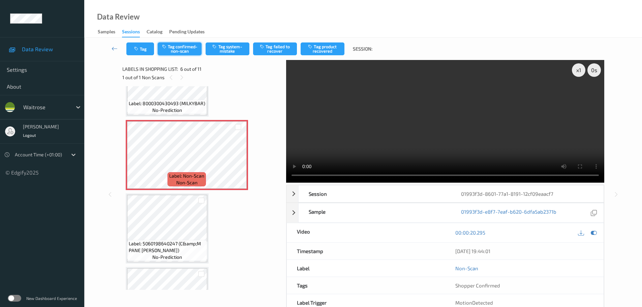
click at [190, 49] on button "Tag confirmed-non-scan" at bounding box center [180, 48] width 44 height 13
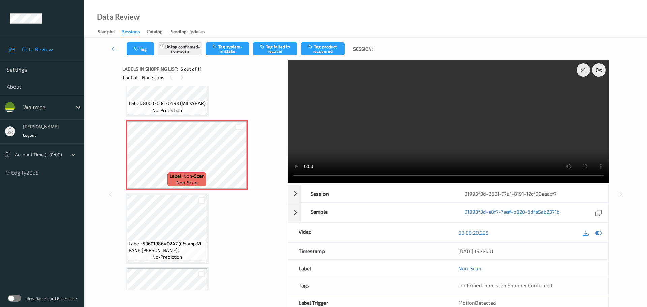
click at [317, 55] on button "Tag product recovered" at bounding box center [323, 48] width 44 height 13
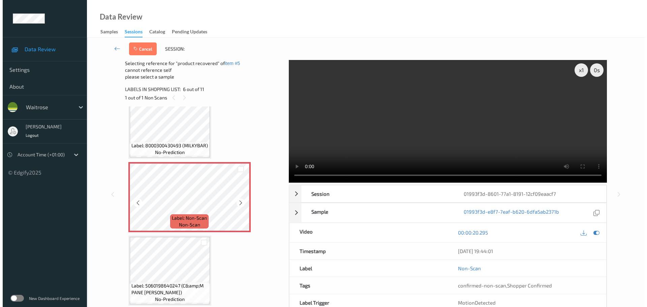
scroll to position [303, 0]
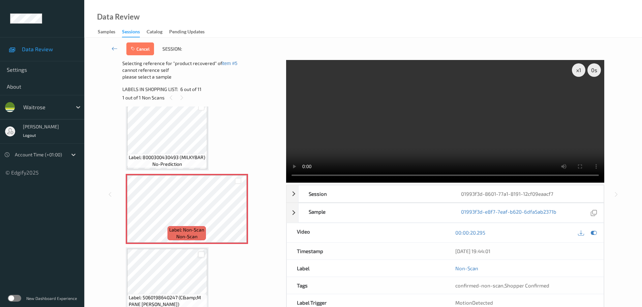
click at [200, 255] on div at bounding box center [201, 254] width 6 height 6
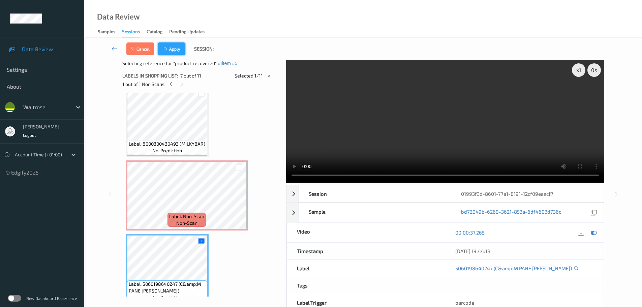
click at [175, 50] on button "Apply" at bounding box center [172, 48] width 28 height 13
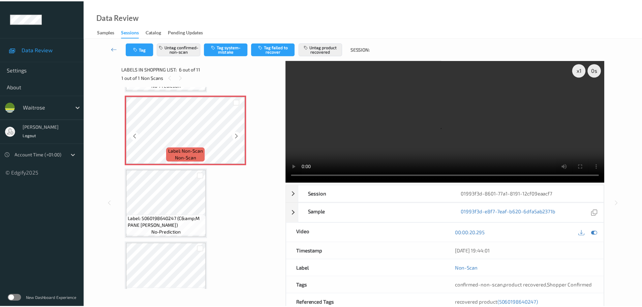
scroll to position [364, 0]
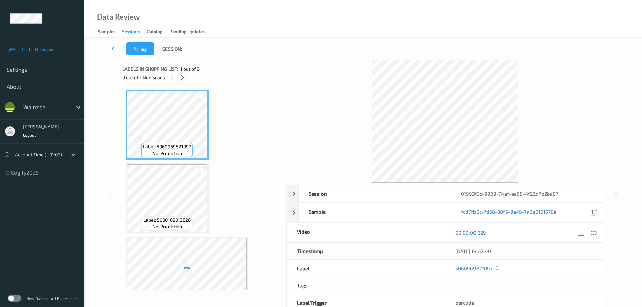
click at [180, 82] on div "Labels in shopping list: 1 out of 6 0 out of 1 Non Scans" at bounding box center [201, 73] width 159 height 26
click at [180, 81] on div at bounding box center [182, 77] width 8 height 8
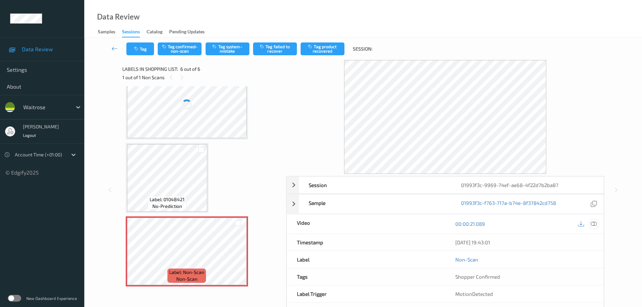
click at [593, 227] on div at bounding box center [593, 223] width 9 height 9
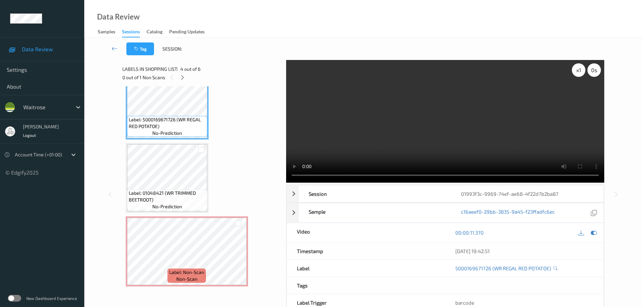
click at [579, 71] on div "x 1" at bounding box center [578, 69] width 13 height 13
click at [579, 71] on div "x 2" at bounding box center [578, 69] width 13 height 13
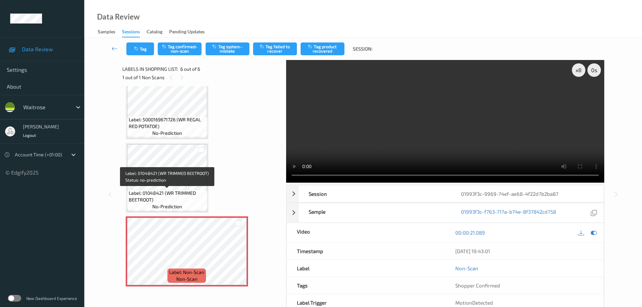
click at [176, 194] on span "Label: 01048421 (WR TRIMMED BEETROOT)" at bounding box center [167, 196] width 77 height 13
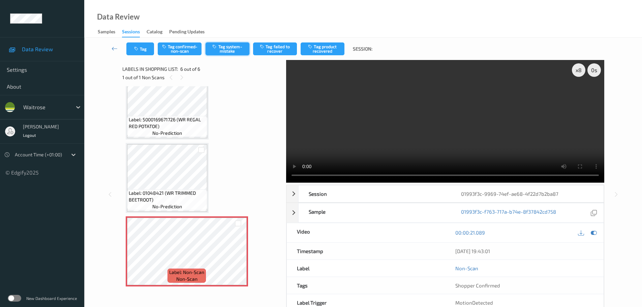
click at [225, 53] on button "Tag system-mistake" at bounding box center [227, 48] width 44 height 13
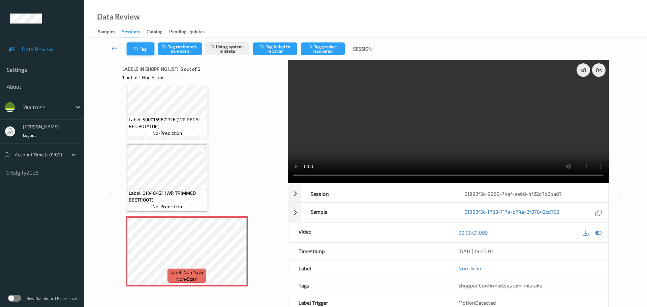
click button "Tag"
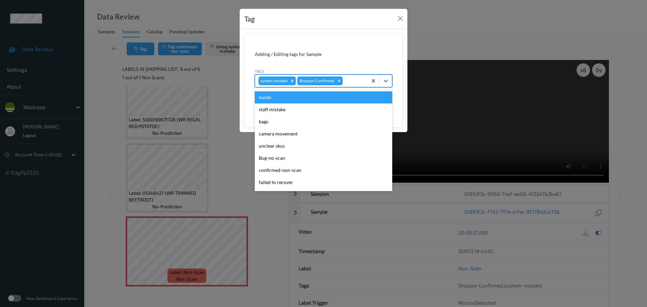
drag, startPoint x: 382, startPoint y: 84, endPoint x: 379, endPoint y: 92, distance: 8.4
click div
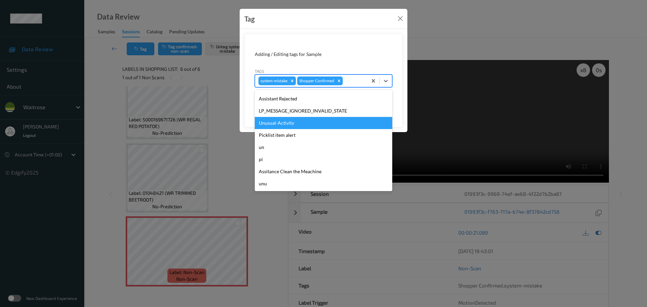
click div "Unusual-Activity"
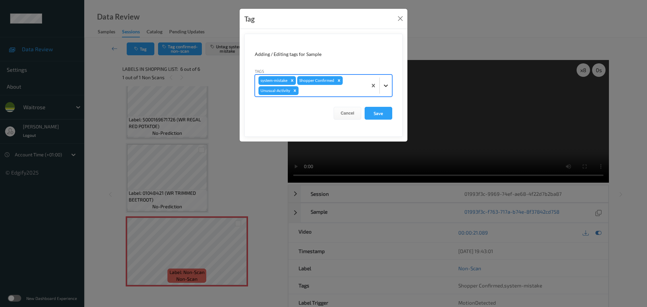
click icon
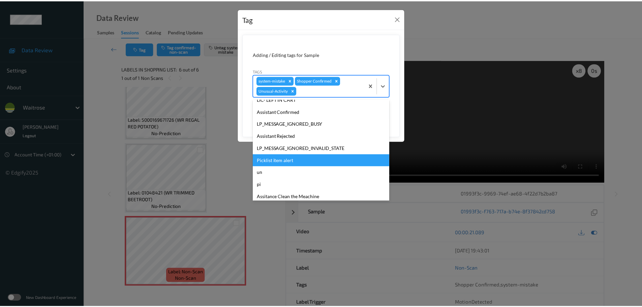
scroll to position [144, 0]
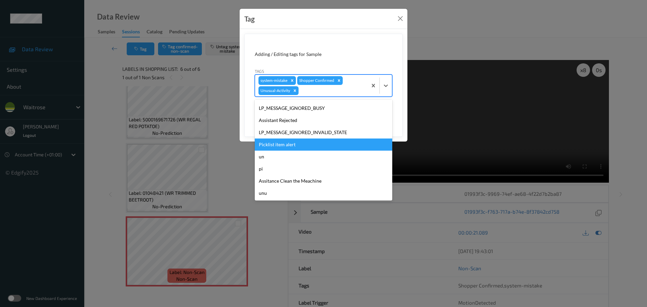
click div "Picklist item alert"
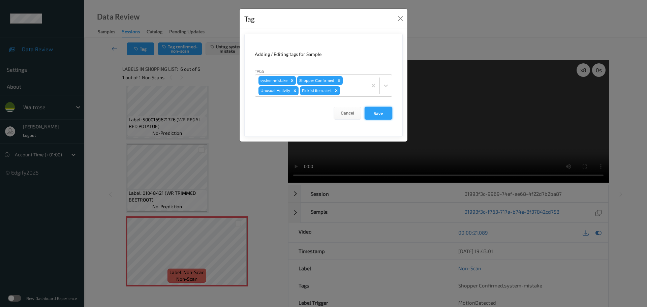
click button "Save"
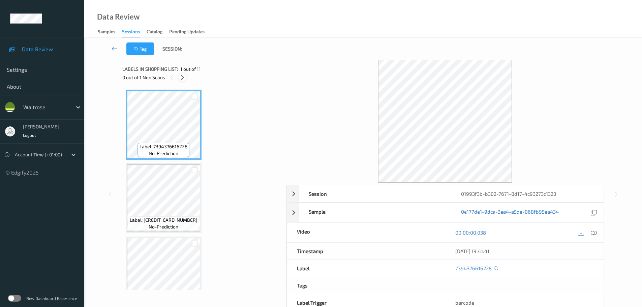
click at [182, 81] on div at bounding box center [182, 77] width 8 height 8
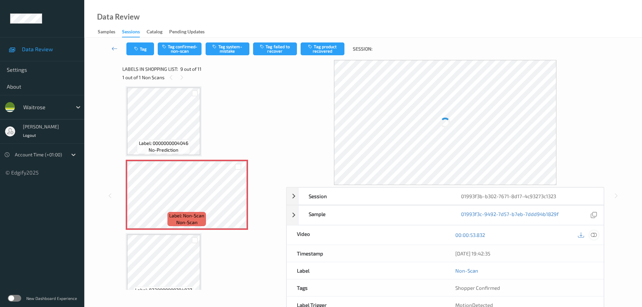
click at [593, 235] on icon at bounding box center [593, 235] width 6 height 6
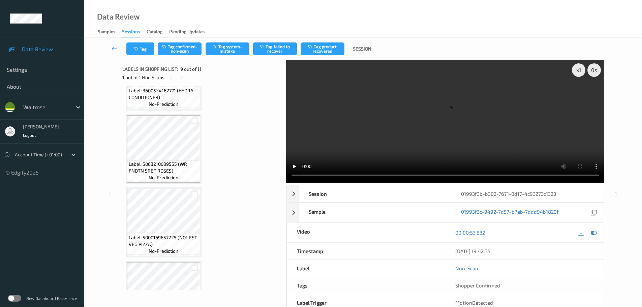
scroll to position [505, 0]
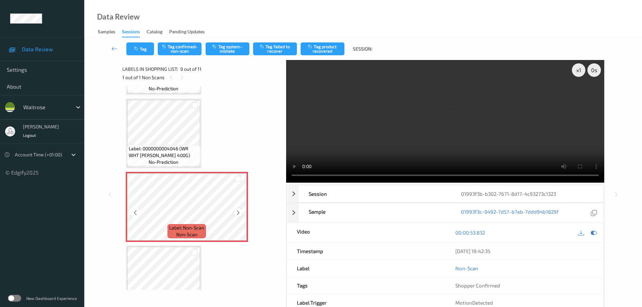
click at [238, 212] on icon at bounding box center [238, 213] width 6 height 6
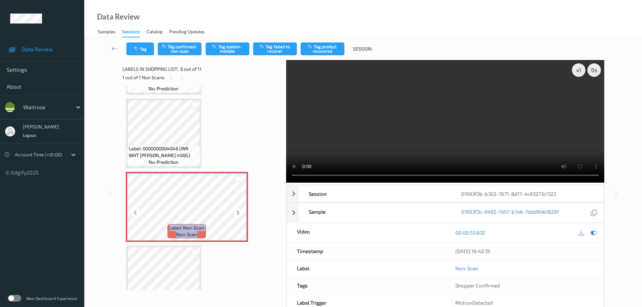
click at [238, 212] on icon at bounding box center [238, 213] width 6 height 6
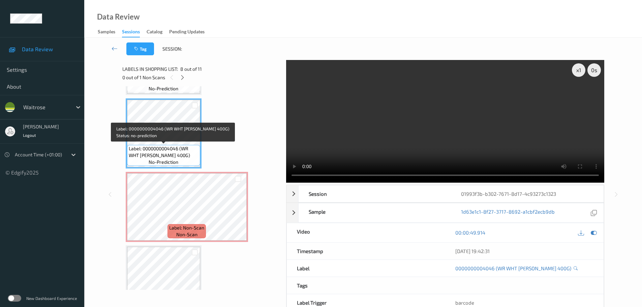
click at [176, 173] on div "Label: Non-Scan non-scan" at bounding box center [187, 207] width 122 height 70
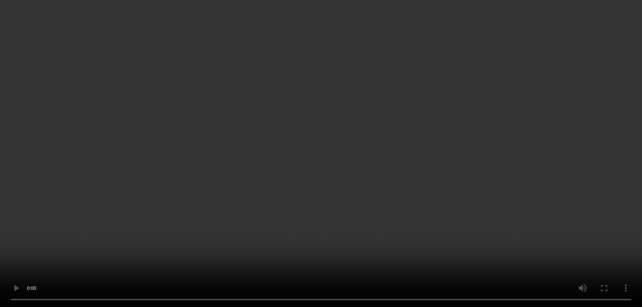
scroll to position [608, 0]
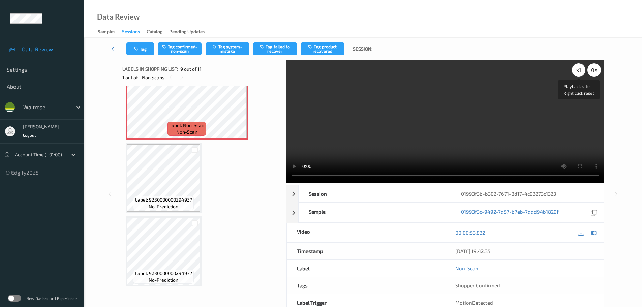
click at [579, 69] on div "x 1" at bounding box center [578, 69] width 13 height 13
click at [579, 69] on div "x 2" at bounding box center [578, 69] width 13 height 13
click at [579, 69] on div "x 4" at bounding box center [578, 69] width 13 height 13
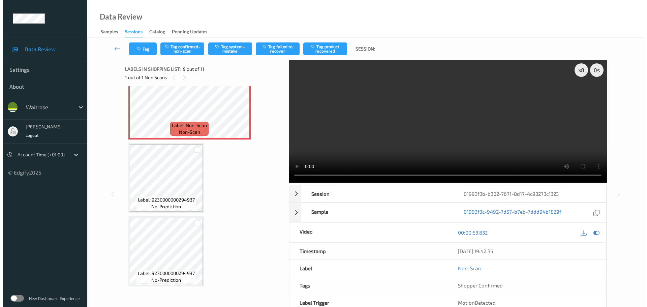
scroll to position [574, 0]
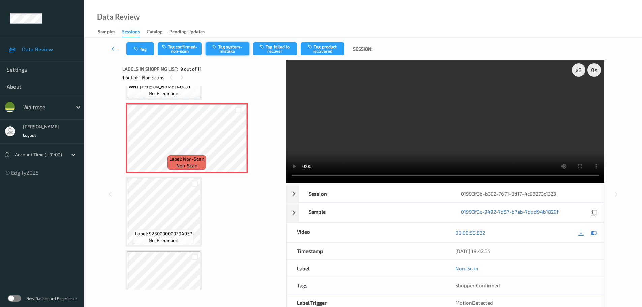
click at [230, 51] on button "Tag system-mistake" at bounding box center [227, 48] width 44 height 13
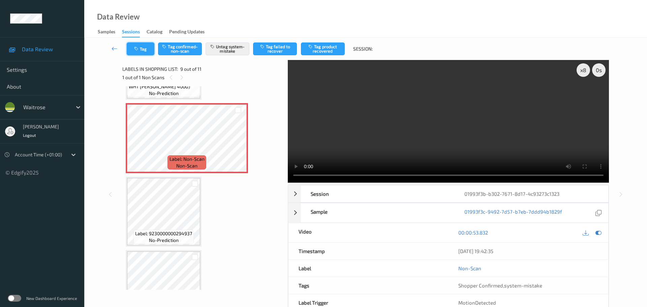
click at [139, 51] on icon "button" at bounding box center [137, 48] width 6 height 5
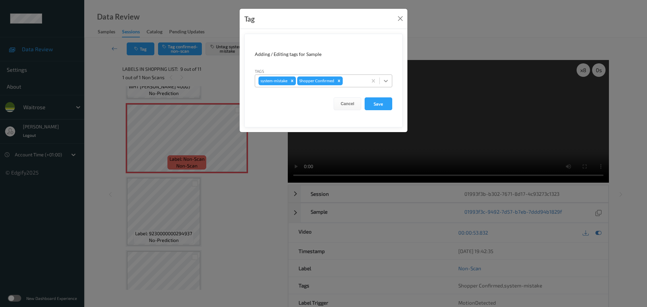
click at [383, 80] on icon at bounding box center [385, 80] width 7 height 7
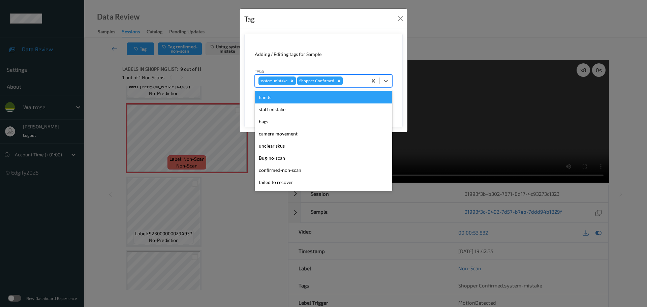
scroll to position [156, 0]
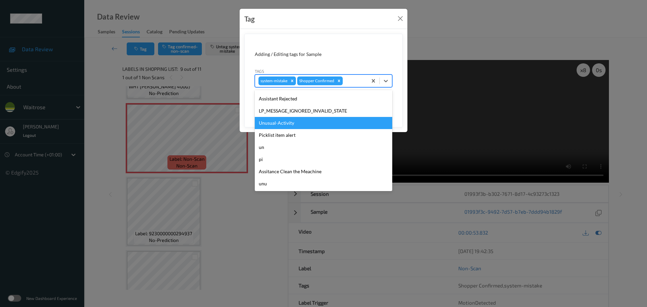
click at [275, 126] on div "Unusual-Activity" at bounding box center [323, 123] width 137 height 12
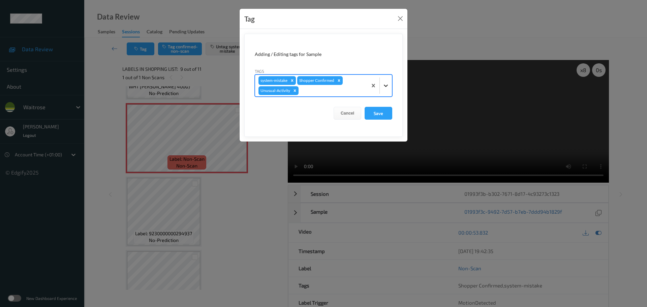
click at [388, 90] on div at bounding box center [386, 85] width 12 height 12
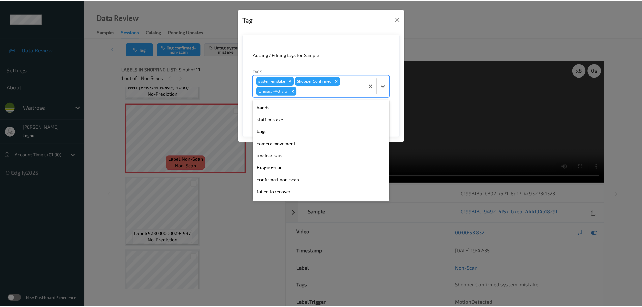
scroll to position [144, 0]
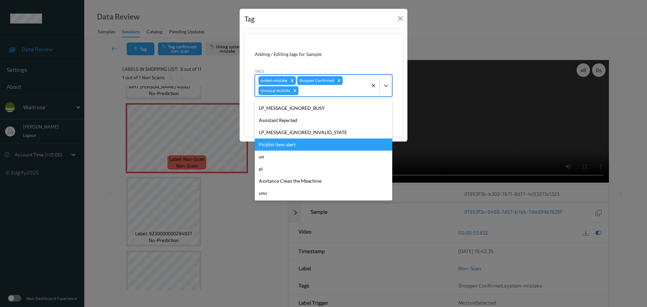
click at [281, 145] on div "Picklist item alert" at bounding box center [323, 144] width 137 height 12
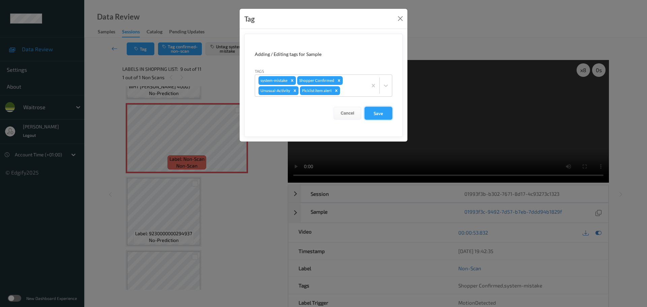
click at [373, 112] on button "Save" at bounding box center [378, 113] width 28 height 13
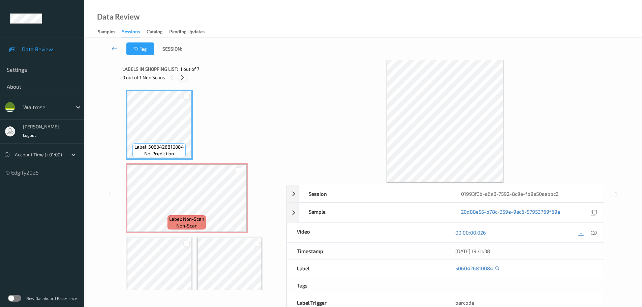
click at [182, 80] on icon at bounding box center [183, 77] width 6 height 6
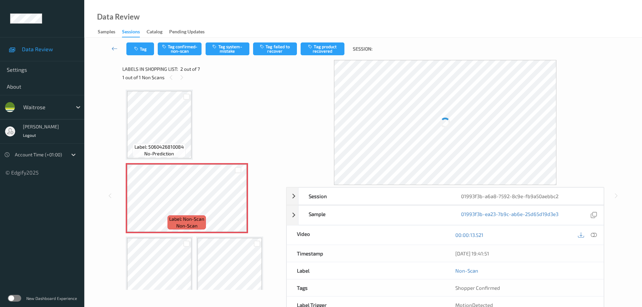
scroll to position [3, 0]
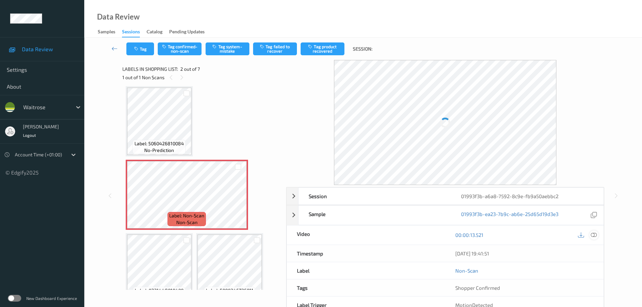
click at [593, 236] on icon at bounding box center [593, 235] width 6 height 6
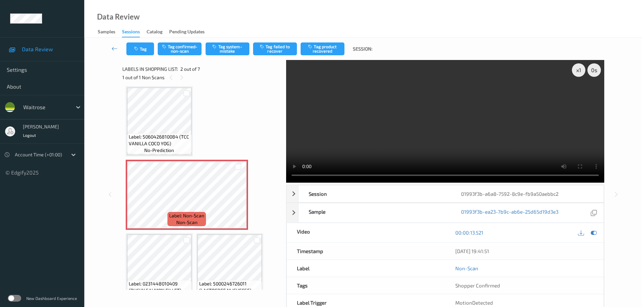
scroll to position [0, 0]
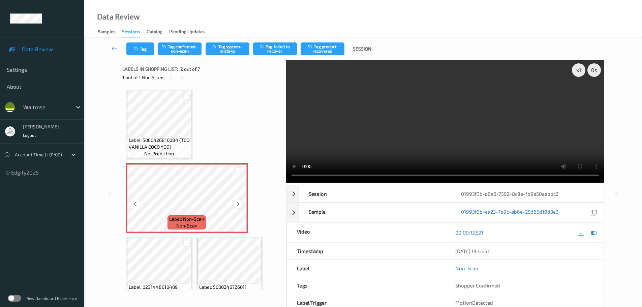
click at [240, 201] on icon at bounding box center [238, 204] width 6 height 6
click at [239, 202] on icon at bounding box center [238, 204] width 6 height 6
click at [238, 202] on icon at bounding box center [238, 204] width 6 height 6
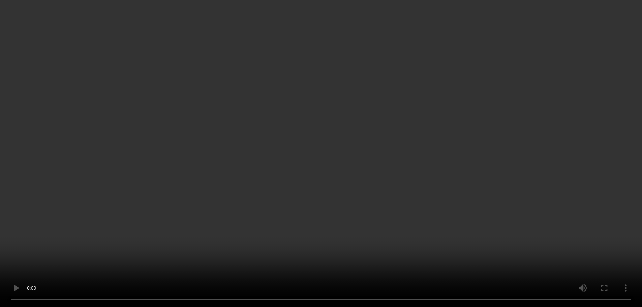
scroll to position [67, 0]
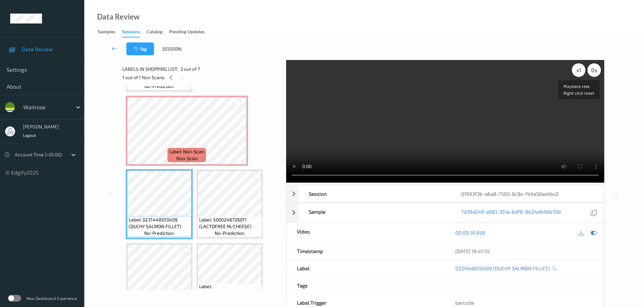
click at [577, 75] on div "x 1" at bounding box center [578, 69] width 13 height 13
click at [576, 68] on div "x 2" at bounding box center [578, 69] width 13 height 13
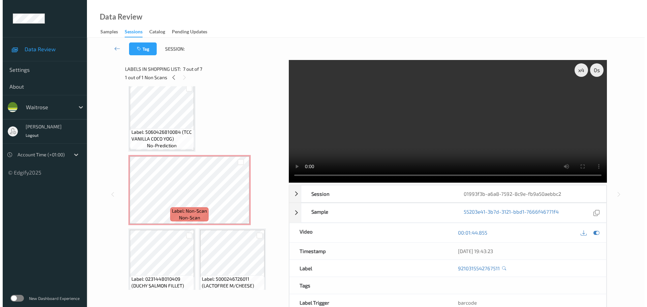
scroll to position [0, 0]
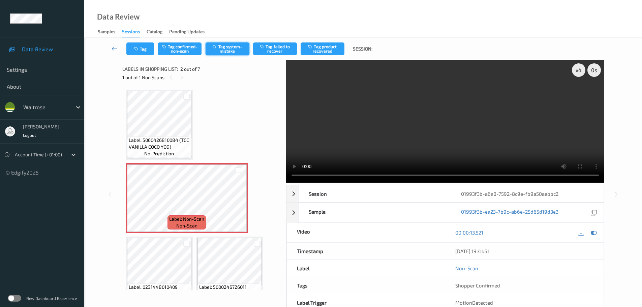
click at [224, 55] on button "Tag system-mistake" at bounding box center [227, 48] width 44 height 13
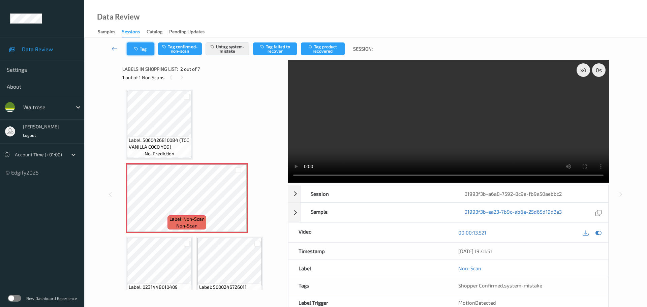
click at [144, 50] on button "Tag" at bounding box center [141, 48] width 28 height 13
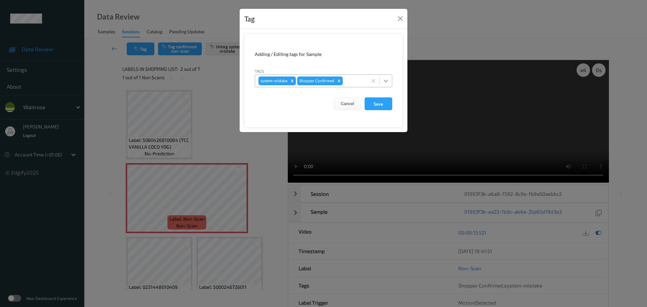
click at [384, 83] on icon at bounding box center [385, 80] width 7 height 7
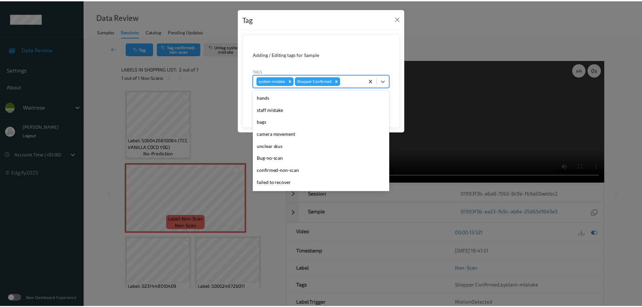
scroll to position [156, 0]
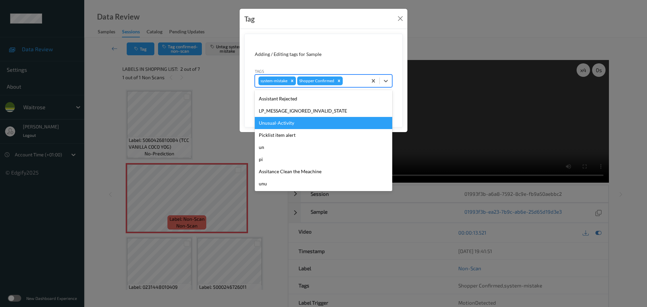
click at [282, 123] on div "Unusual-Activity" at bounding box center [323, 123] width 137 height 12
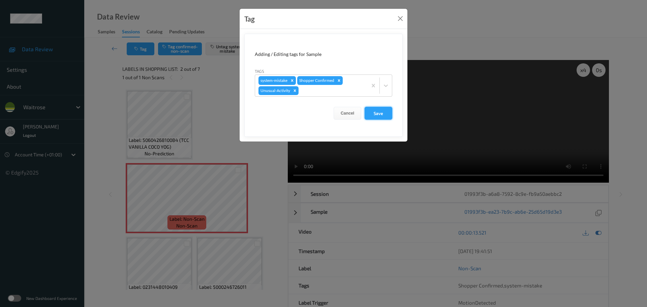
click at [381, 116] on button "Save" at bounding box center [378, 113] width 28 height 13
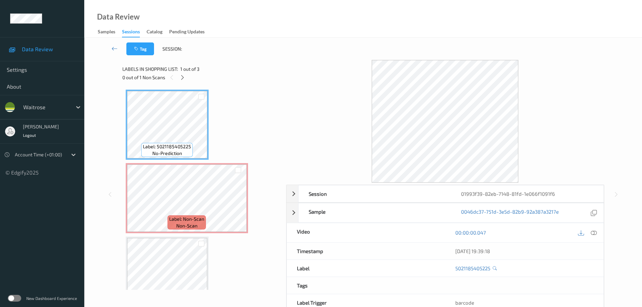
click at [178, 80] on div "0 out of 1 Non Scans" at bounding box center [201, 77] width 159 height 8
click at [184, 81] on div at bounding box center [182, 77] width 8 height 8
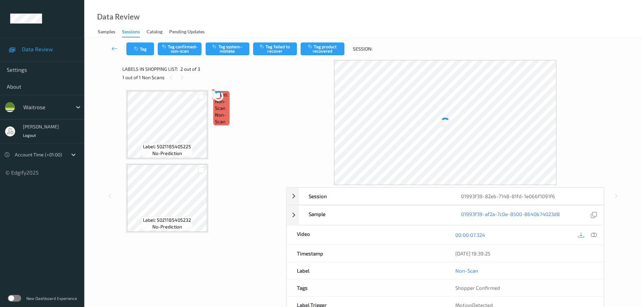
scroll to position [3, 0]
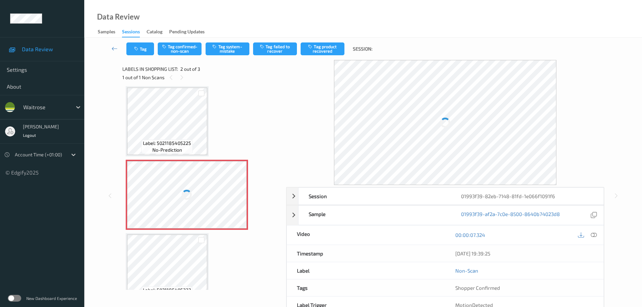
click at [594, 238] on div at bounding box center [593, 234] width 9 height 9
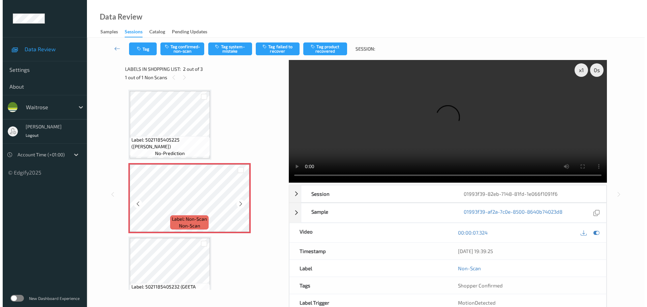
scroll to position [20, 0]
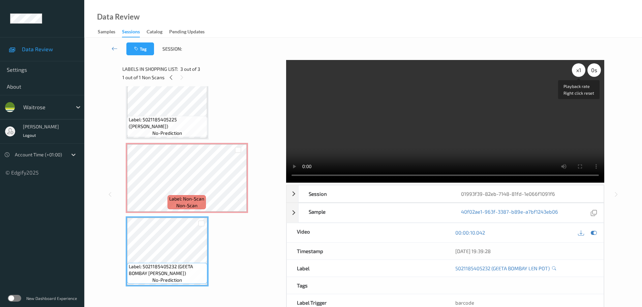
click at [575, 70] on div "x 1" at bounding box center [578, 69] width 13 height 13
click at [575, 70] on div "x 2" at bounding box center [578, 69] width 13 height 13
click at [575, 70] on div "x 4" at bounding box center [578, 69] width 13 height 13
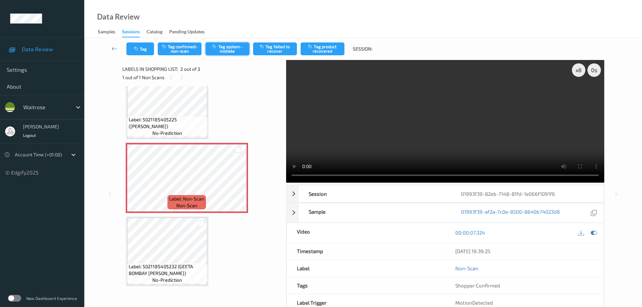
click at [232, 54] on button "Tag system-mistake" at bounding box center [227, 48] width 44 height 13
click at [228, 47] on button "Tag system-mistake" at bounding box center [227, 48] width 44 height 13
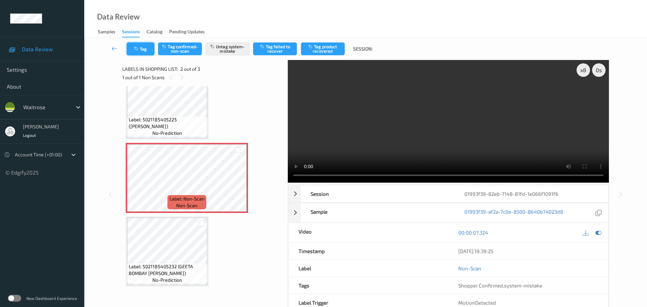
click at [136, 49] on icon "button" at bounding box center [137, 48] width 6 height 5
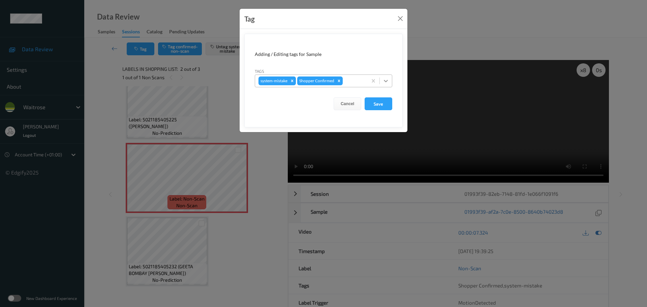
click at [385, 82] on icon at bounding box center [386, 81] width 4 height 2
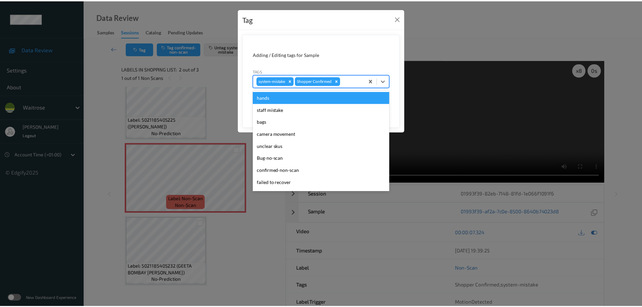
scroll to position [156, 0]
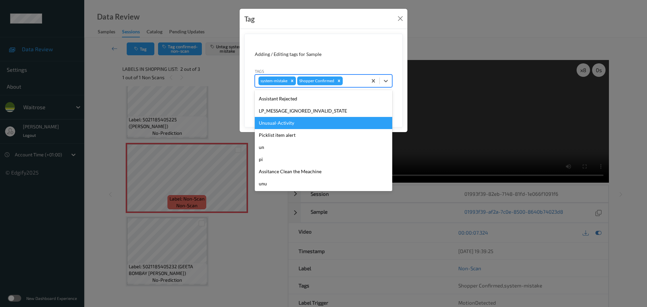
click at [279, 126] on div "Unusual-Activity" at bounding box center [323, 123] width 137 height 12
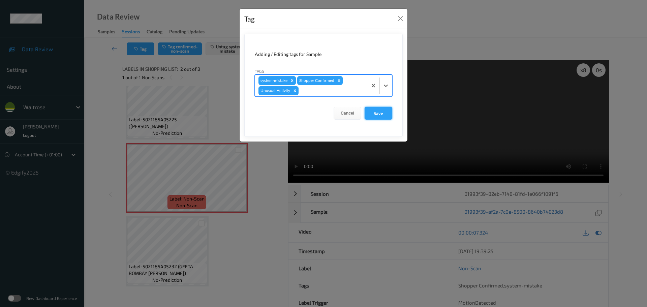
click at [387, 114] on button "Save" at bounding box center [378, 113] width 28 height 13
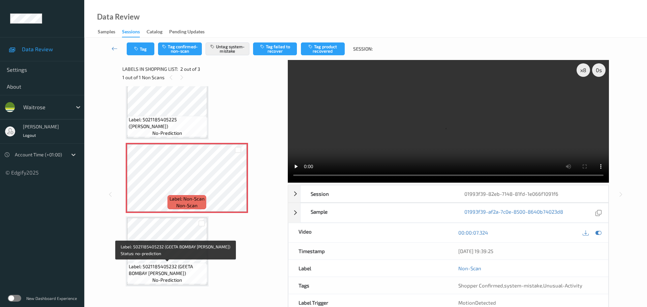
click at [147, 273] on span "Label: 5021185405232 (GEETA BOMBAY [PERSON_NAME])" at bounding box center [167, 269] width 77 height 13
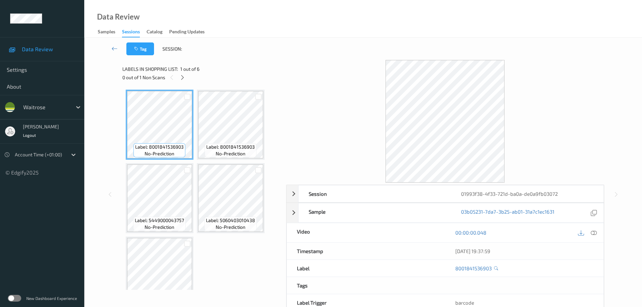
click at [188, 79] on div "0 out of 1 Non Scans" at bounding box center [201, 77] width 159 height 8
click at [184, 82] on div "0 out of 1 Non Scans" at bounding box center [201, 77] width 159 height 8
click at [184, 77] on icon at bounding box center [183, 77] width 6 height 6
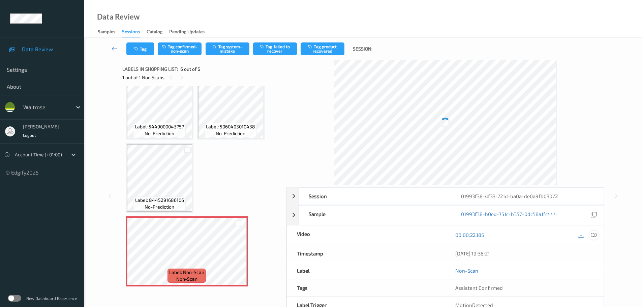
click at [593, 235] on icon at bounding box center [593, 235] width 6 height 6
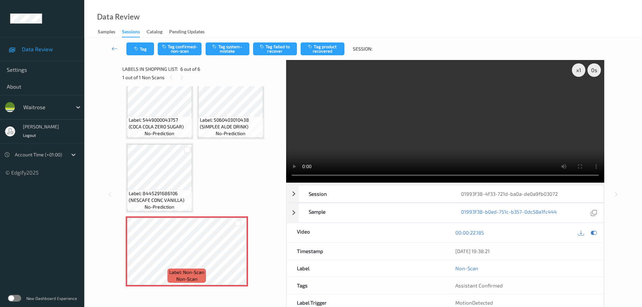
drag, startPoint x: 177, startPoint y: 205, endPoint x: 229, endPoint y: 201, distance: 52.0
click at [177, 205] on div "Label: 8445291686106 (NESCAFE CONC VANILLA) no-prediction" at bounding box center [159, 200] width 65 height 21
click at [220, 47] on button "Tag system-mistake" at bounding box center [227, 48] width 44 height 13
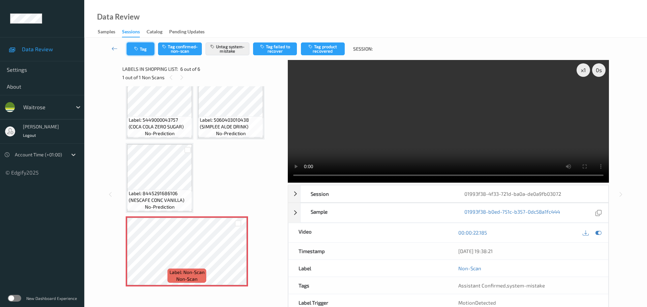
click at [142, 52] on button "Tag" at bounding box center [141, 48] width 28 height 13
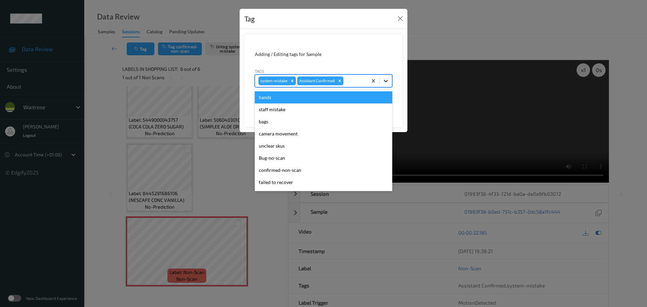
drag, startPoint x: 388, startPoint y: 79, endPoint x: 380, endPoint y: 83, distance: 8.9
click at [387, 80] on icon at bounding box center [385, 80] width 7 height 7
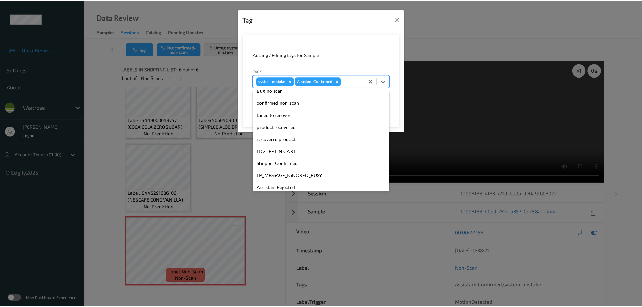
scroll to position [156, 0]
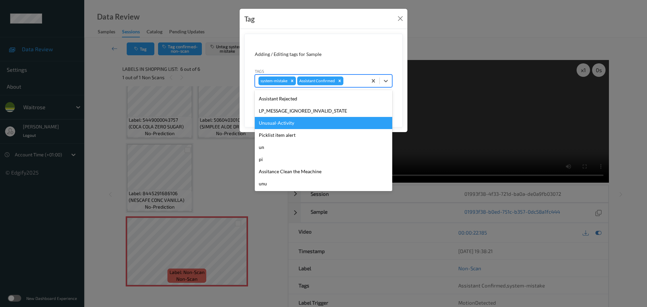
click at [273, 124] on div "Unusual-Activity" at bounding box center [323, 123] width 137 height 12
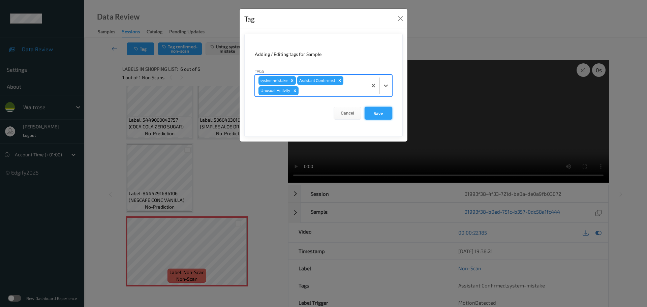
click at [382, 116] on button "Save" at bounding box center [378, 113] width 28 height 13
click at [379, 116] on button "Save" at bounding box center [378, 113] width 28 height 13
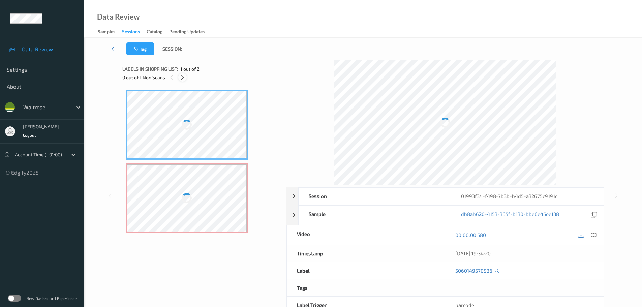
click at [180, 79] on icon at bounding box center [183, 77] width 6 height 6
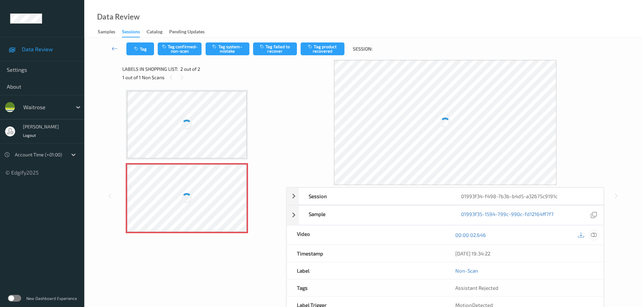
click at [593, 237] on icon at bounding box center [593, 235] width 6 height 6
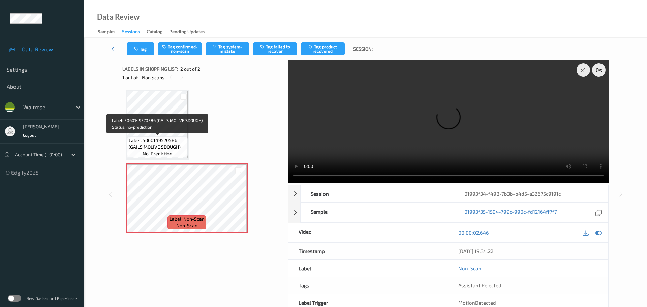
click at [164, 140] on span "Label: 5060149570586 (GAILS MOLIVE SDOUGH)" at bounding box center [157, 143] width 57 height 13
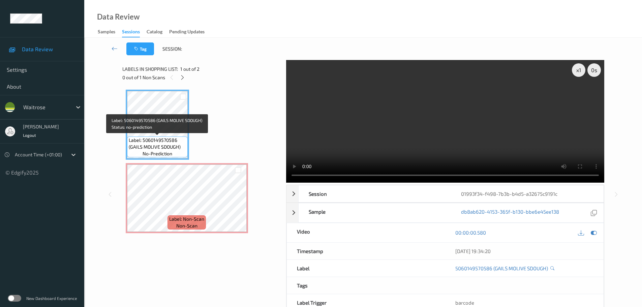
click at [161, 157] on span "no-prediction" at bounding box center [157, 153] width 30 height 7
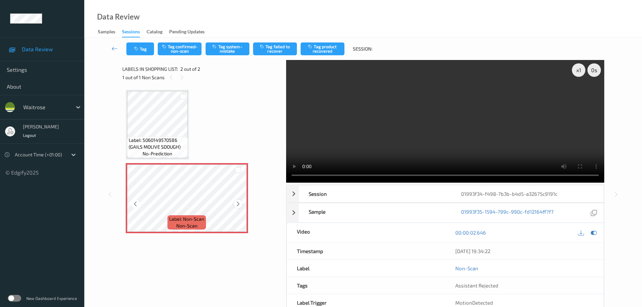
click at [237, 204] on icon at bounding box center [238, 204] width 6 height 6
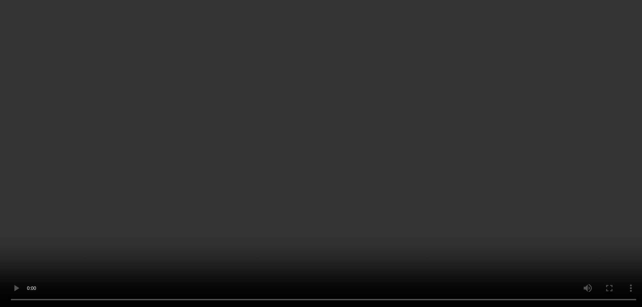
scroll to position [36, 0]
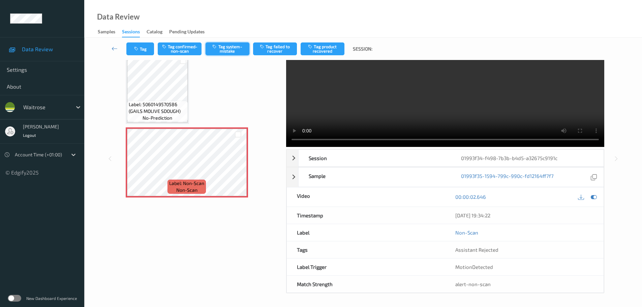
click at [223, 44] on button "Tag system-mistake" at bounding box center [227, 48] width 44 height 13
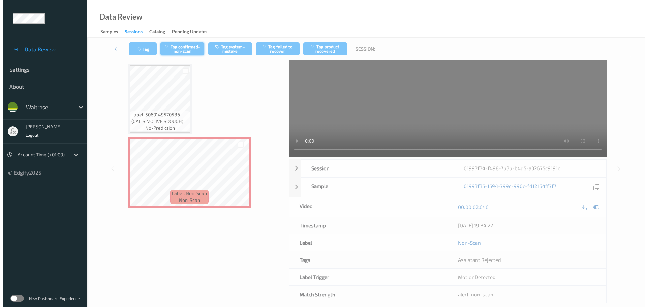
scroll to position [0, 0]
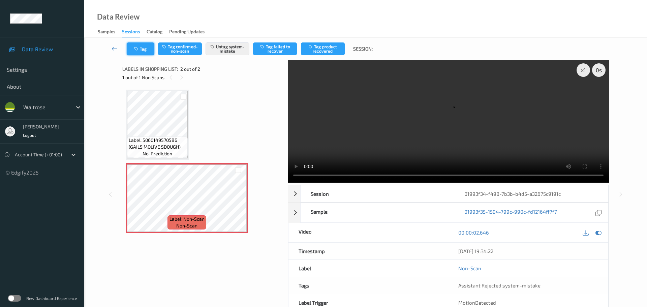
click at [151, 46] on button "Tag" at bounding box center [141, 48] width 28 height 13
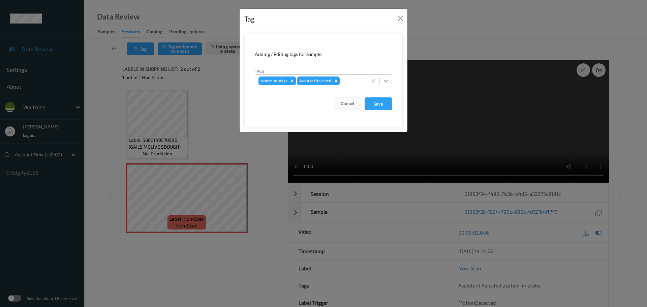
click at [385, 83] on icon at bounding box center [385, 80] width 7 height 7
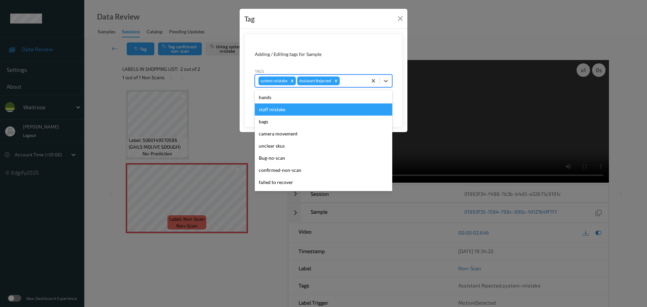
scroll to position [156, 0]
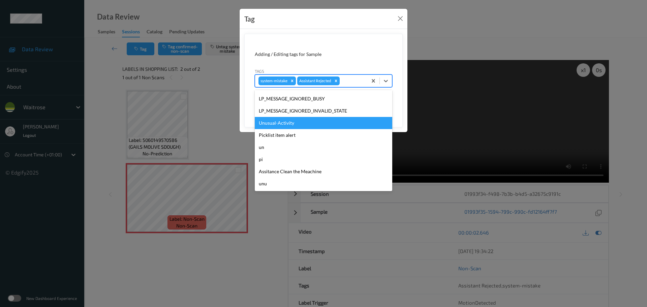
click at [279, 126] on div "Unusual-Activity" at bounding box center [323, 123] width 137 height 12
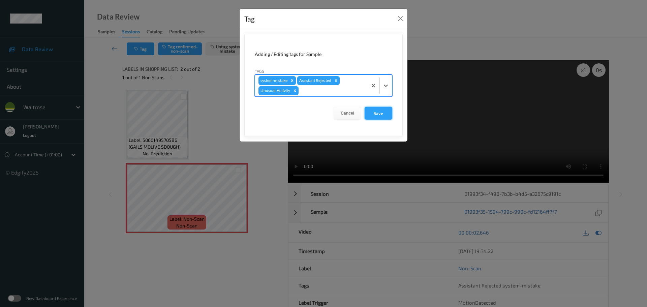
click at [384, 117] on button "Save" at bounding box center [378, 113] width 28 height 13
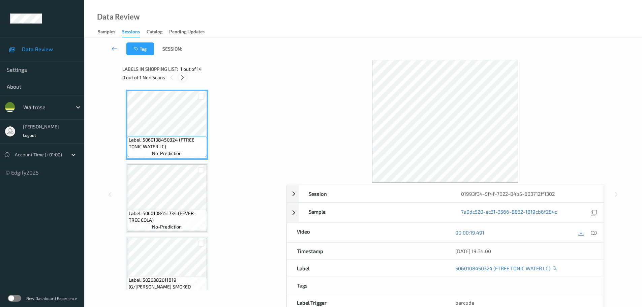
click at [183, 81] on div at bounding box center [182, 77] width 8 height 8
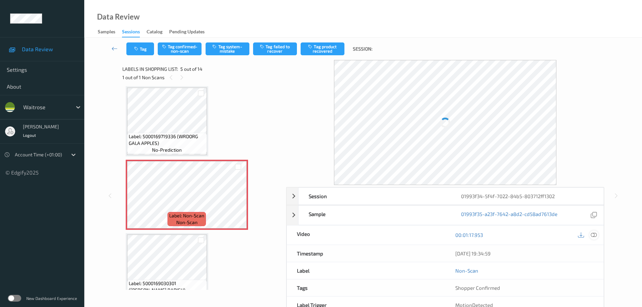
click at [595, 234] on icon at bounding box center [593, 235] width 6 height 6
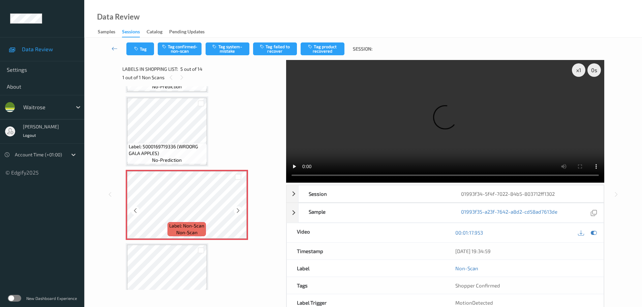
scroll to position [202, 0]
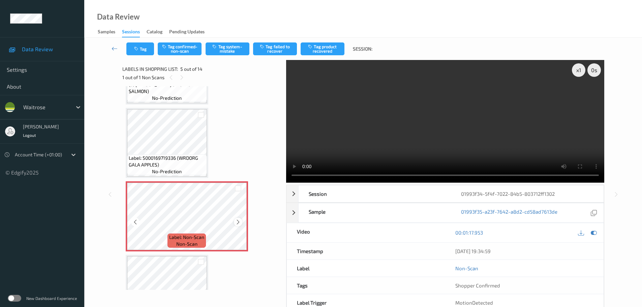
click at [239, 219] on icon at bounding box center [238, 222] width 6 height 6
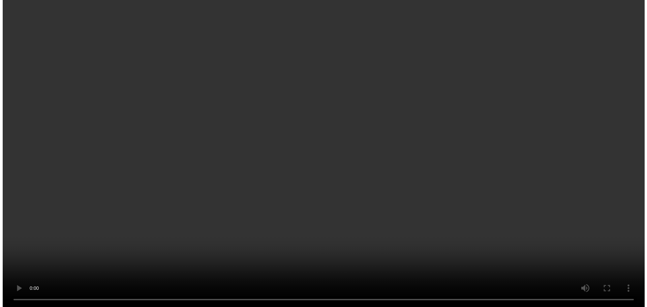
scroll to position [236, 0]
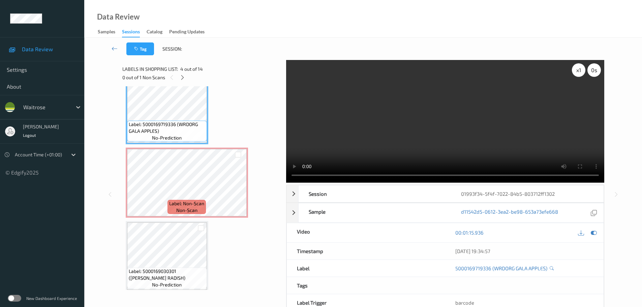
click at [575, 70] on div "x 1" at bounding box center [578, 69] width 13 height 13
click at [575, 70] on div "x 2" at bounding box center [578, 69] width 13 height 13
click at [163, 267] on div "Label: 5000169030301 (WR ESS RADISH) no-prediction" at bounding box center [167, 277] width 80 height 21
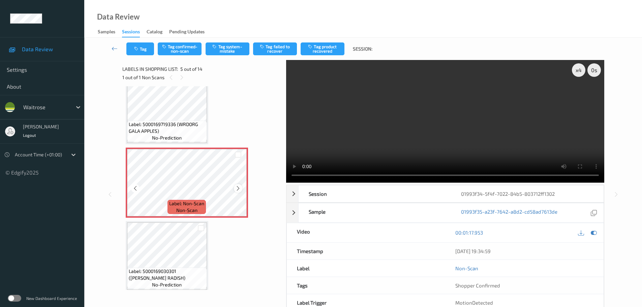
click at [236, 188] on icon at bounding box center [238, 188] width 6 height 6
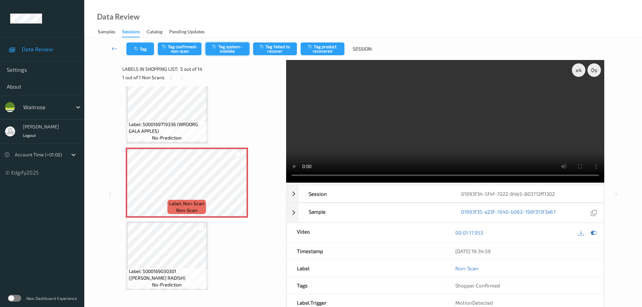
click at [219, 43] on button "Tag system-mistake" at bounding box center [227, 48] width 44 height 13
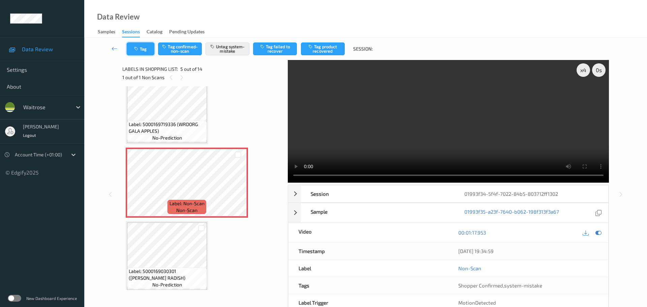
click at [141, 52] on button "Tag" at bounding box center [141, 48] width 28 height 13
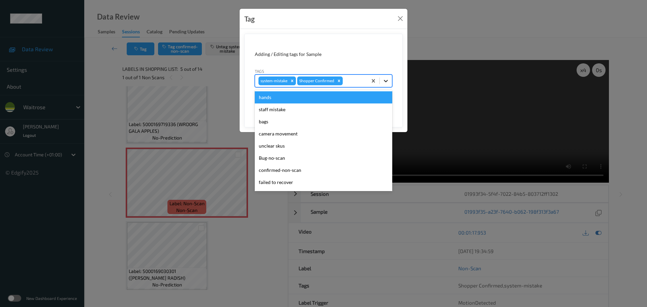
click at [387, 81] on icon at bounding box center [385, 80] width 7 height 7
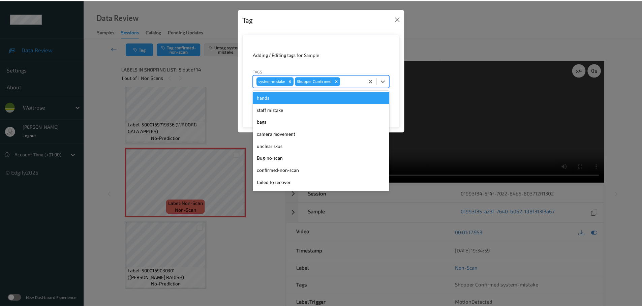
scroll to position [156, 0]
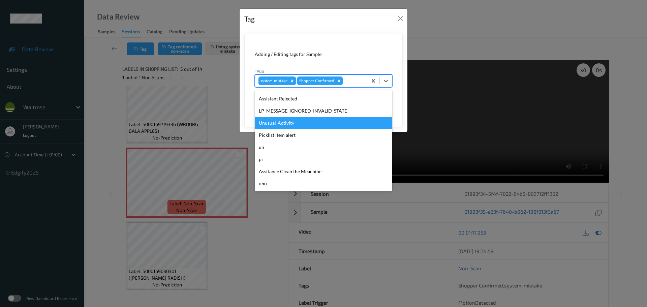
click at [284, 124] on div "Unusual-Activity" at bounding box center [323, 123] width 137 height 12
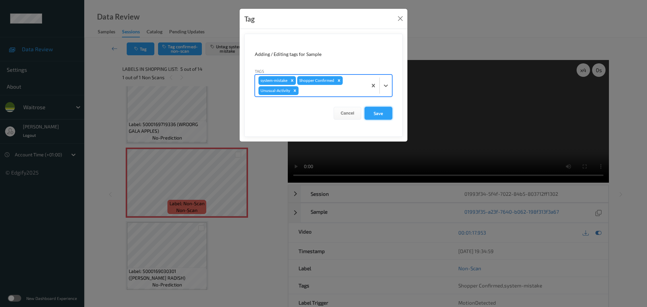
click at [385, 112] on button "Save" at bounding box center [378, 113] width 28 height 13
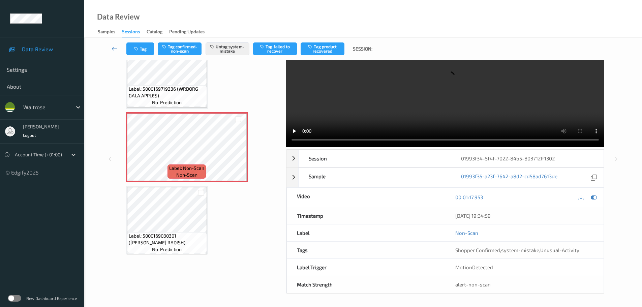
scroll to position [36, 0]
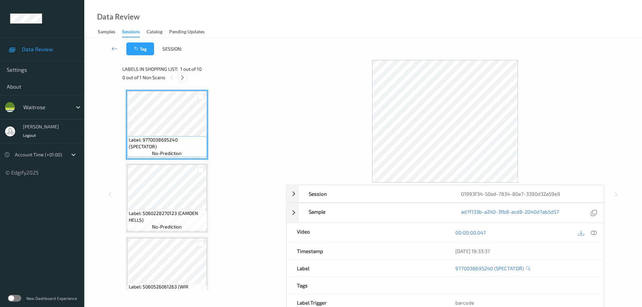
click at [182, 78] on icon at bounding box center [183, 77] width 6 height 6
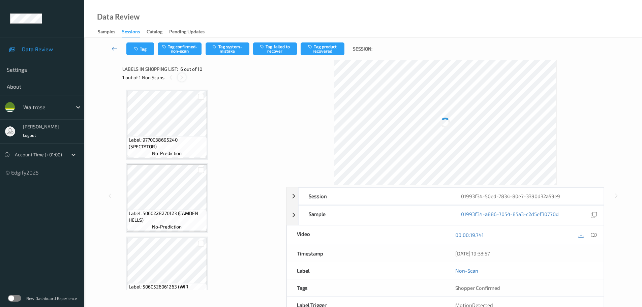
scroll to position [297, 0]
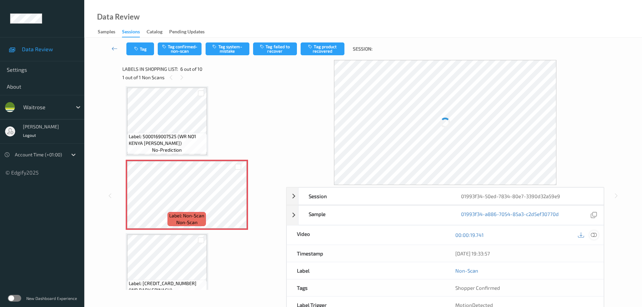
click at [593, 237] on icon at bounding box center [593, 235] width 6 height 6
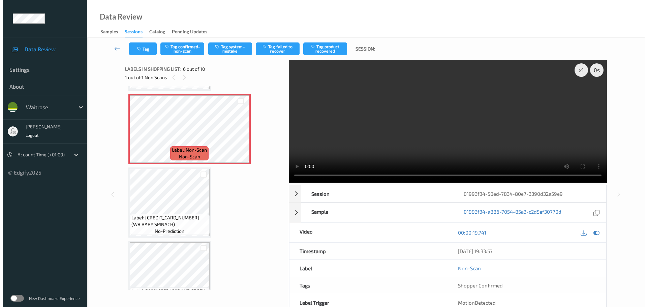
scroll to position [364, 0]
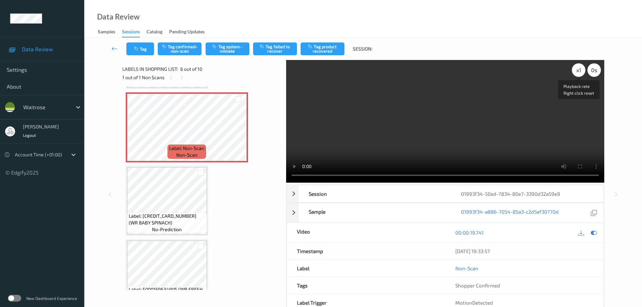
click at [580, 70] on div "x 1" at bounding box center [578, 69] width 13 height 13
click at [580, 70] on div "x 2" at bounding box center [578, 69] width 13 height 13
click at [183, 51] on button "Tag confirmed-non-scan" at bounding box center [180, 48] width 44 height 13
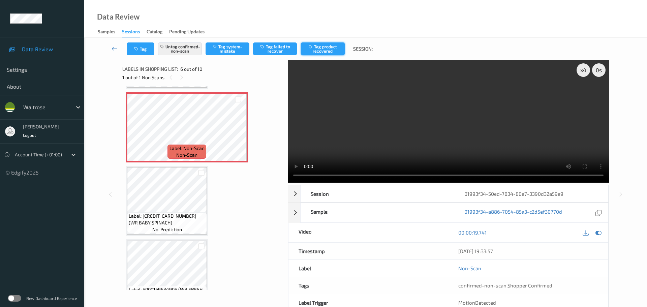
click at [324, 46] on button "Tag product recovered" at bounding box center [323, 48] width 44 height 13
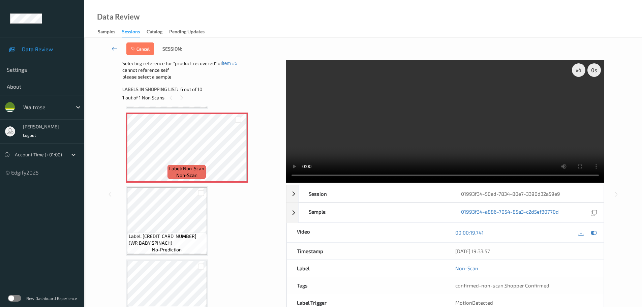
click at [196, 190] on div at bounding box center [200, 192] width 11 height 11
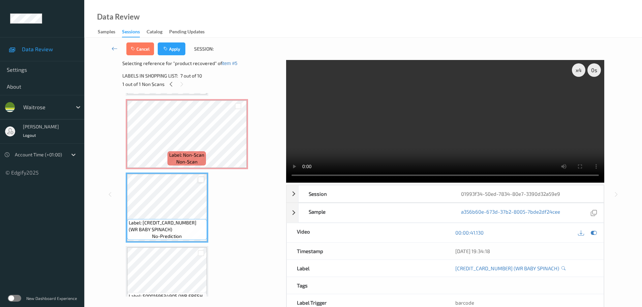
click at [200, 180] on div at bounding box center [201, 179] width 6 height 6
click at [177, 51] on button "Apply" at bounding box center [172, 48] width 28 height 13
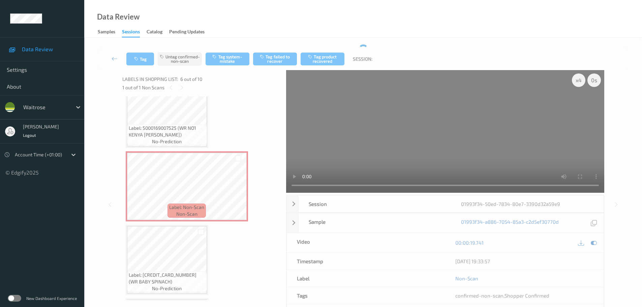
scroll to position [331, 0]
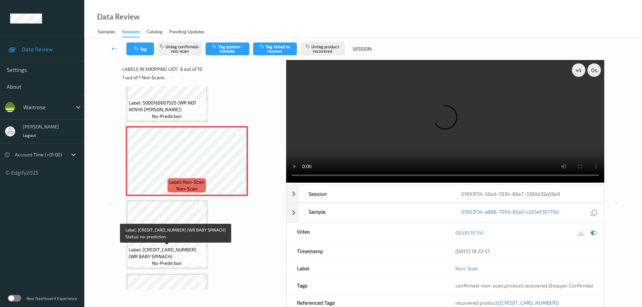
click at [171, 246] on span "Label: [CREDIT_CARD_NUMBER] (WR BABY SPINACH)" at bounding box center [167, 252] width 76 height 13
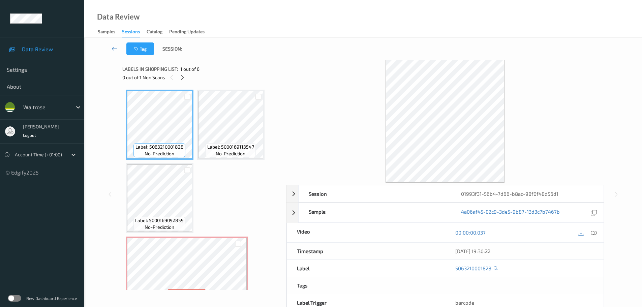
drag, startPoint x: 183, startPoint y: 77, endPoint x: 269, endPoint y: 102, distance: 89.8
click at [183, 77] on icon at bounding box center [183, 77] width 6 height 6
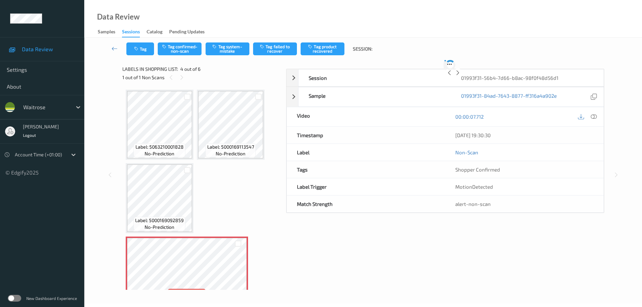
scroll to position [77, 0]
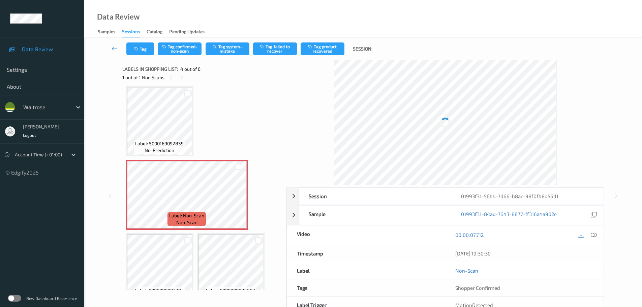
click at [594, 236] on icon at bounding box center [593, 235] width 6 height 6
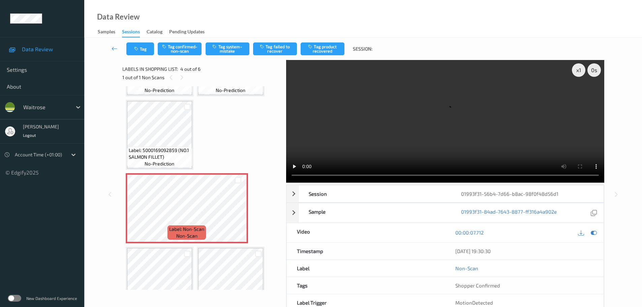
scroll to position [94, 0]
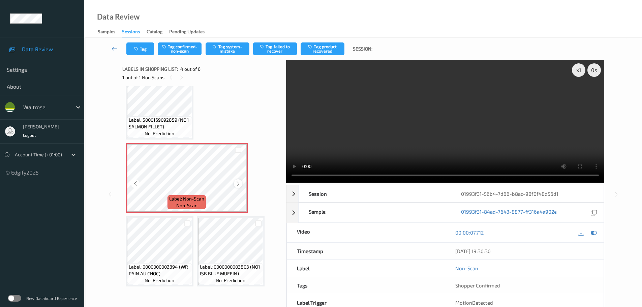
click at [238, 181] on icon at bounding box center [238, 184] width 6 height 6
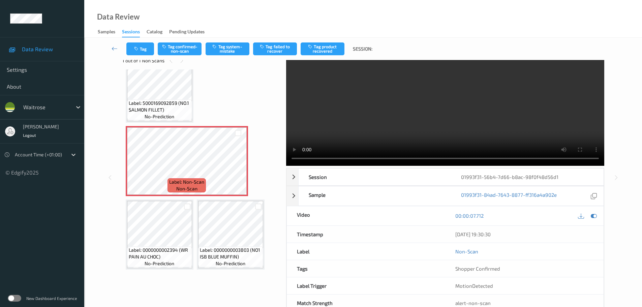
scroll to position [0, 0]
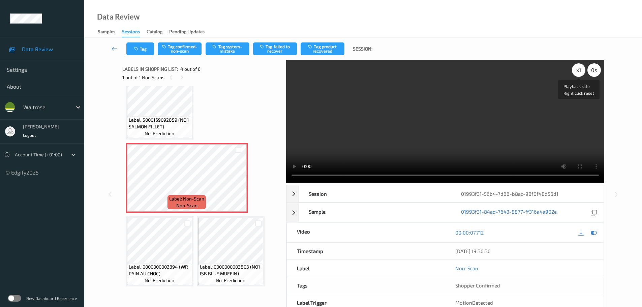
click at [575, 71] on div "x 1" at bounding box center [578, 69] width 13 height 13
click at [575, 71] on div "x 2" at bounding box center [578, 69] width 13 height 13
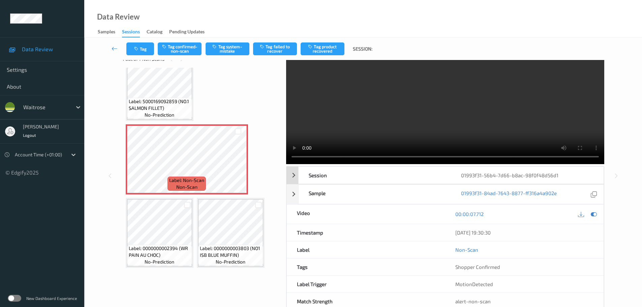
scroll to position [36, 0]
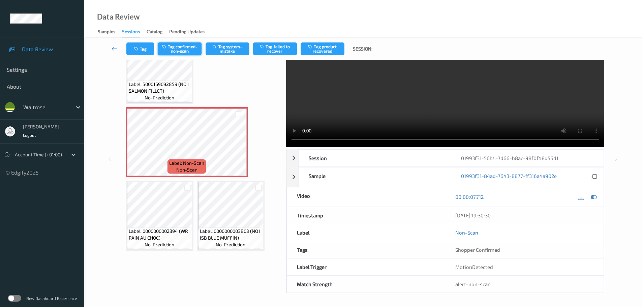
click at [184, 48] on button "Tag confirmed-non-scan" at bounding box center [180, 48] width 44 height 13
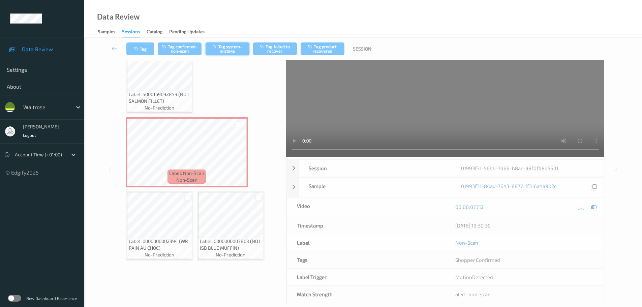
scroll to position [0, 0]
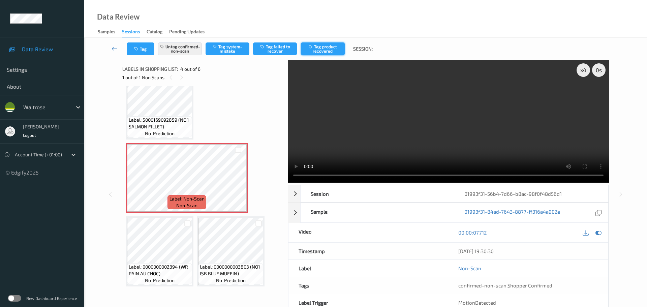
click at [322, 45] on button "Tag product recovered" at bounding box center [323, 48] width 44 height 13
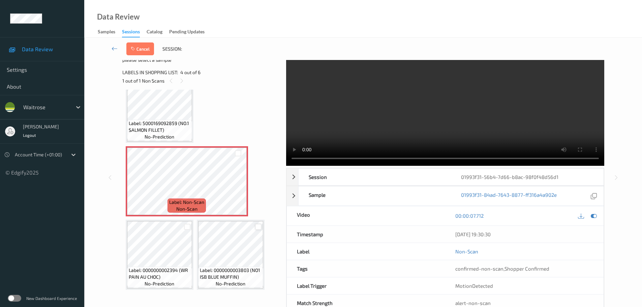
click at [260, 229] on div at bounding box center [258, 227] width 6 height 6
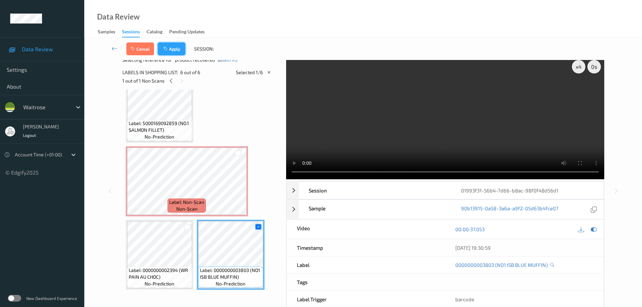
click at [172, 50] on button "Apply" at bounding box center [172, 48] width 28 height 13
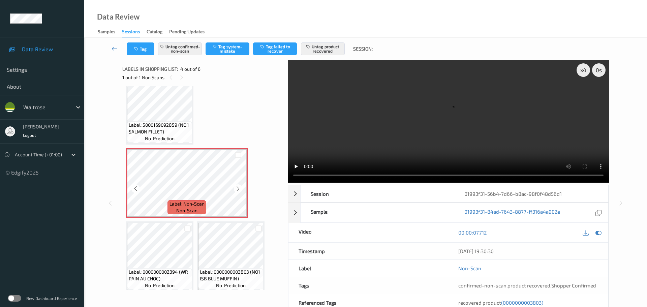
scroll to position [94, 0]
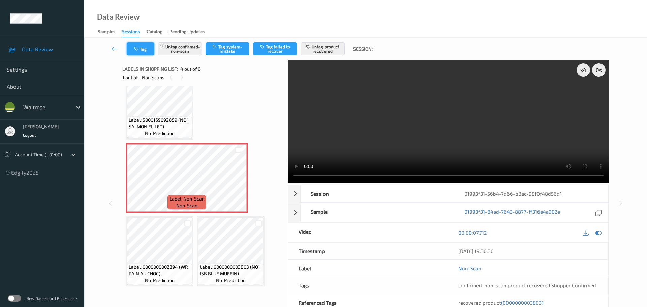
click at [143, 46] on button "Tag" at bounding box center [141, 48] width 28 height 13
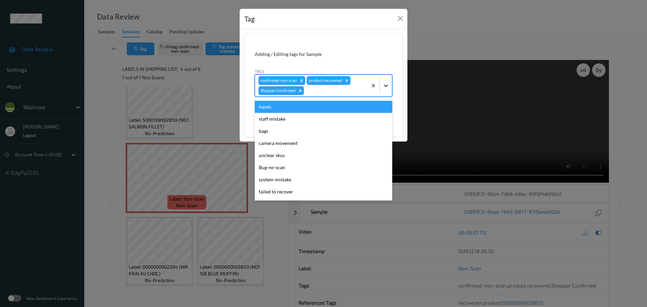
click at [384, 86] on icon at bounding box center [385, 85] width 7 height 7
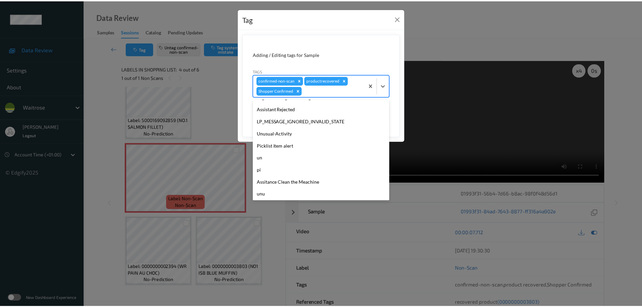
scroll to position [144, 0]
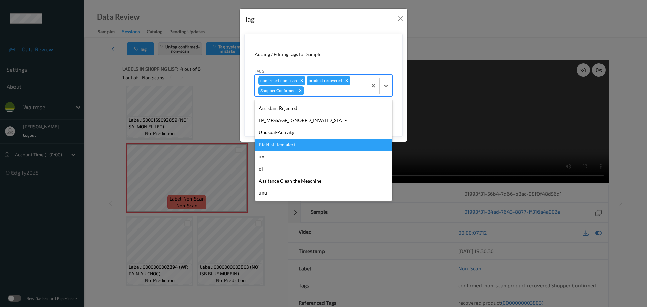
click at [264, 141] on div "Picklist item alert" at bounding box center [323, 144] width 137 height 12
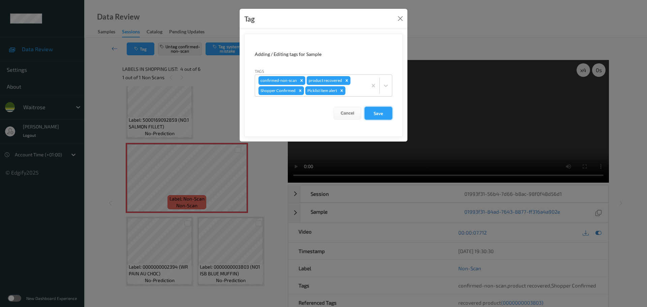
click at [385, 111] on button "Save" at bounding box center [378, 113] width 28 height 13
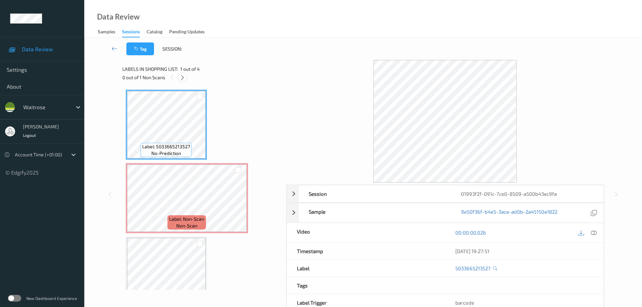
click at [183, 79] on icon at bounding box center [183, 77] width 6 height 6
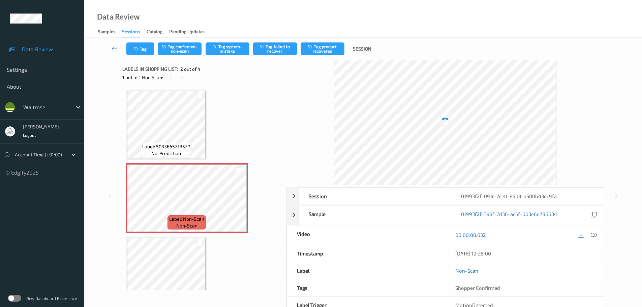
scroll to position [3, 0]
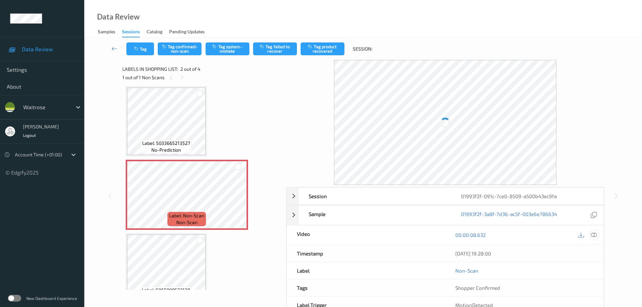
click at [593, 238] on icon at bounding box center [593, 235] width 6 height 6
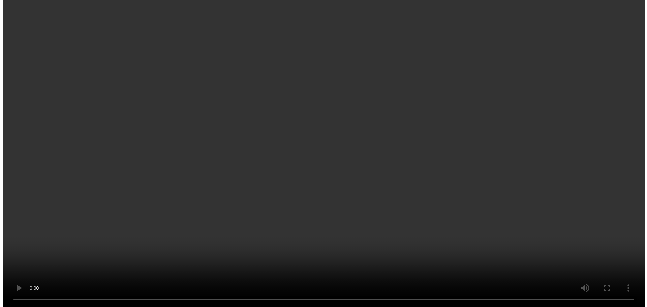
scroll to position [0, 0]
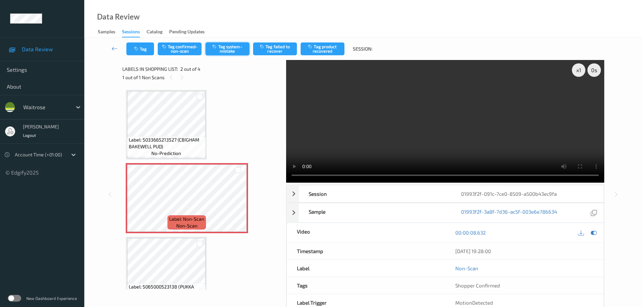
click at [226, 49] on button "Tag system-mistake" at bounding box center [227, 48] width 44 height 13
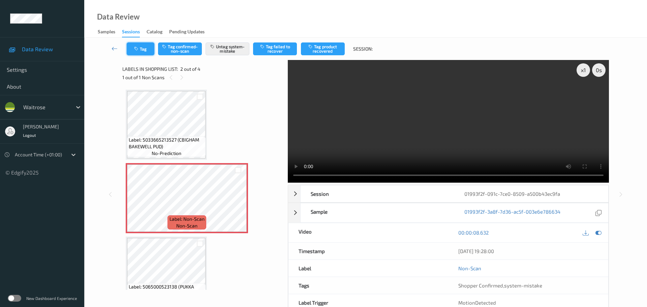
click at [136, 46] on button "Tag" at bounding box center [141, 48] width 28 height 13
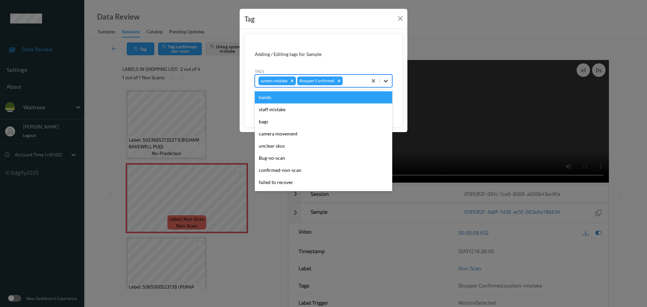
click at [380, 84] on div at bounding box center [386, 81] width 12 height 12
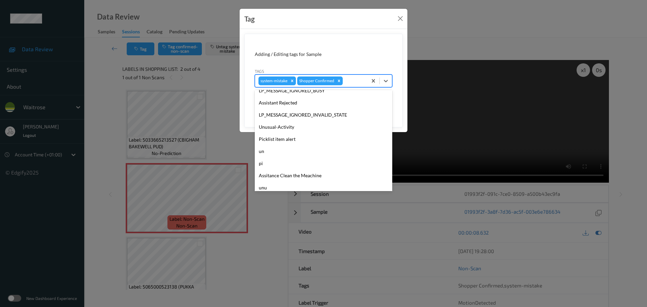
scroll to position [156, 0]
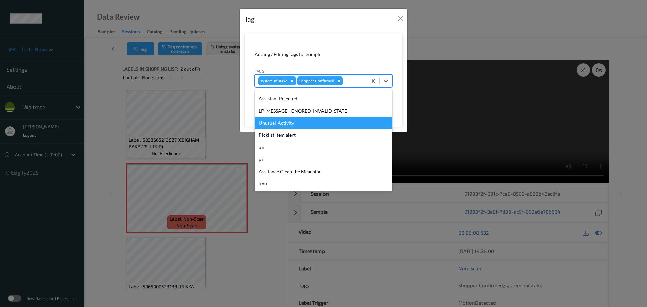
click at [266, 125] on div "Unusual-Activity" at bounding box center [323, 123] width 137 height 12
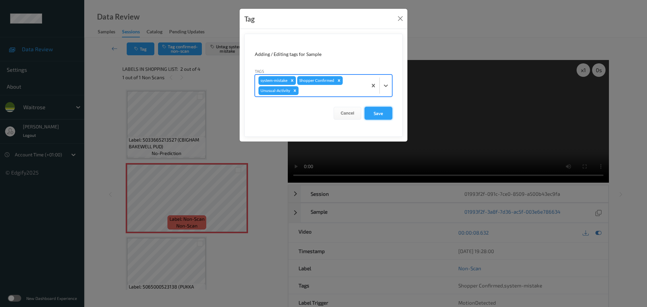
click at [383, 111] on button "Save" at bounding box center [378, 113] width 28 height 13
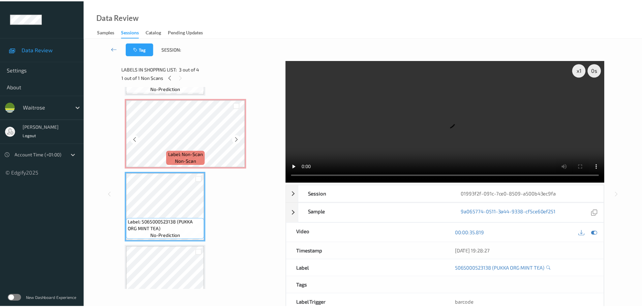
scroll to position [26, 0]
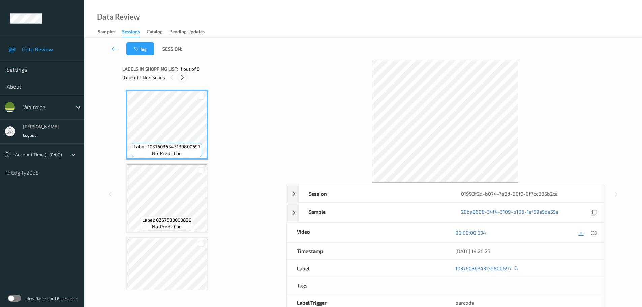
click at [181, 78] on icon at bounding box center [183, 77] width 6 height 6
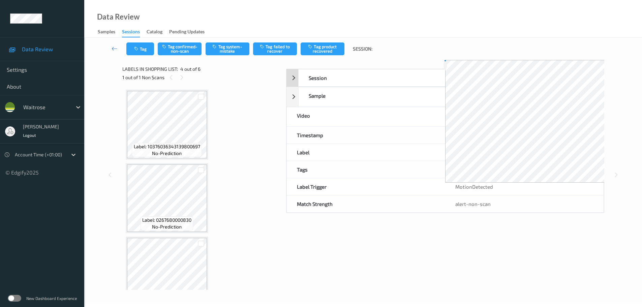
scroll to position [150, 0]
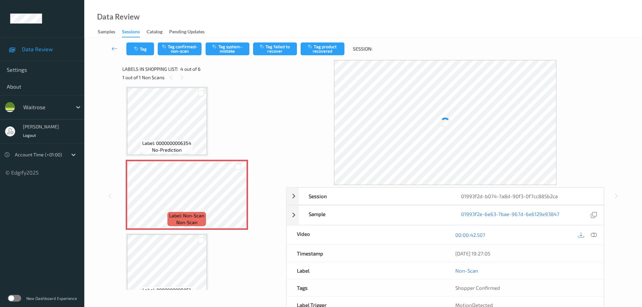
click at [590, 236] on div at bounding box center [593, 234] width 9 height 9
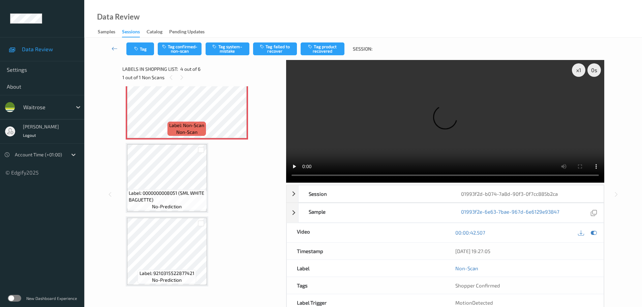
scroll to position [173, 0]
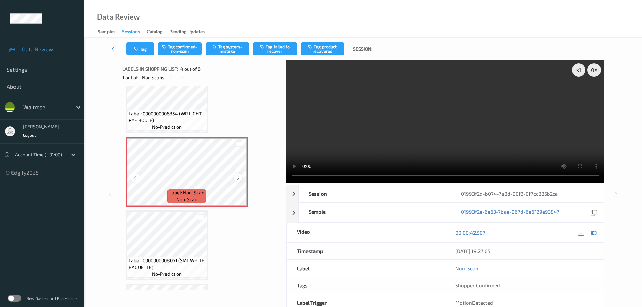
click at [238, 175] on icon at bounding box center [238, 177] width 6 height 6
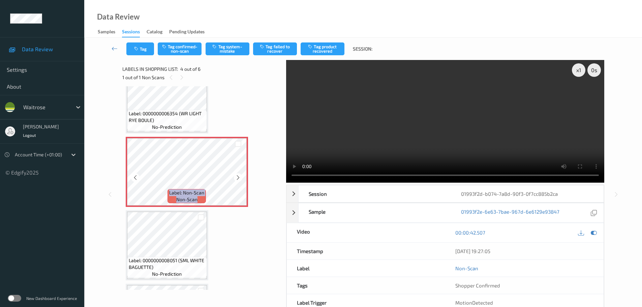
click at [238, 175] on icon at bounding box center [238, 177] width 6 height 6
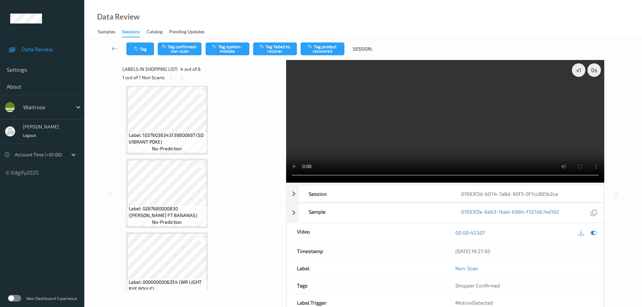
scroll to position [72, 0]
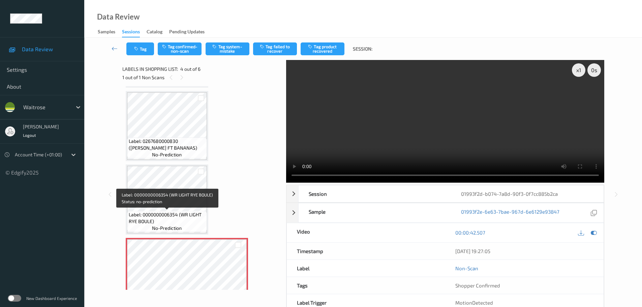
click at [192, 216] on span "Label: 0000000006354 (WR LIGHT RYE BOULE)" at bounding box center [167, 217] width 76 height 13
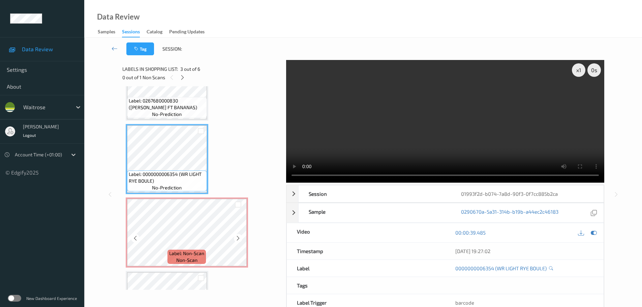
scroll to position [139, 0]
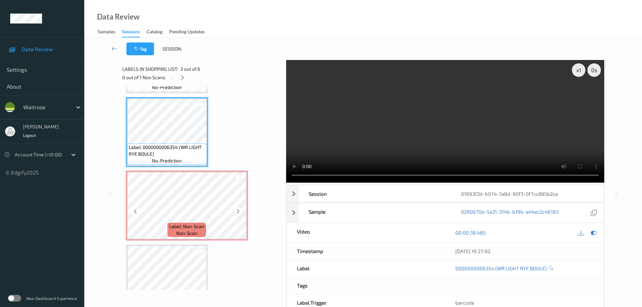
click at [241, 212] on div at bounding box center [238, 211] width 8 height 8
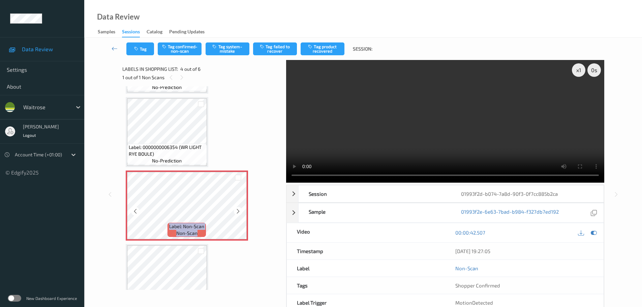
click at [241, 212] on div at bounding box center [238, 211] width 8 height 8
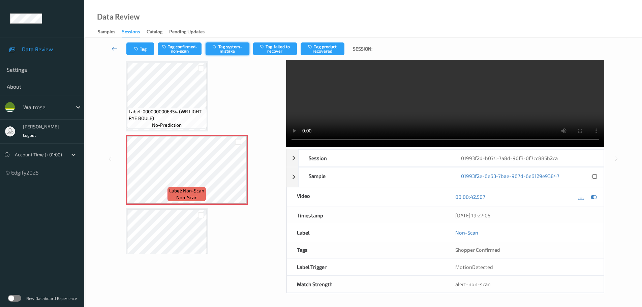
click at [222, 47] on button "Tag system-mistake" at bounding box center [227, 48] width 44 height 13
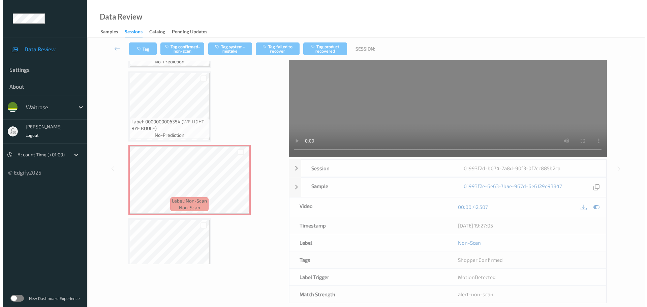
scroll to position [0, 0]
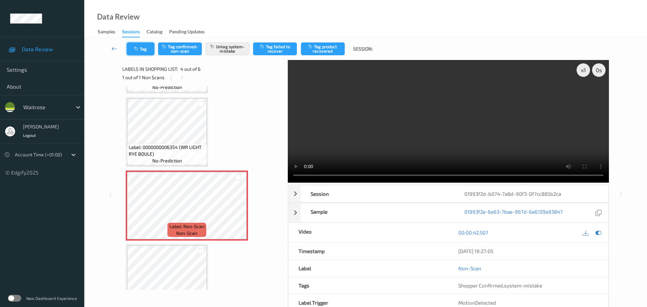
click at [142, 51] on button "Tag" at bounding box center [141, 48] width 28 height 13
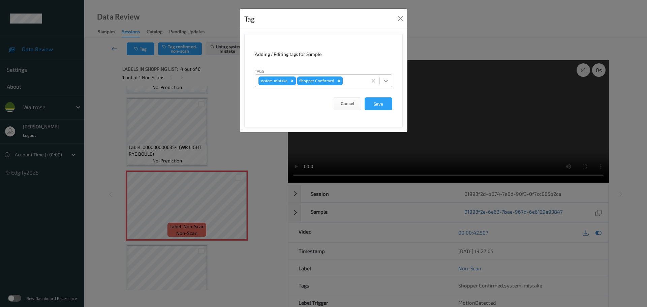
click at [381, 85] on div at bounding box center [386, 81] width 12 height 12
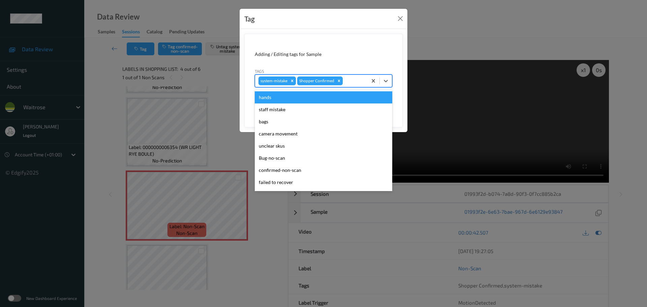
scroll to position [156, 0]
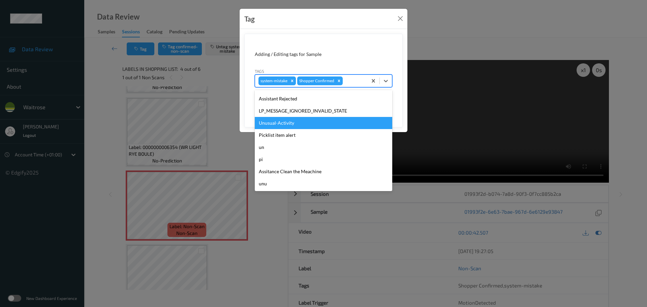
click at [274, 125] on div "Unusual-Activity" at bounding box center [323, 123] width 137 height 12
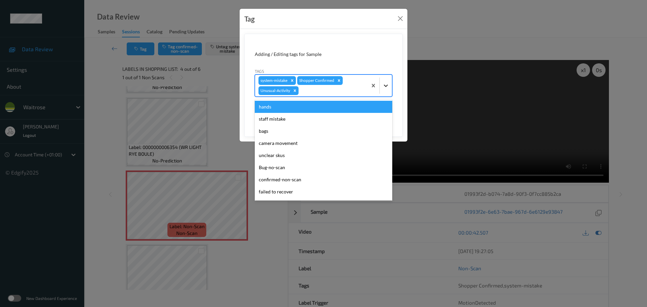
click at [387, 88] on icon at bounding box center [385, 85] width 7 height 7
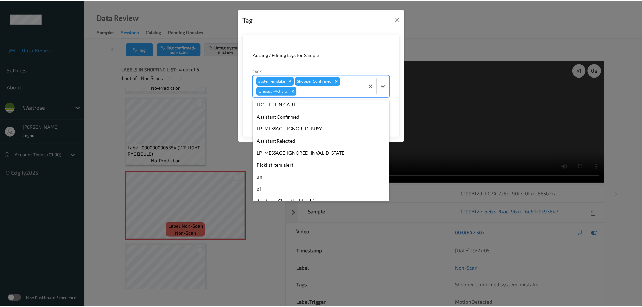
scroll to position [144, 0]
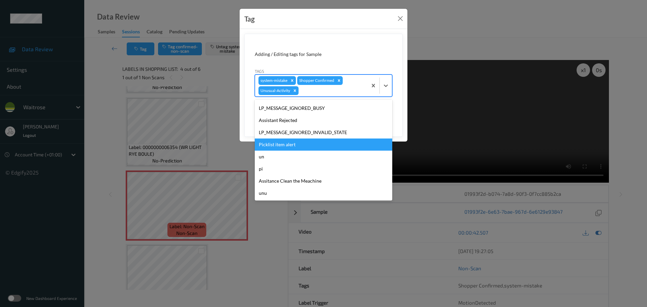
click at [273, 145] on div "Picklist item alert" at bounding box center [323, 144] width 137 height 12
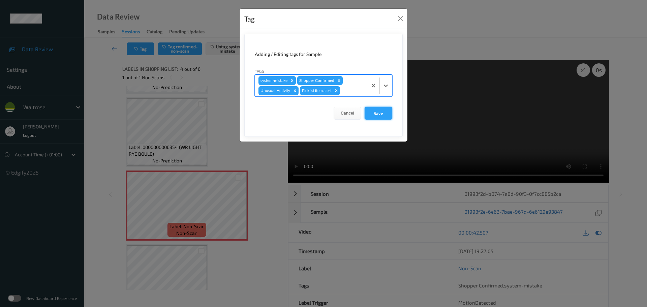
click at [381, 113] on button "Save" at bounding box center [378, 113] width 28 height 13
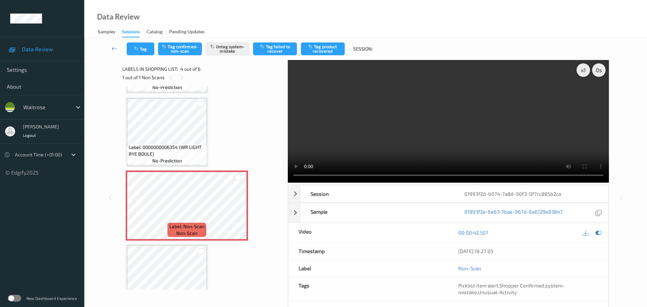
click at [197, 255] on div at bounding box center [200, 250] width 11 height 11
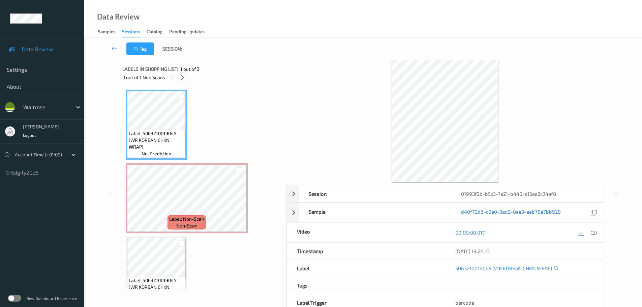
click at [180, 76] on icon at bounding box center [183, 77] width 6 height 6
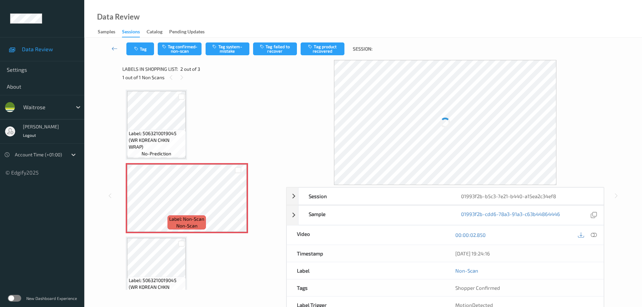
scroll to position [3, 0]
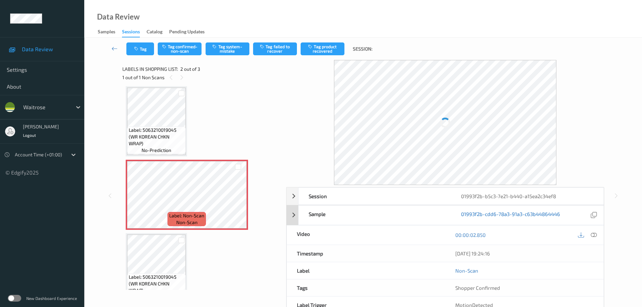
drag, startPoint x: 592, startPoint y: 235, endPoint x: 510, endPoint y: 139, distance: 126.2
click at [592, 235] on icon at bounding box center [593, 235] width 6 height 6
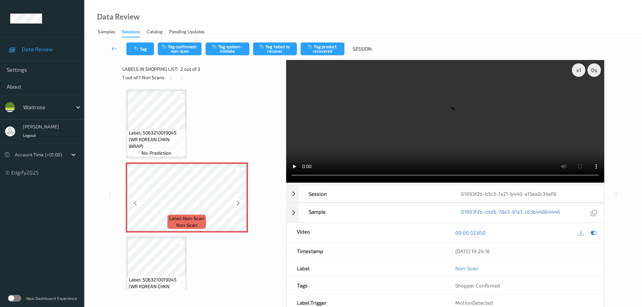
scroll to position [0, 0]
click at [581, 70] on div "x 1" at bounding box center [578, 69] width 13 height 13
click at [581, 70] on div "x 2" at bounding box center [578, 69] width 13 height 13
click at [581, 70] on div "x 4" at bounding box center [578, 69] width 13 height 13
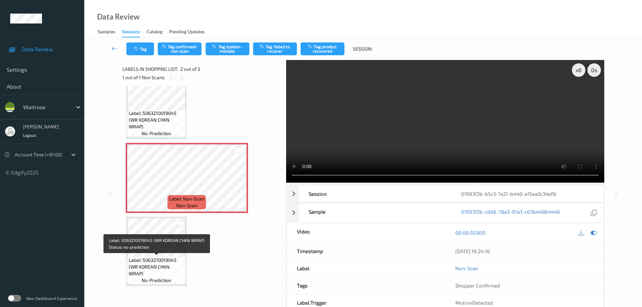
click at [171, 272] on span "Label: 5063210019045 (WR KOREAN CHKN WRAP)" at bounding box center [156, 267] width 55 height 20
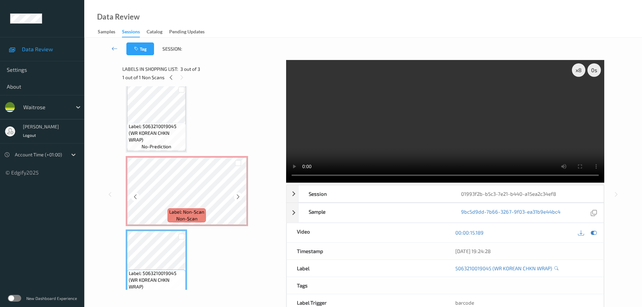
scroll to position [0, 0]
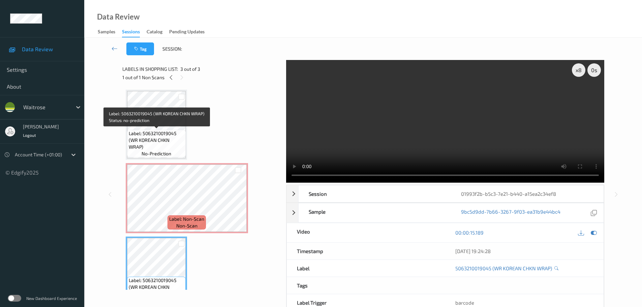
drag, startPoint x: 169, startPoint y: 134, endPoint x: 197, endPoint y: 135, distance: 27.7
click at [169, 133] on span "Label: 5063210019045 (WR KOREAN CHKN WRAP)" at bounding box center [156, 140] width 55 height 20
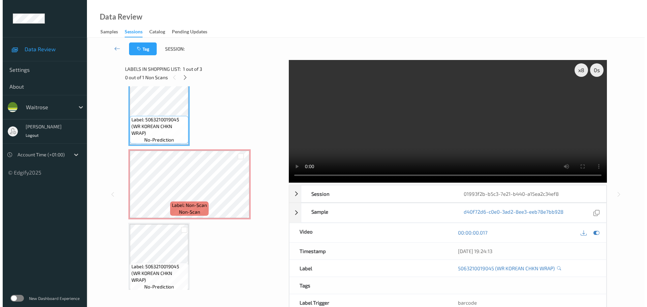
scroll to position [20, 0]
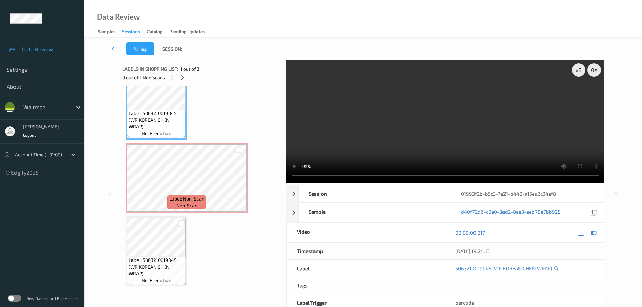
click at [182, 220] on div at bounding box center [181, 223] width 6 height 6
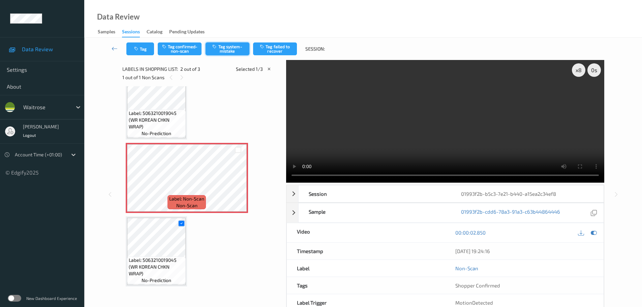
click at [221, 52] on button "Tag system-mistake" at bounding box center [227, 48] width 44 height 13
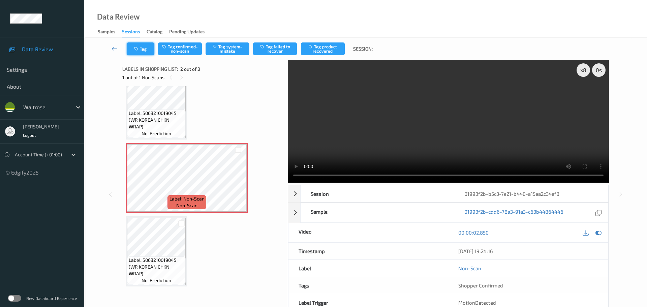
click at [137, 52] on button "Tag" at bounding box center [141, 48] width 28 height 13
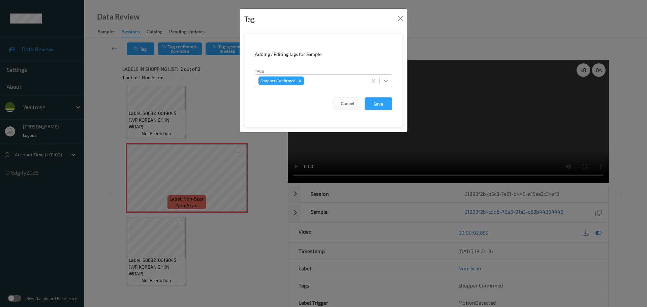
click at [388, 81] on icon at bounding box center [385, 80] width 7 height 7
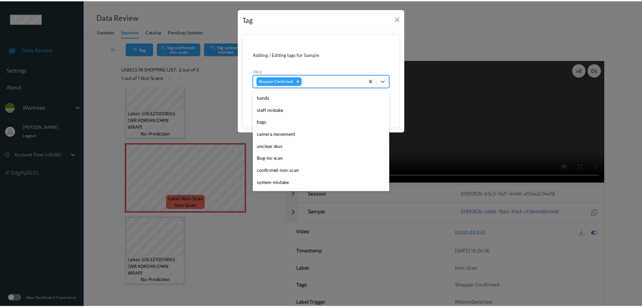
scroll to position [168, 0]
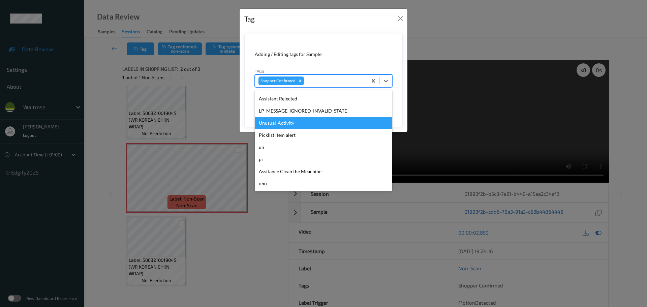
click at [280, 120] on div "Unusual-Activity" at bounding box center [323, 123] width 137 height 12
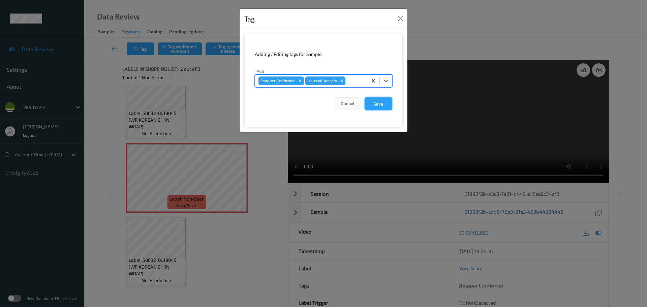
click at [387, 107] on button "Save" at bounding box center [378, 103] width 28 height 13
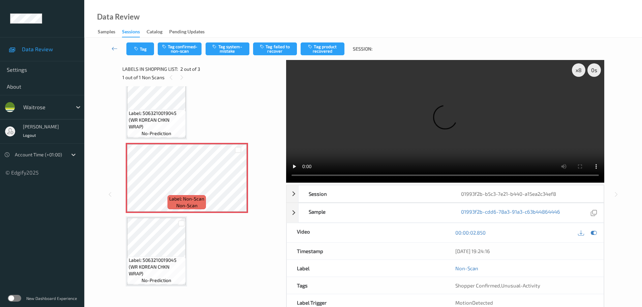
scroll to position [36, 0]
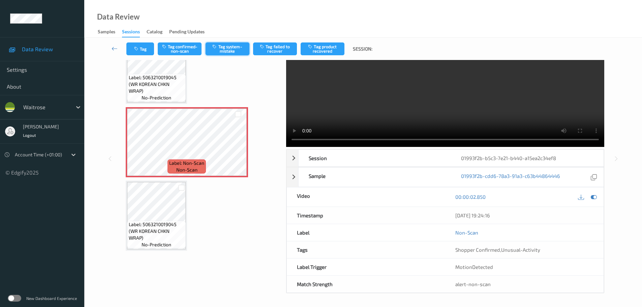
click at [228, 47] on button "Tag system-mistake" at bounding box center [227, 48] width 44 height 13
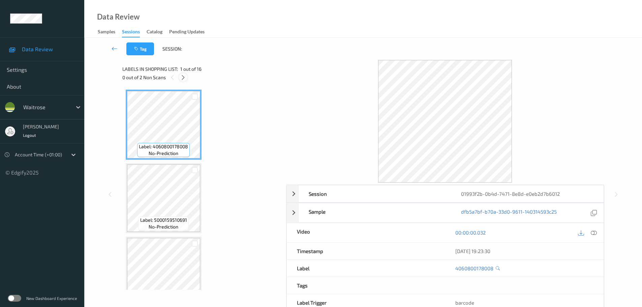
click at [182, 75] on icon at bounding box center [183, 77] width 6 height 6
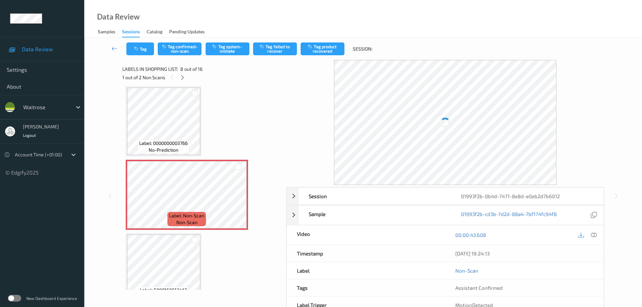
click at [594, 236] on icon at bounding box center [593, 235] width 6 height 6
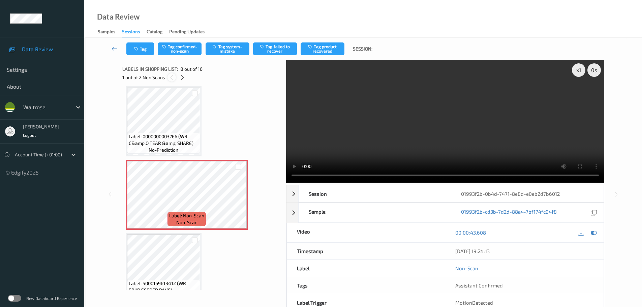
click at [169, 78] on icon at bounding box center [172, 77] width 6 height 6
click at [180, 79] on div at bounding box center [182, 77] width 8 height 8
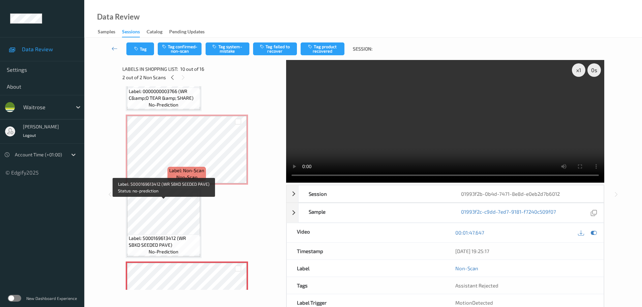
scroll to position [456, 0]
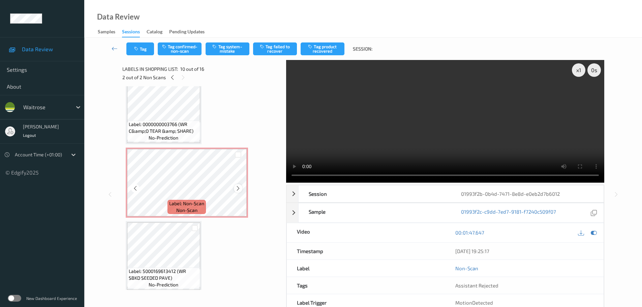
click at [235, 188] on icon at bounding box center [238, 188] width 6 height 6
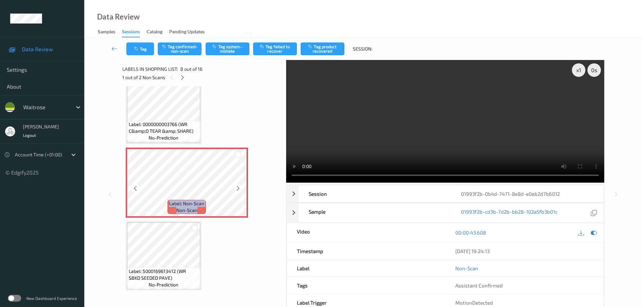
click at [235, 188] on icon at bounding box center [238, 188] width 6 height 6
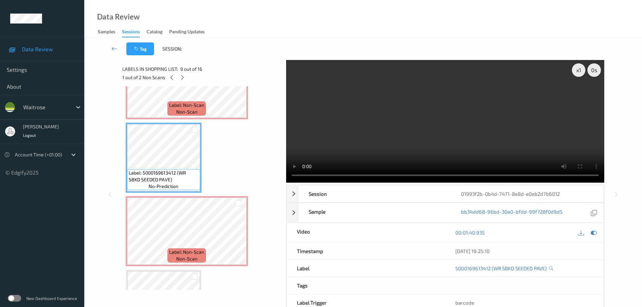
scroll to position [591, 0]
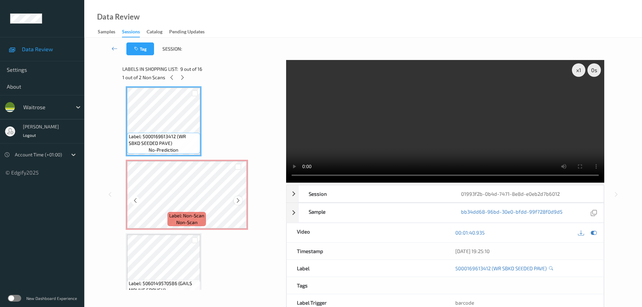
click at [237, 198] on icon at bounding box center [238, 200] width 6 height 6
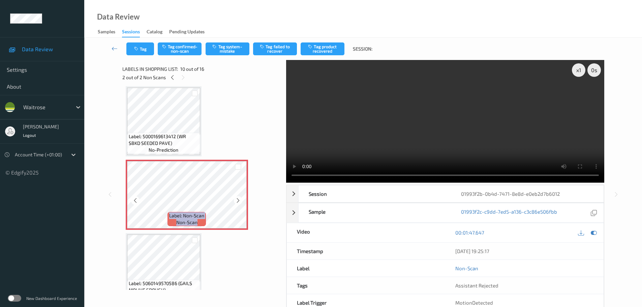
click at [237, 198] on icon at bounding box center [238, 200] width 6 height 6
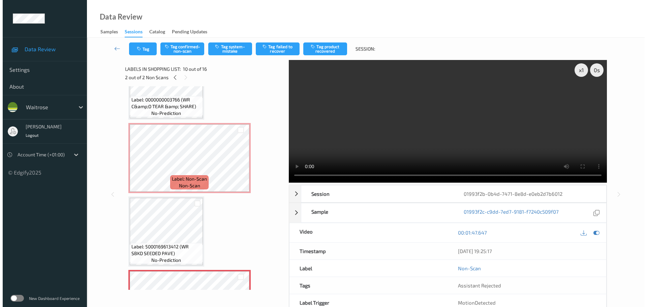
scroll to position [456, 0]
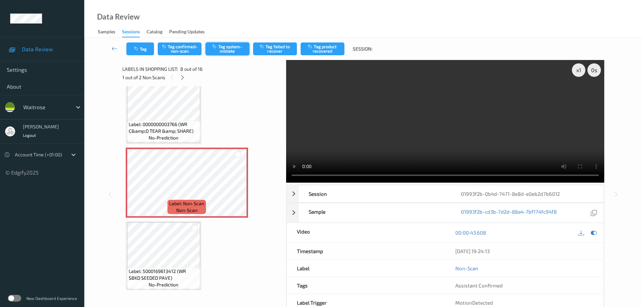
click at [229, 52] on button "Tag system-mistake" at bounding box center [227, 48] width 44 height 13
click at [233, 47] on button "Tag system-mistake" at bounding box center [227, 48] width 44 height 13
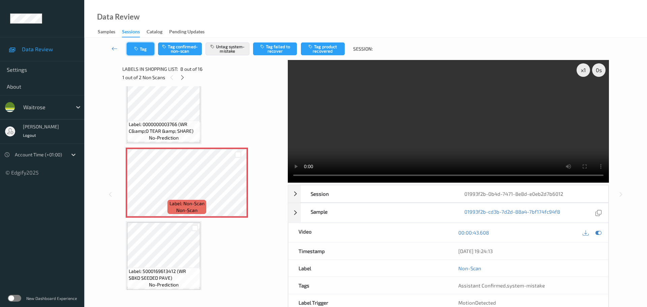
click at [140, 50] on button "Tag" at bounding box center [141, 48] width 28 height 13
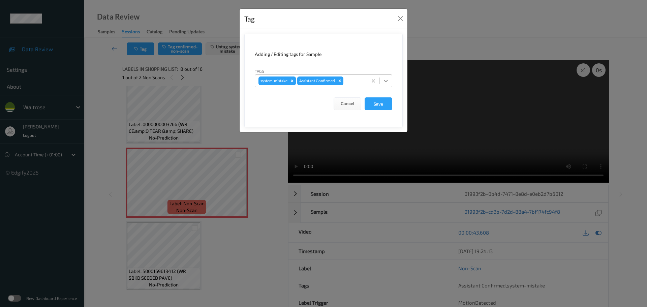
click at [386, 81] on icon at bounding box center [386, 81] width 4 height 2
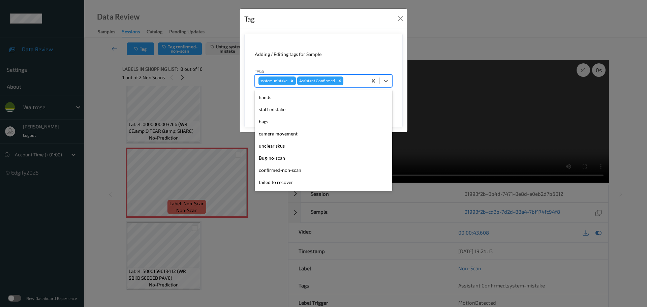
scroll to position [156, 0]
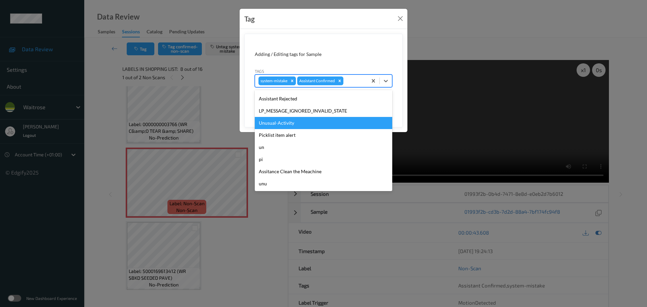
drag, startPoint x: 268, startPoint y: 125, endPoint x: 279, endPoint y: 116, distance: 14.1
click at [267, 125] on div "Unusual-Activity" at bounding box center [323, 123] width 137 height 12
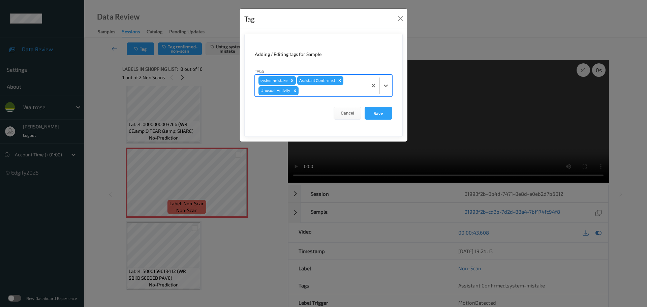
drag, startPoint x: 382, startPoint y: 89, endPoint x: 383, endPoint y: 94, distance: 5.2
click at [383, 90] on div at bounding box center [386, 85] width 12 height 12
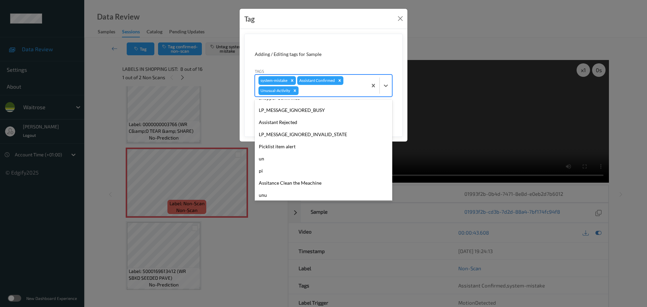
scroll to position [144, 0]
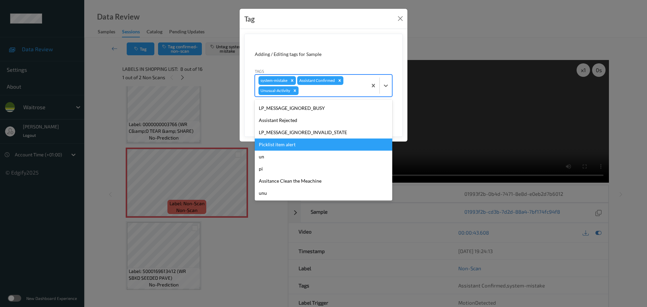
click at [270, 141] on div "Picklist item alert" at bounding box center [323, 144] width 137 height 12
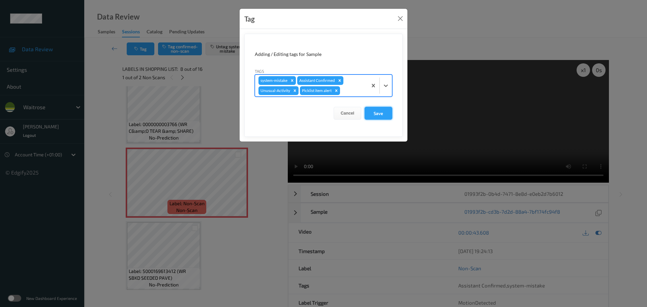
click at [374, 111] on button "Save" at bounding box center [378, 113] width 28 height 13
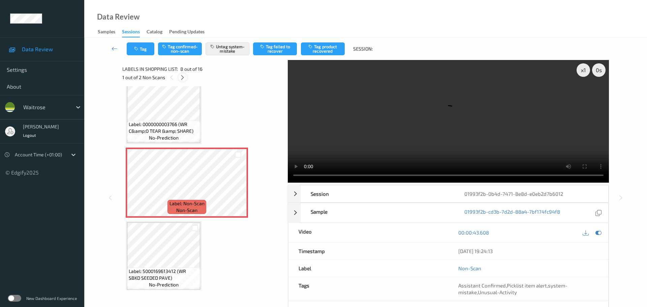
click at [184, 79] on icon at bounding box center [183, 77] width 6 height 6
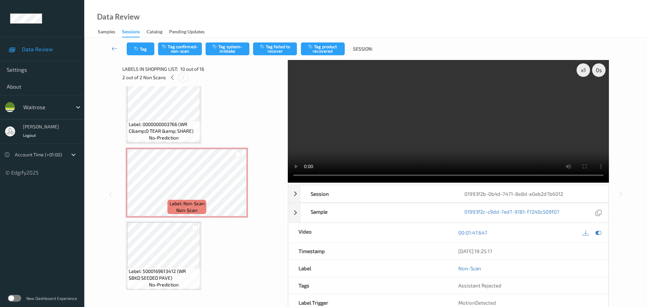
scroll to position [591, 0]
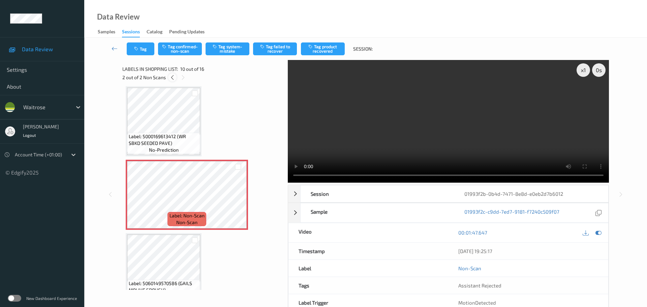
click at [170, 76] on icon at bounding box center [172, 77] width 6 height 6
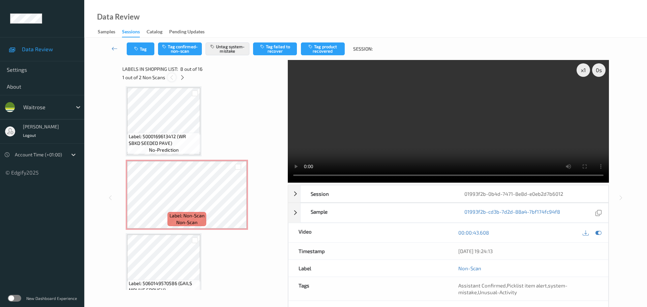
scroll to position [444, 0]
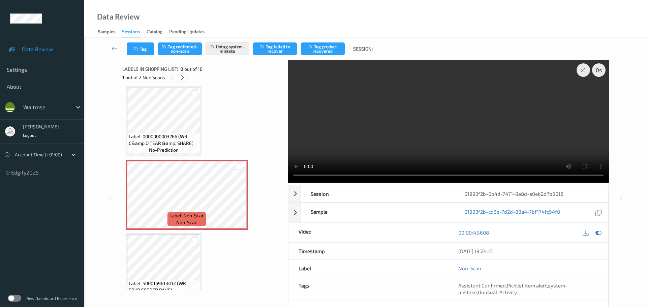
click at [181, 80] on icon at bounding box center [183, 77] width 6 height 6
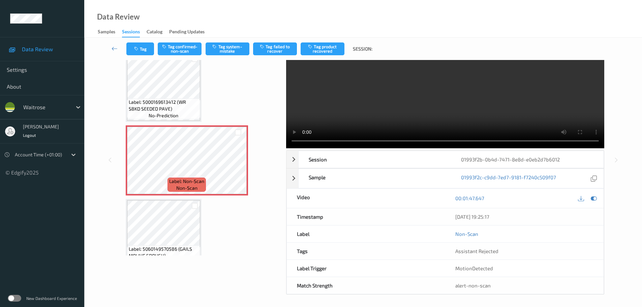
scroll to position [36, 0]
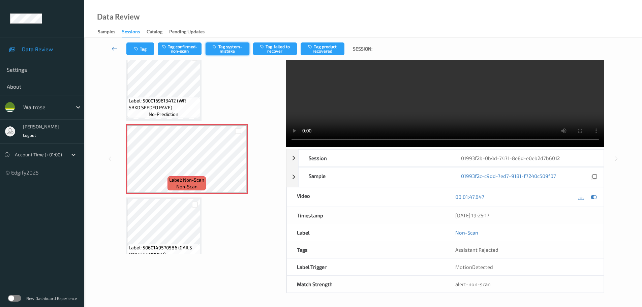
click at [226, 46] on button "Tag system-mistake" at bounding box center [227, 48] width 44 height 13
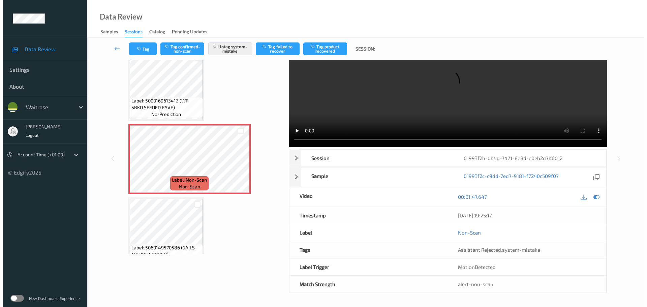
scroll to position [0, 0]
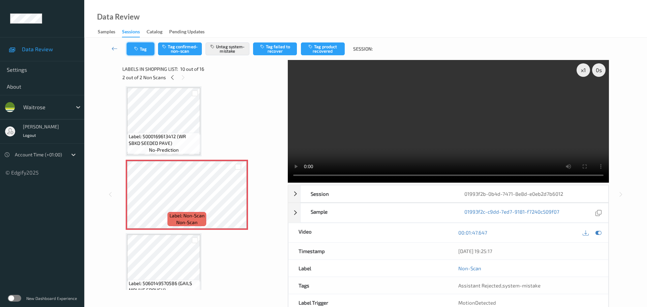
click at [143, 51] on button "Tag" at bounding box center [141, 48] width 28 height 13
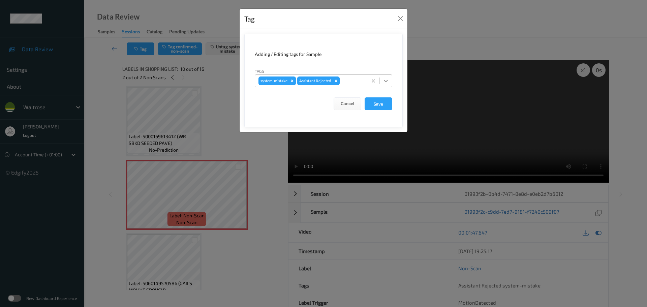
click at [383, 83] on icon at bounding box center [385, 80] width 7 height 7
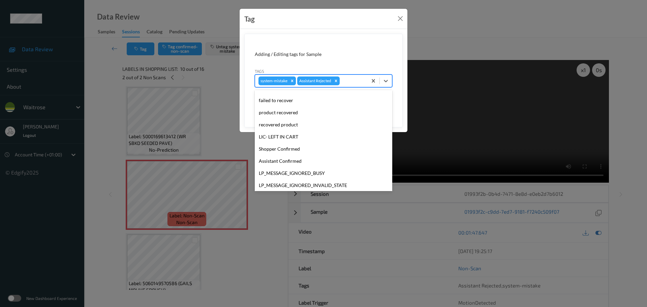
scroll to position [156, 0]
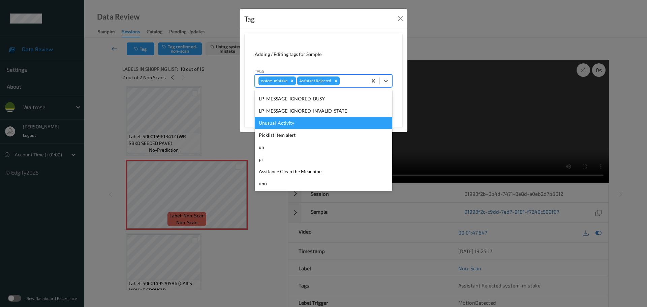
click at [271, 124] on div "Unusual-Activity" at bounding box center [323, 123] width 137 height 12
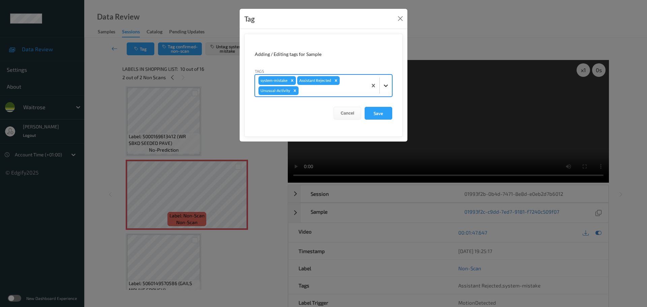
click at [385, 85] on icon at bounding box center [385, 85] width 7 height 7
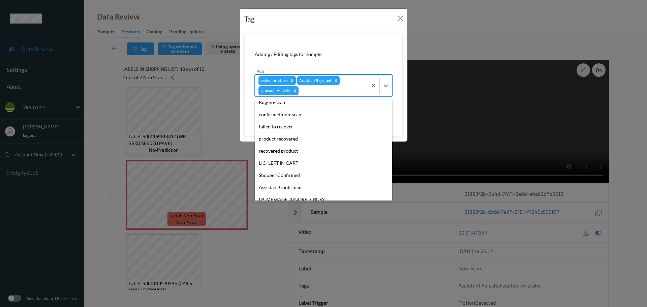
scroll to position [144, 0]
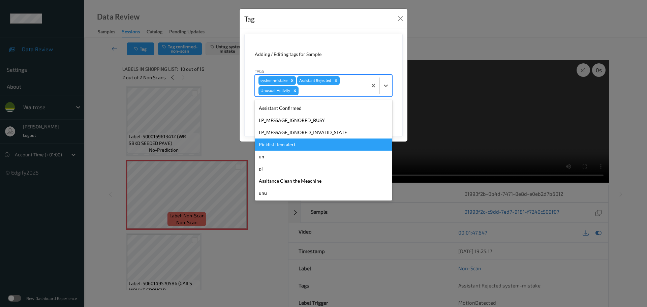
click at [276, 145] on div "Picklist item alert" at bounding box center [323, 144] width 137 height 12
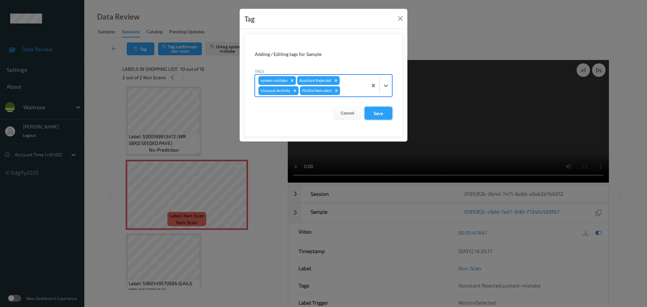
click at [380, 118] on button "Save" at bounding box center [378, 113] width 28 height 13
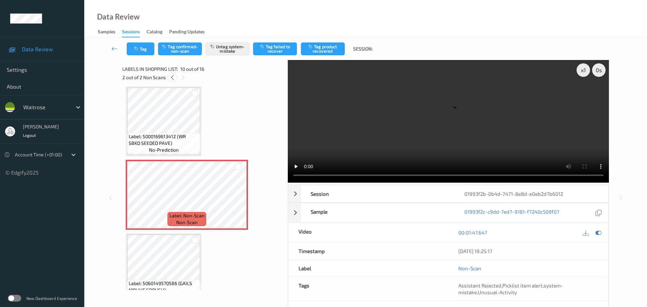
click at [174, 76] on icon at bounding box center [172, 77] width 6 height 6
click at [182, 80] on icon at bounding box center [183, 77] width 6 height 6
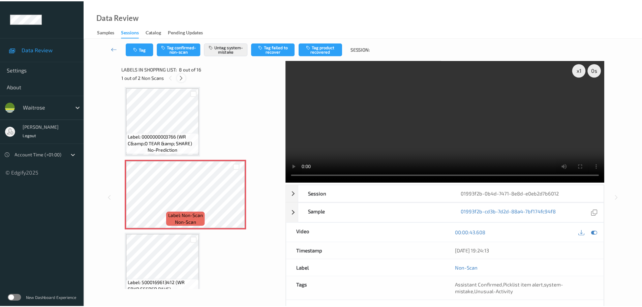
scroll to position [591, 0]
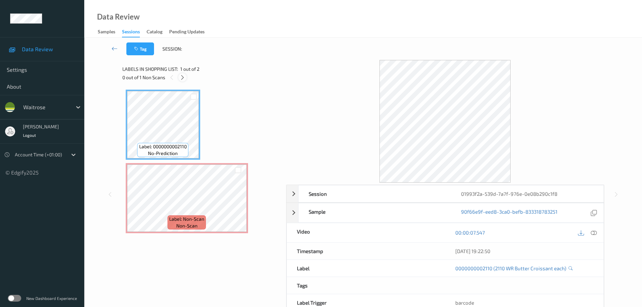
click at [182, 78] on icon at bounding box center [183, 77] width 6 height 6
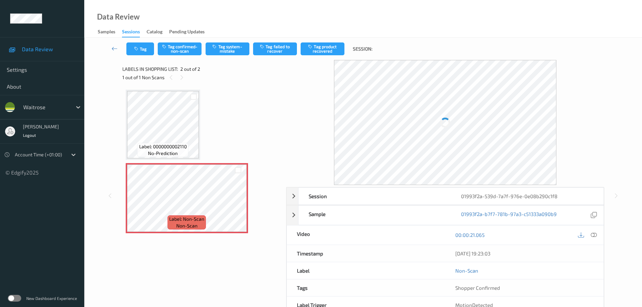
drag, startPoint x: 596, startPoint y: 238, endPoint x: 594, endPoint y: 235, distance: 3.8
click at [596, 238] on div at bounding box center [593, 234] width 9 height 9
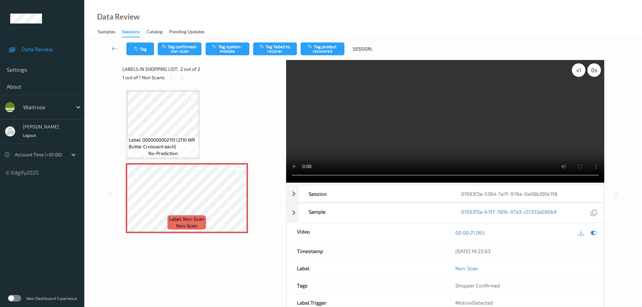
click at [574, 76] on div "x 1 0 s" at bounding box center [586, 69] width 29 height 13
click at [576, 75] on div "x 1" at bounding box center [578, 69] width 13 height 13
click at [576, 75] on div "x 2" at bounding box center [578, 69] width 13 height 13
click at [575, 74] on div "x 4" at bounding box center [578, 69] width 13 height 13
click at [232, 48] on button "Tag system-mistake" at bounding box center [227, 48] width 44 height 13
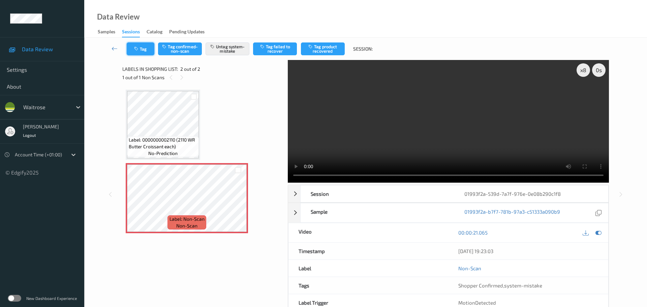
click at [143, 50] on button "Tag" at bounding box center [141, 48] width 28 height 13
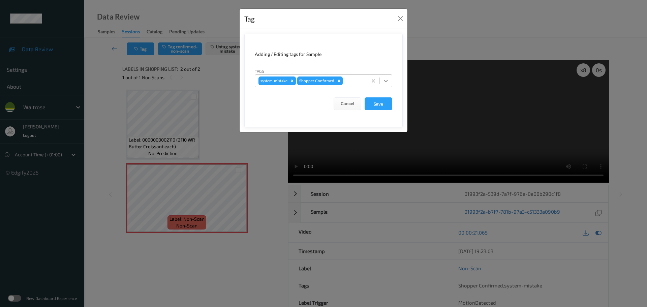
click at [383, 84] on icon at bounding box center [385, 80] width 7 height 7
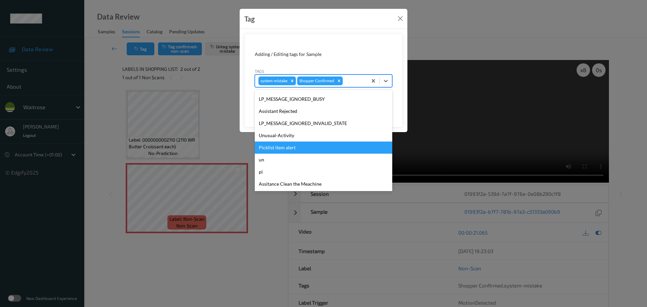
scroll to position [156, 0]
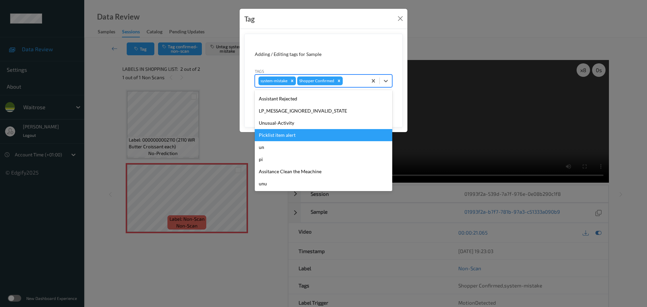
click at [277, 126] on div "Unusual-Activity" at bounding box center [323, 123] width 137 height 12
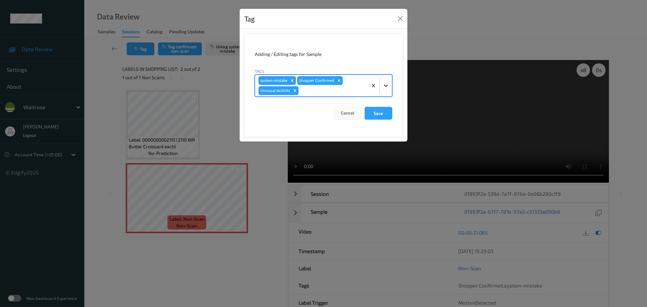
click at [385, 82] on div at bounding box center [386, 85] width 12 height 12
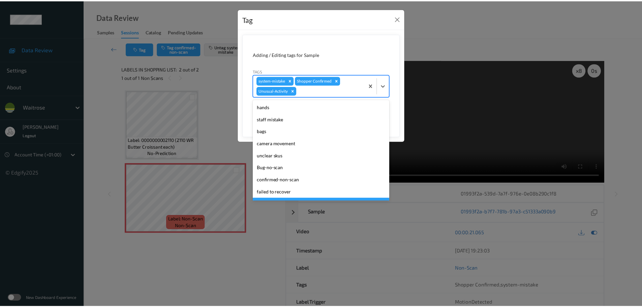
scroll to position [144, 0]
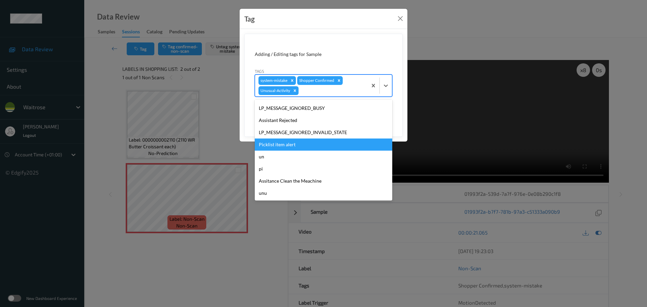
click at [277, 140] on div "Picklist item alert" at bounding box center [323, 144] width 137 height 12
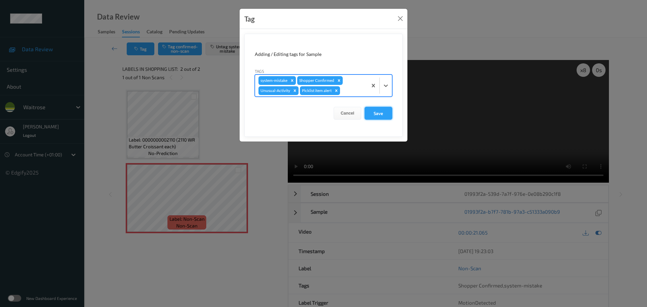
click at [377, 113] on button "Save" at bounding box center [378, 113] width 28 height 13
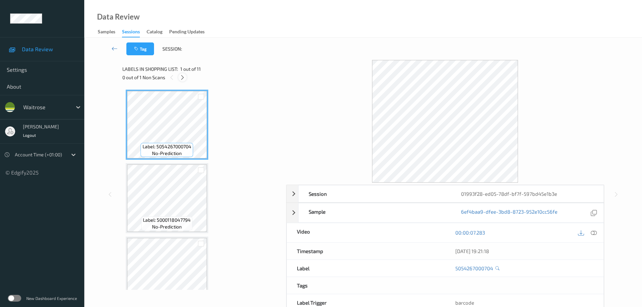
click at [183, 78] on icon at bounding box center [183, 77] width 6 height 6
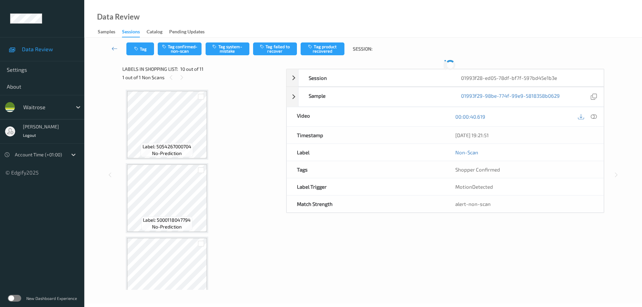
scroll to position [591, 0]
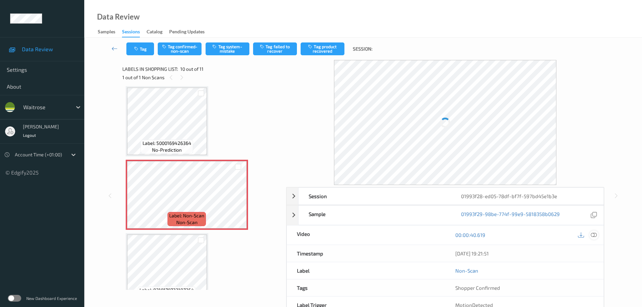
click at [595, 238] on icon at bounding box center [593, 235] width 6 height 6
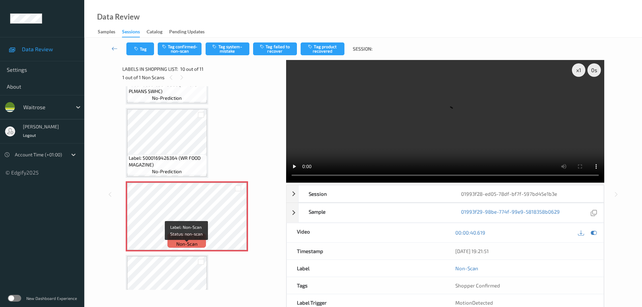
scroll to position [540, 0]
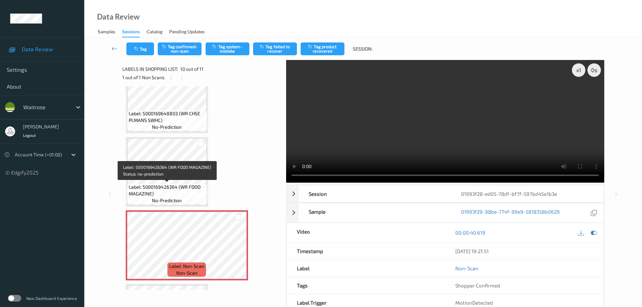
click at [188, 189] on span "Label: 5000169426364 (WR FOOD MAGAZINE)" at bounding box center [167, 190] width 76 height 13
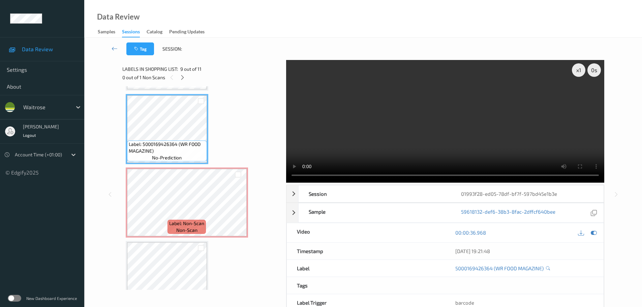
scroll to position [608, 0]
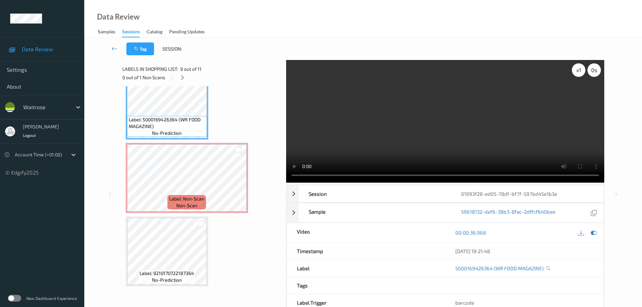
click at [573, 70] on div "x 1" at bounding box center [578, 69] width 13 height 13
click at [575, 69] on div "x 2" at bounding box center [578, 69] width 13 height 13
click at [575, 69] on div "x 4" at bounding box center [578, 69] width 13 height 13
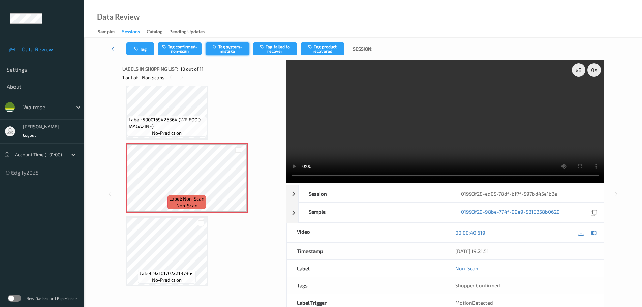
click at [233, 45] on button "Tag system-mistake" at bounding box center [227, 48] width 44 height 13
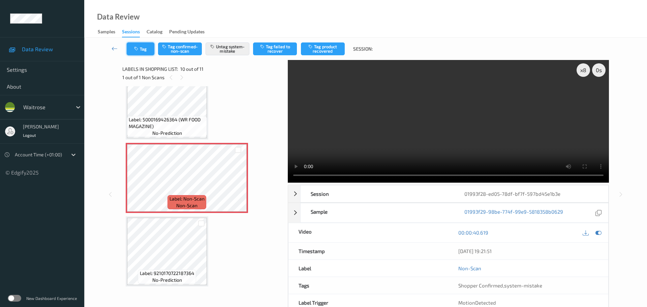
click at [137, 52] on button "Tag" at bounding box center [141, 48] width 28 height 13
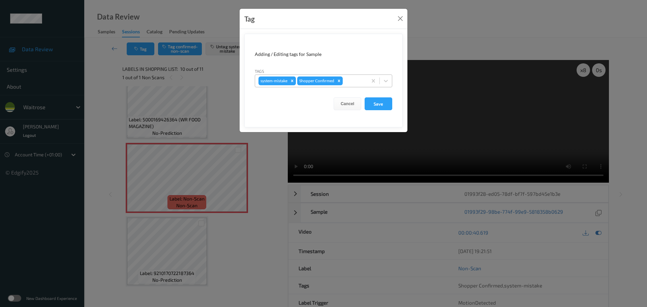
click at [349, 84] on div at bounding box center [354, 81] width 20 height 8
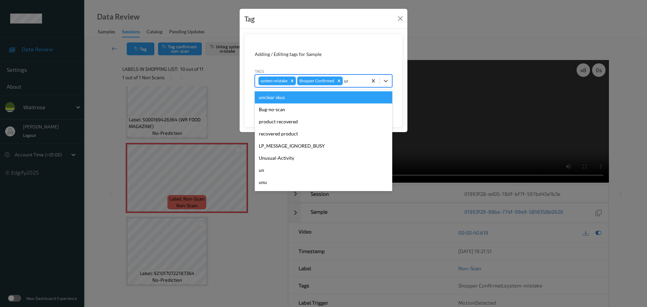
type input "unu"
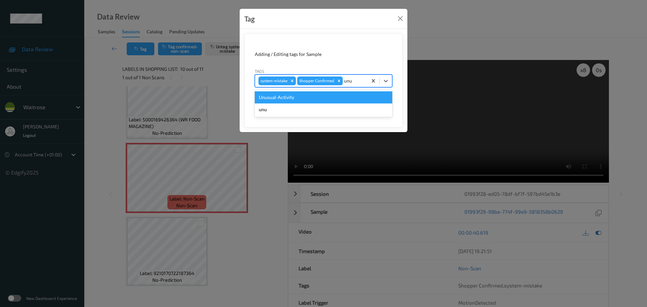
click at [345, 94] on div "Unusual-Activity" at bounding box center [323, 97] width 137 height 12
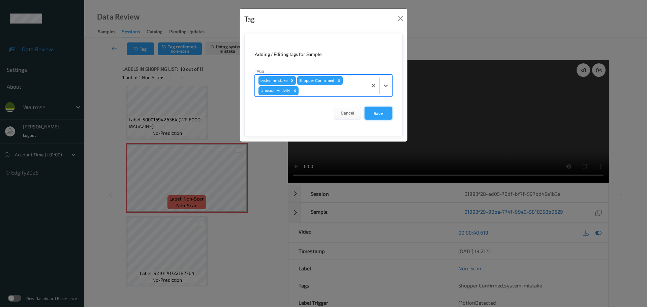
click at [374, 109] on button "Save" at bounding box center [378, 113] width 28 height 13
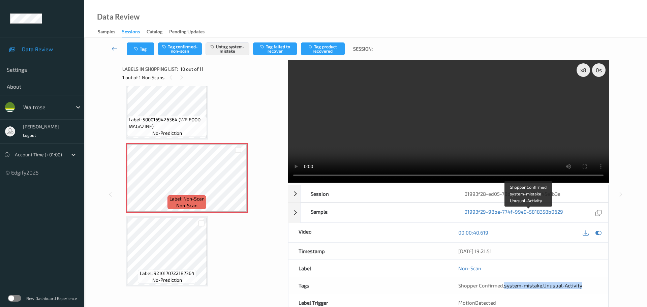
drag, startPoint x: 503, startPoint y: 213, endPoint x: 589, endPoint y: 213, distance: 86.6
click at [589, 282] on div "Shopper Confirmed , system-mistake , Unusual-Activity" at bounding box center [528, 285] width 140 height 7
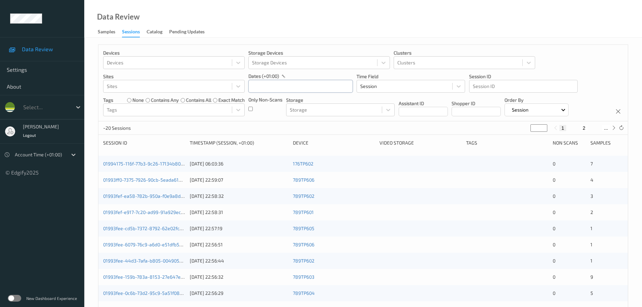
click at [281, 91] on input "text" at bounding box center [300, 86] width 104 height 13
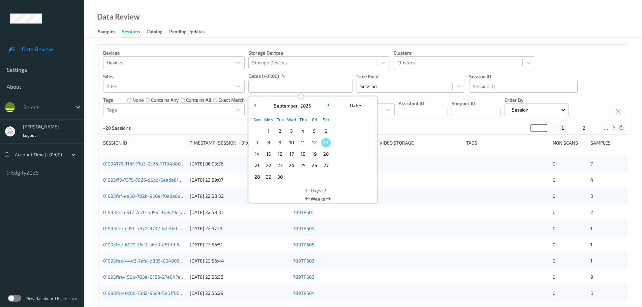
click at [311, 140] on span "12" at bounding box center [314, 142] width 9 height 9
drag, startPoint x: 311, startPoint y: 140, endPoint x: 296, endPoint y: 106, distance: 36.9
click at [311, 141] on span "12" at bounding box center [314, 142] width 9 height 9
type input "[DATE] 00:00 -> [DATE] 23:59"
drag, startPoint x: 322, startPoint y: 44, endPoint x: 319, endPoint y: 47, distance: 4.3
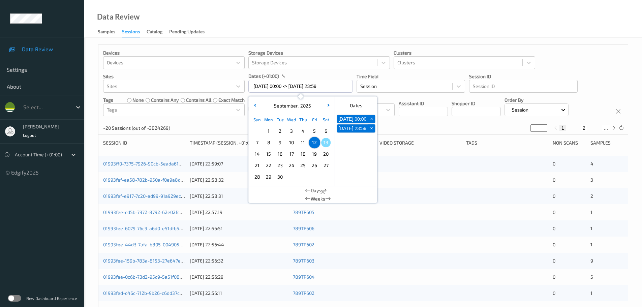
click at [324, 42] on div "Devices Devices Storage Devices Storage Devices Clusters Clusters Sites Sites d…" at bounding box center [362, 272] width 557 height 469
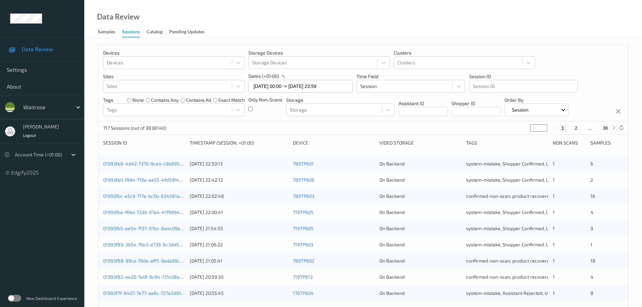
click at [613, 128] on icon at bounding box center [613, 127] width 5 height 5
type input "*"
click at [613, 128] on icon at bounding box center [613, 127] width 5 height 5
type input "*"
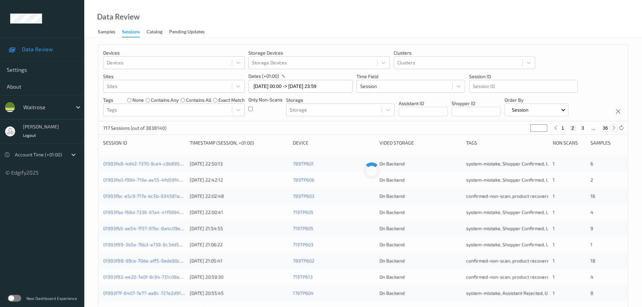
type input "*"
click at [613, 128] on icon at bounding box center [613, 127] width 5 height 5
type input "*"
click at [553, 128] on icon at bounding box center [553, 127] width 5 height 5
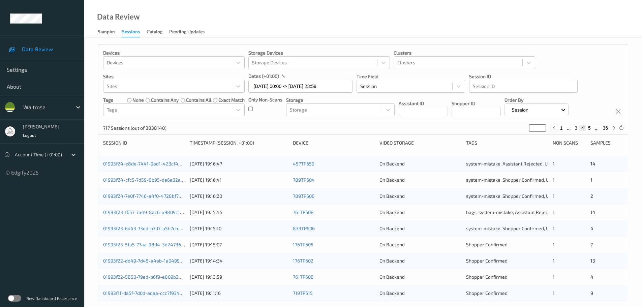
type input "*"
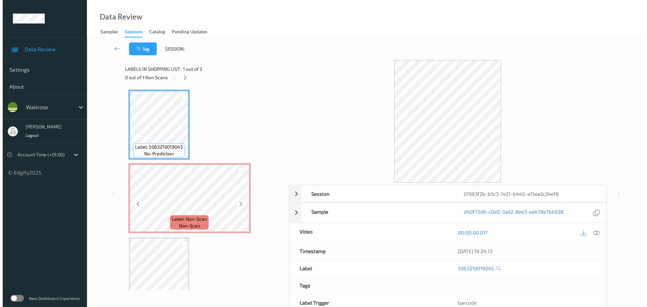
scroll to position [20, 0]
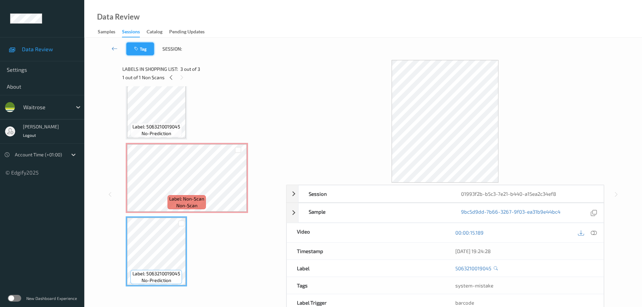
click at [144, 50] on button "Tag" at bounding box center [140, 48] width 28 height 13
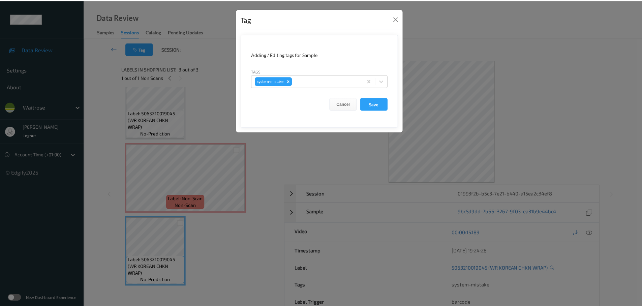
scroll to position [7, 0]
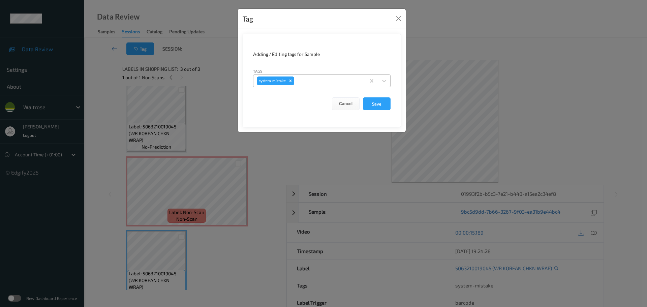
click at [291, 81] on icon "Remove system-mistake" at bounding box center [290, 80] width 2 height 2
click at [376, 105] on button "Save" at bounding box center [377, 103] width 28 height 13
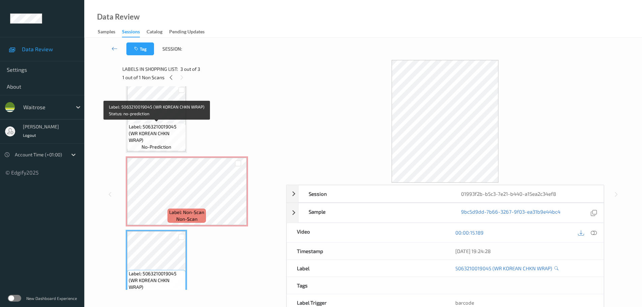
click at [159, 131] on span "Label: 5063210019045 (WR KOREAN CHKN WRAP)" at bounding box center [156, 133] width 55 height 20
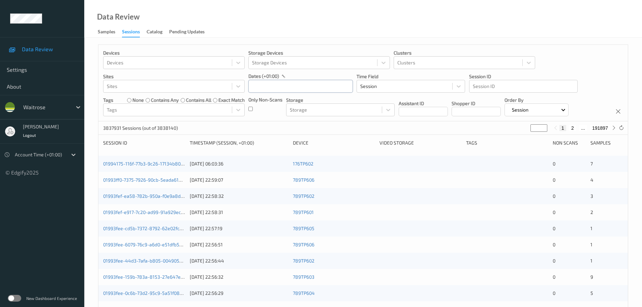
click at [274, 81] on input "text" at bounding box center [300, 86] width 104 height 13
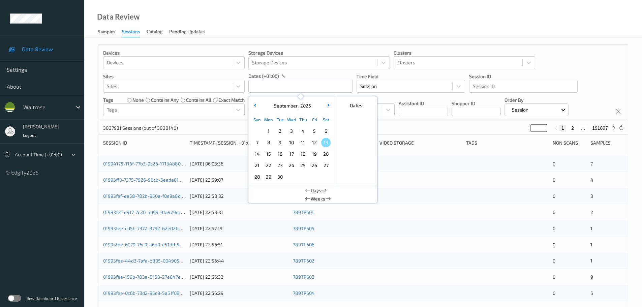
click at [314, 145] on span "12" at bounding box center [314, 142] width 9 height 9
type input "[DATE] 00:00 -> [DATE] 23:59"
drag, startPoint x: 311, startPoint y: 35, endPoint x: 306, endPoint y: 50, distance: 15.2
click at [315, 32] on div "Data Review Samples Sessions Catalog Pending Updates" at bounding box center [362, 19] width 557 height 38
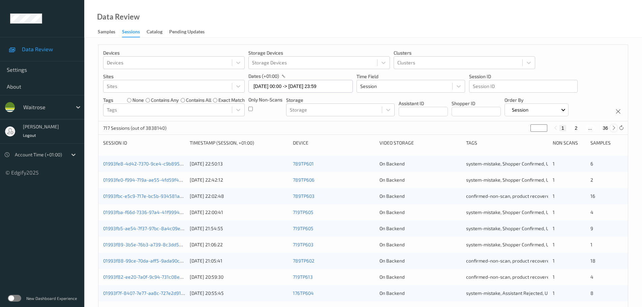
click at [613, 128] on icon at bounding box center [613, 127] width 5 height 5
type input "*"
click at [613, 128] on icon at bounding box center [613, 127] width 5 height 5
type input "*"
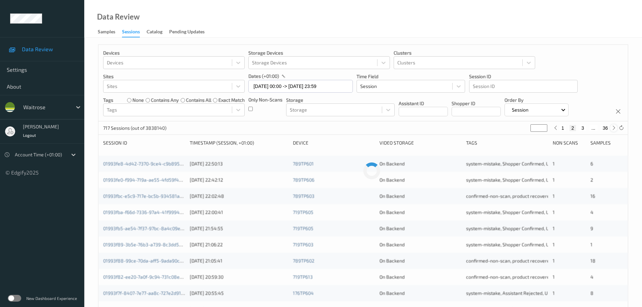
type input "*"
